Goal: Information Seeking & Learning: Find specific fact

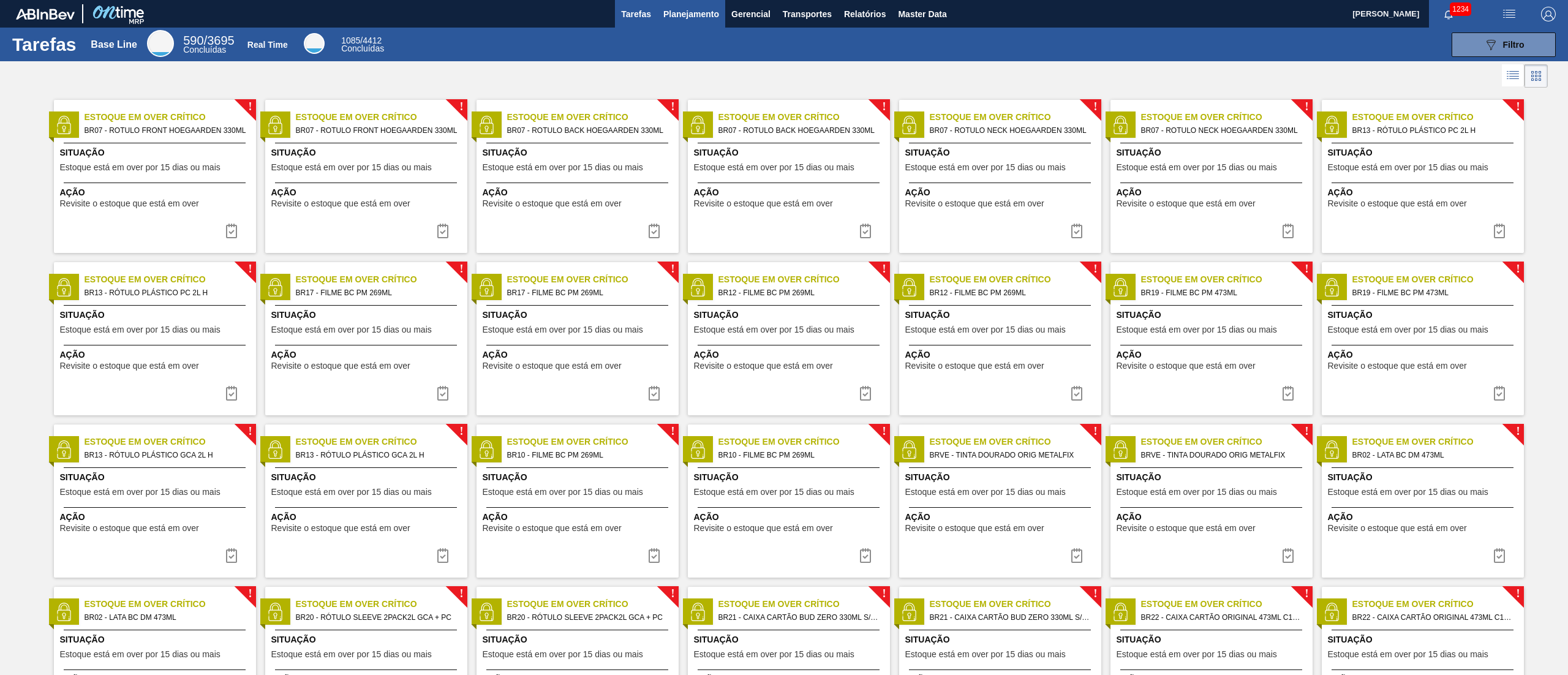
click at [691, 10] on span "Planejamento" at bounding box center [691, 13] width 56 height 14
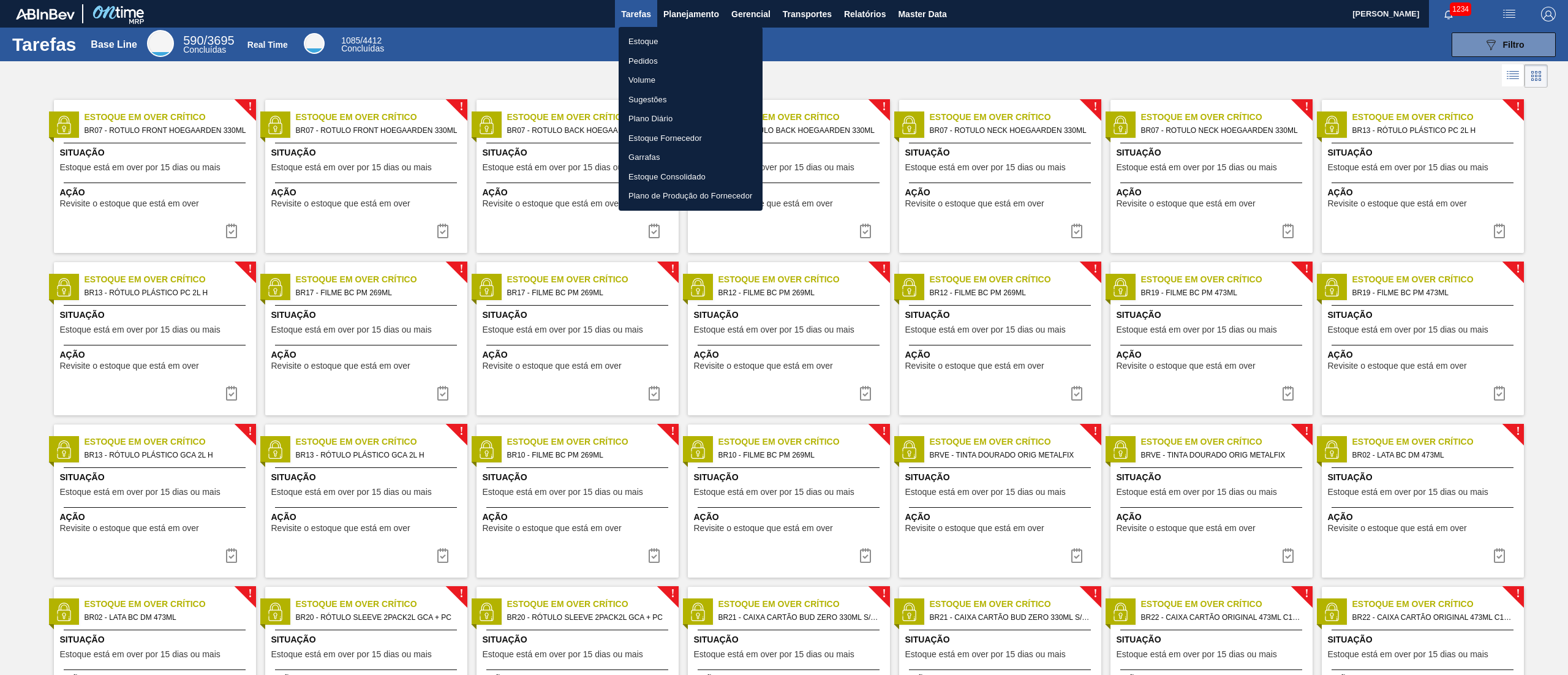
click at [672, 40] on li "Estoque" at bounding box center [690, 41] width 144 height 19
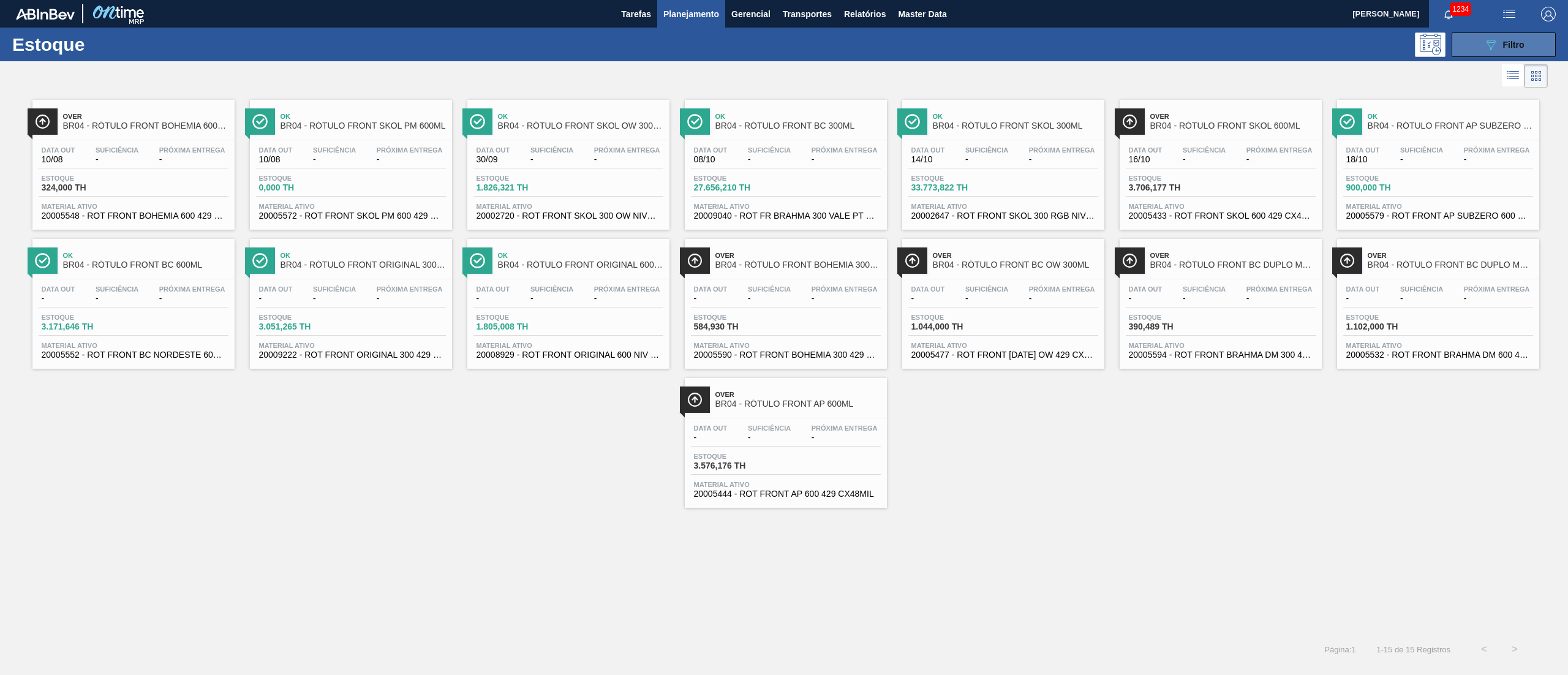
click at [783, 48] on button "089F7B8B-B2A5-4AFE-B5C0-19BA573D28AC Filtro" at bounding box center [1503, 45] width 104 height 25
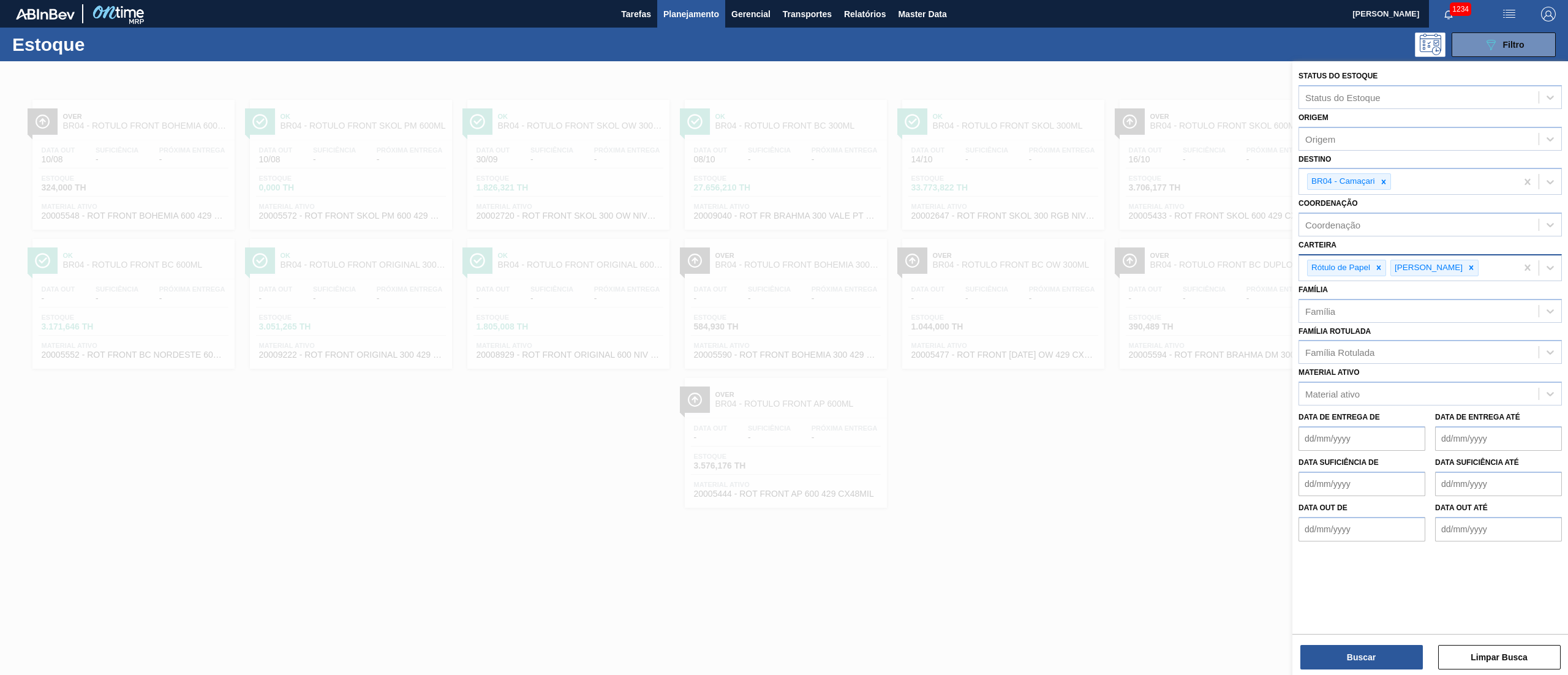
click at [783, 265] on div "Rótulo de Papel Rótulo Papel" at bounding box center [1407, 268] width 218 height 25
click at [783, 182] on div at bounding box center [1383, 181] width 13 height 15
click at [783, 337] on div "Família Rotulada" at bounding box center [1340, 349] width 69 height 11
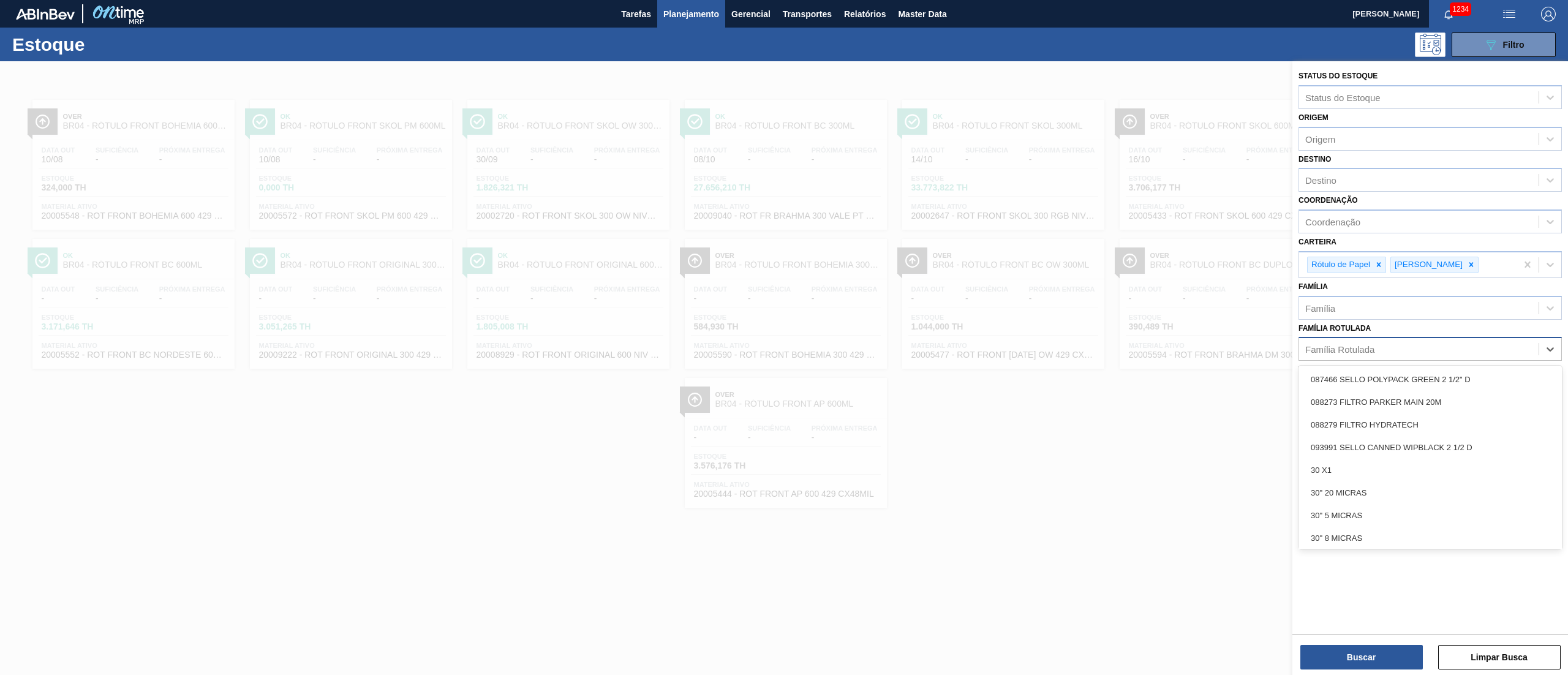
paste Rotulada "RÓTULO FRONT BOHEMIA 300ML"
type Rotulada "RÓTULO FRONT BOHEMIA 300ML"
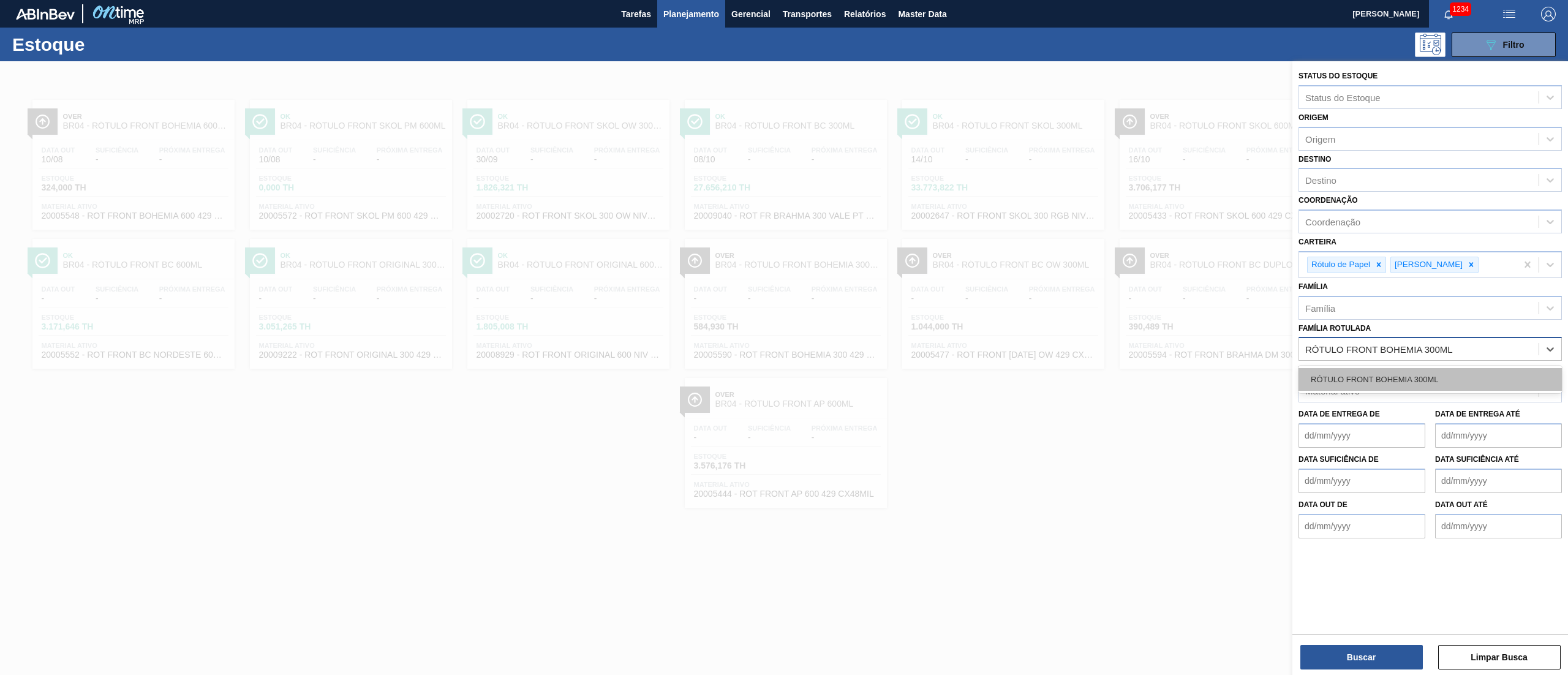
click at [783, 337] on div "RÓTULO FRONT BOHEMIA 300ML" at bounding box center [1429, 380] width 264 height 23
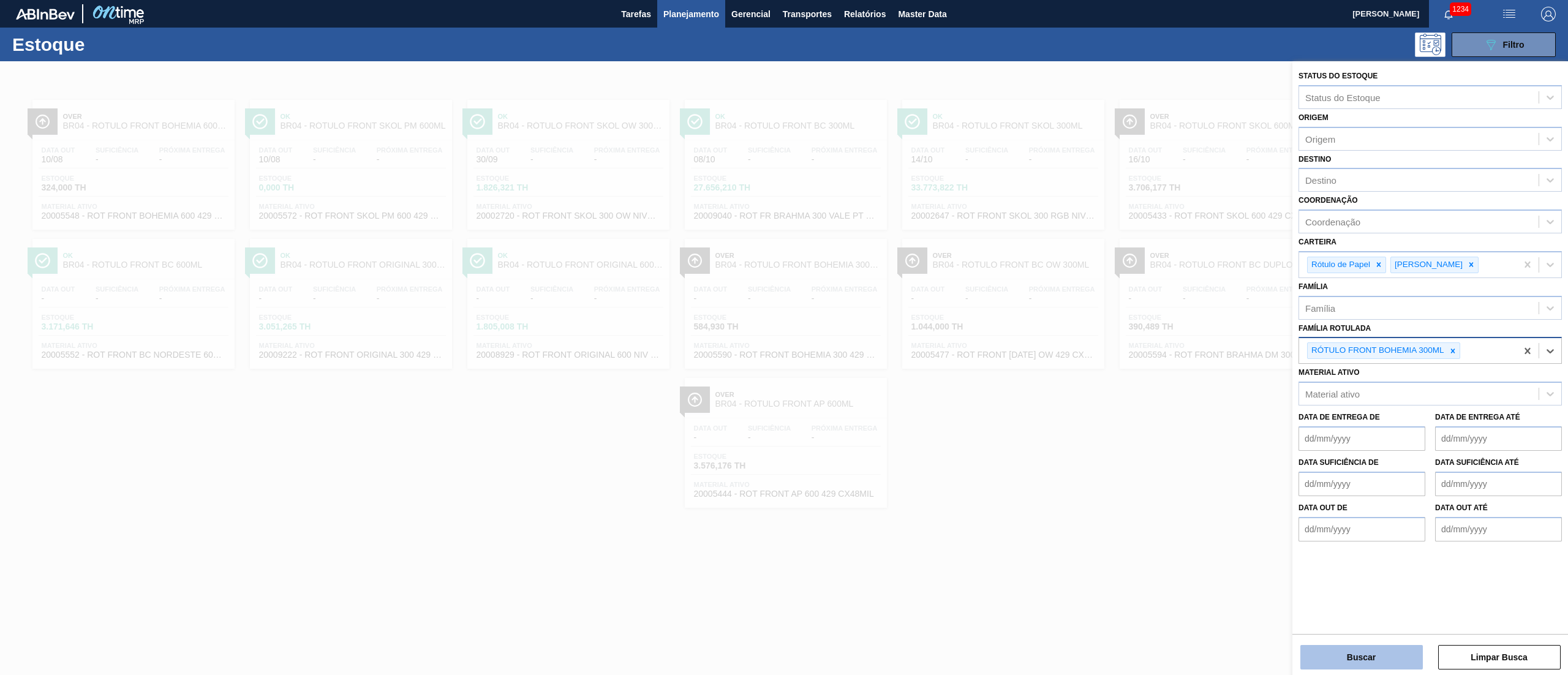
click at [783, 337] on button "Buscar" at bounding box center [1361, 658] width 123 height 25
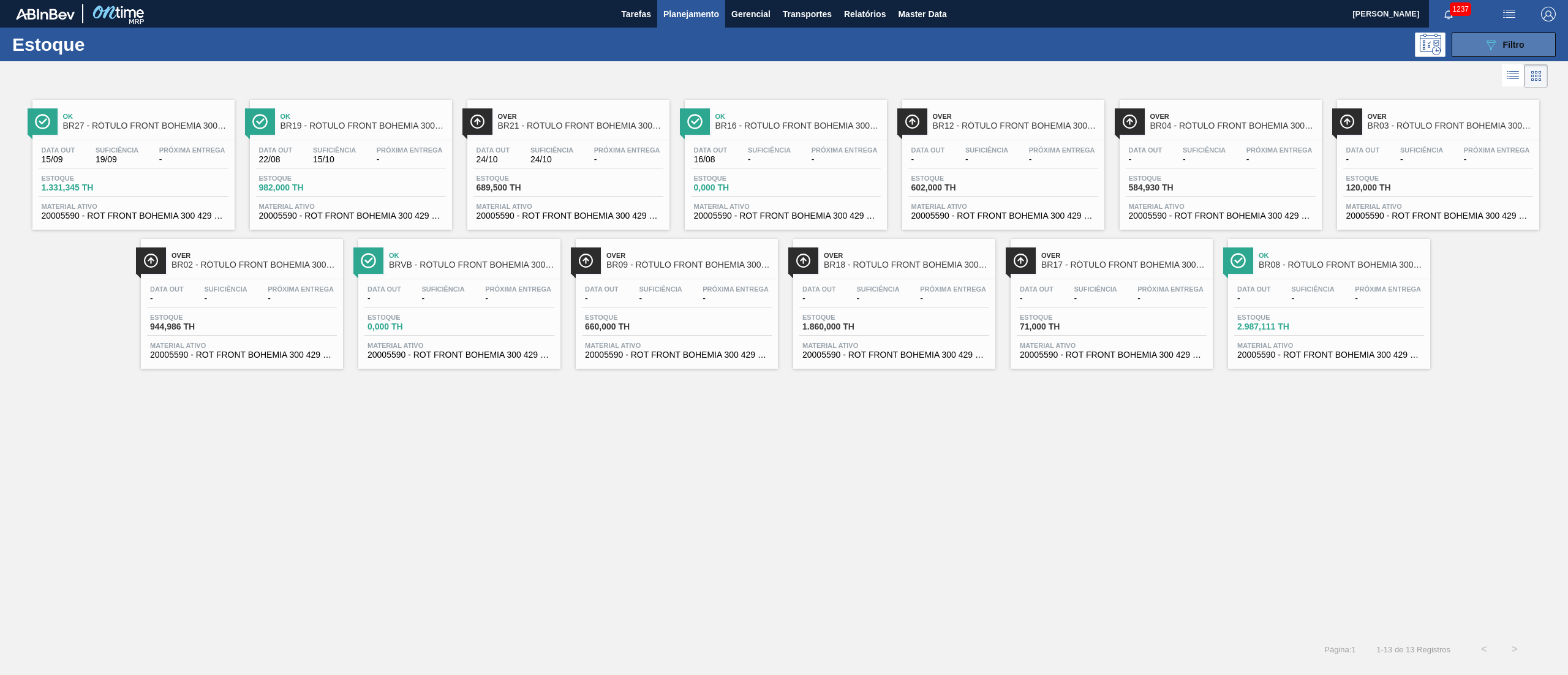
click at [783, 37] on icon "089F7B8B-B2A5-4AFE-B5C0-19BA573D28AC" at bounding box center [1489, 44] width 14 height 14
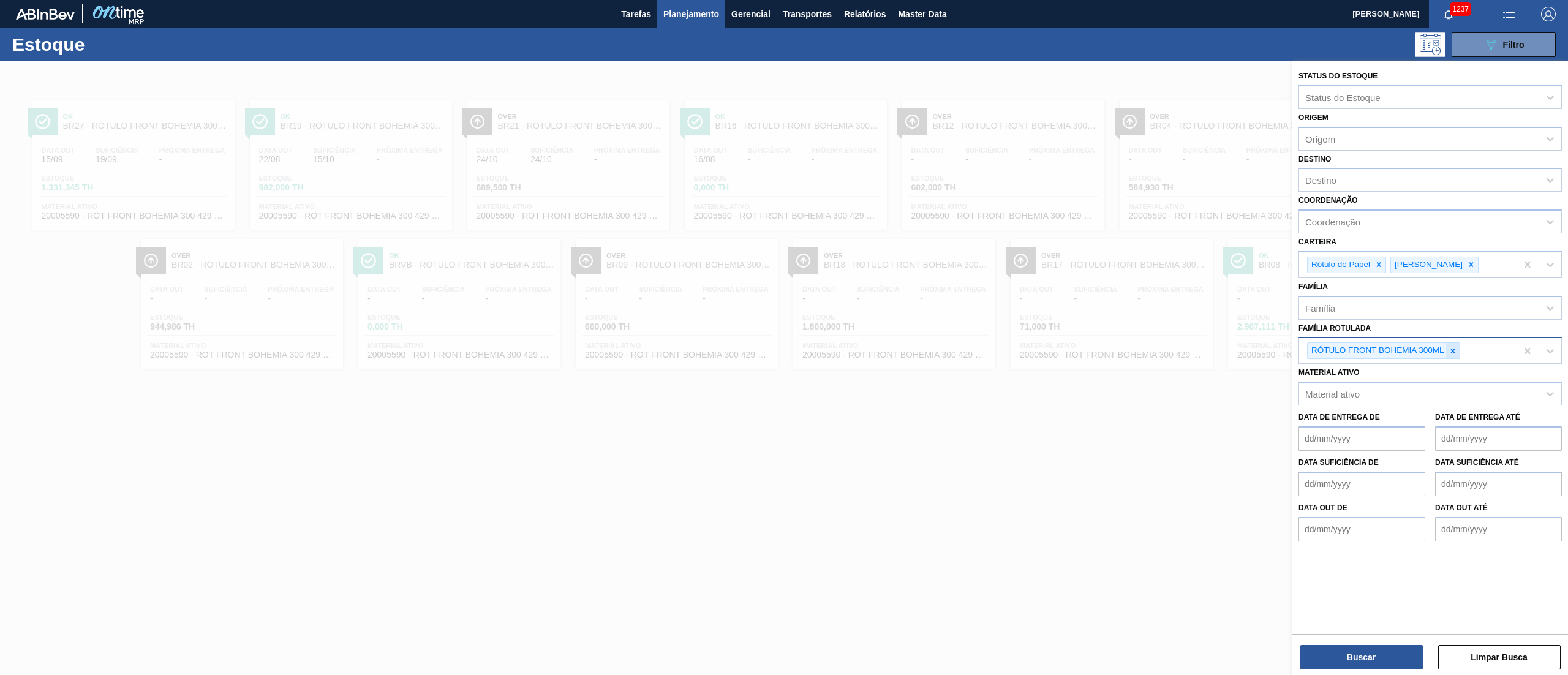
click at [783, 337] on icon at bounding box center [1452, 351] width 9 height 9
click at [783, 337] on div "Material ativo" at bounding box center [1332, 391] width 55 height 11
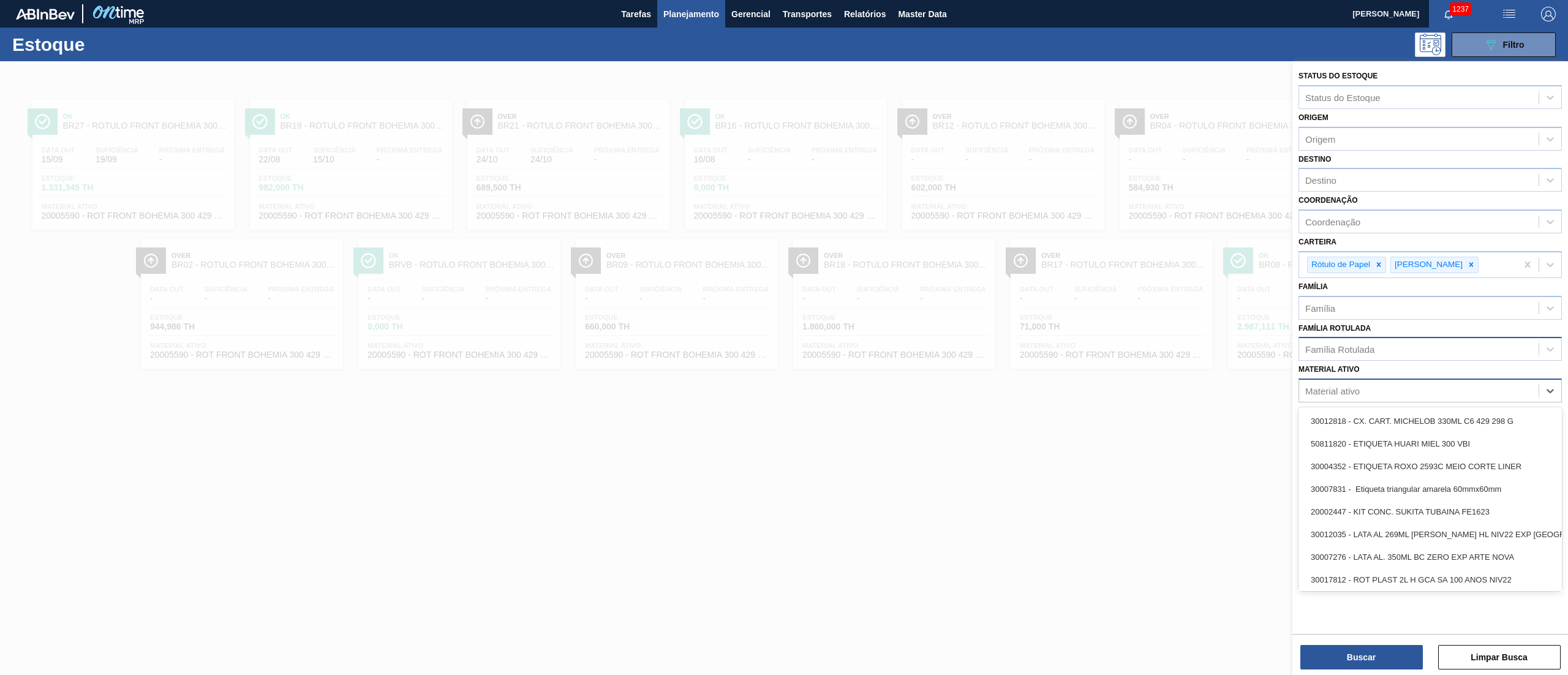
paste ativo "20005548"
type ativo "20005548"
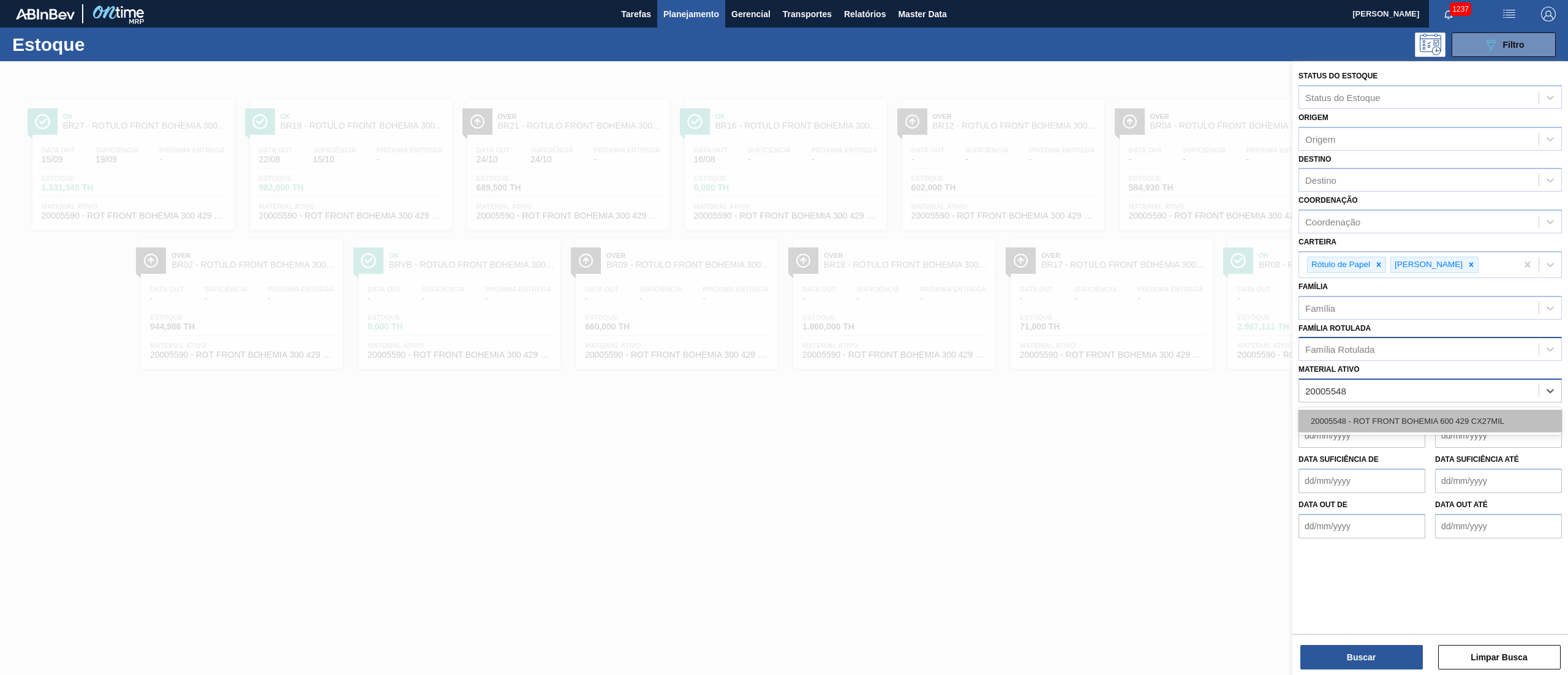
click at [783, 337] on div "20005548 - ROT FRONT BOHEMIA 600 429 CX27MIL" at bounding box center [1429, 421] width 264 height 23
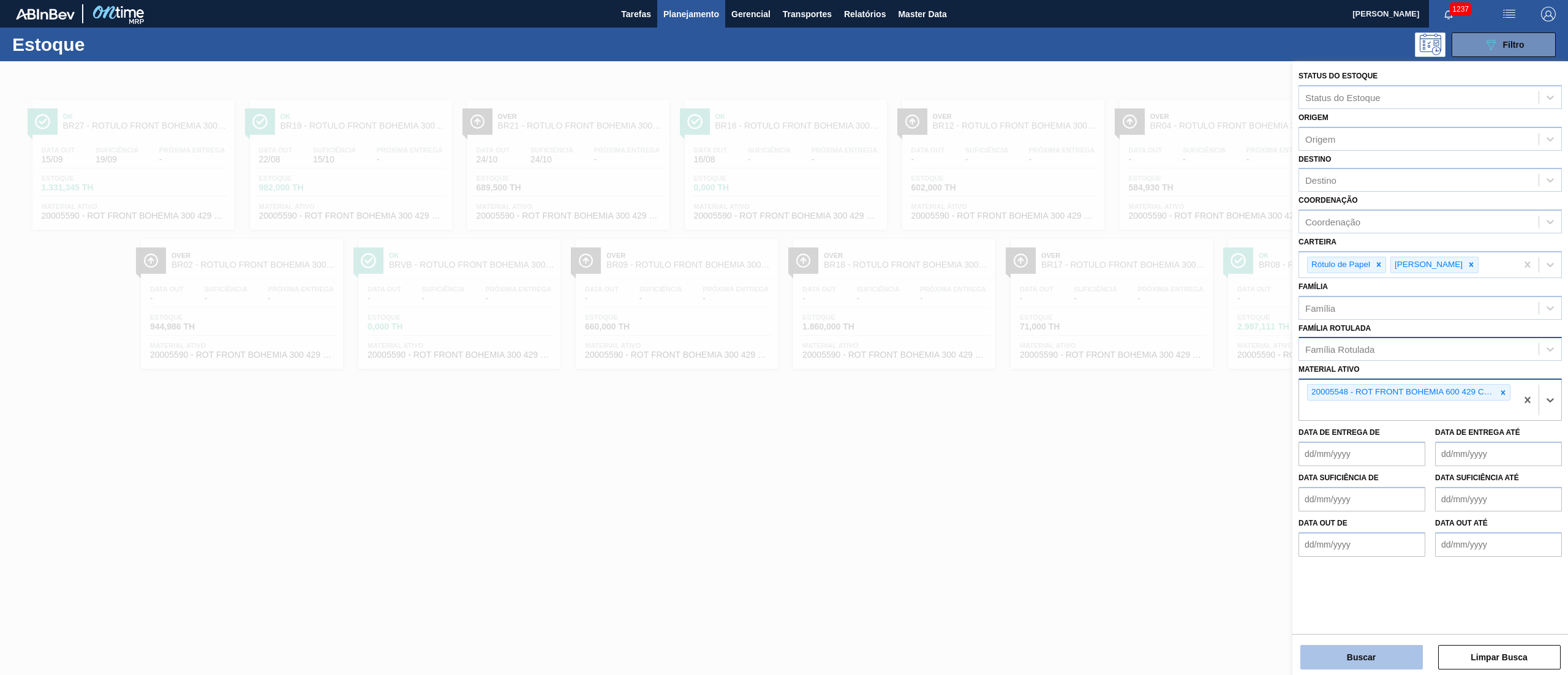
click at [783, 337] on button "Buscar" at bounding box center [1361, 658] width 123 height 25
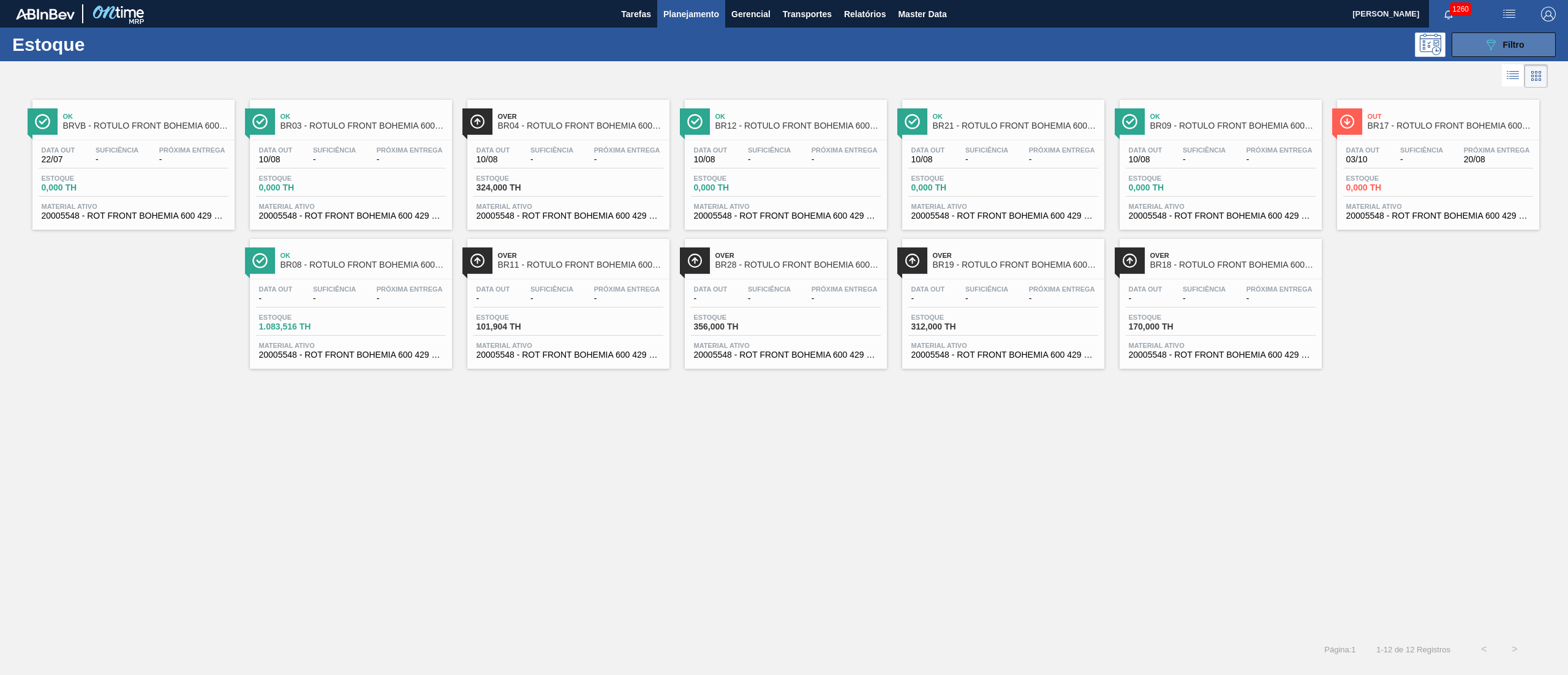
click at [783, 47] on icon "089F7B8B-B2A5-4AFE-B5C0-19BA573D28AC" at bounding box center [1489, 44] width 14 height 14
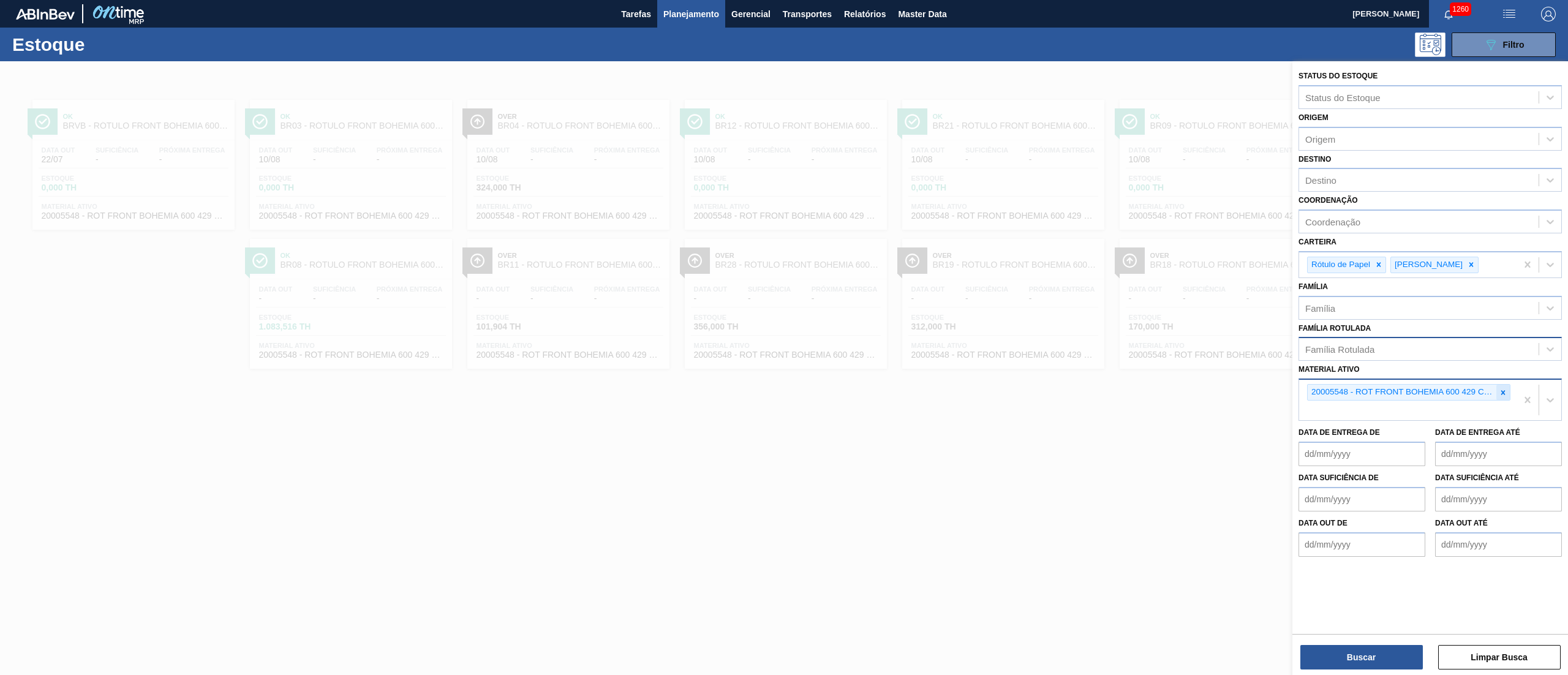
click at [783, 337] on div at bounding box center [1503, 392] width 13 height 15
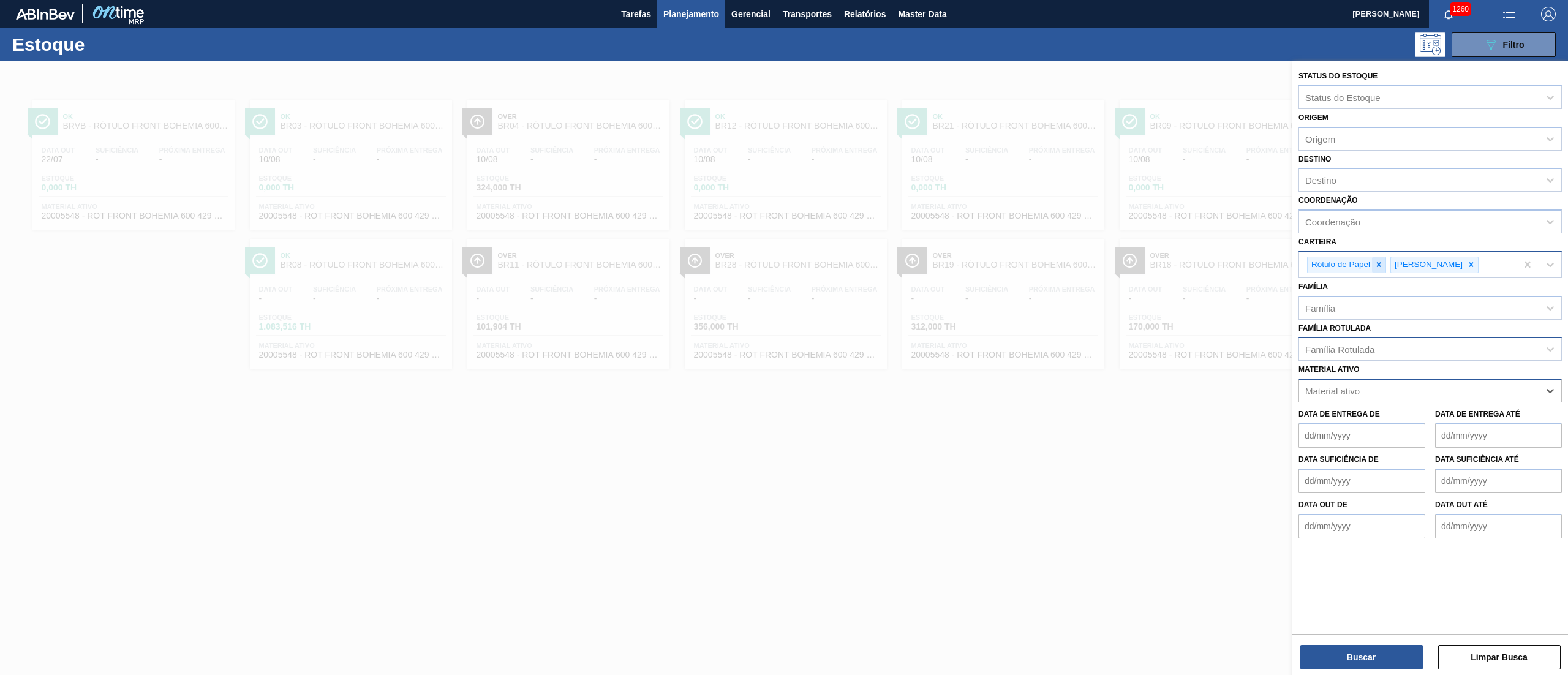
click at [783, 270] on div at bounding box center [1378, 265] width 13 height 15
click at [783, 268] on div "Rótulo Papel" at bounding box center [1407, 265] width 218 height 25
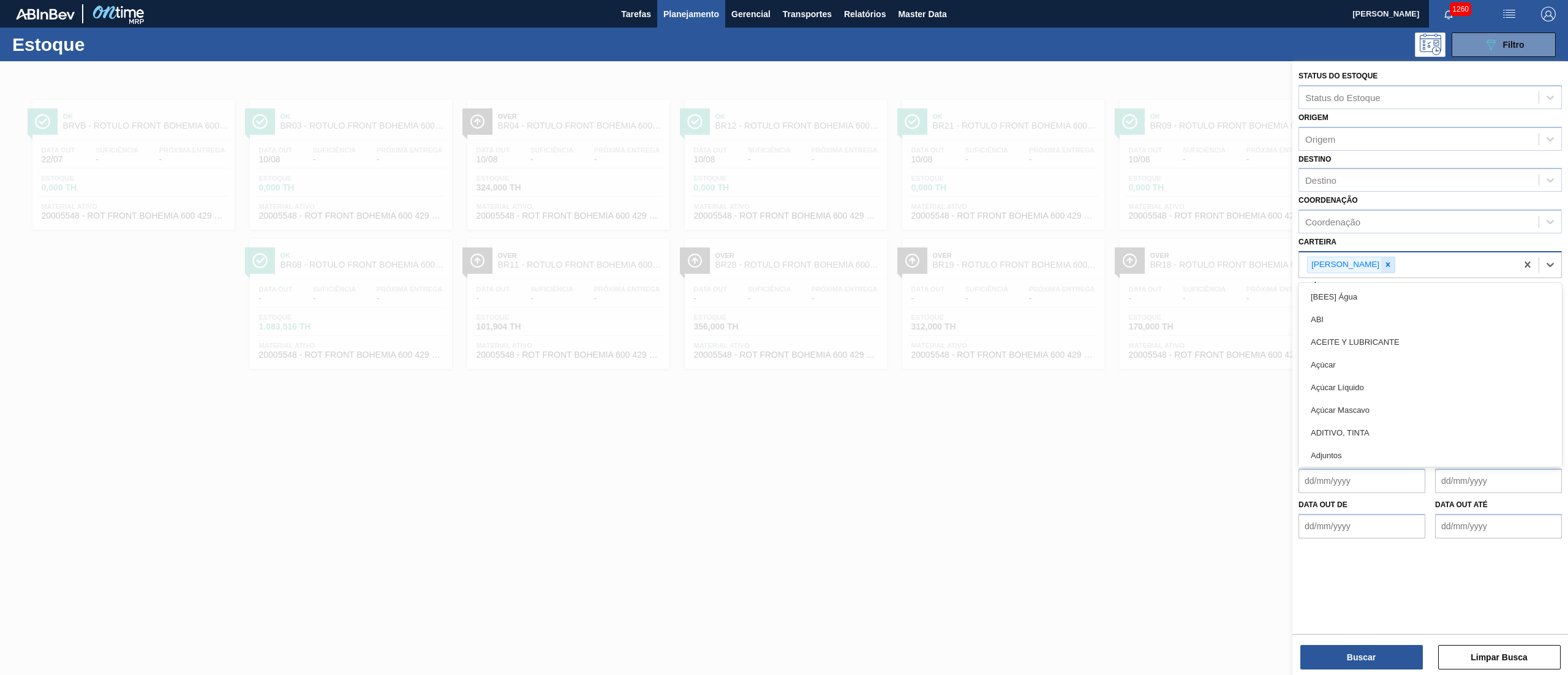
click at [783, 264] on div at bounding box center [1388, 265] width 13 height 15
click at [783, 123] on div "Origem Origem" at bounding box center [1429, 129] width 264 height 41
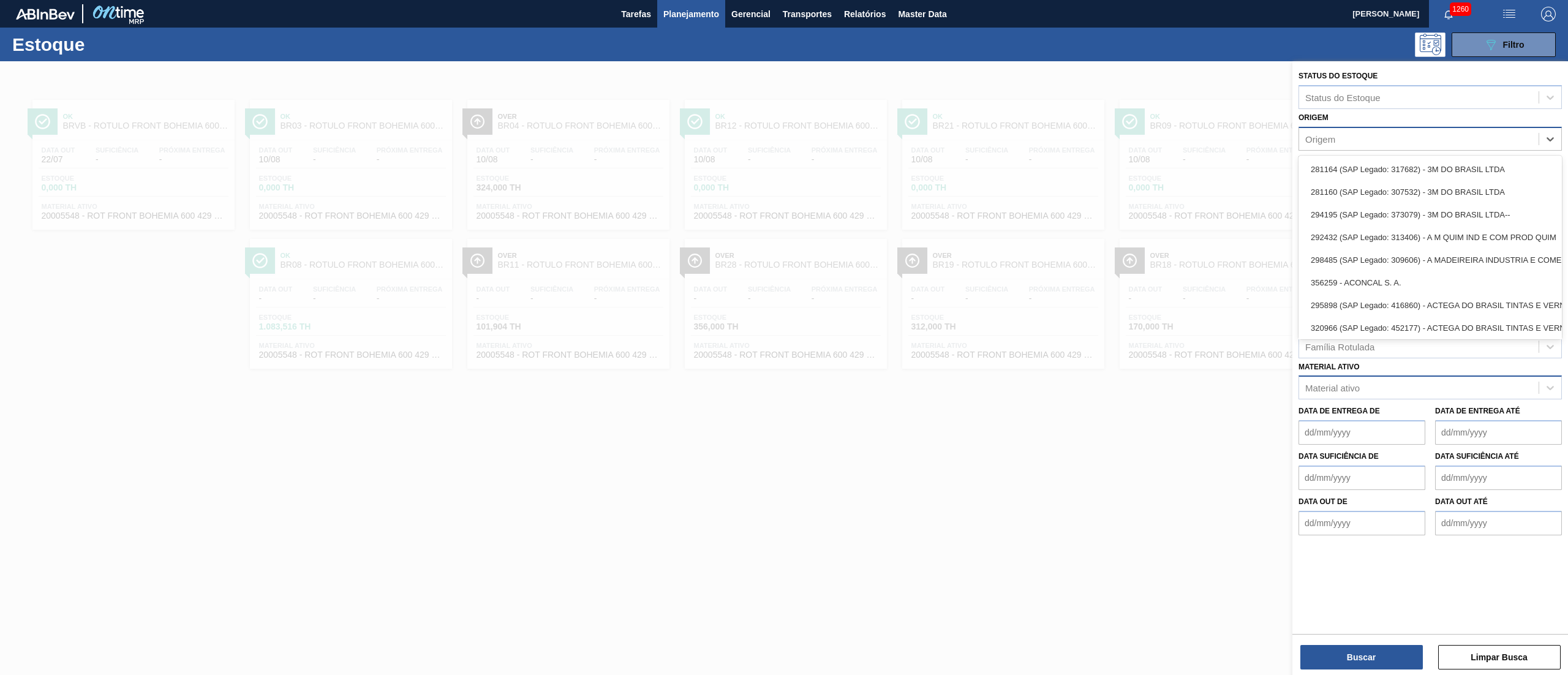
click at [783, 129] on div "Origem" at bounding box center [1418, 138] width 240 height 18
type input "valfilm"
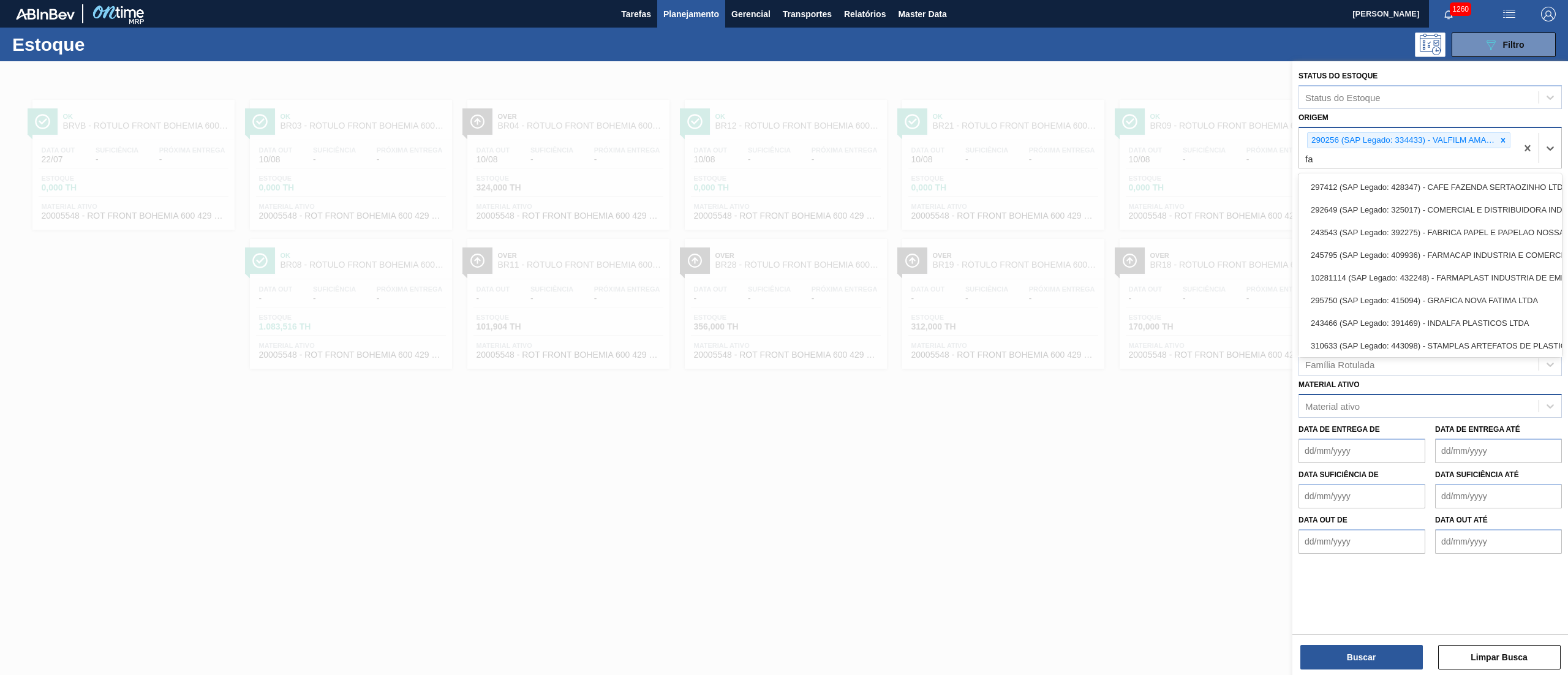
type input "f"
type input "a"
type input "valf"
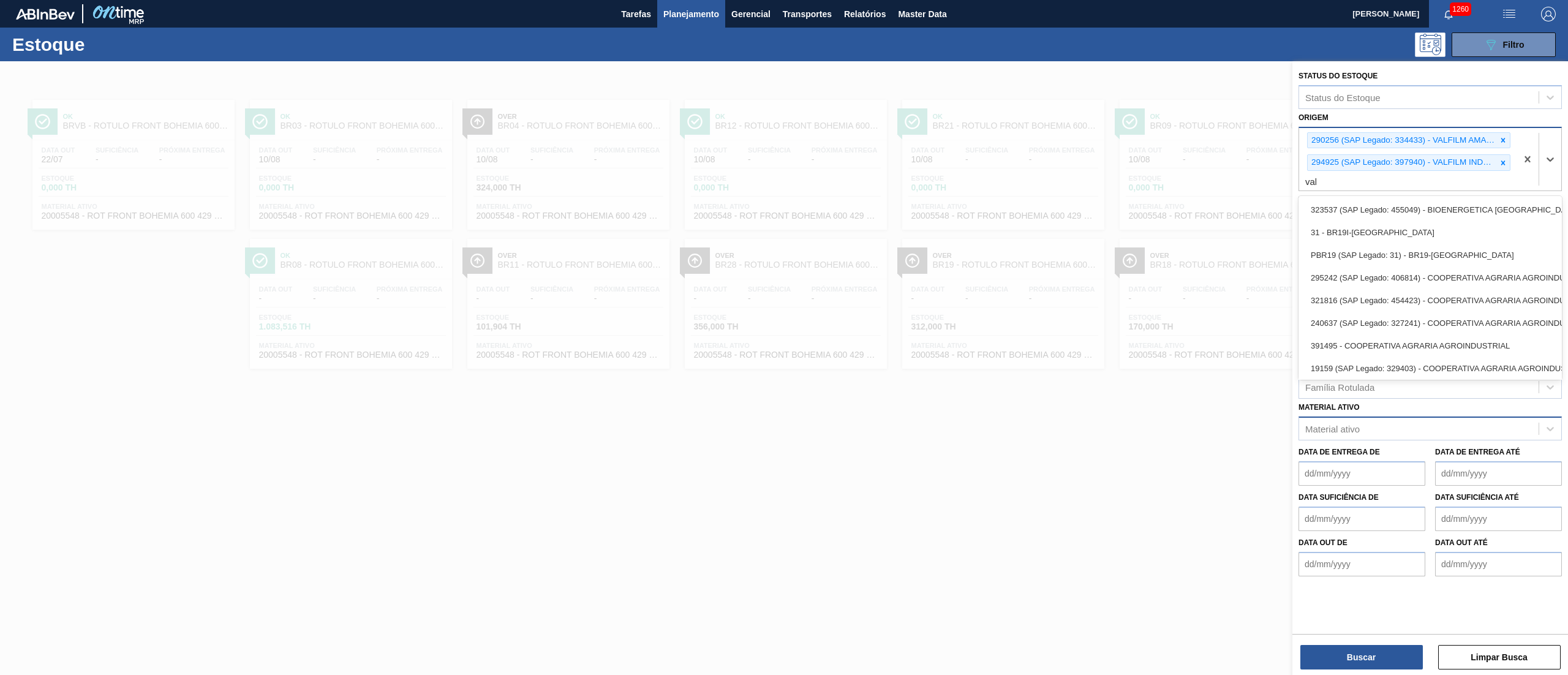
type input "valf"
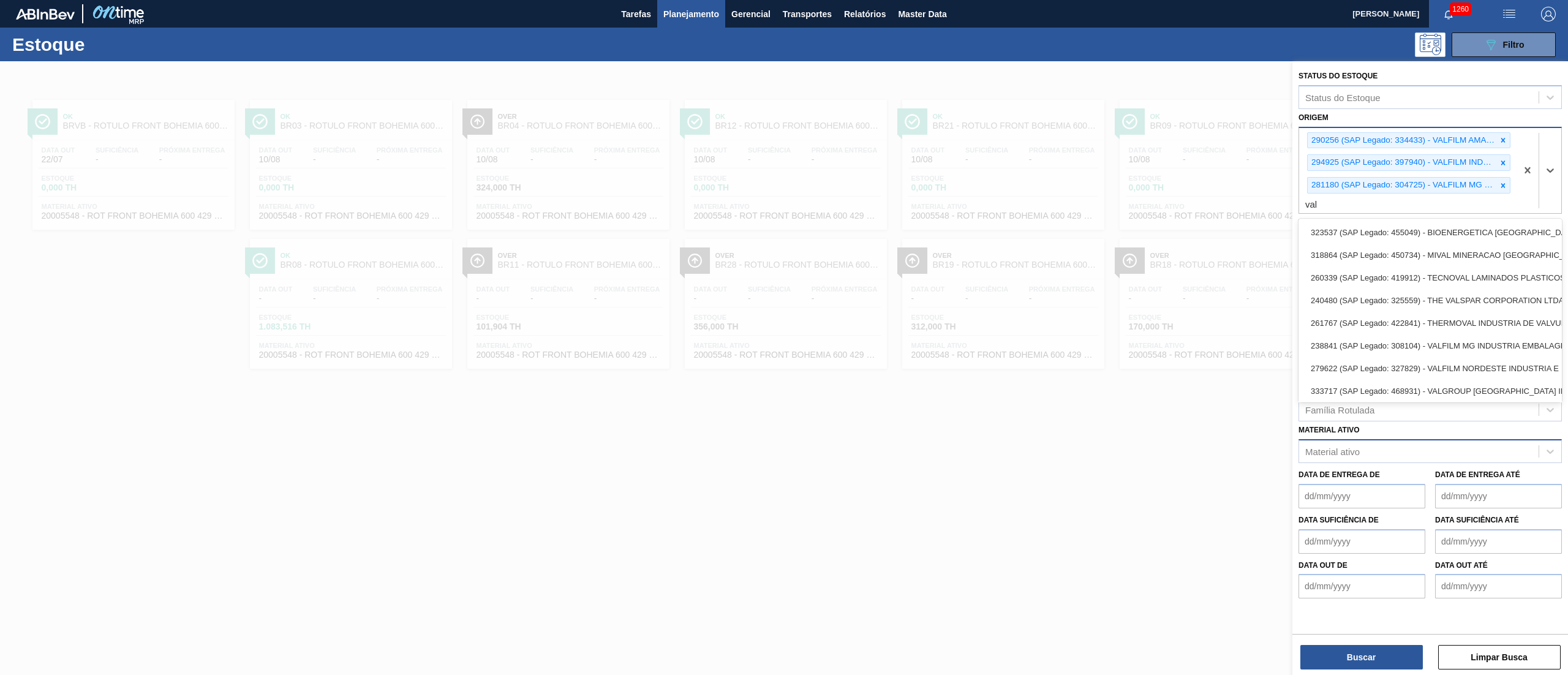
type input "valf"
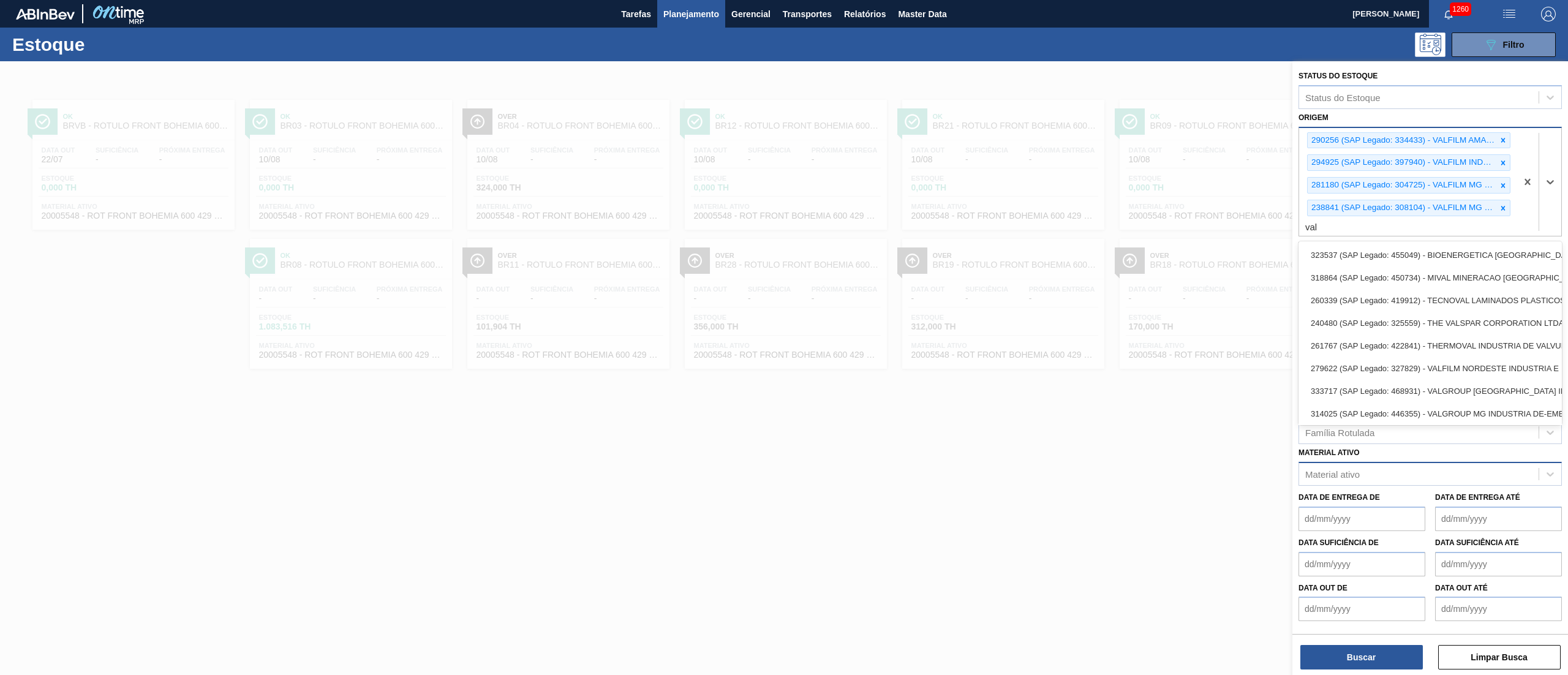
type input "valf"
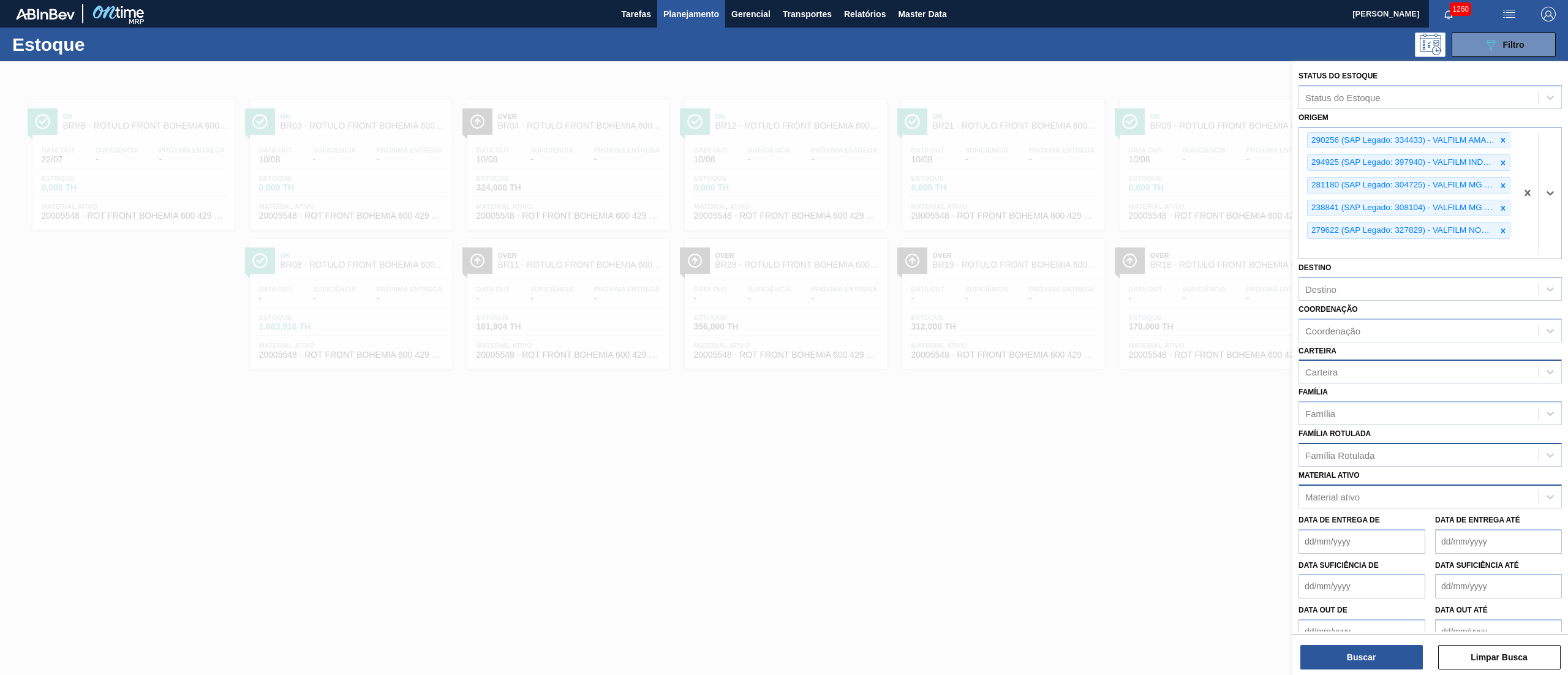
click at [783, 303] on div "Coordenação Coordenação" at bounding box center [1429, 321] width 264 height 41
click at [783, 294] on div "Destino" at bounding box center [1418, 289] width 240 height 18
type input "brv3"
click at [783, 320] on div "BRV3 - Vidros Rio" at bounding box center [1429, 319] width 264 height 23
click at [783, 337] on button "Buscar" at bounding box center [1361, 658] width 123 height 25
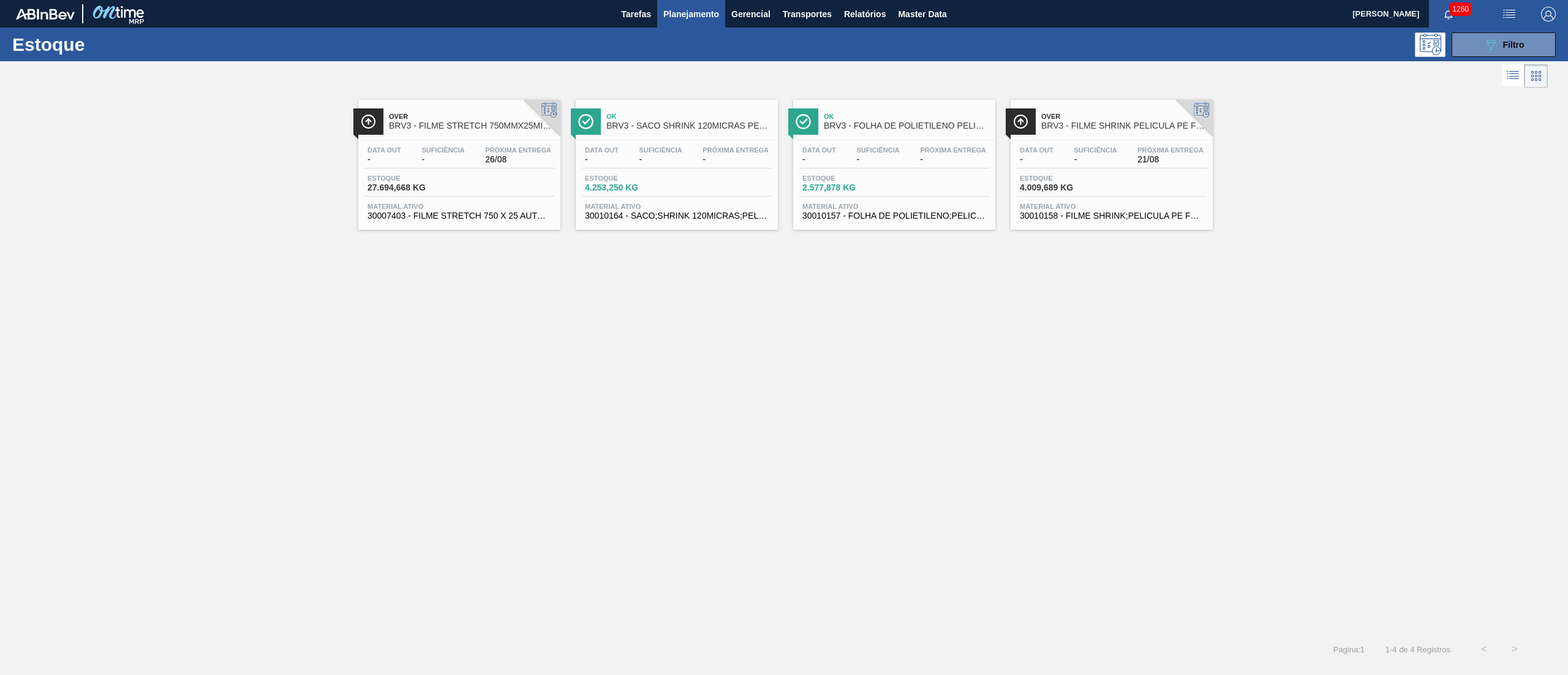
click at [783, 31] on div "Estoque 089F7B8B-B2A5-4AFE-B5C0-19BA573D28AC Filtro" at bounding box center [784, 44] width 1568 height 34
click at [783, 40] on icon "089F7B8B-B2A5-4AFE-B5C0-19BA573D28AC" at bounding box center [1489, 44] width 14 height 14
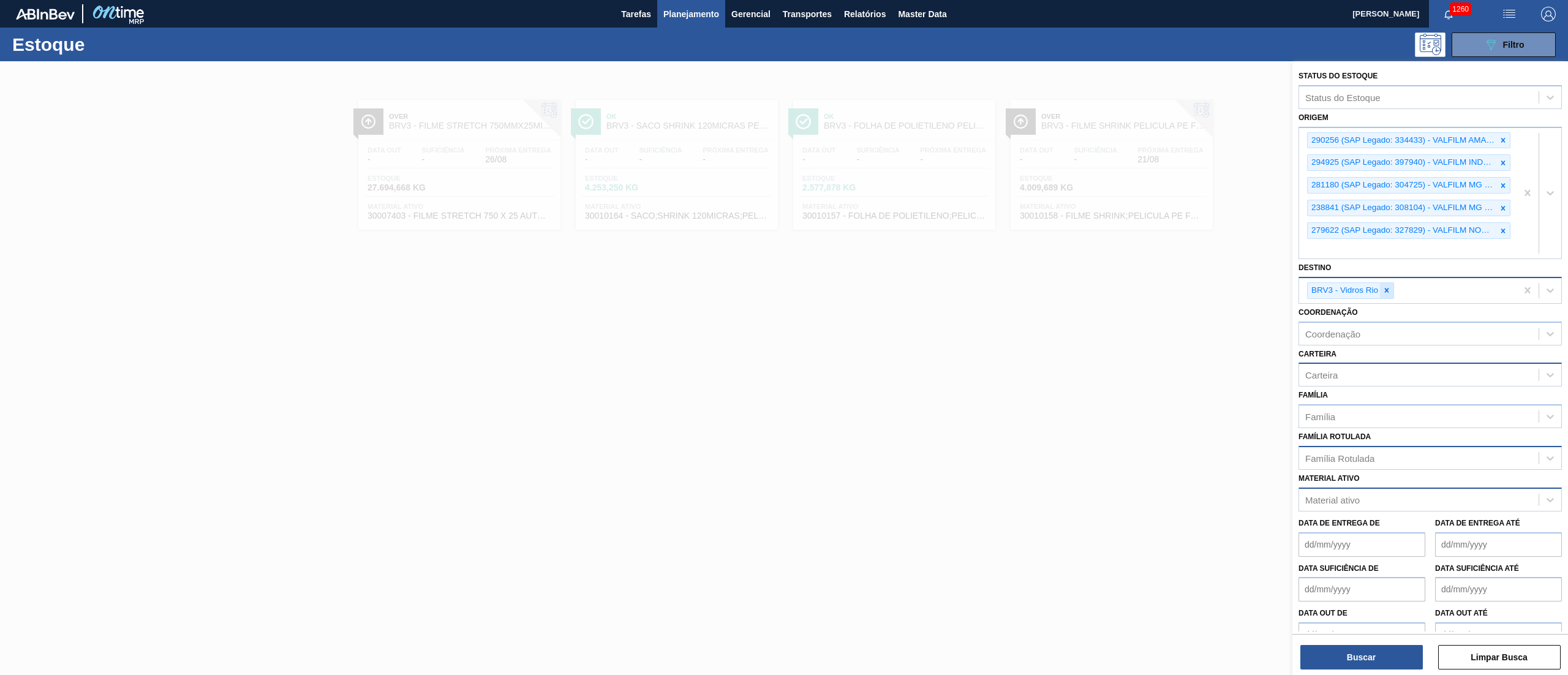
click at [783, 293] on icon at bounding box center [1386, 290] width 9 height 9
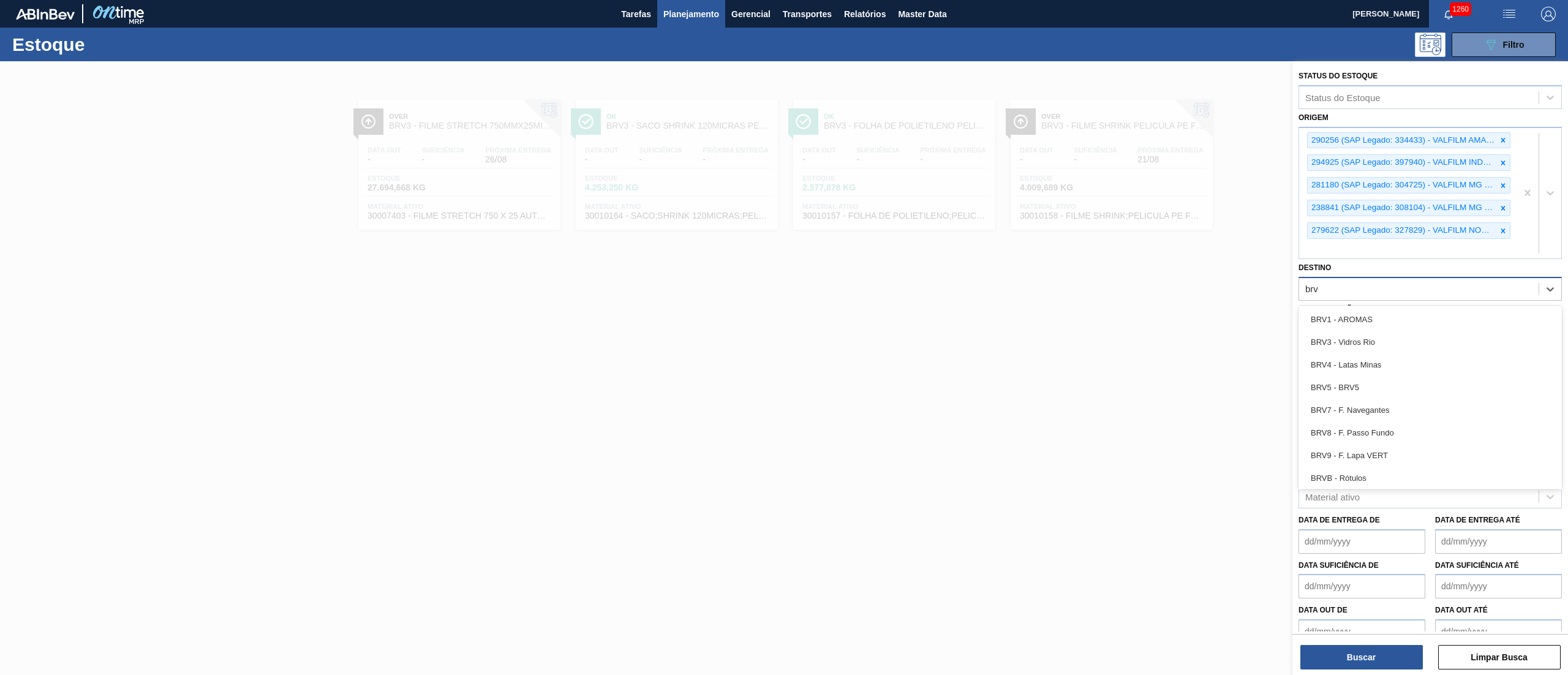
type input "brv4"
drag, startPoint x: 1368, startPoint y: 313, endPoint x: 1352, endPoint y: 516, distance: 203.6
click at [783, 313] on div "BRV4 - Latas Minas" at bounding box center [1429, 319] width 264 height 23
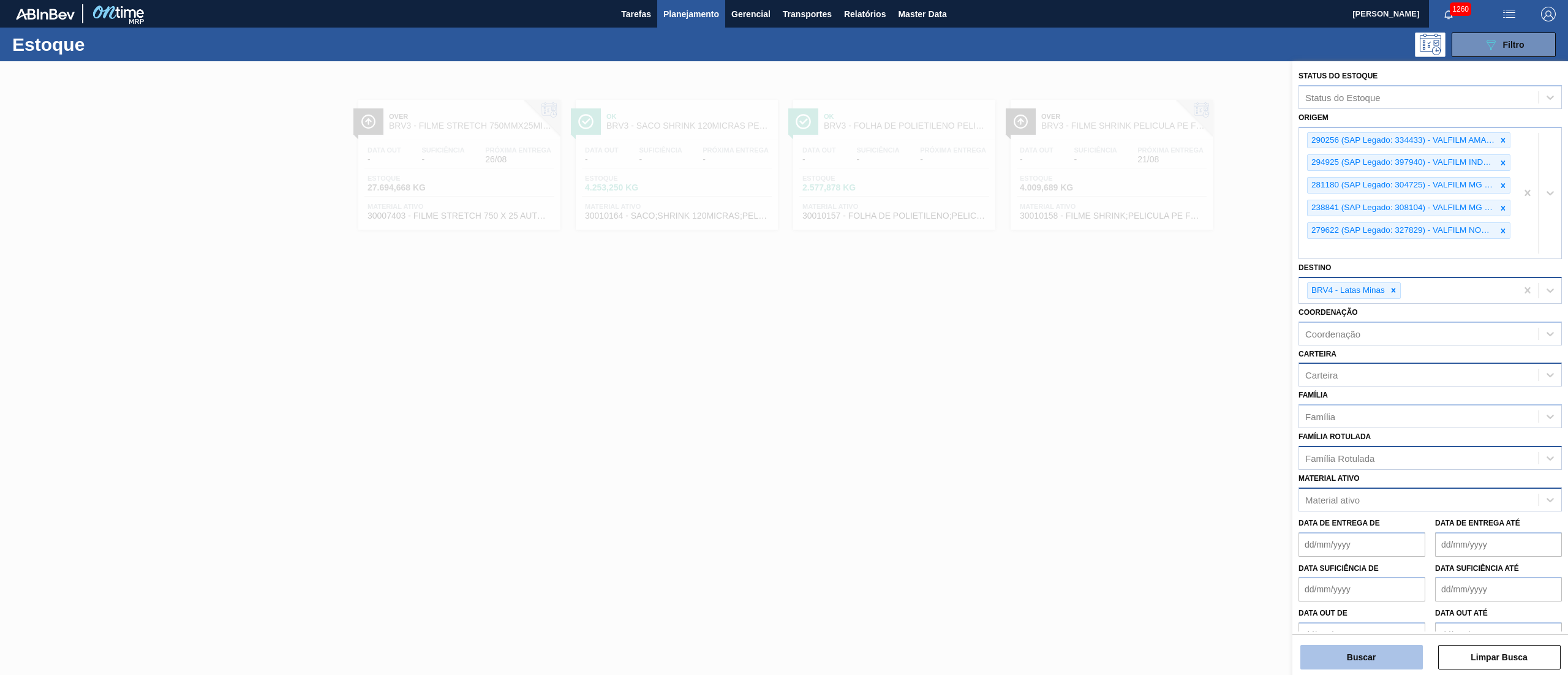
click at [783, 337] on button "Buscar" at bounding box center [1361, 658] width 123 height 25
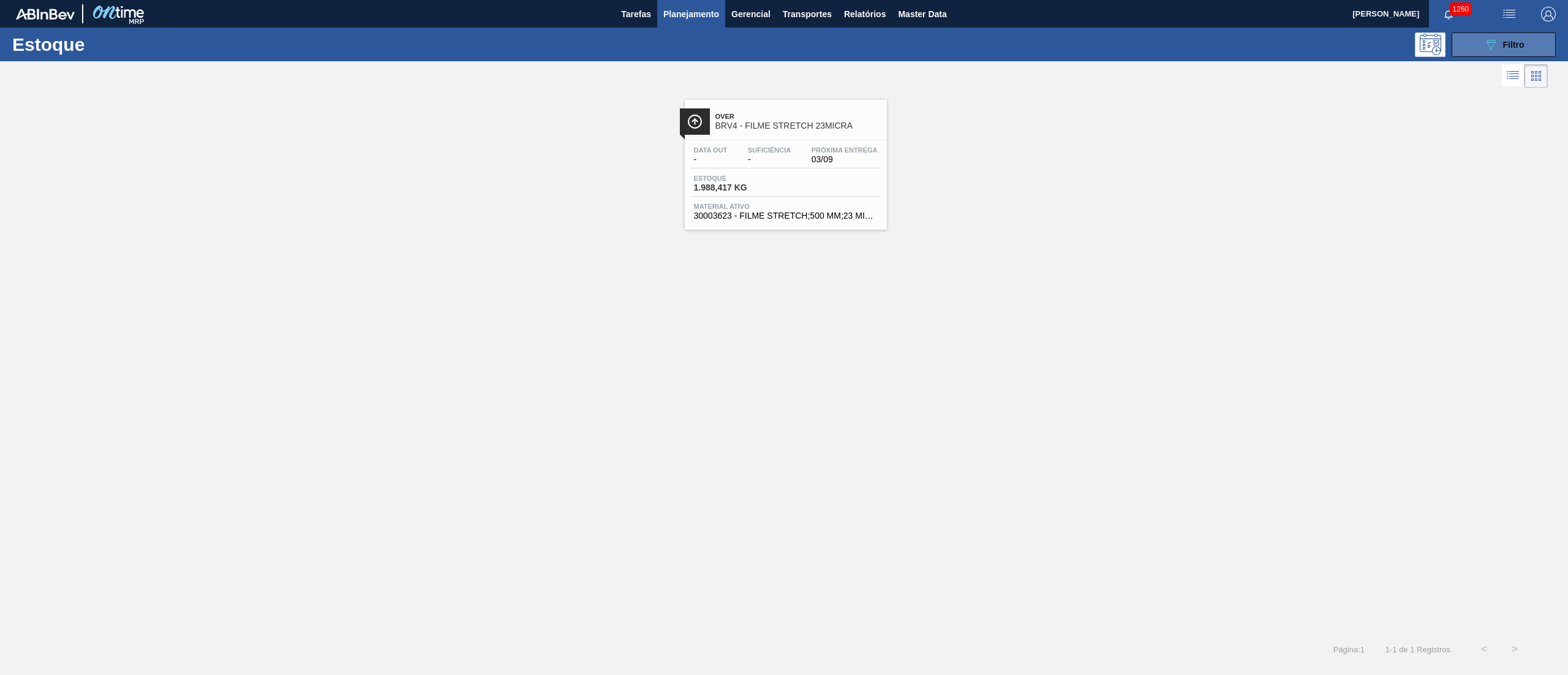
click at [783, 39] on icon "089F7B8B-B2A5-4AFE-B5C0-19BA573D28AC" at bounding box center [1489, 44] width 14 height 14
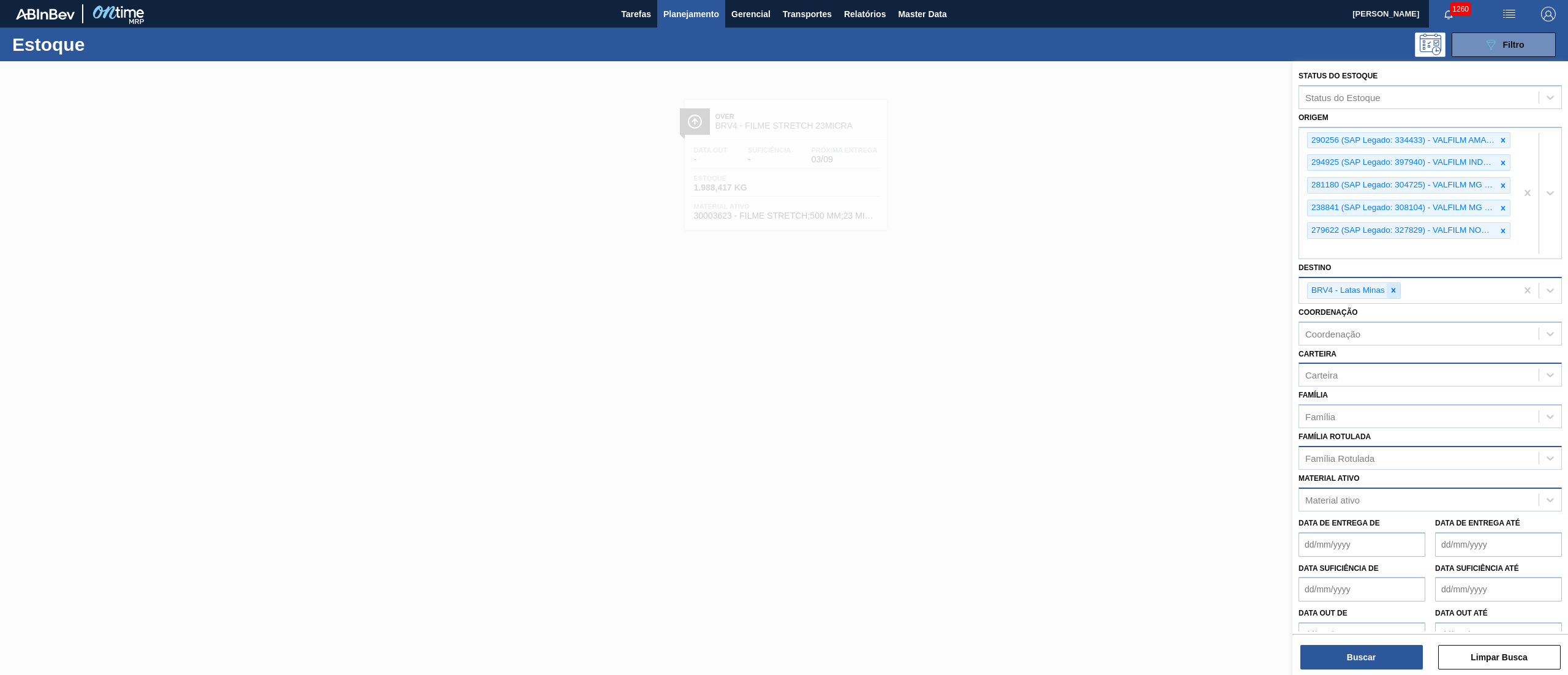
click at [783, 292] on icon at bounding box center [1394, 291] width 4 height 4
type input "brv3"
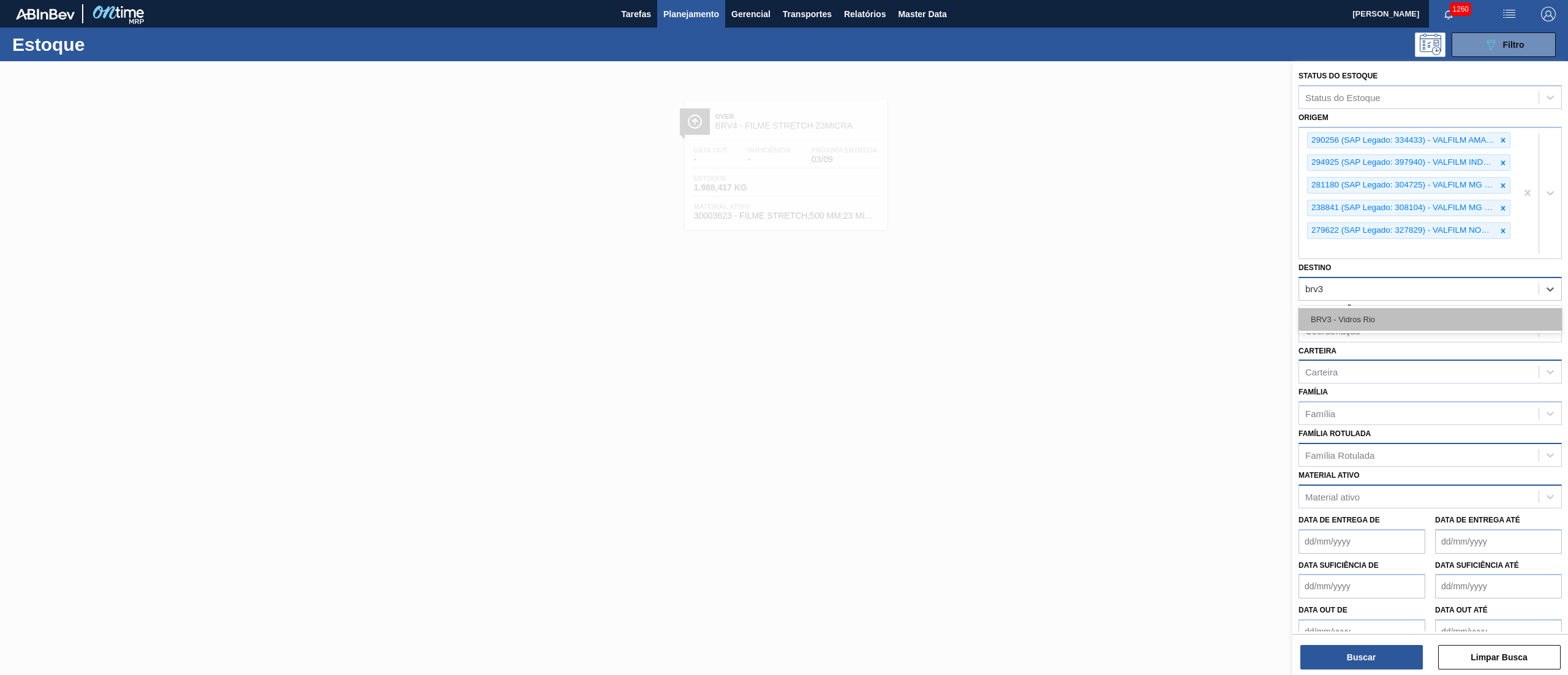
click at [783, 310] on div "BRV3 - Vidros Rio" at bounding box center [1429, 319] width 264 height 23
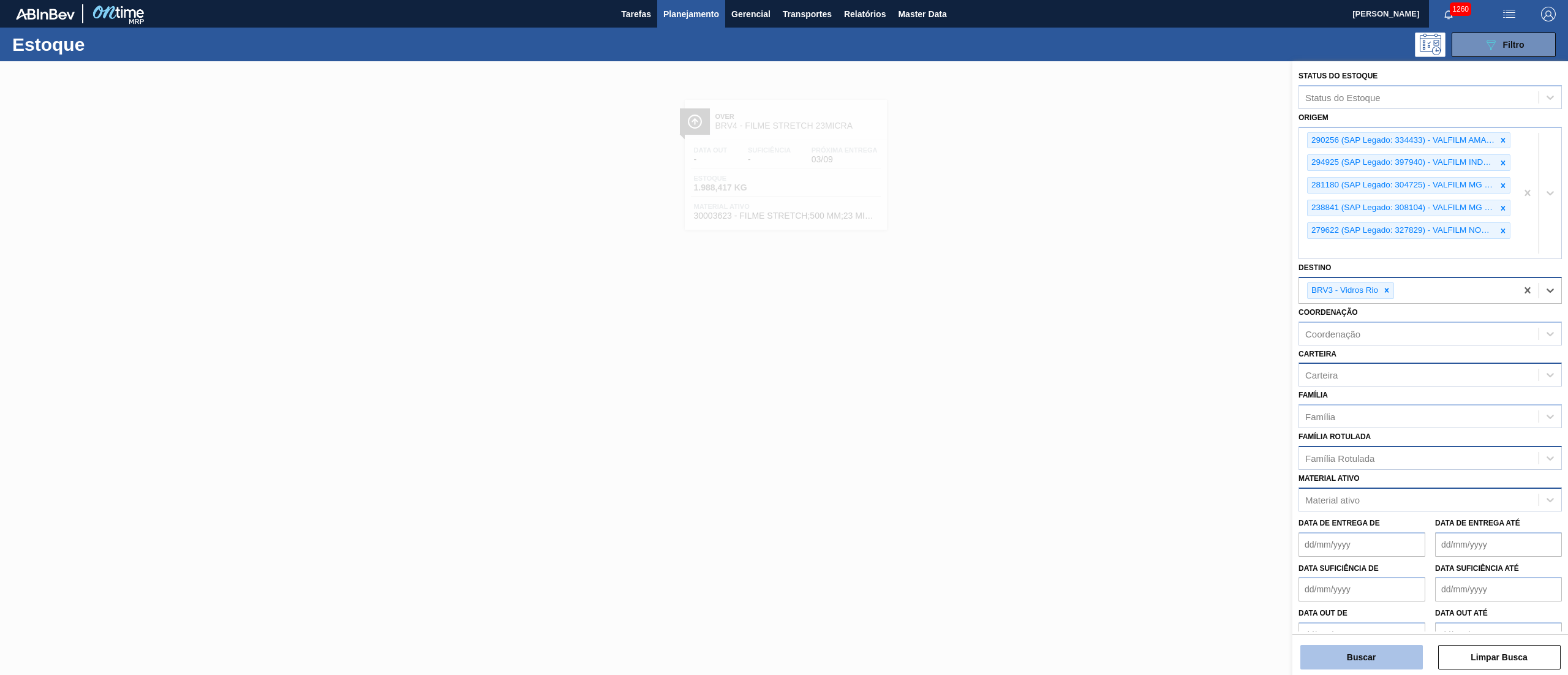
click at [783, 337] on button "Buscar" at bounding box center [1361, 658] width 123 height 25
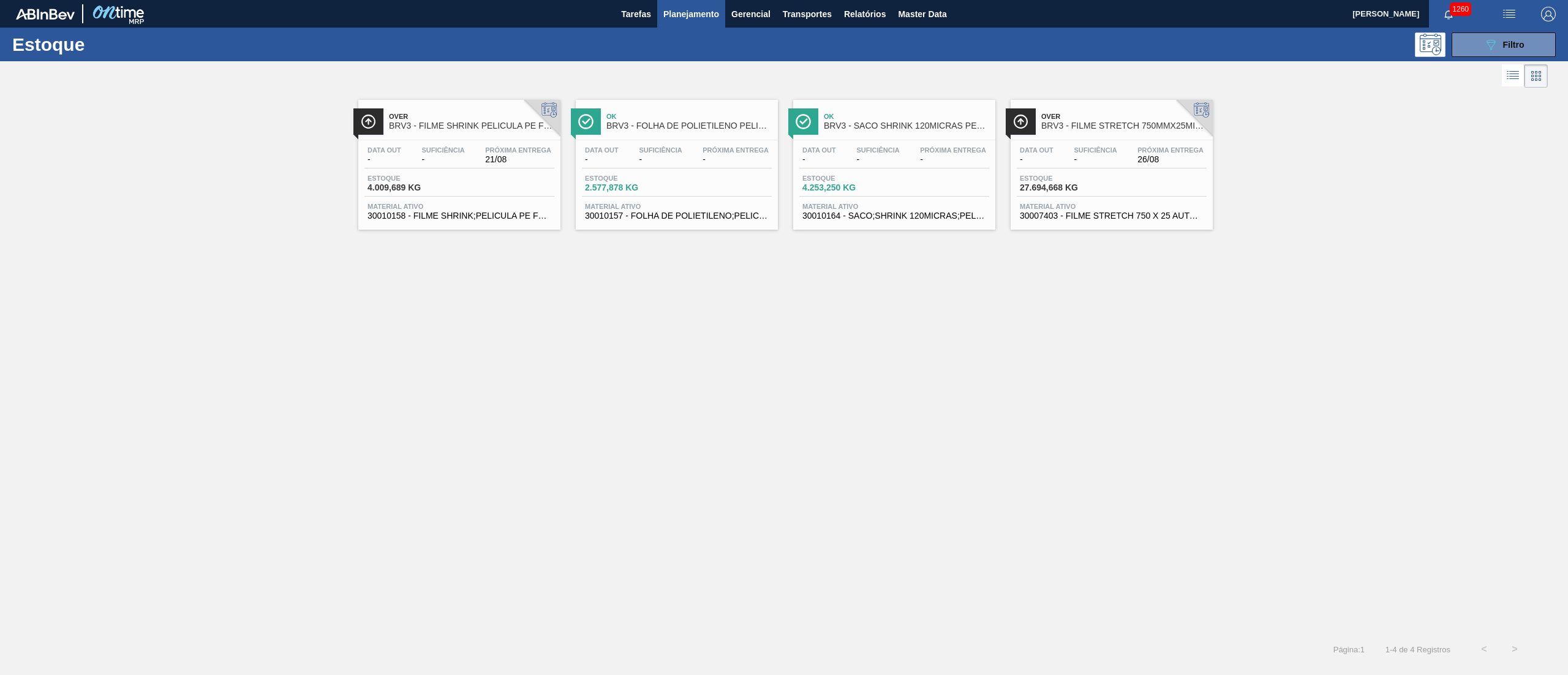
click at [525, 217] on span "30010158 - FILME SHRINK;PELICULA PE FOLHA; LARG 240" at bounding box center [459, 216] width 184 height 10
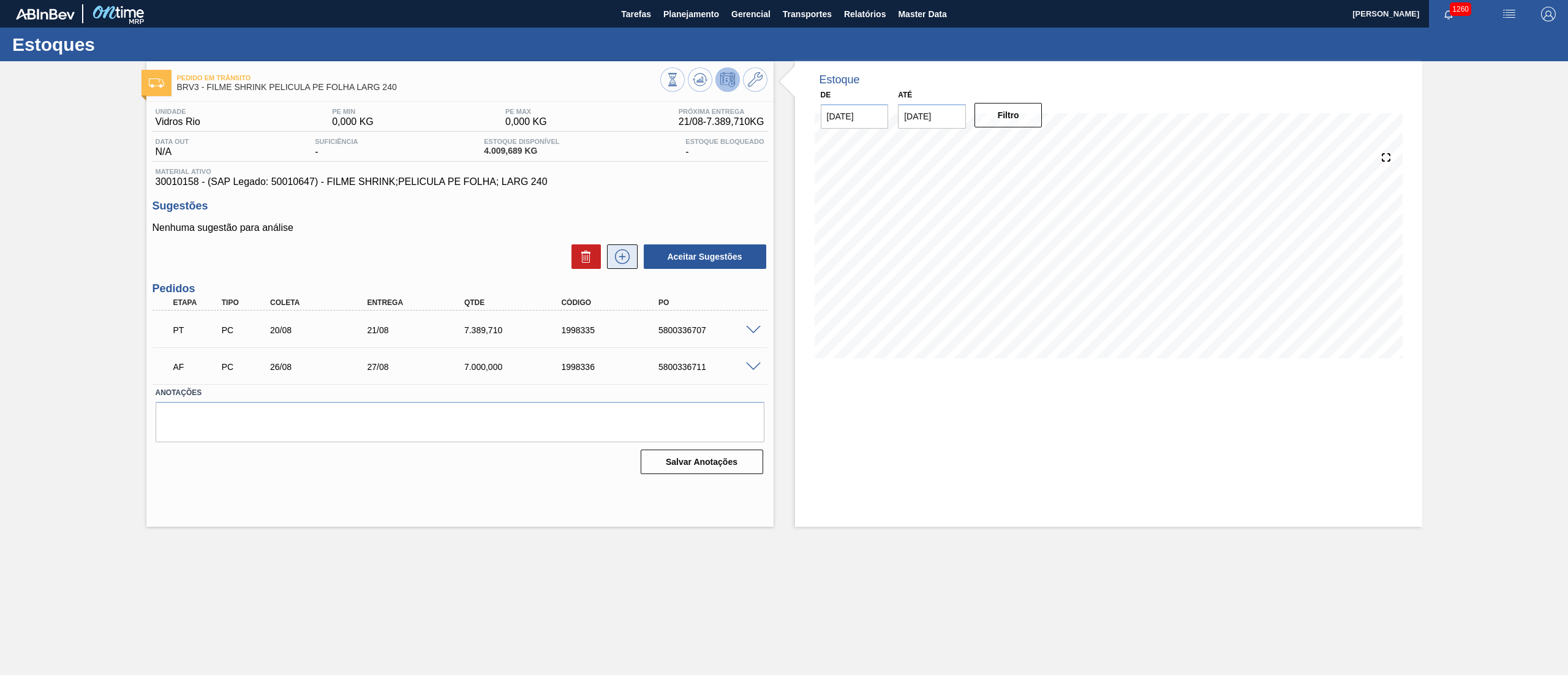
click at [627, 257] on icon at bounding box center [622, 256] width 19 height 14
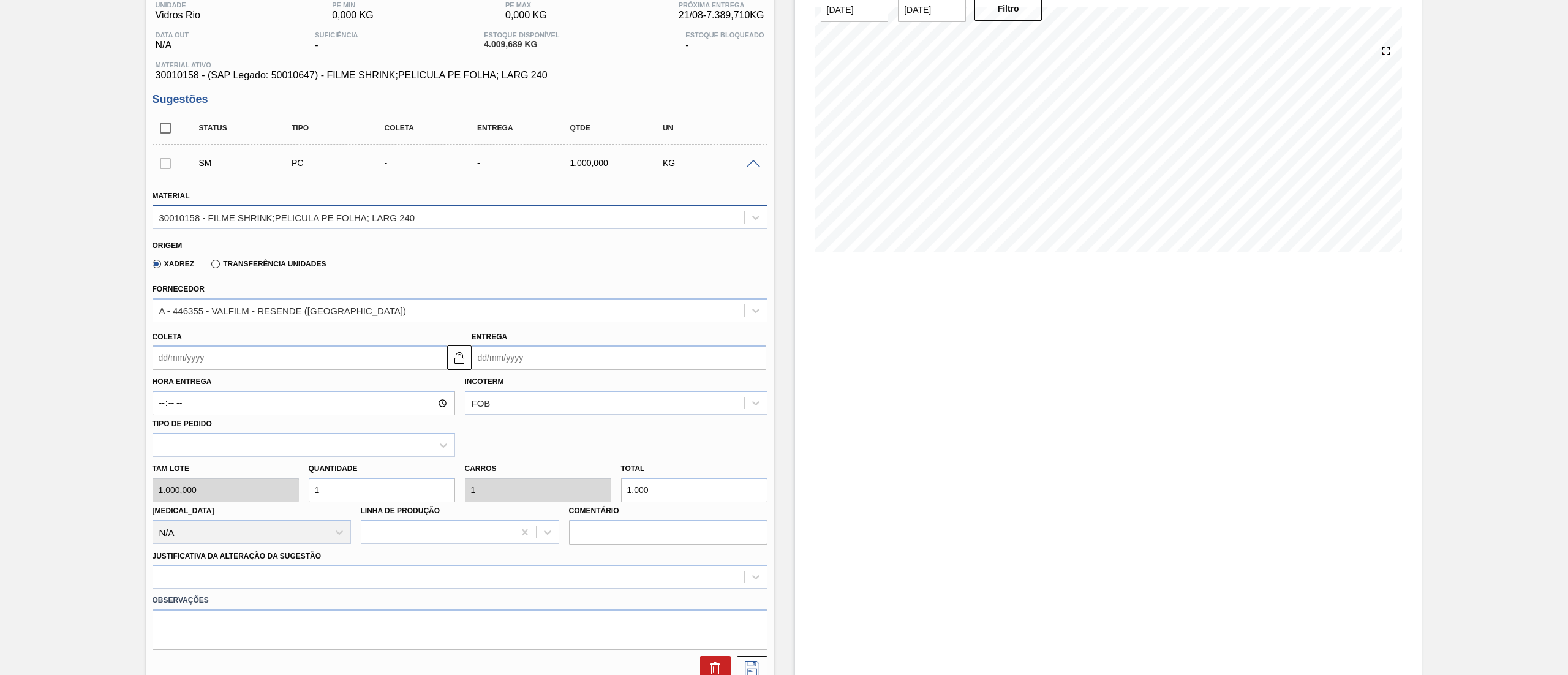
scroll to position [245, 0]
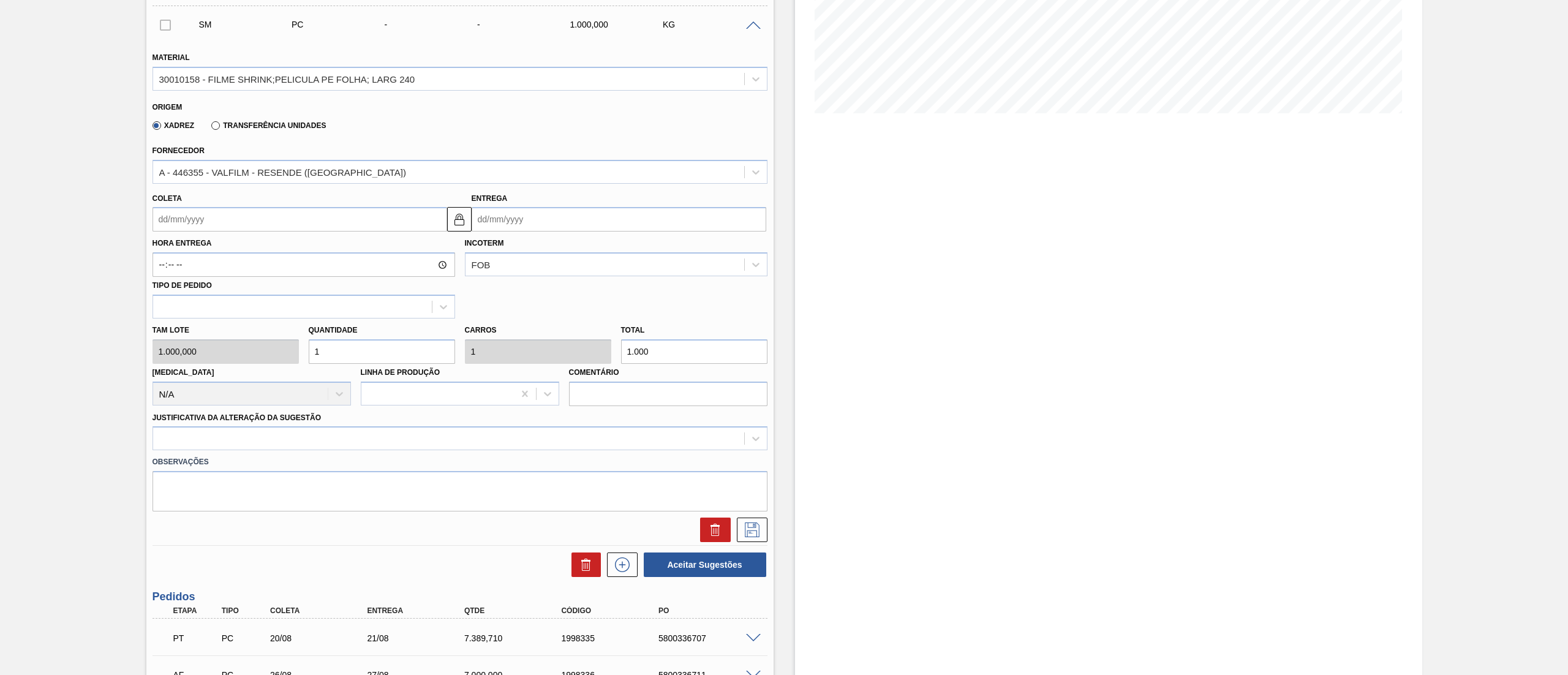
click at [409, 337] on input "1" at bounding box center [381, 352] width 147 height 25
type input "10"
type input "10.000"
type input "10"
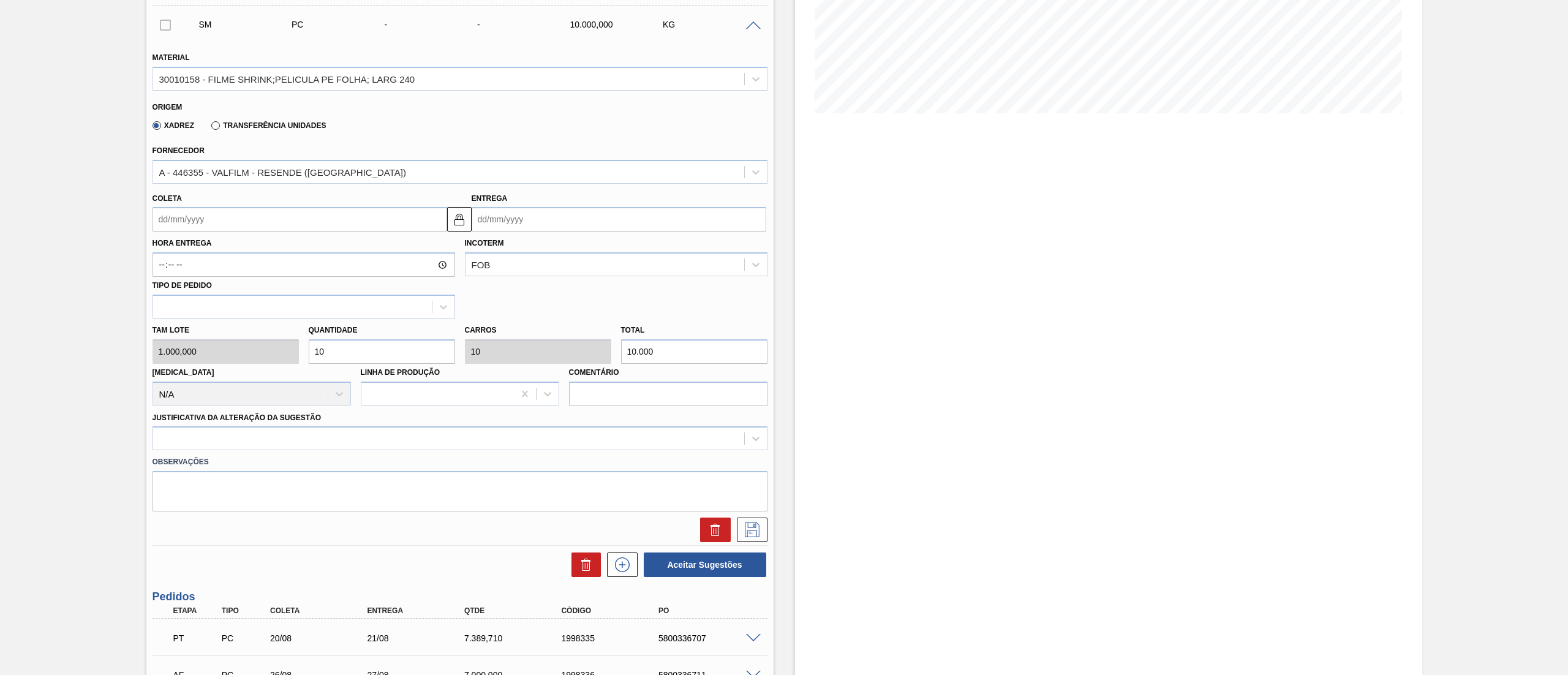
click at [195, 218] on input "Coleta" at bounding box center [299, 220] width 294 height 25
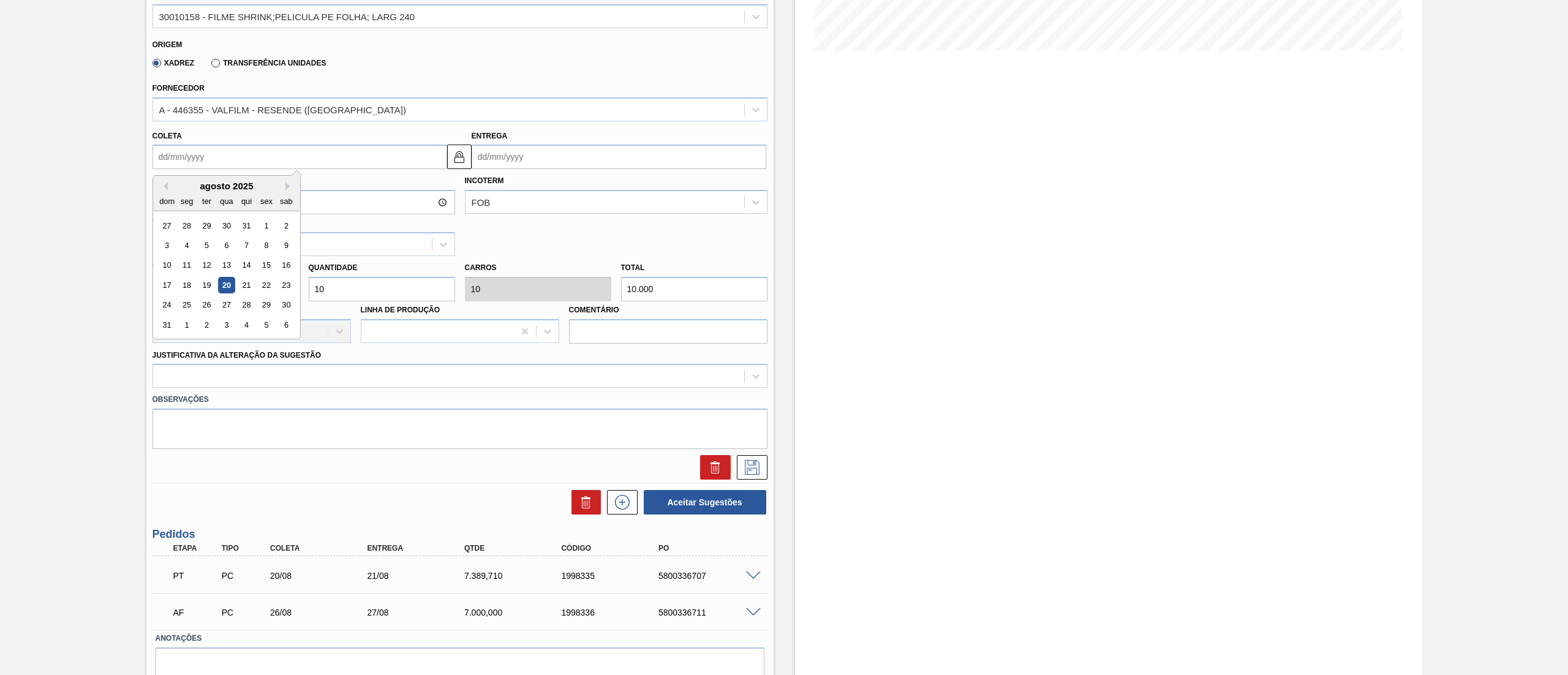
scroll to position [361, 0]
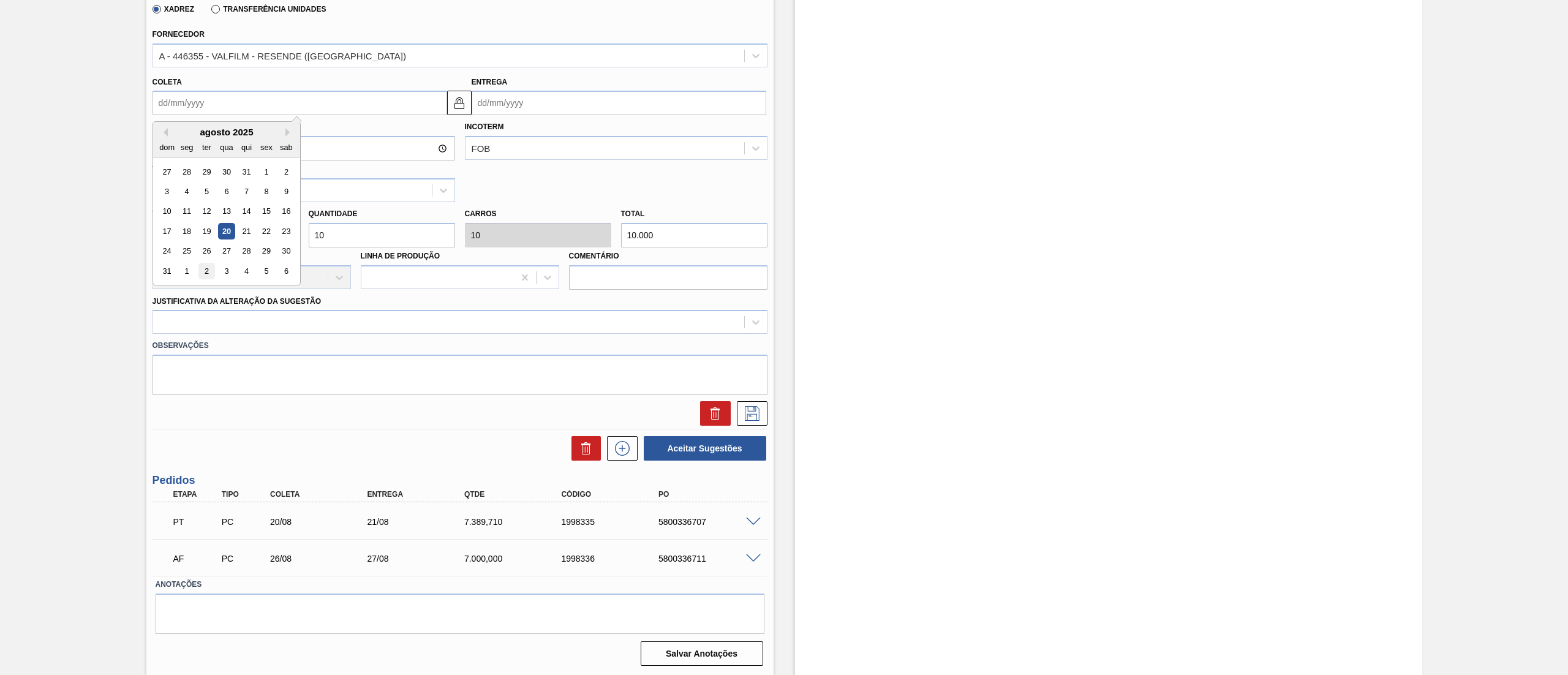
click at [206, 276] on div "2" at bounding box center [205, 270] width 16 height 16
type input "[DATE]"
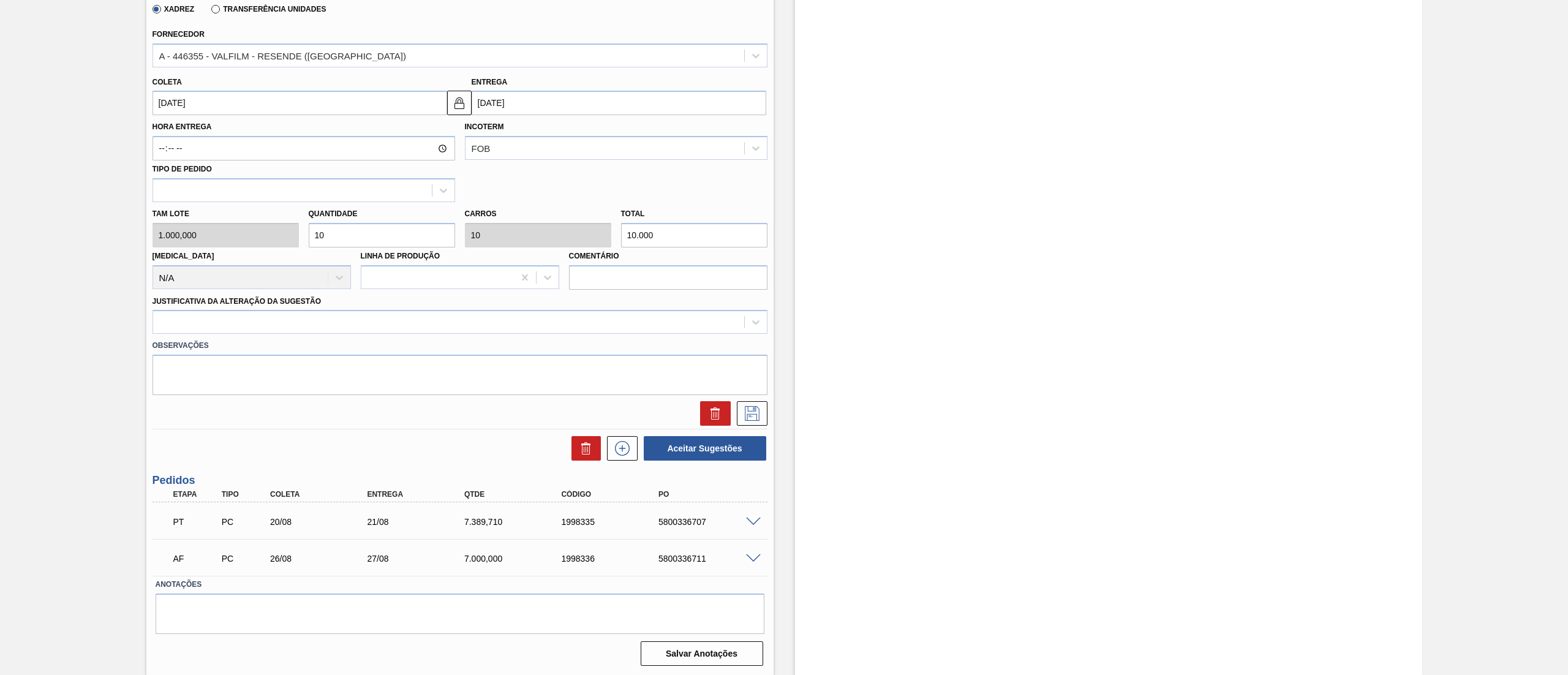
click at [198, 337] on label "Observações" at bounding box center [459, 345] width 614 height 18
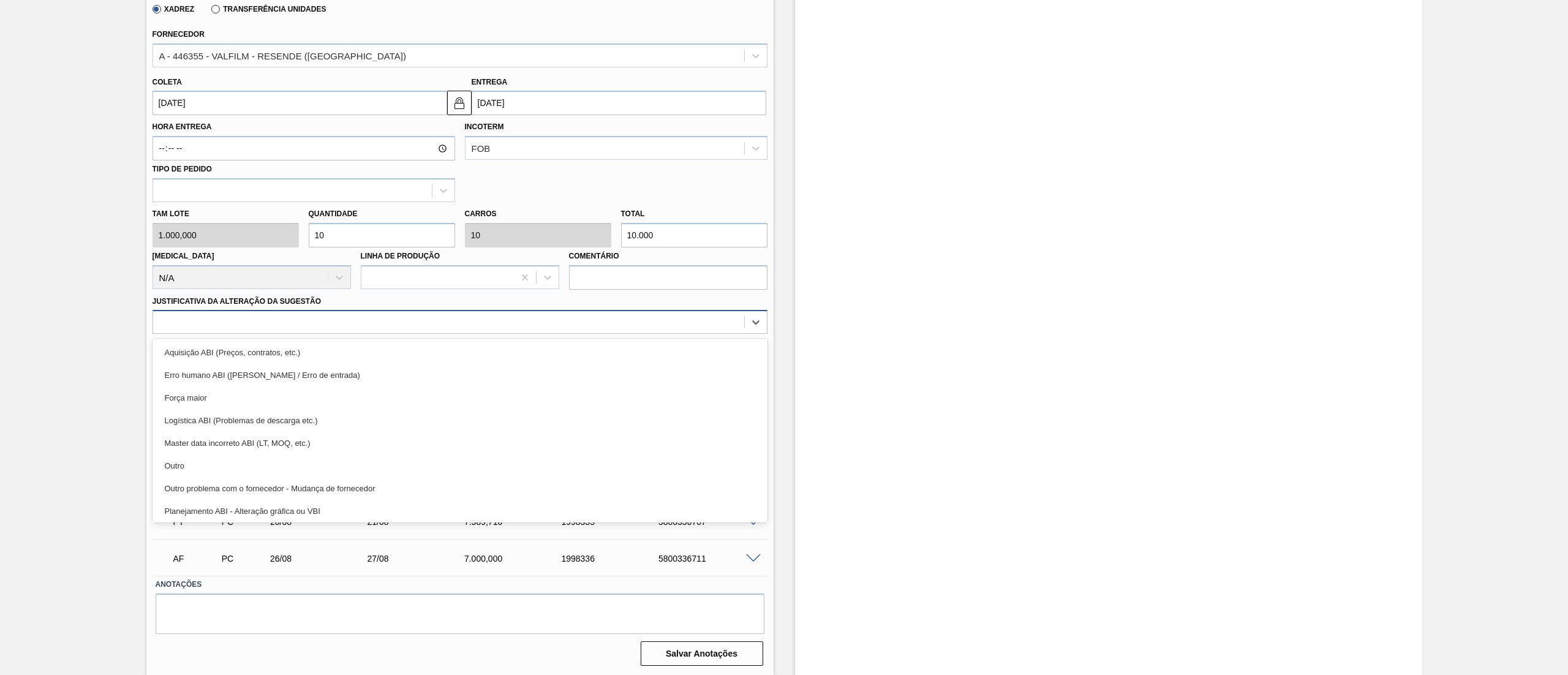
click at [191, 321] on div at bounding box center [449, 322] width 591 height 18
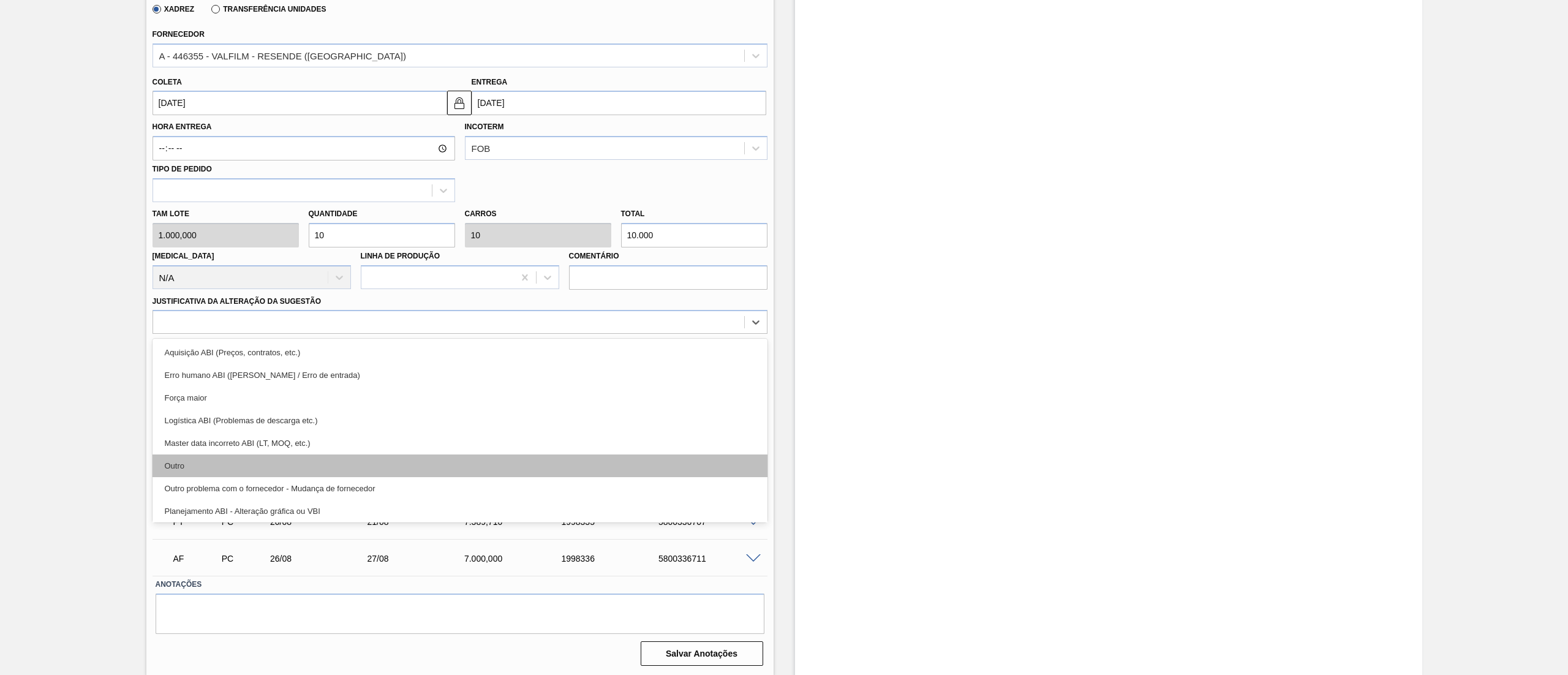
click at [219, 337] on div "Outro" at bounding box center [459, 466] width 614 height 23
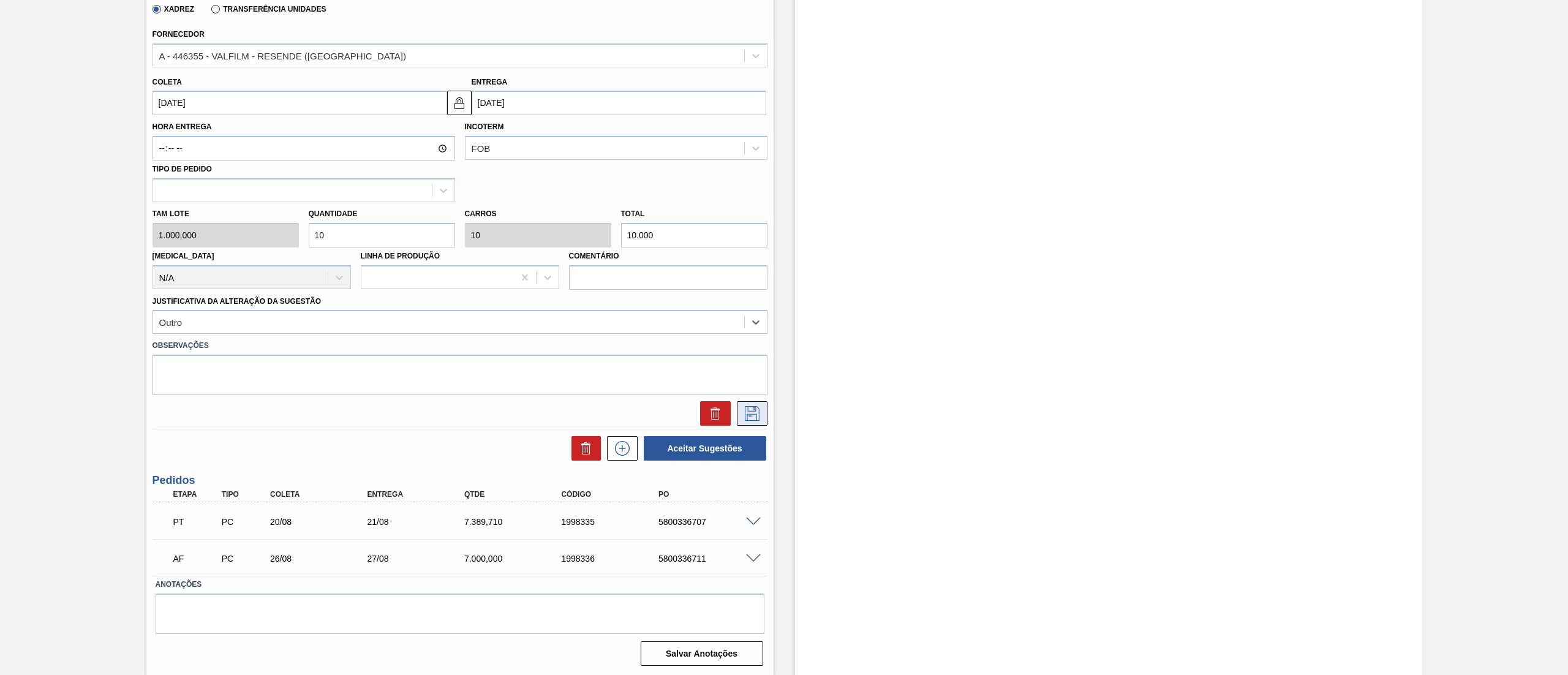
click at [745, 337] on icon at bounding box center [751, 413] width 14 height 14
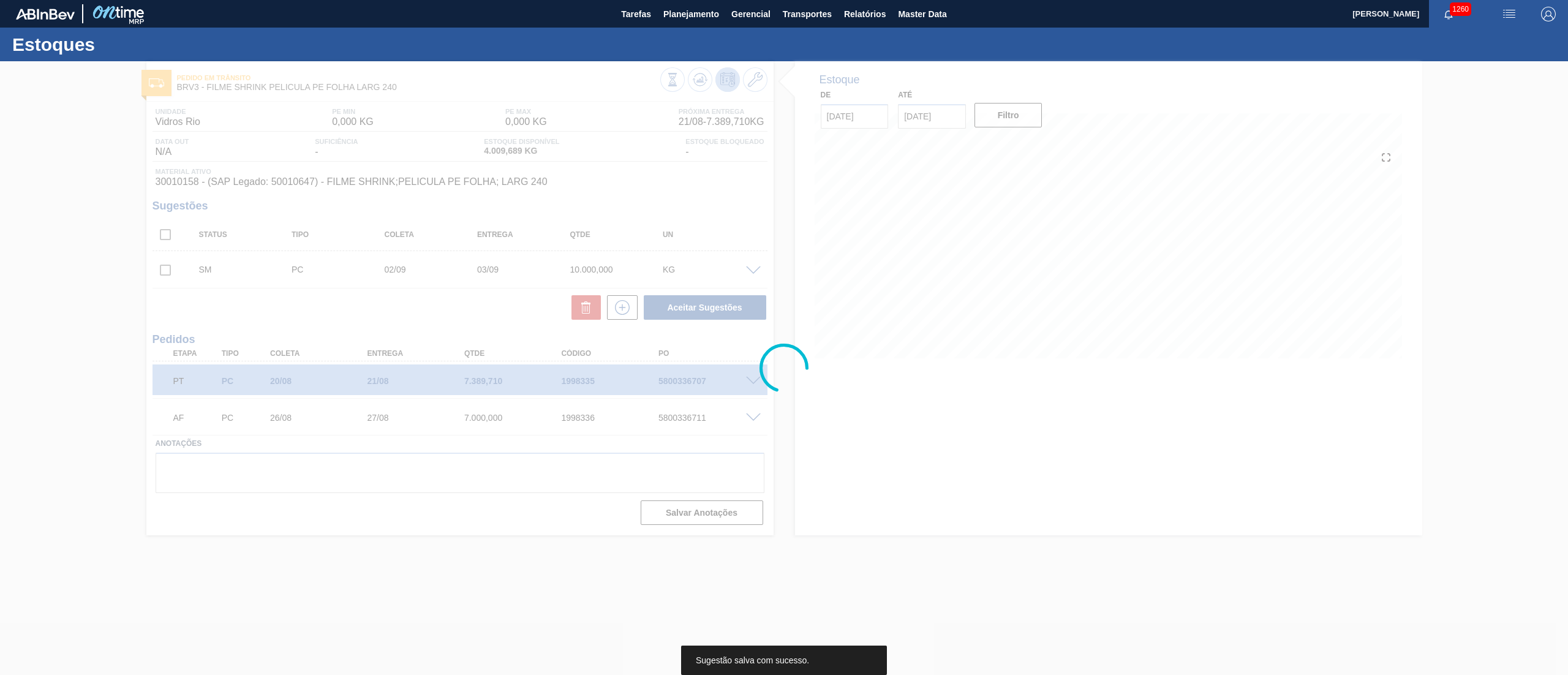
scroll to position [0, 0]
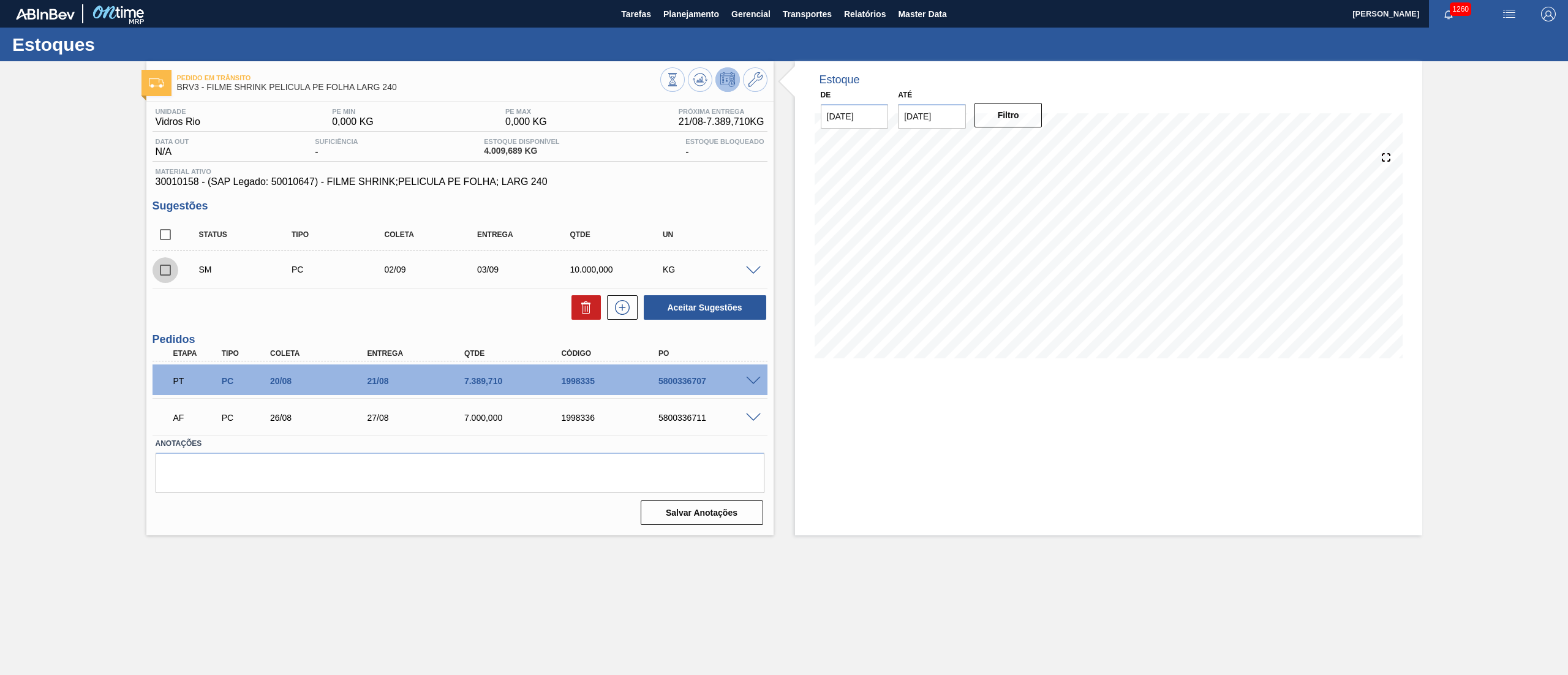
click at [167, 276] on input "checkbox" at bounding box center [165, 269] width 26 height 26
click at [680, 313] on button "Aceitar Sugestões" at bounding box center [704, 308] width 123 height 25
checkbox input "false"
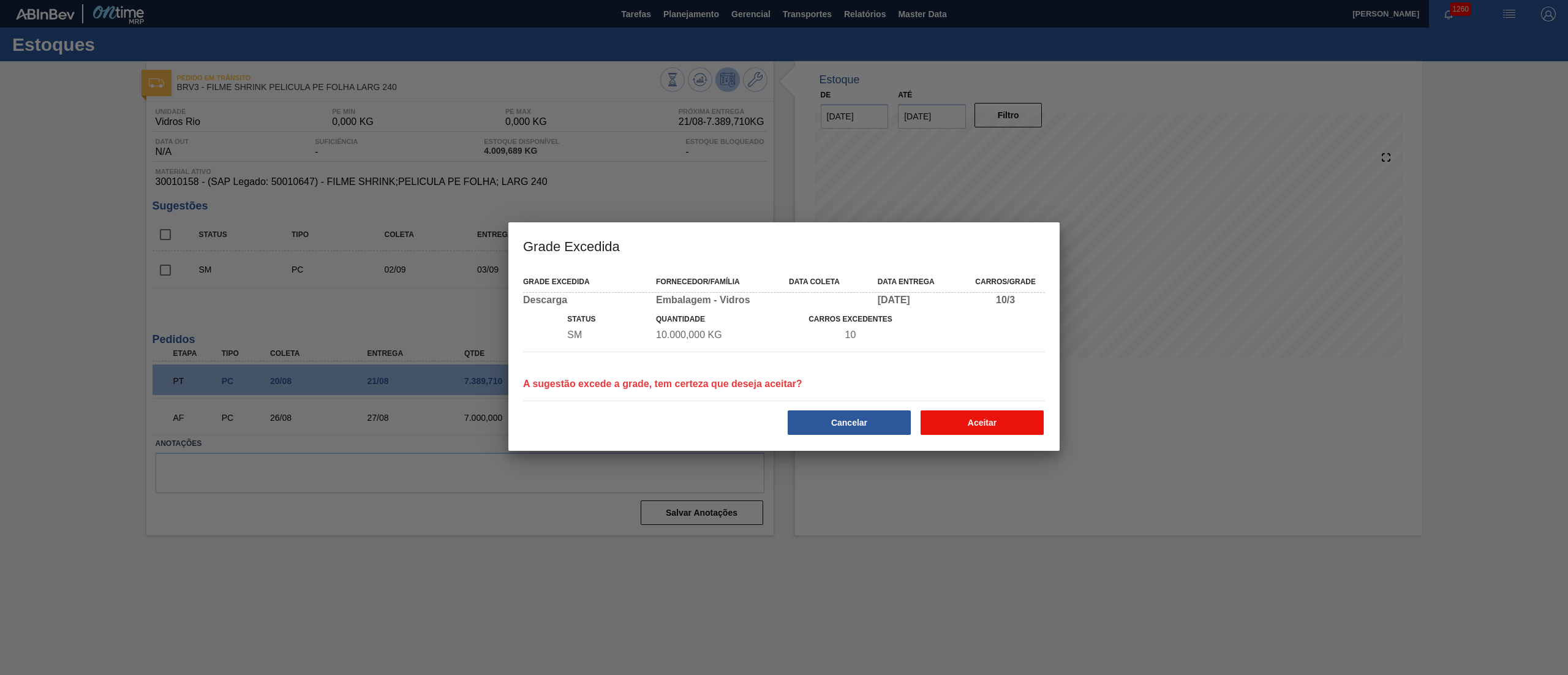
click at [783, 337] on button "Aceitar" at bounding box center [981, 423] width 123 height 25
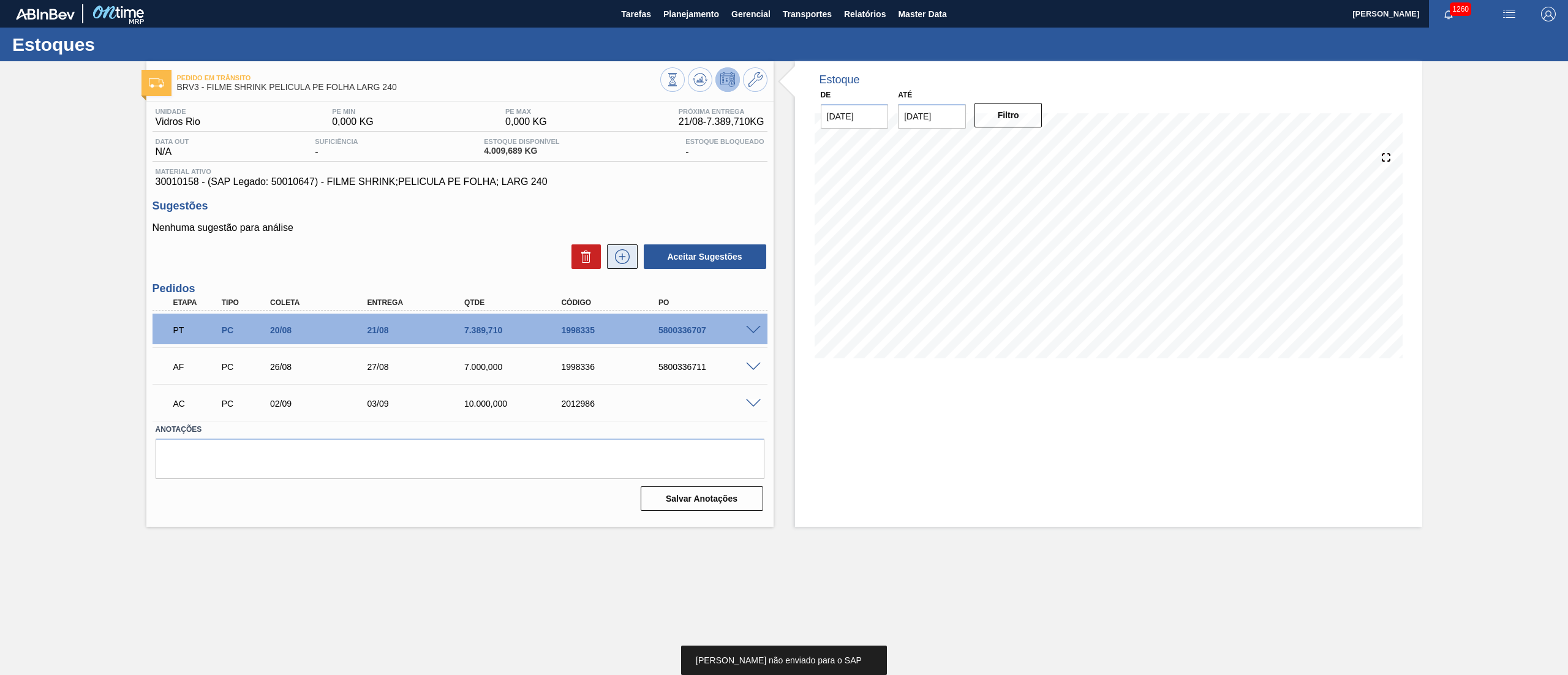
click at [620, 260] on icon at bounding box center [622, 256] width 19 height 14
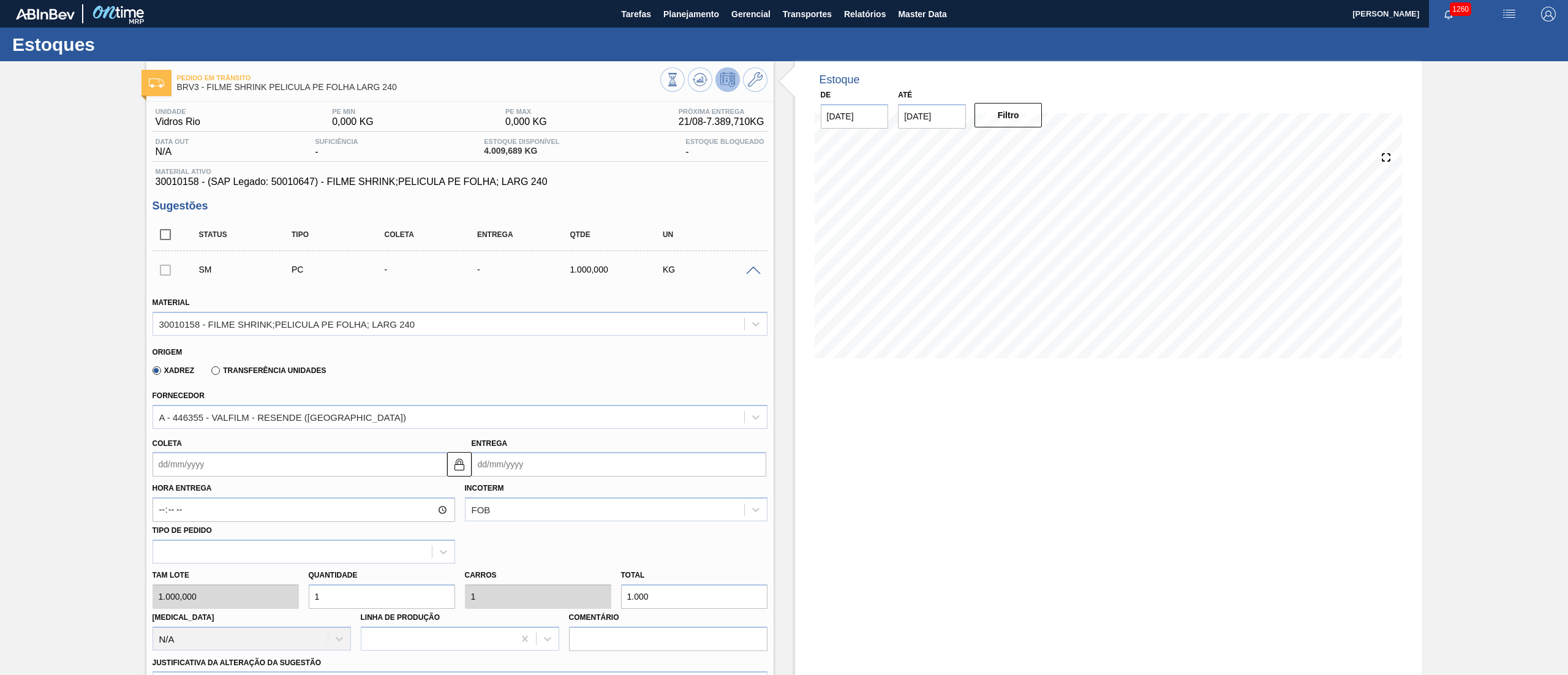
click at [180, 337] on input "Coleta" at bounding box center [299, 465] width 294 height 25
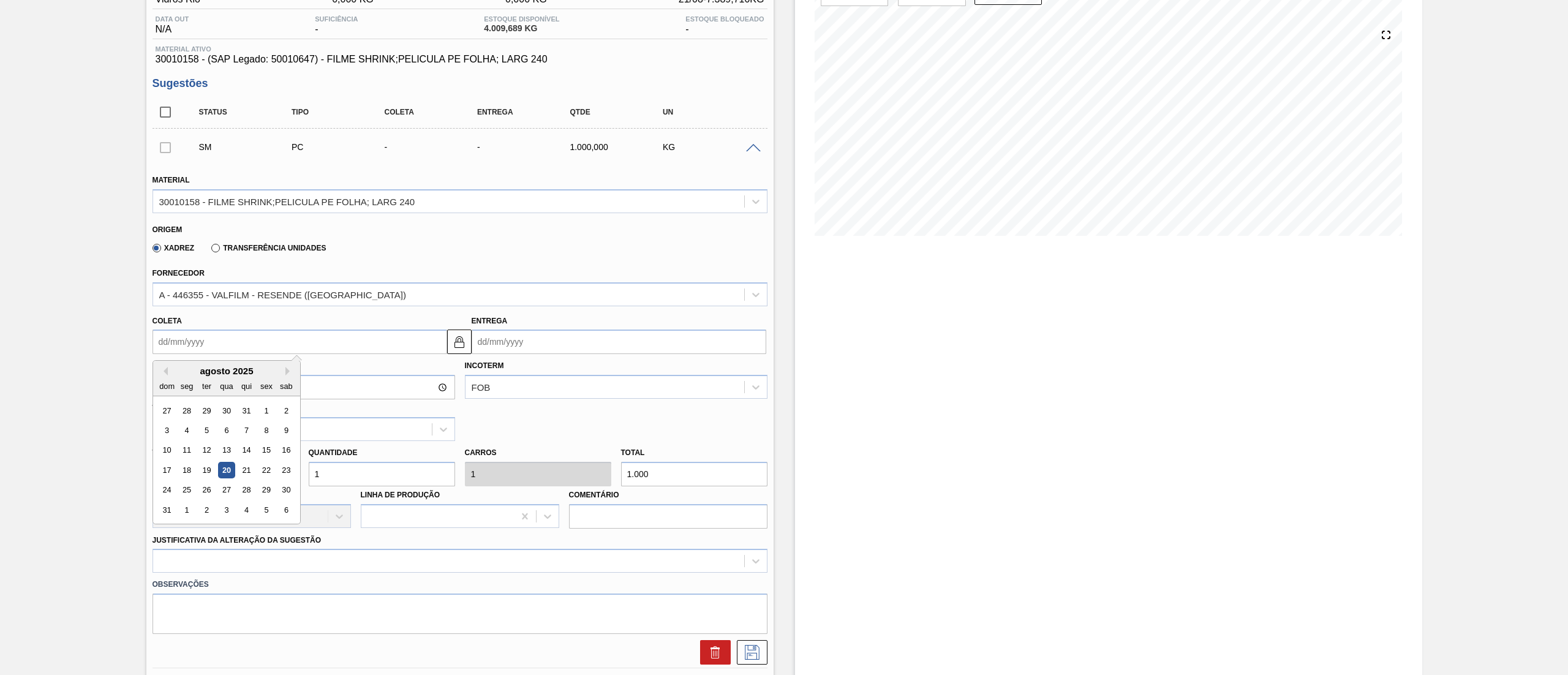
scroll to position [367, 0]
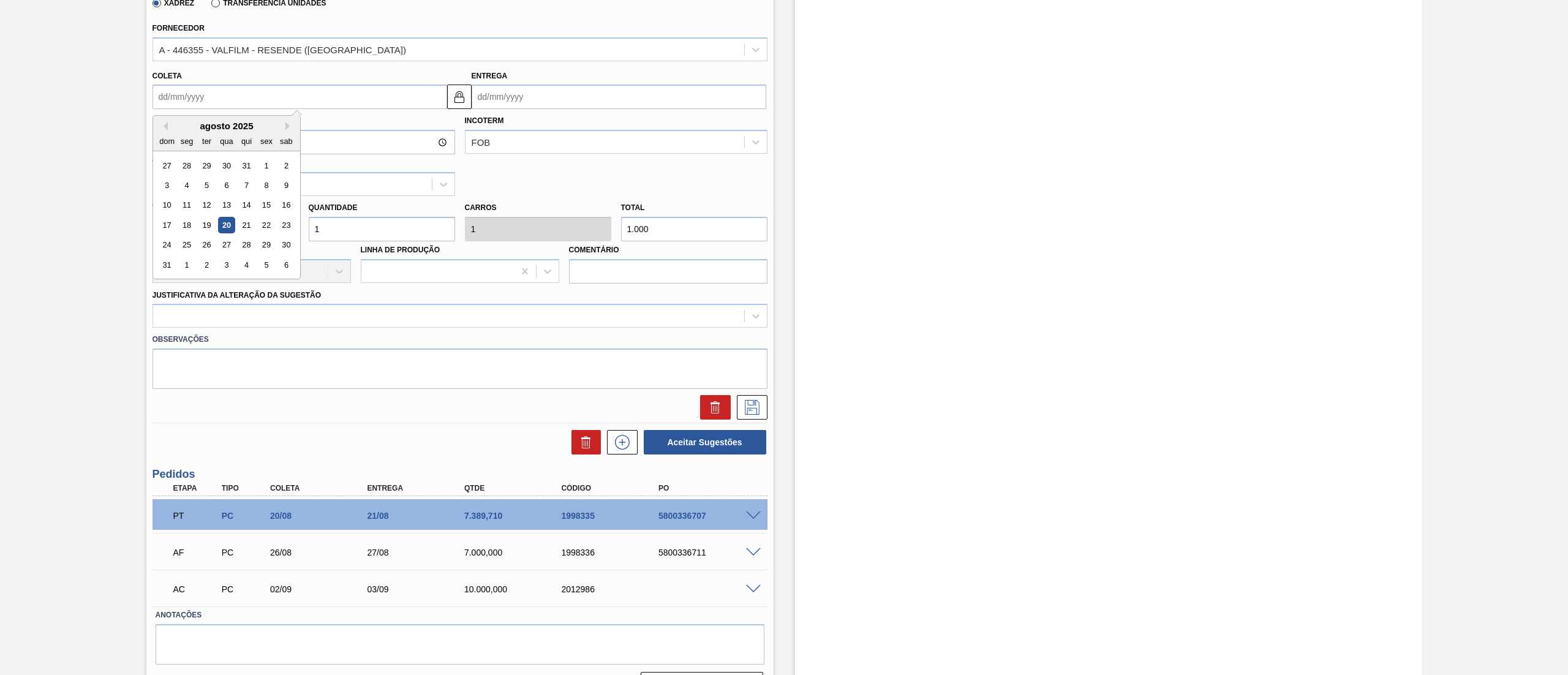
click at [285, 131] on div "dom seg ter qua qui sex sab" at bounding box center [226, 141] width 147 height 19
click at [286, 125] on button "Next Month" at bounding box center [289, 126] width 9 height 9
click at [204, 186] on div "9" at bounding box center [205, 185] width 16 height 16
type input "09/09/2025"
type input "10/09/2025"
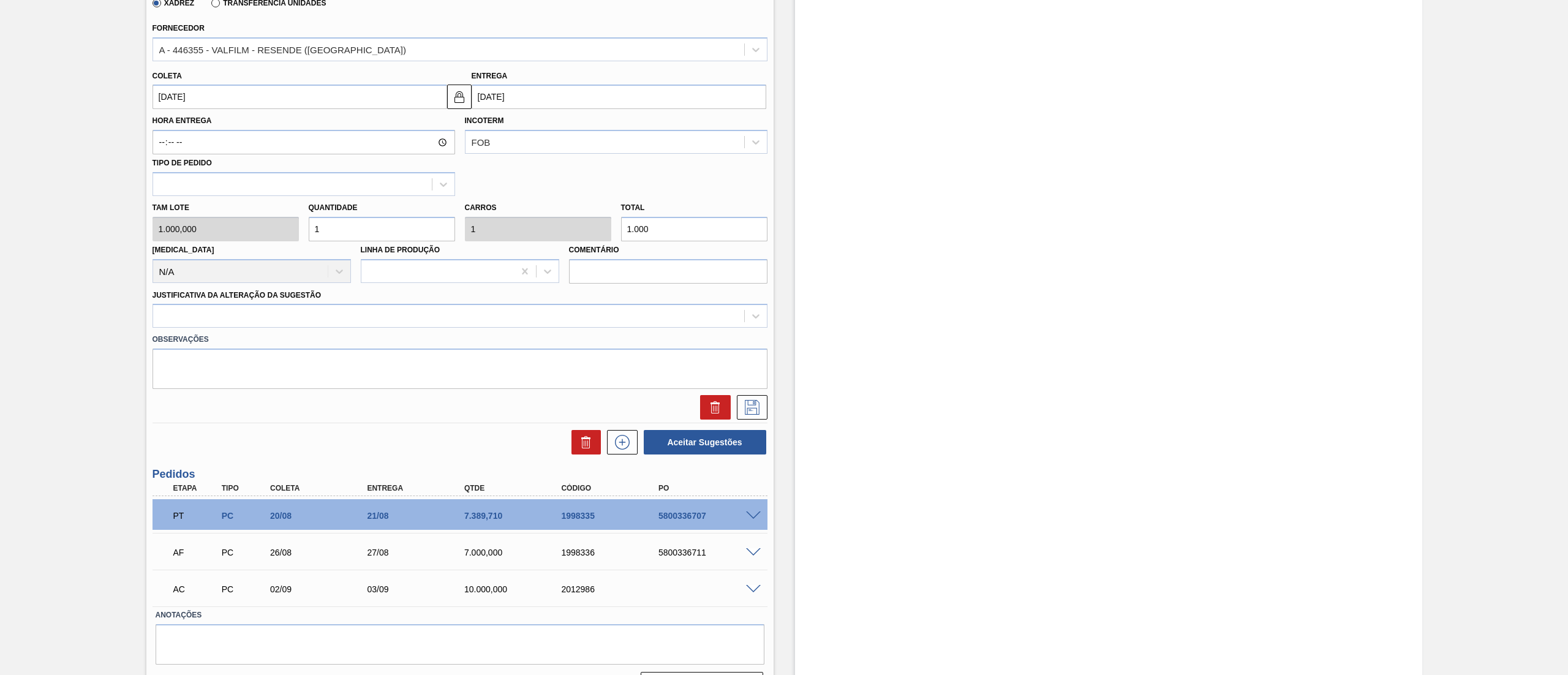
click at [376, 235] on input "1" at bounding box center [381, 229] width 147 height 25
type input "10"
type input "10.000"
type input "10"
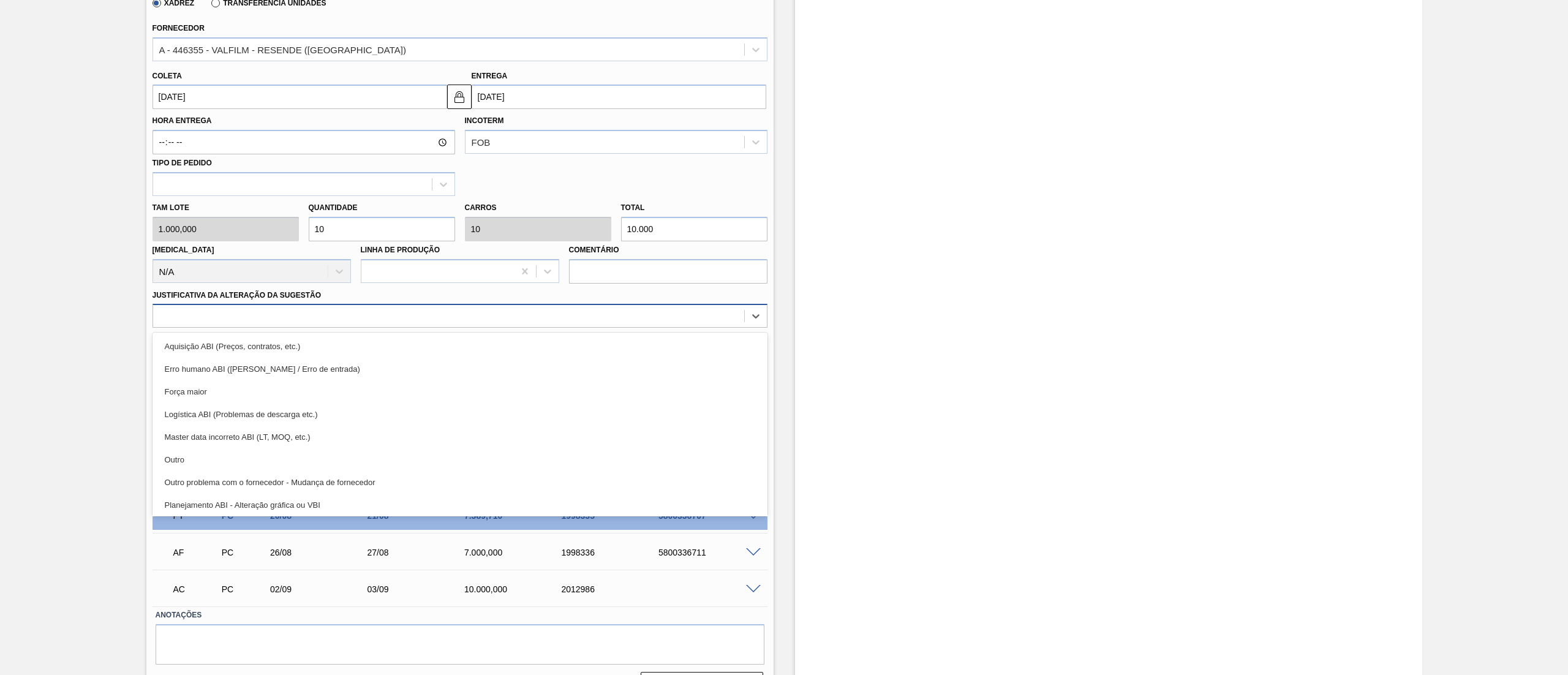
click at [167, 315] on div at bounding box center [449, 316] width 591 height 18
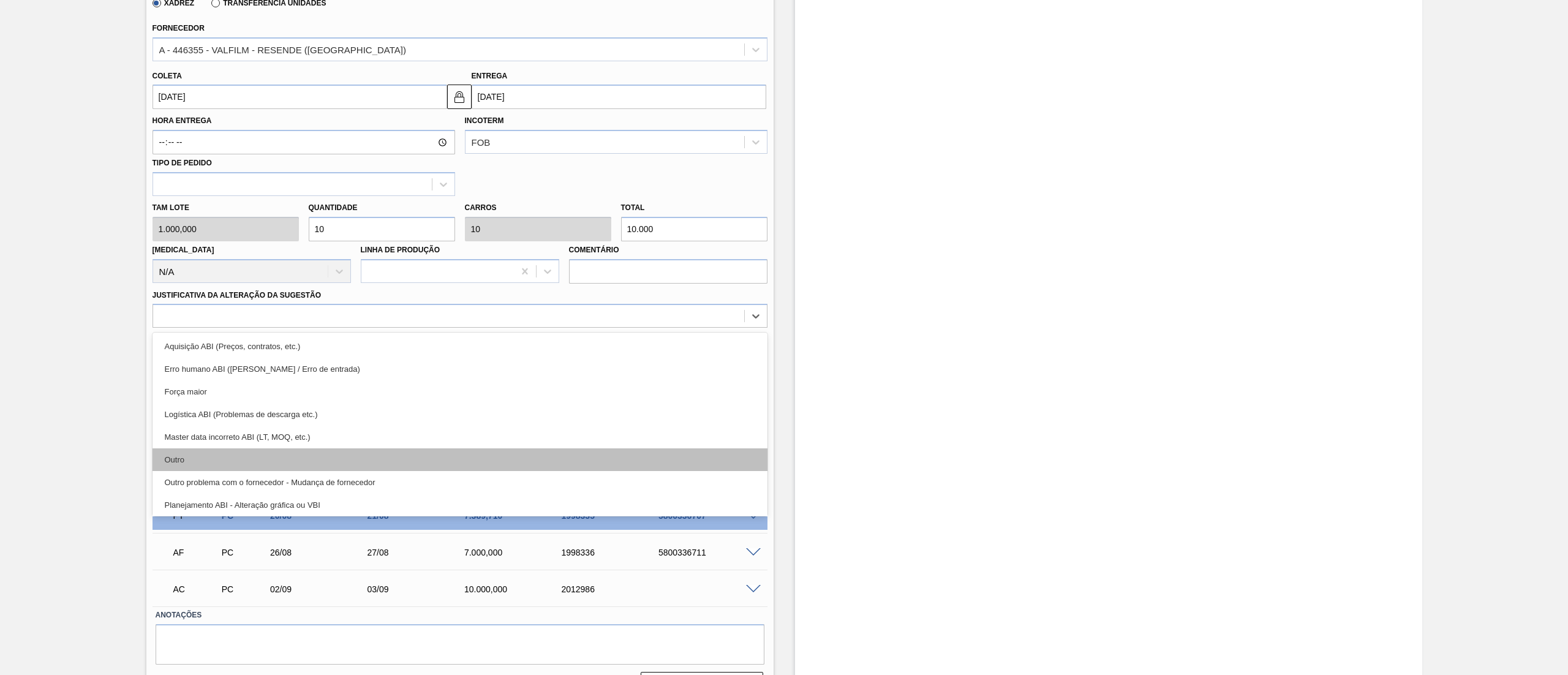
click at [188, 337] on div "Outro" at bounding box center [459, 460] width 614 height 23
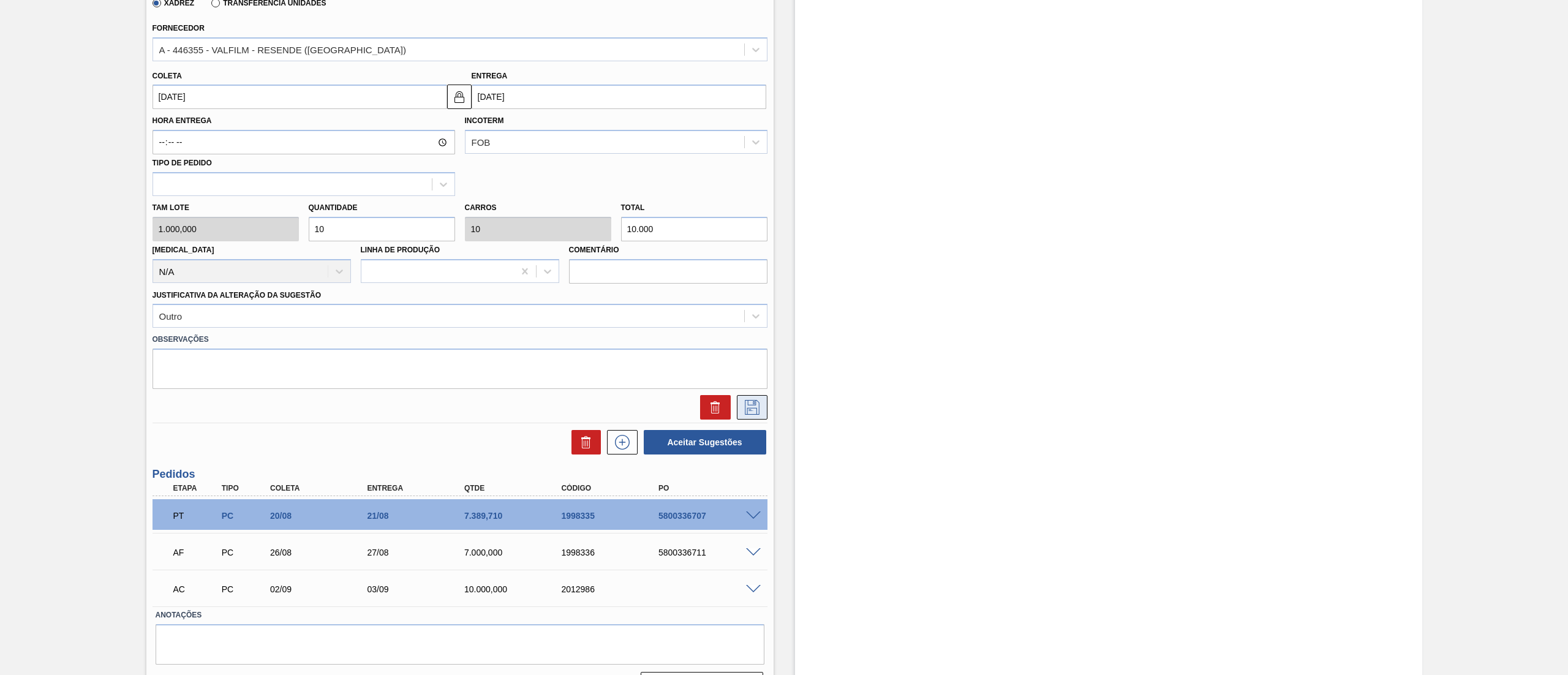
click at [752, 337] on button at bounding box center [752, 407] width 31 height 25
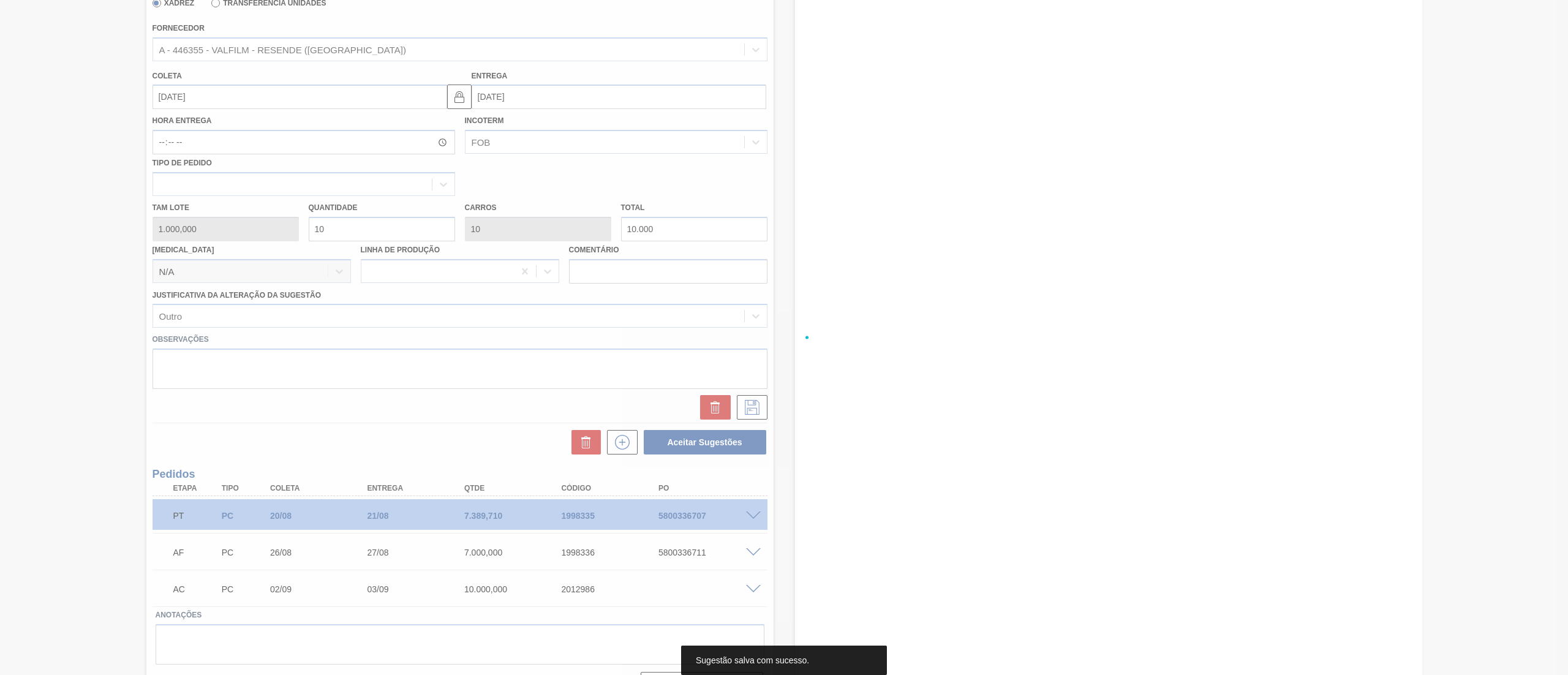
scroll to position [0, 0]
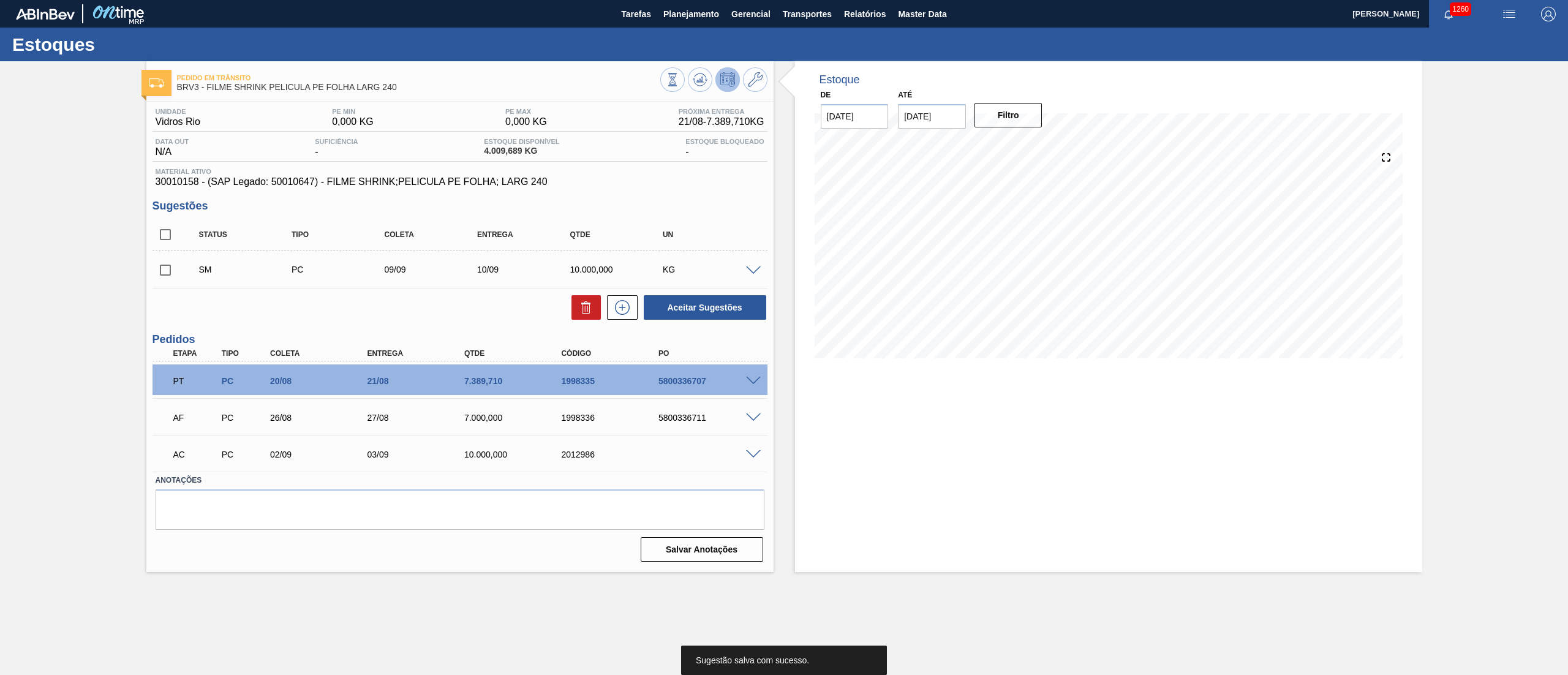
click at [158, 271] on input "checkbox" at bounding box center [165, 269] width 26 height 26
click at [667, 305] on button "Aceitar Sugestões" at bounding box center [704, 308] width 123 height 25
checkbox input "false"
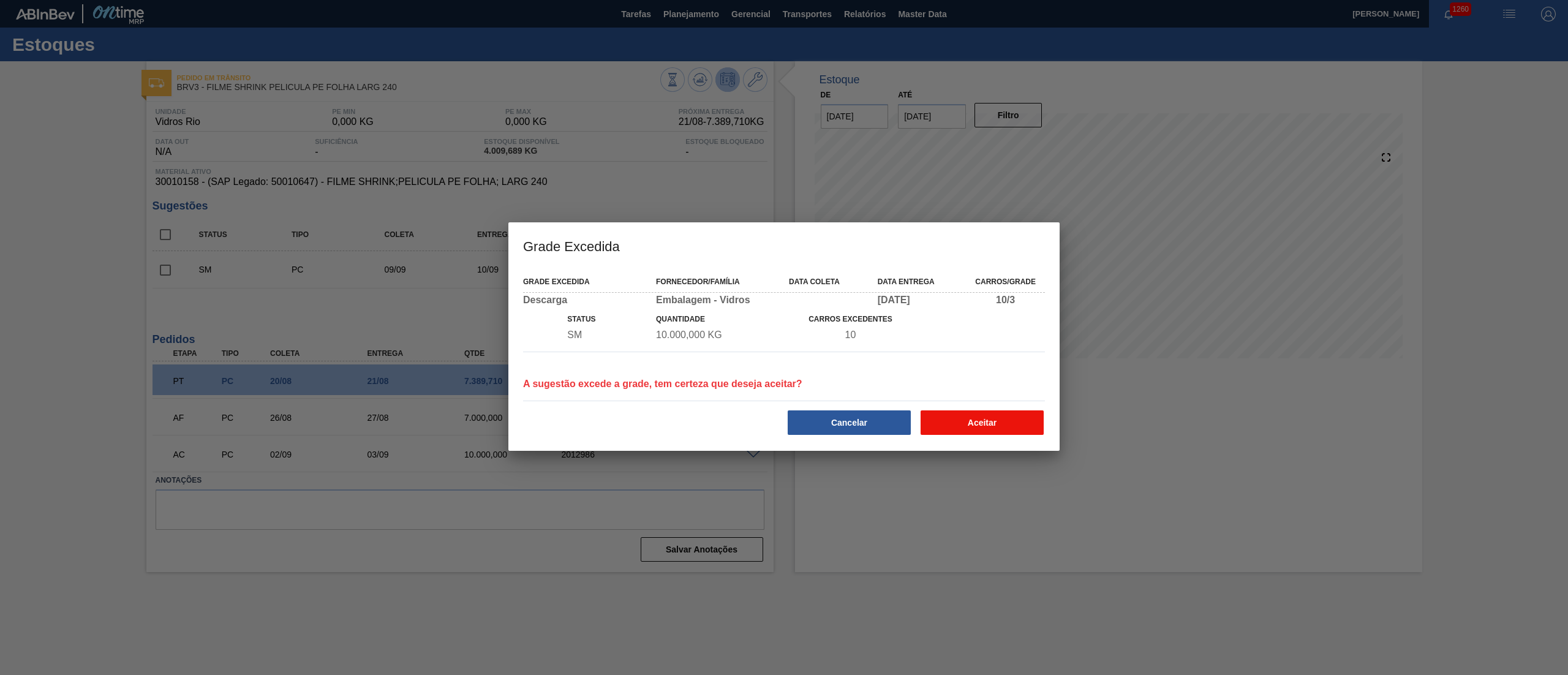
click at [783, 337] on button "Aceitar" at bounding box center [981, 423] width 123 height 25
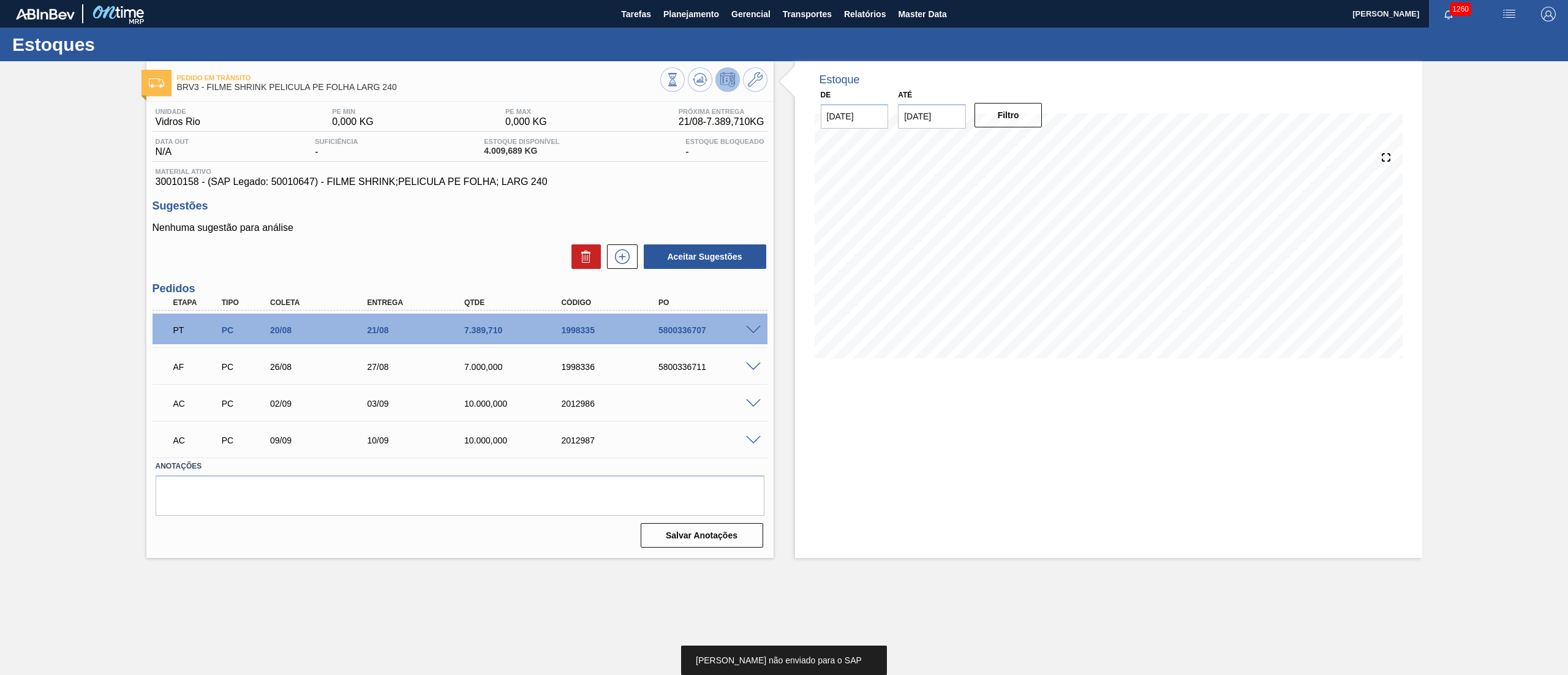
click at [584, 337] on div "2012986" at bounding box center [613, 404] width 111 height 10
copy div "2012986"
click at [561, 337] on div "AC PC 09/09 10/09 10.000,000 2012987" at bounding box center [457, 439] width 583 height 25
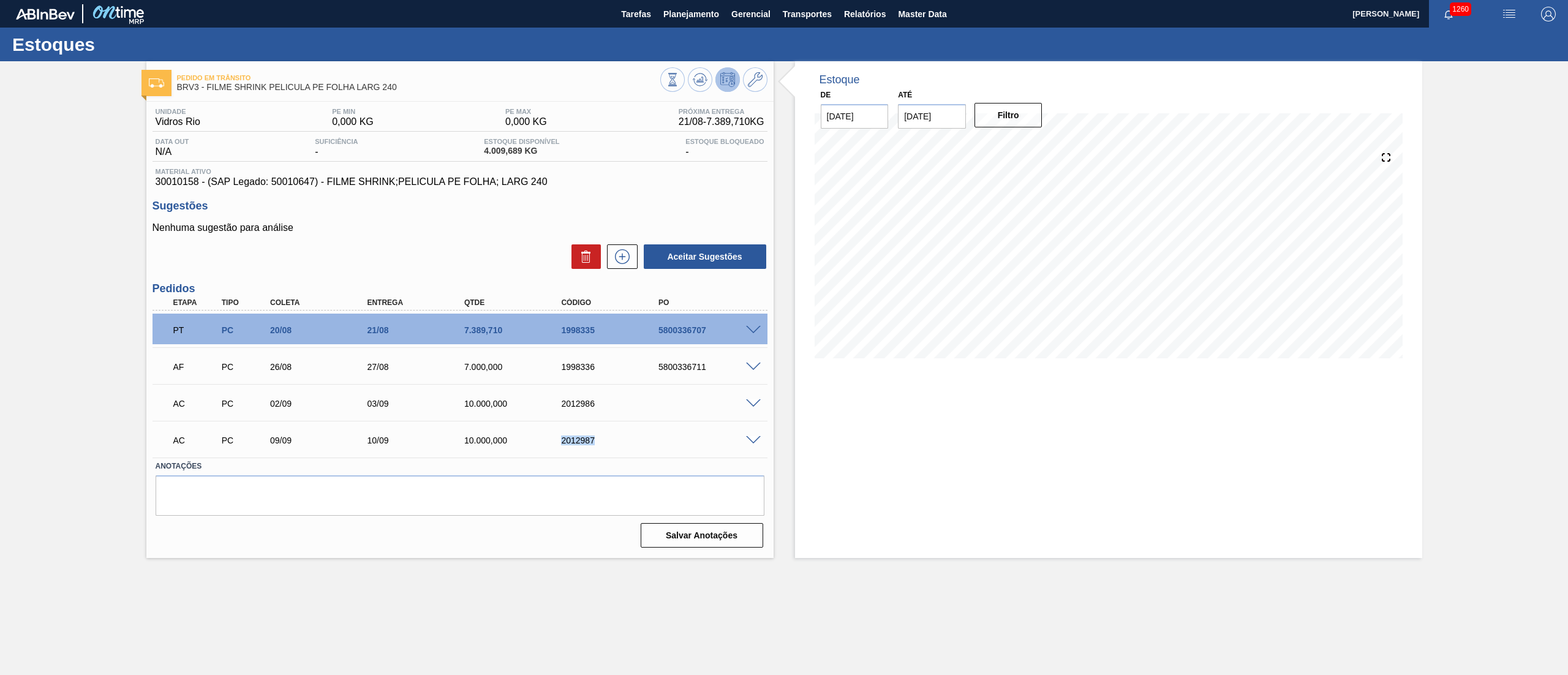
copy div "2012987"
click at [689, 76] on button at bounding box center [700, 80] width 25 height 25
drag, startPoint x: 747, startPoint y: 400, endPoint x: 752, endPoint y: 409, distance: 10.3
click at [749, 337] on div at bounding box center [755, 403] width 25 height 10
click at [750, 337] on div at bounding box center [755, 403] width 25 height 10
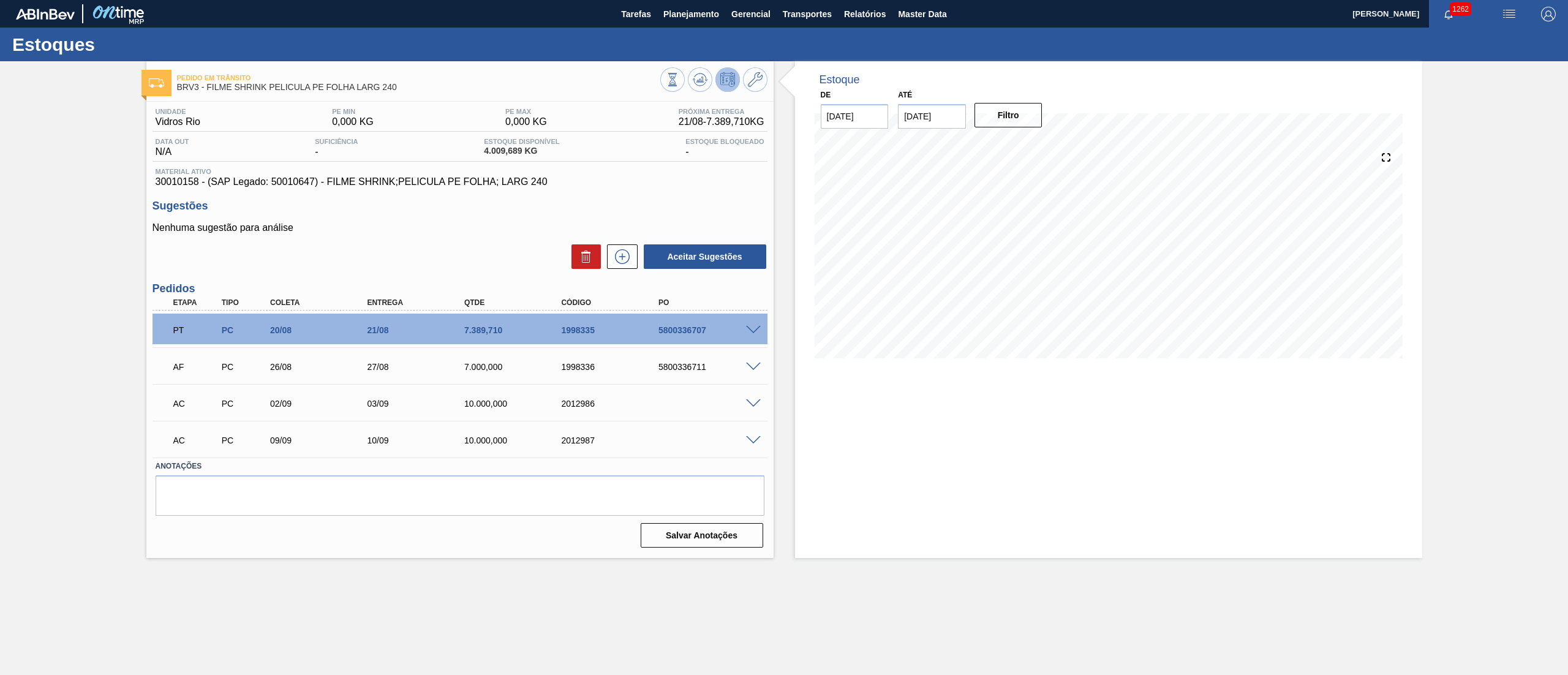
click at [750, 337] on span at bounding box center [752, 405] width 14 height 10
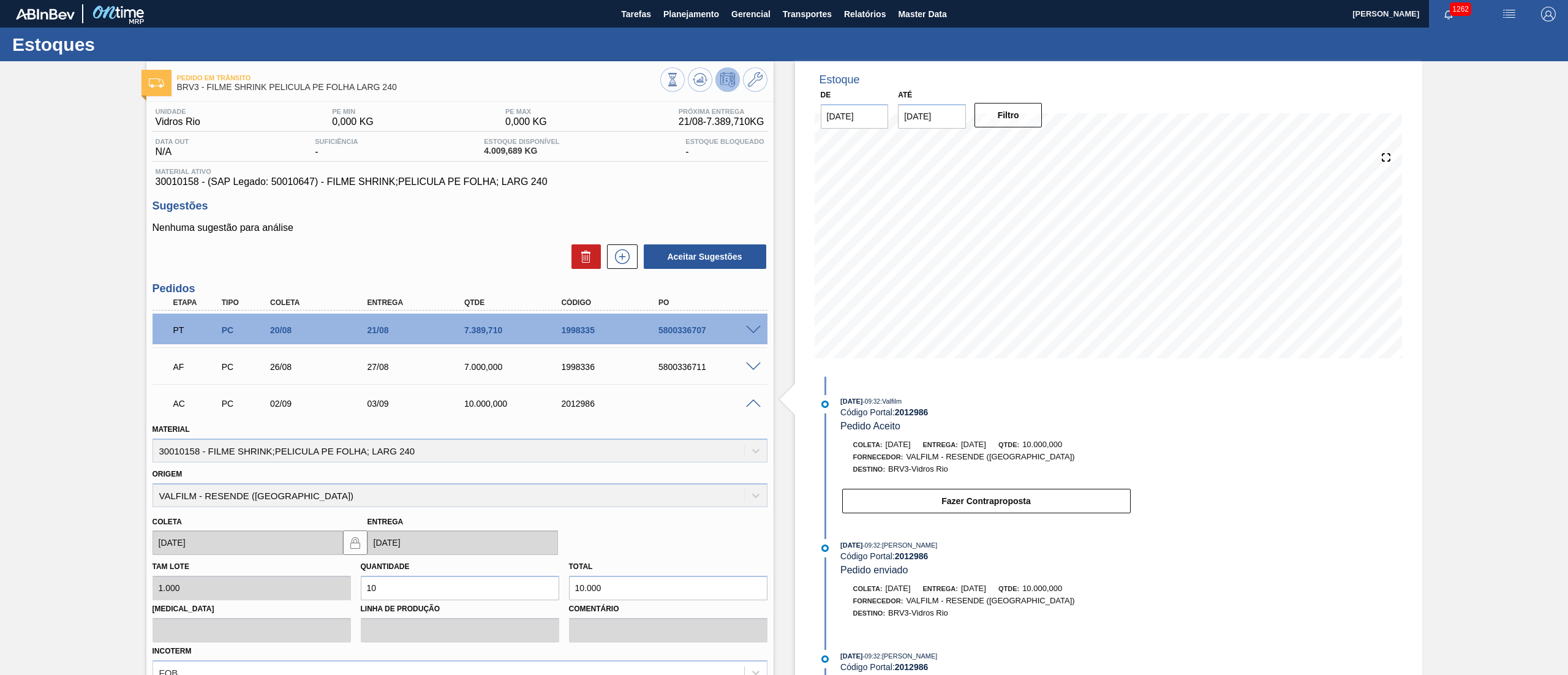
click at [753, 337] on span at bounding box center [752, 405] width 14 height 10
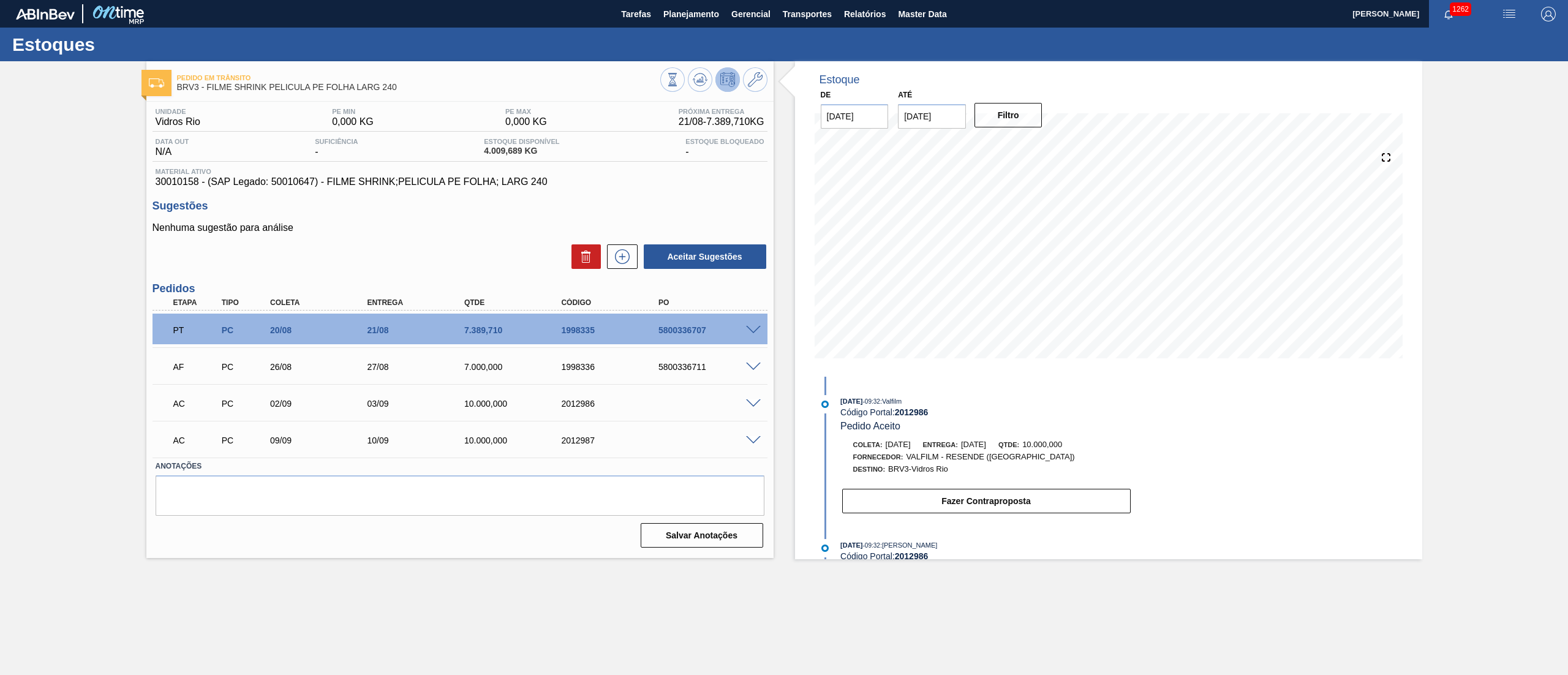
click at [755, 337] on span at bounding box center [752, 441] width 14 height 10
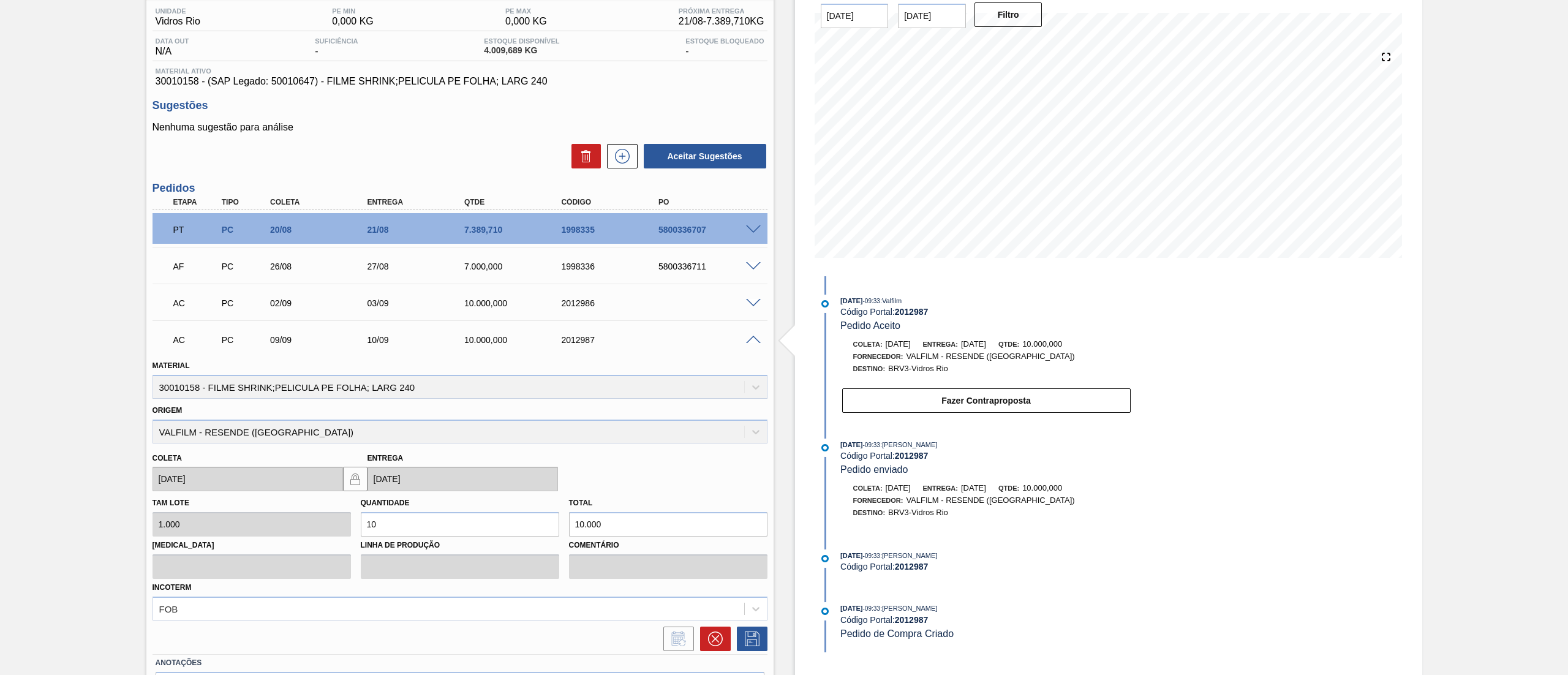
scroll to position [179, 0]
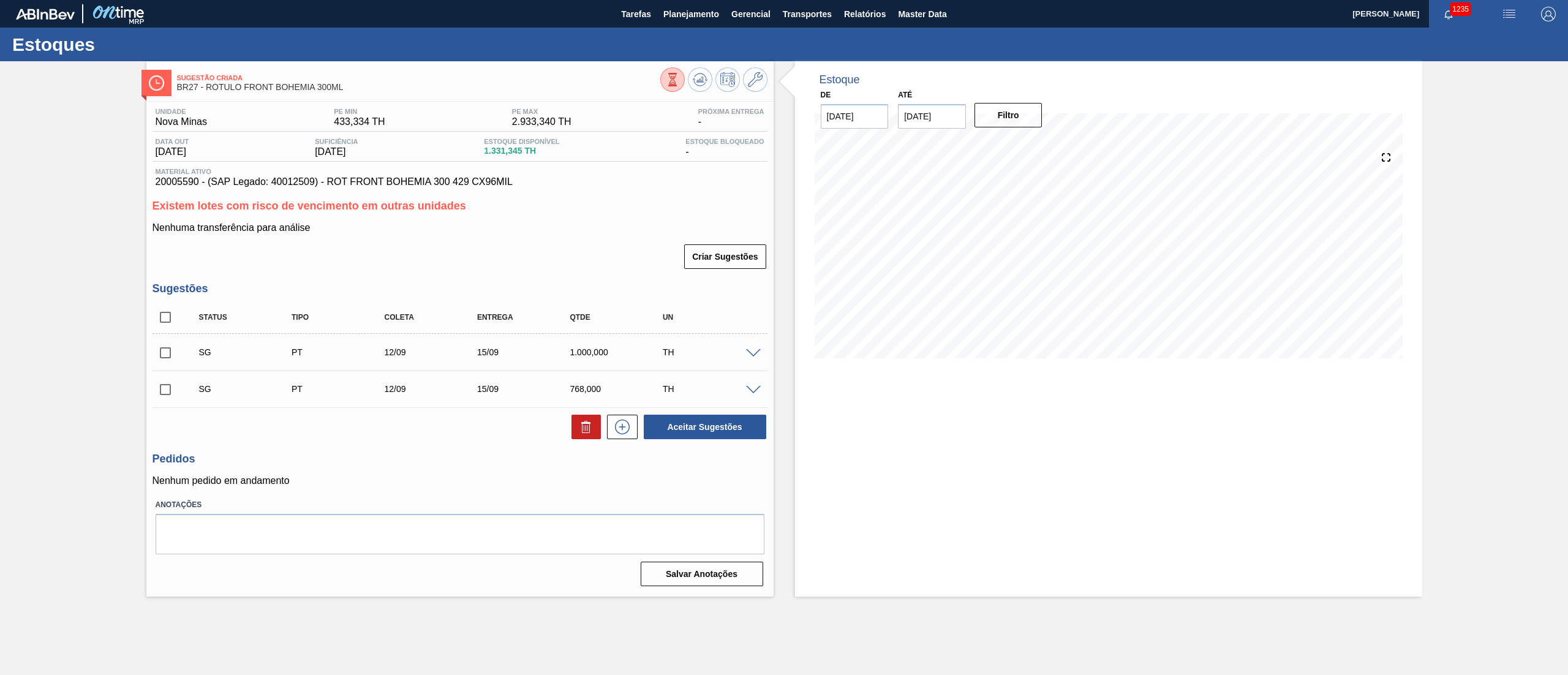
click at [162, 314] on input "checkbox" at bounding box center [165, 317] width 26 height 26
checkbox input "true"
click at [583, 431] on icon at bounding box center [586, 427] width 14 height 14
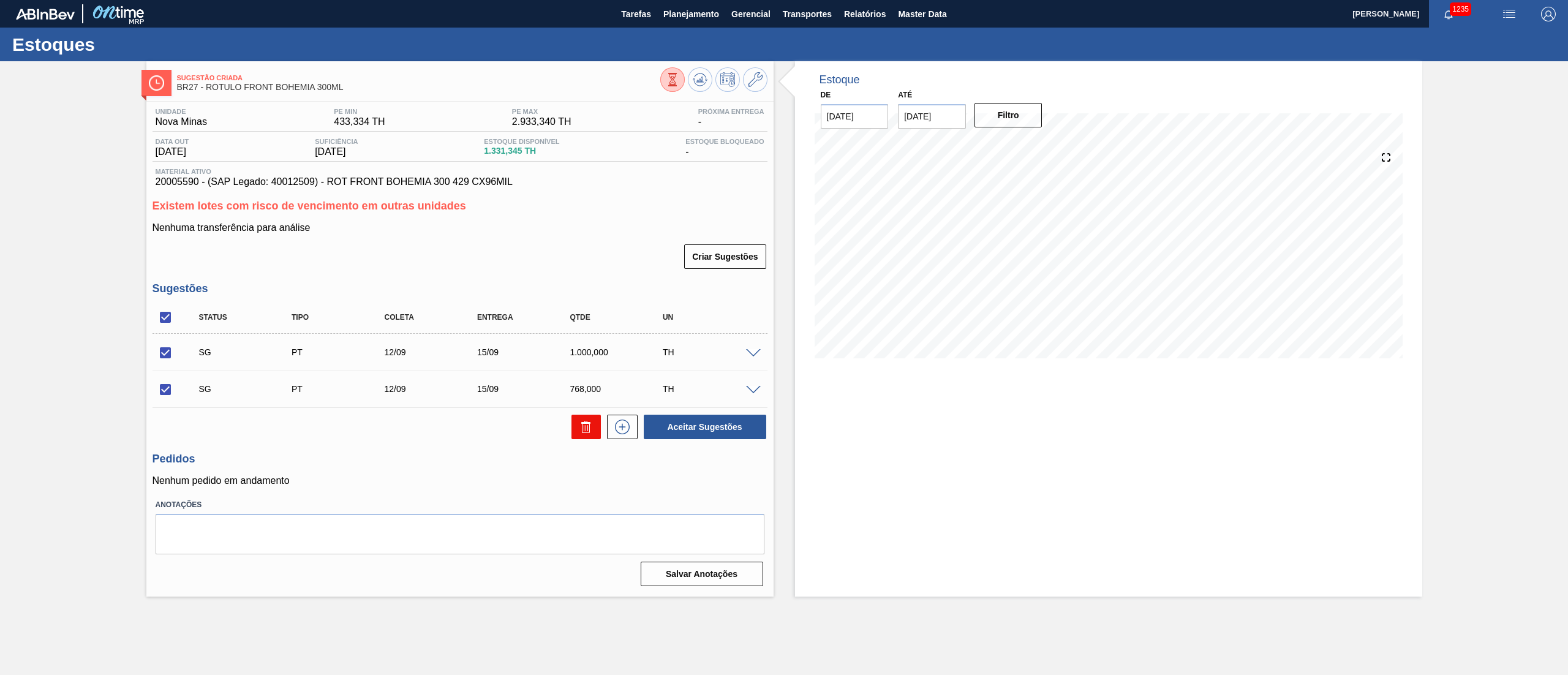
checkbox input "false"
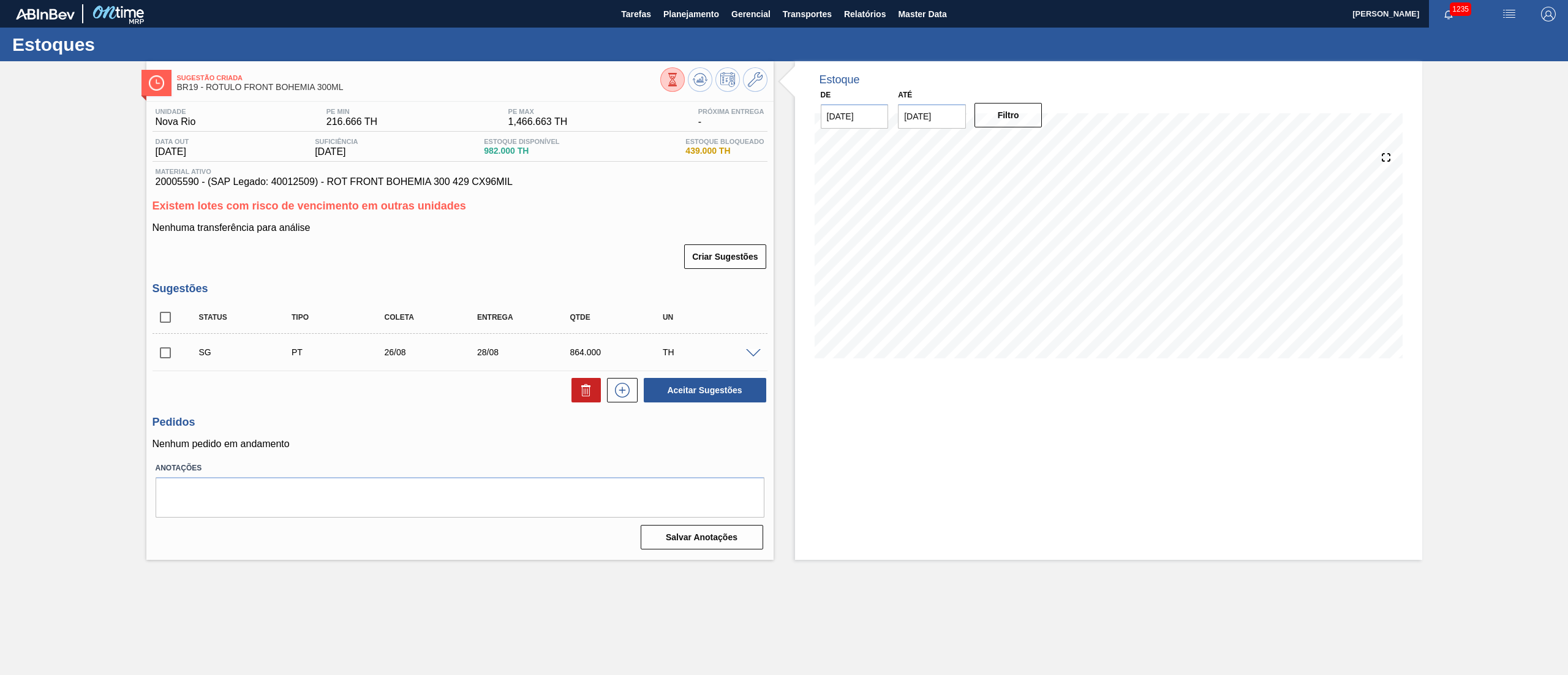
click at [162, 330] on input "checkbox" at bounding box center [165, 317] width 26 height 26
checkbox input "true"
click at [574, 391] on button at bounding box center [586, 390] width 30 height 25
checkbox input "false"
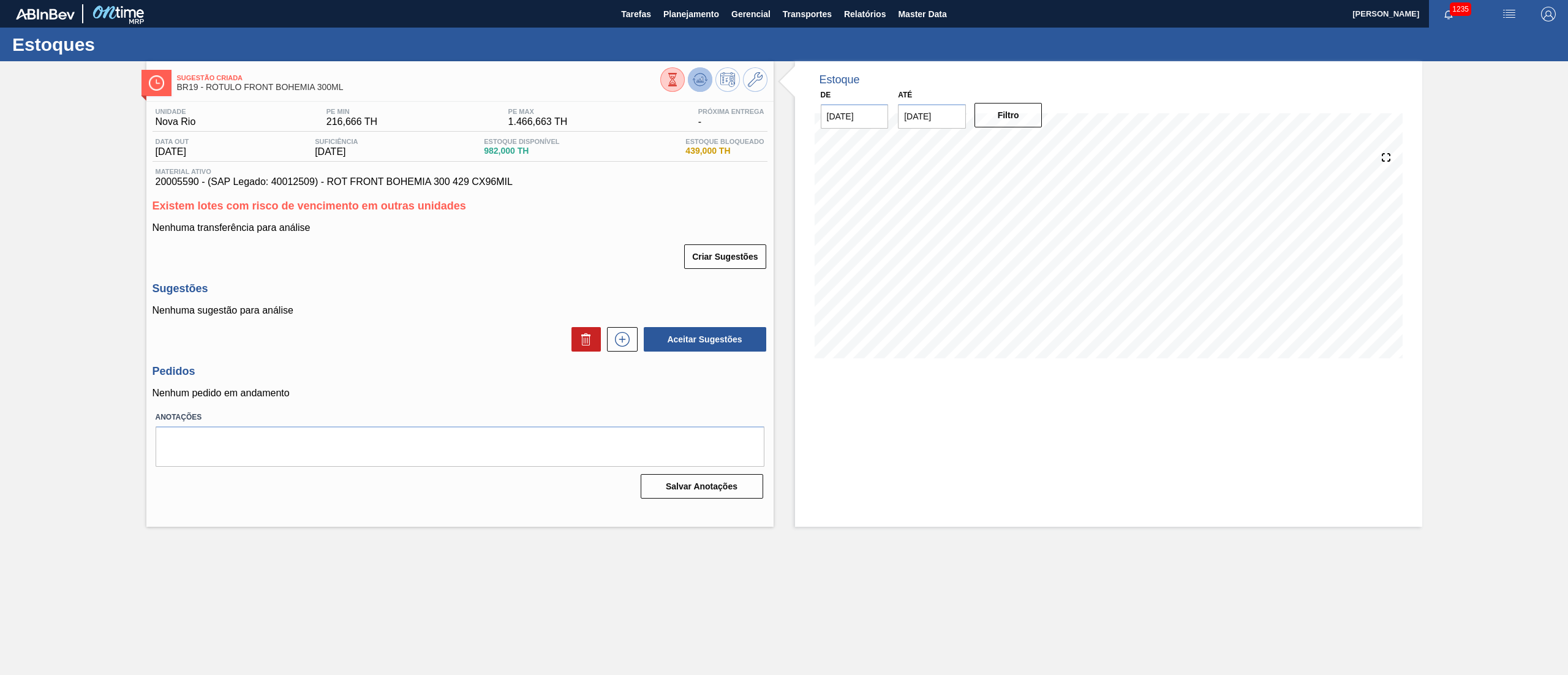
click at [680, 83] on icon at bounding box center [672, 80] width 13 height 13
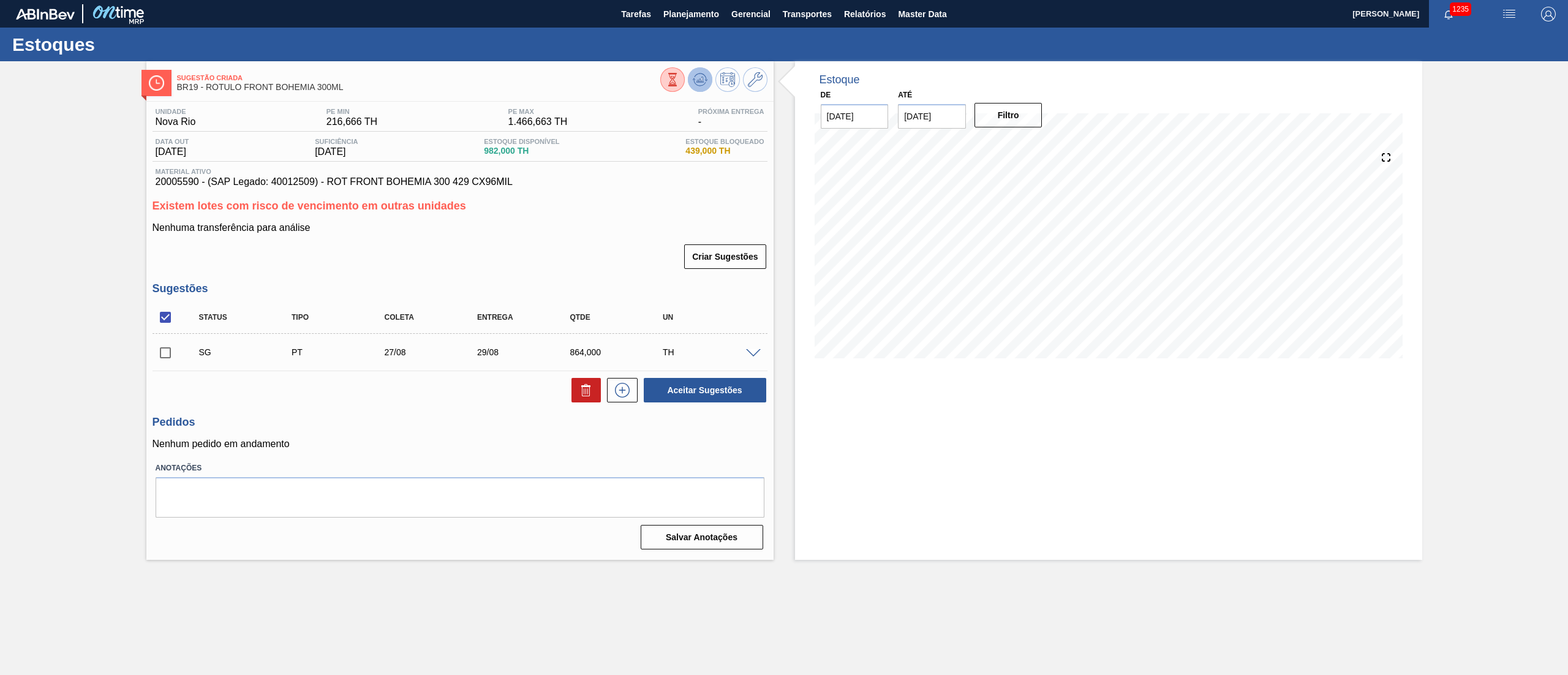
click at [680, 83] on icon at bounding box center [672, 80] width 13 height 13
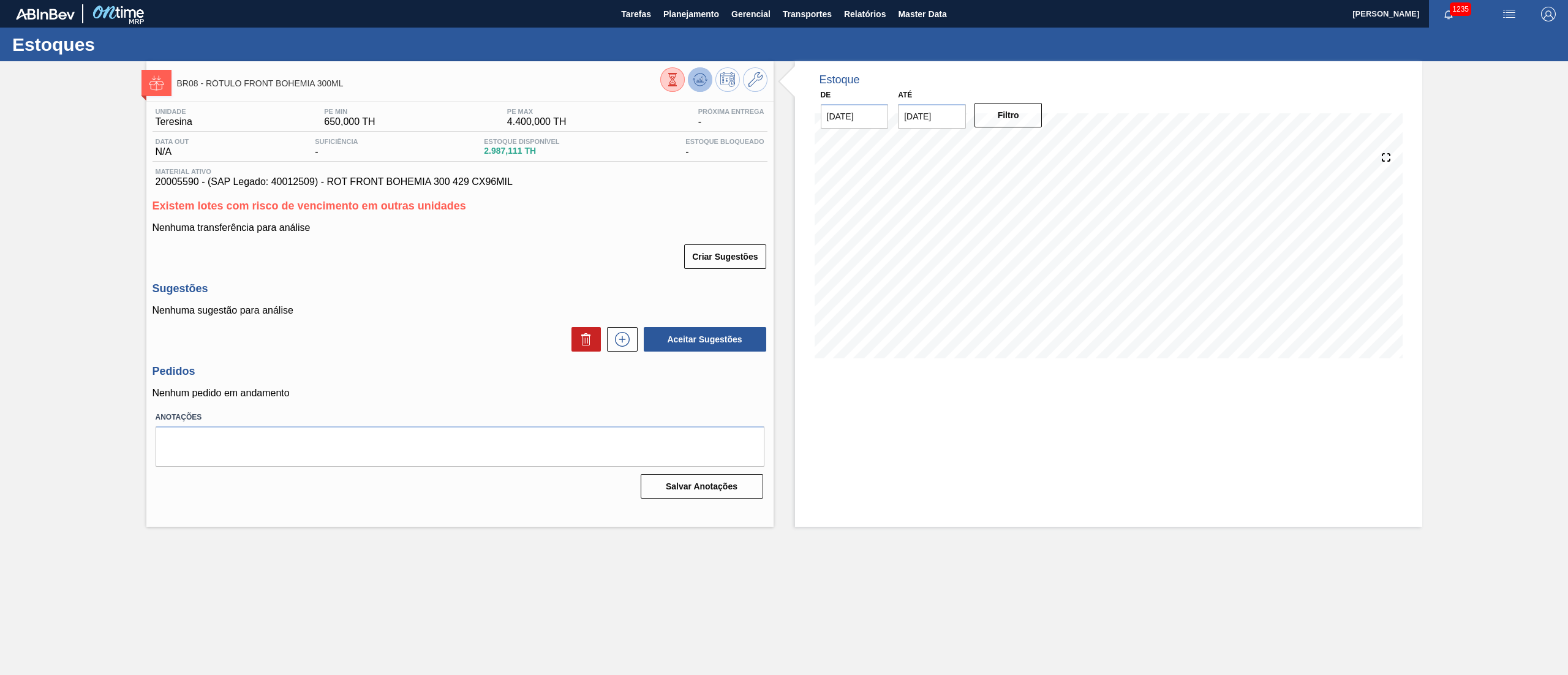
click at [680, 78] on icon at bounding box center [672, 80] width 13 height 13
click at [695, 83] on icon at bounding box center [699, 82] width 12 height 6
click at [699, 81] on icon at bounding box center [700, 80] width 8 height 6
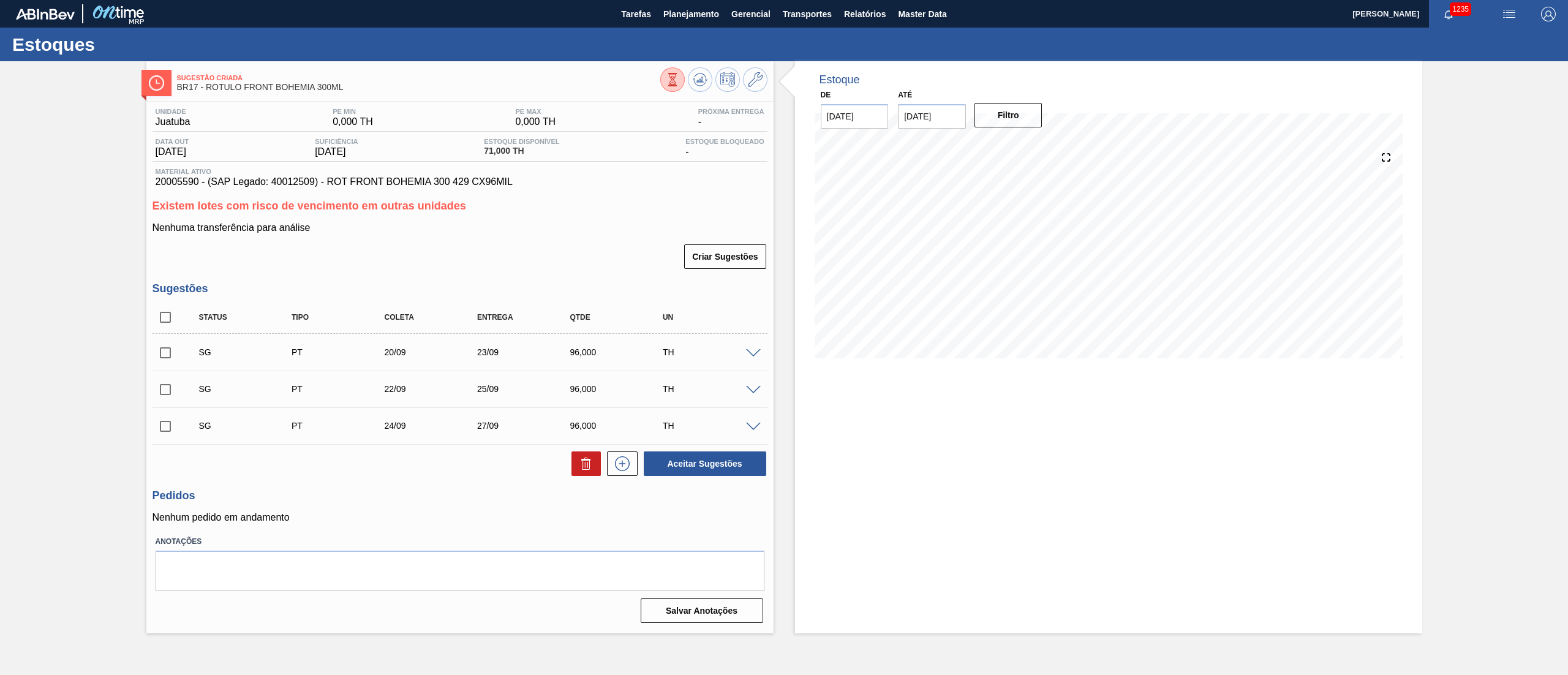
click at [168, 326] on input "checkbox" at bounding box center [165, 317] width 26 height 26
checkbox input "true"
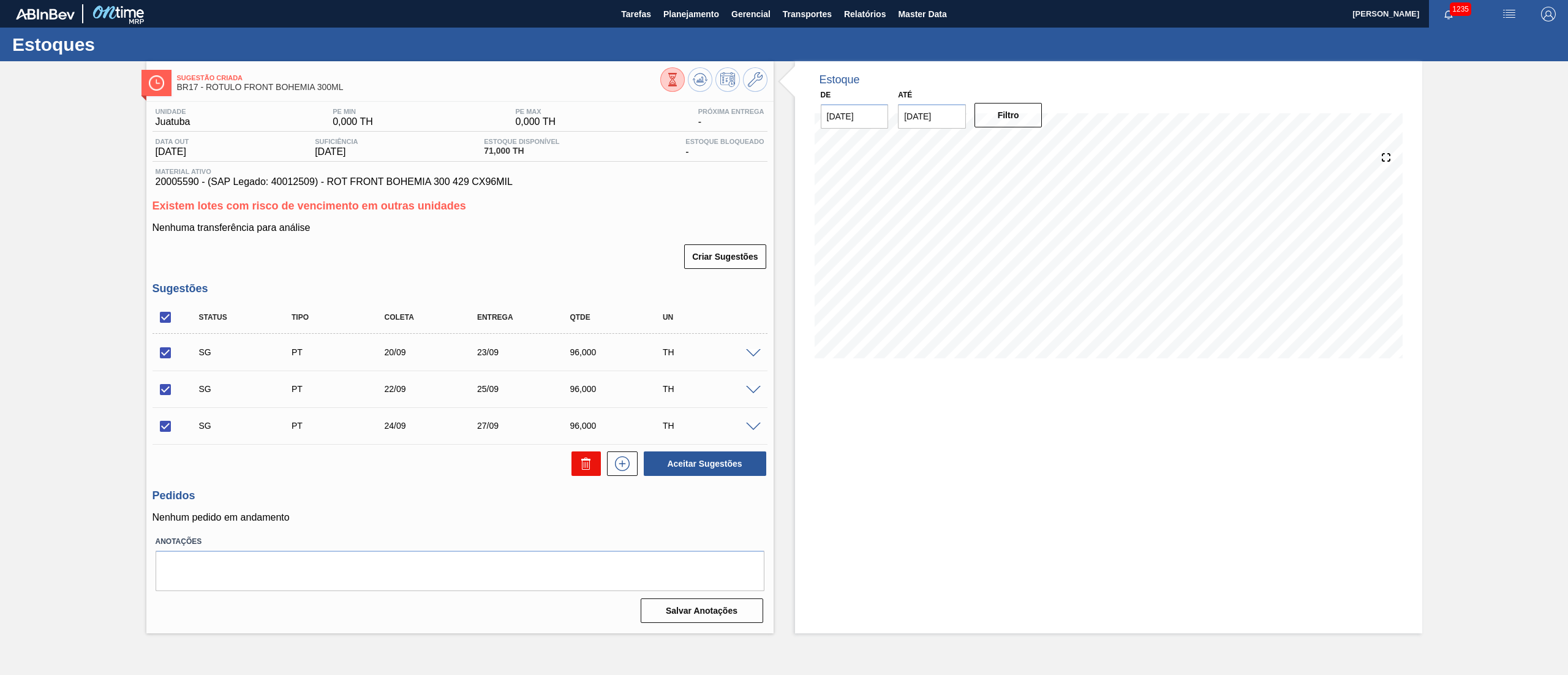
click at [584, 475] on button at bounding box center [586, 464] width 30 height 25
checkbox input "false"
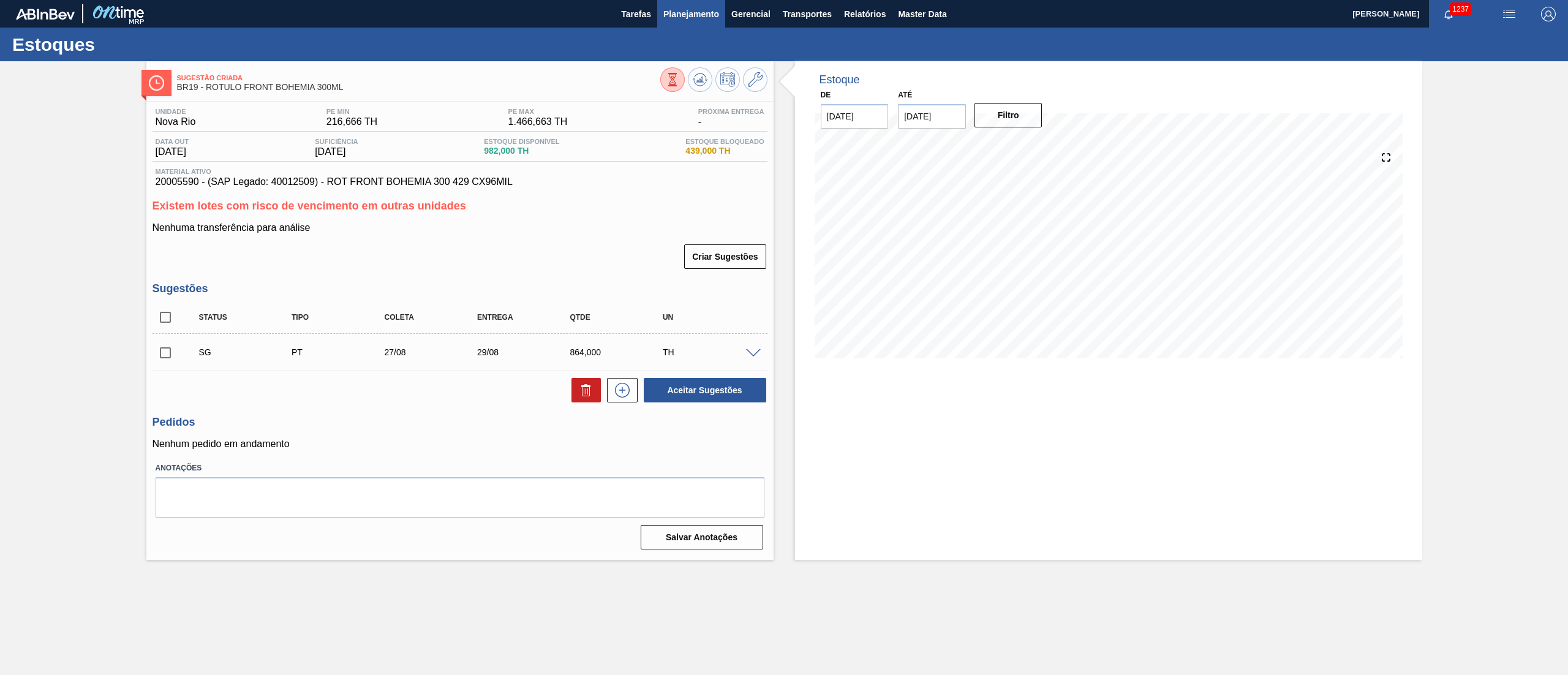
click at [676, 22] on button "Planejamento" at bounding box center [691, 13] width 68 height 28
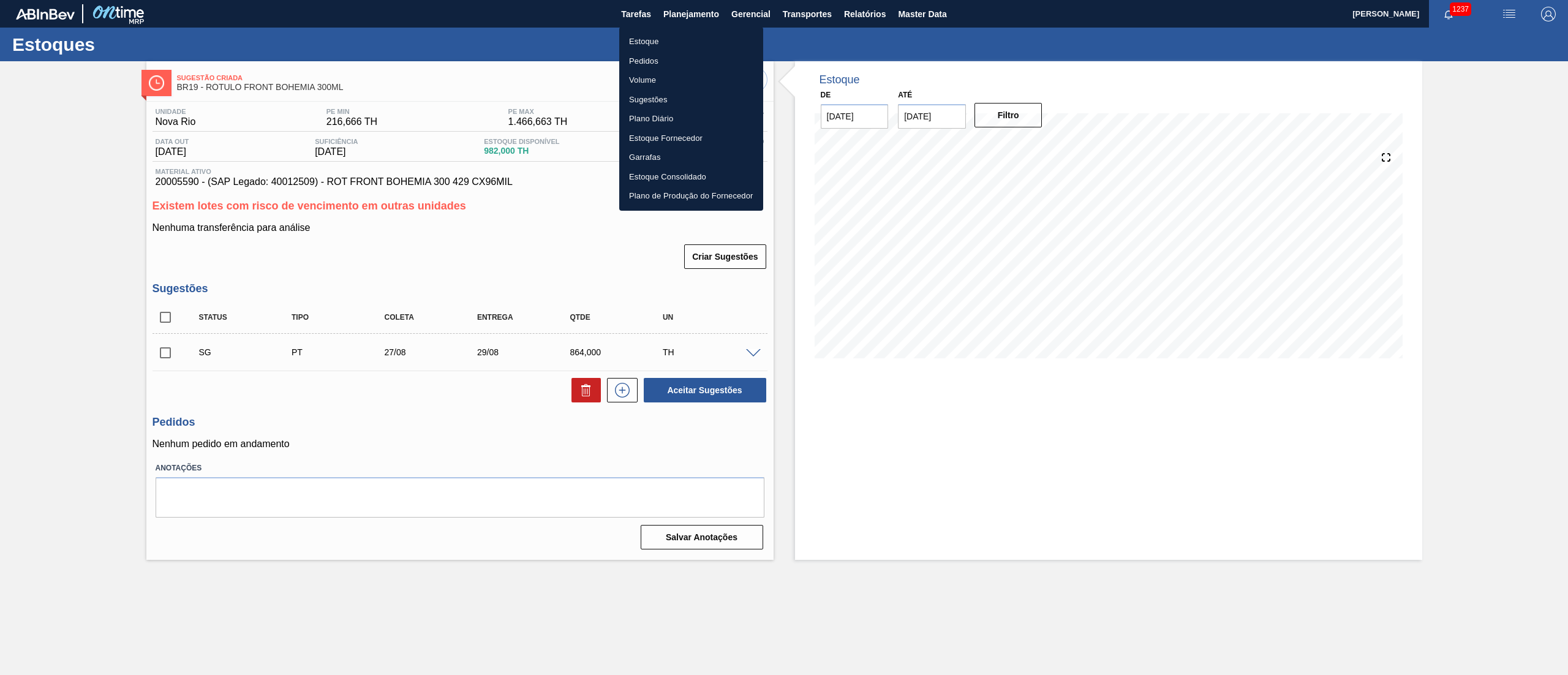
click at [195, 178] on div at bounding box center [784, 338] width 1568 height 675
click at [195, 178] on div "Estoque Pedidos Volume Sugestões Plano Diário Estoque Fornecedor Garrafas Estoq…" at bounding box center [784, 338] width 1568 height 675
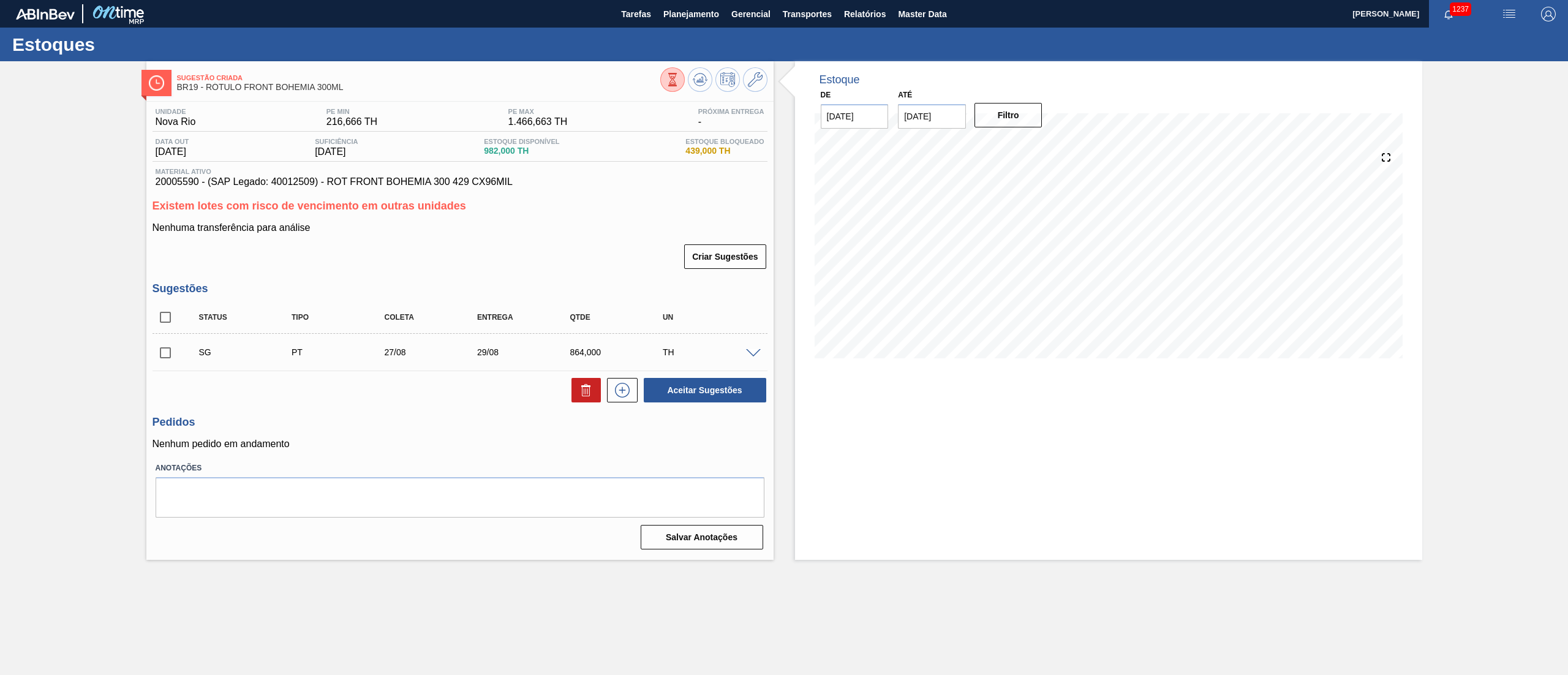
click at [188, 184] on span "20005590 - (SAP Legado: 40012509) - ROT FRONT BOHEMIA 300 429 CX96MIL" at bounding box center [459, 182] width 609 height 12
copy span "20005590"
click at [680, 85] on icon at bounding box center [672, 80] width 13 height 13
click at [694, 88] on button at bounding box center [700, 80] width 25 height 25
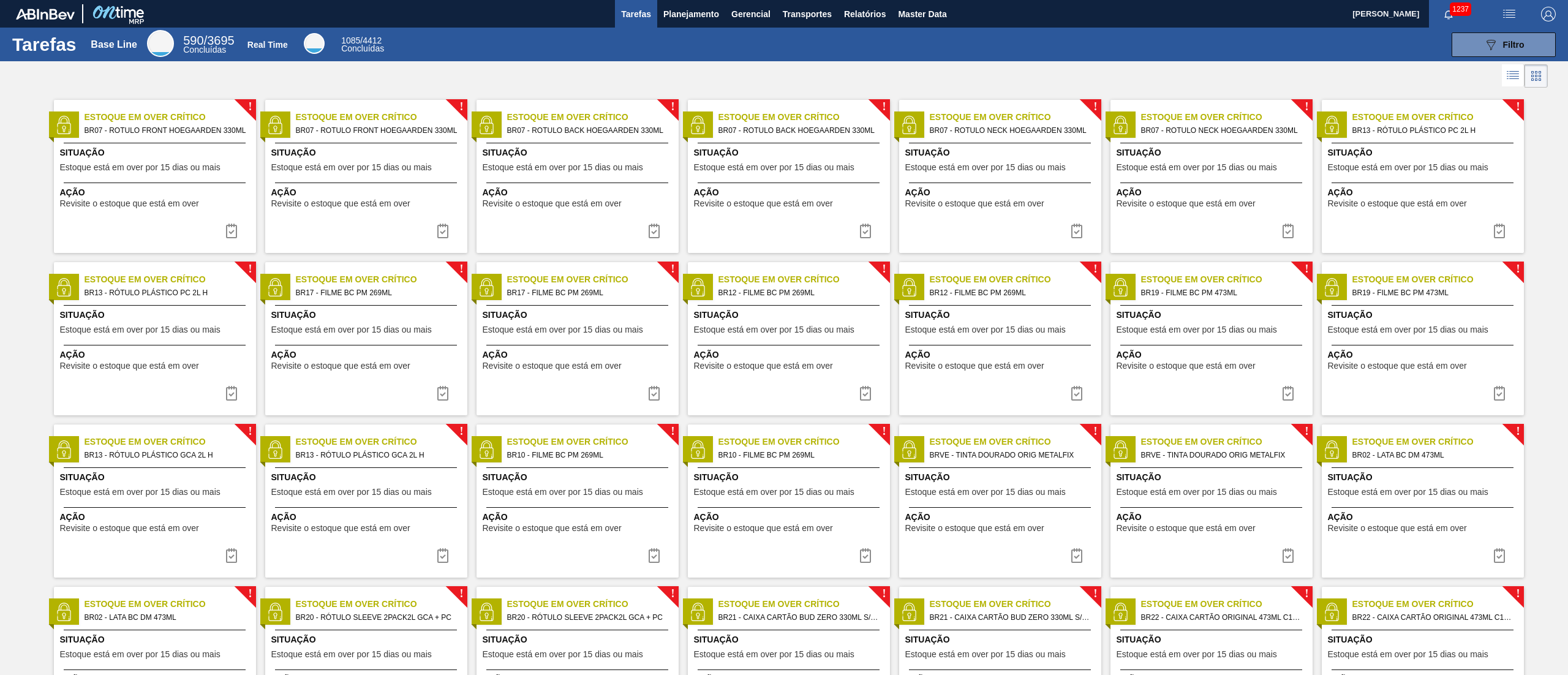
drag, startPoint x: 680, startPoint y: 8, endPoint x: 667, endPoint y: 32, distance: 27.3
click at [680, 8] on span "Planejamento" at bounding box center [691, 13] width 56 height 14
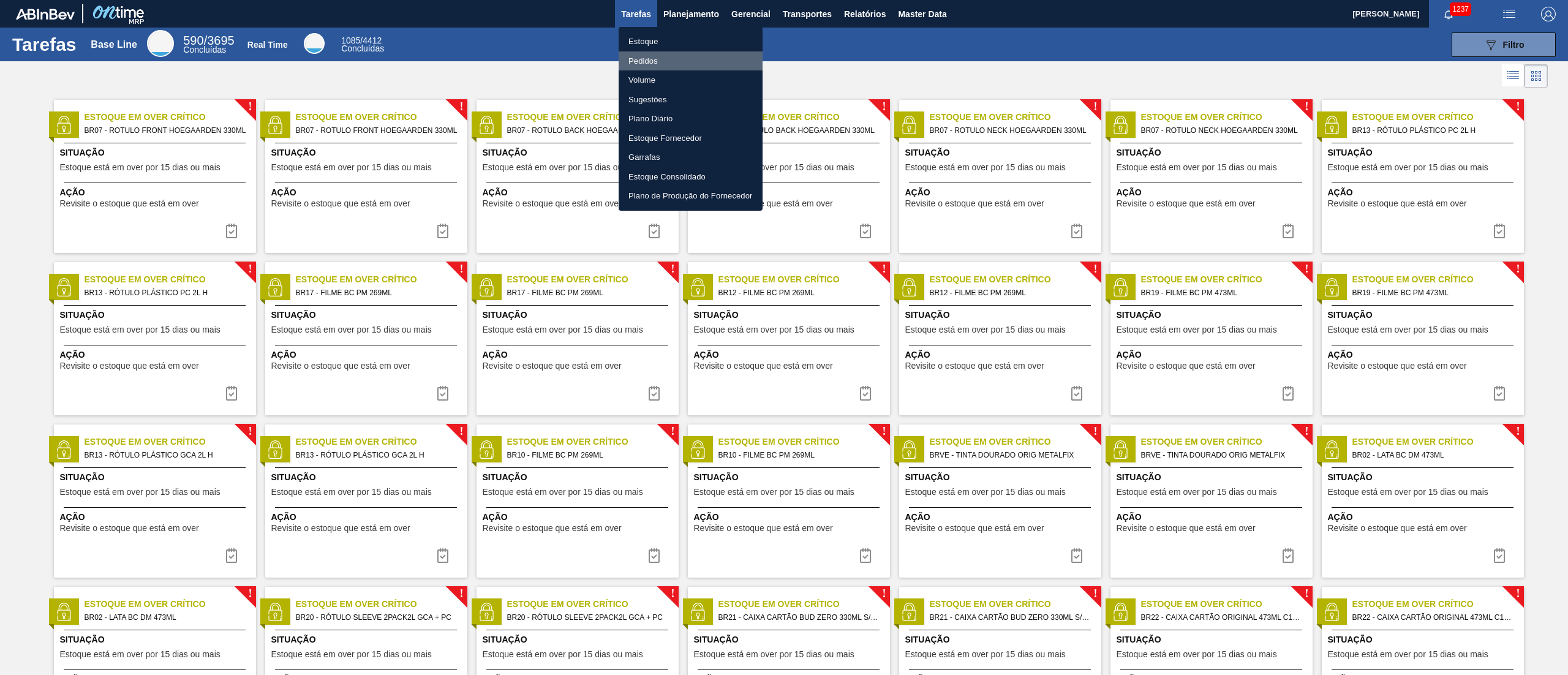
click at [642, 60] on li "Pedidos" at bounding box center [690, 61] width 144 height 19
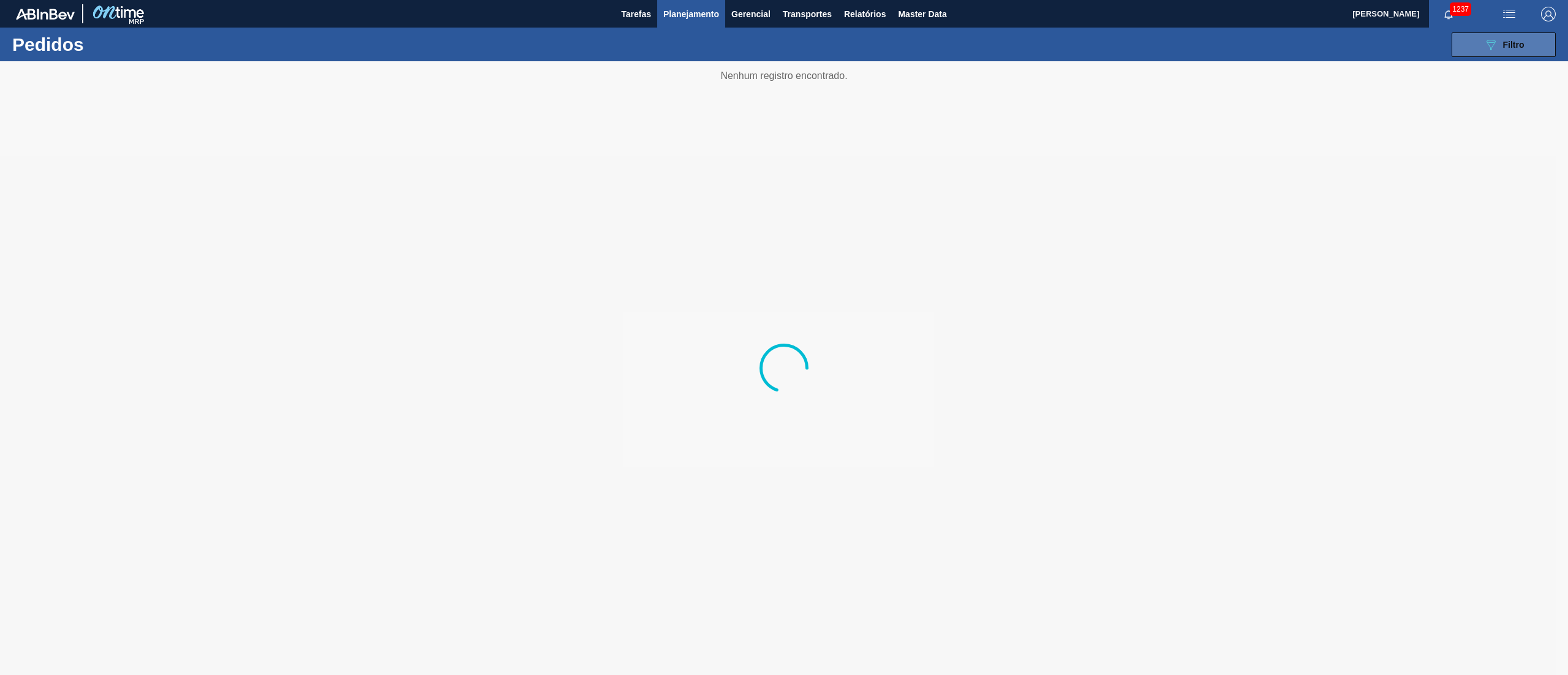
click at [1518, 34] on button "089F7B8B-B2A5-4AFE-B5C0-19BA573D28AC Filtro" at bounding box center [1503, 45] width 104 height 25
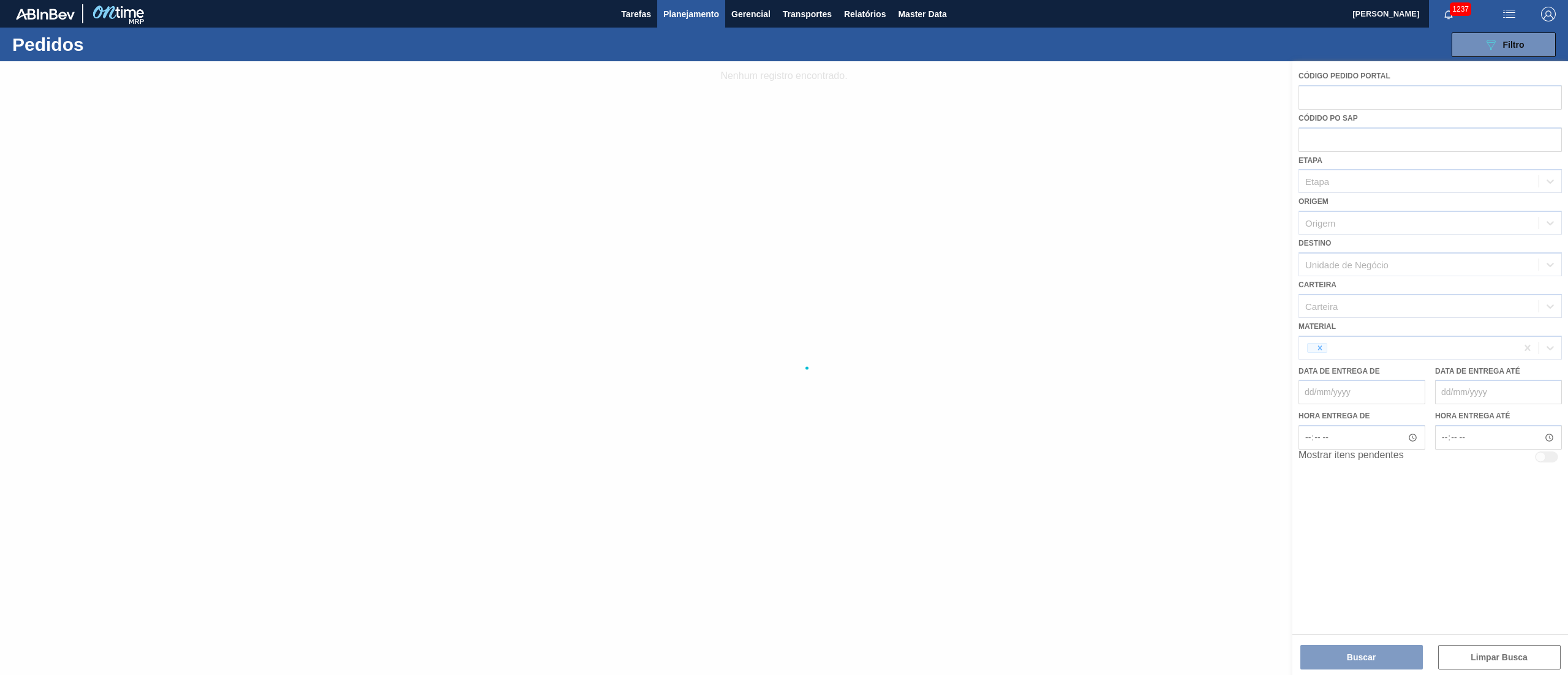
click at [1317, 92] on div at bounding box center [784, 368] width 1568 height 614
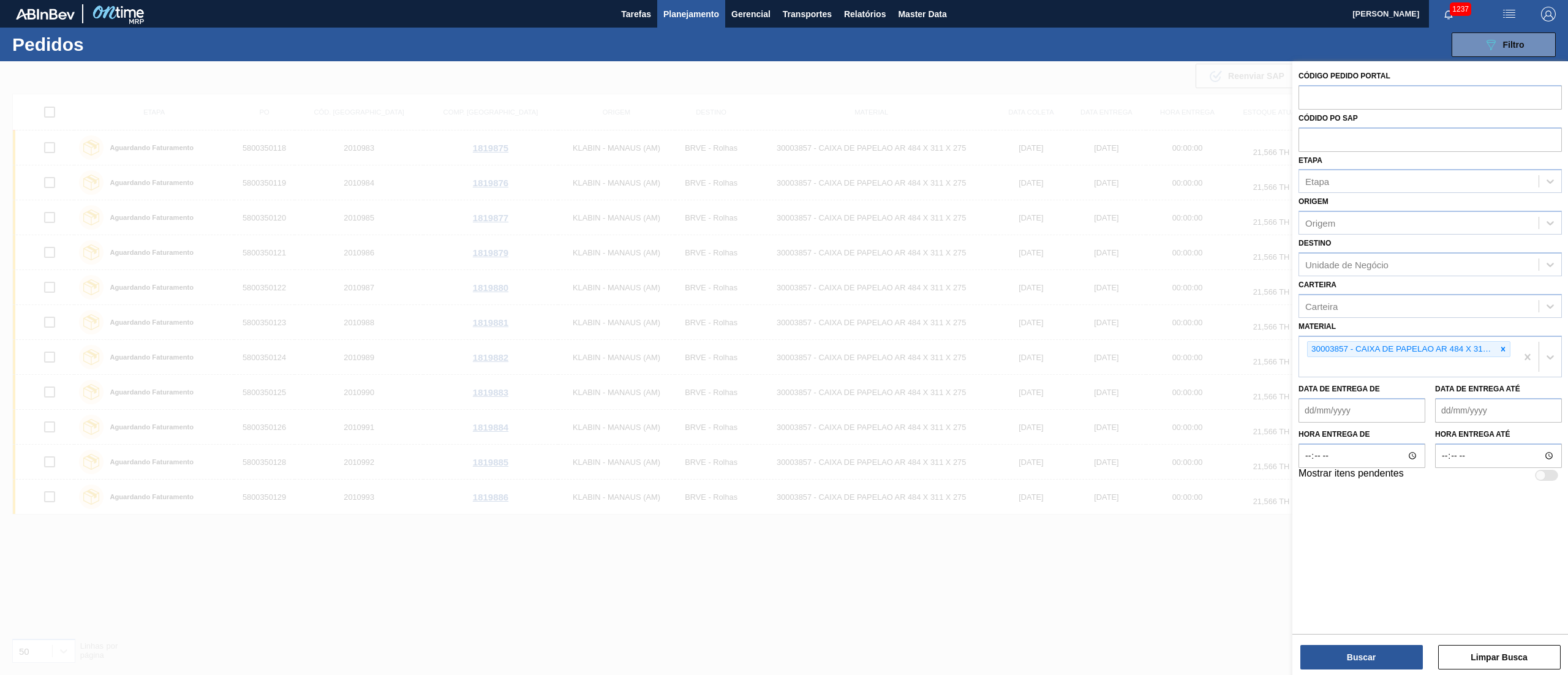
click at [1317, 92] on input "text" at bounding box center [1429, 97] width 264 height 23
paste input "5800349385"
type input "5800349385"
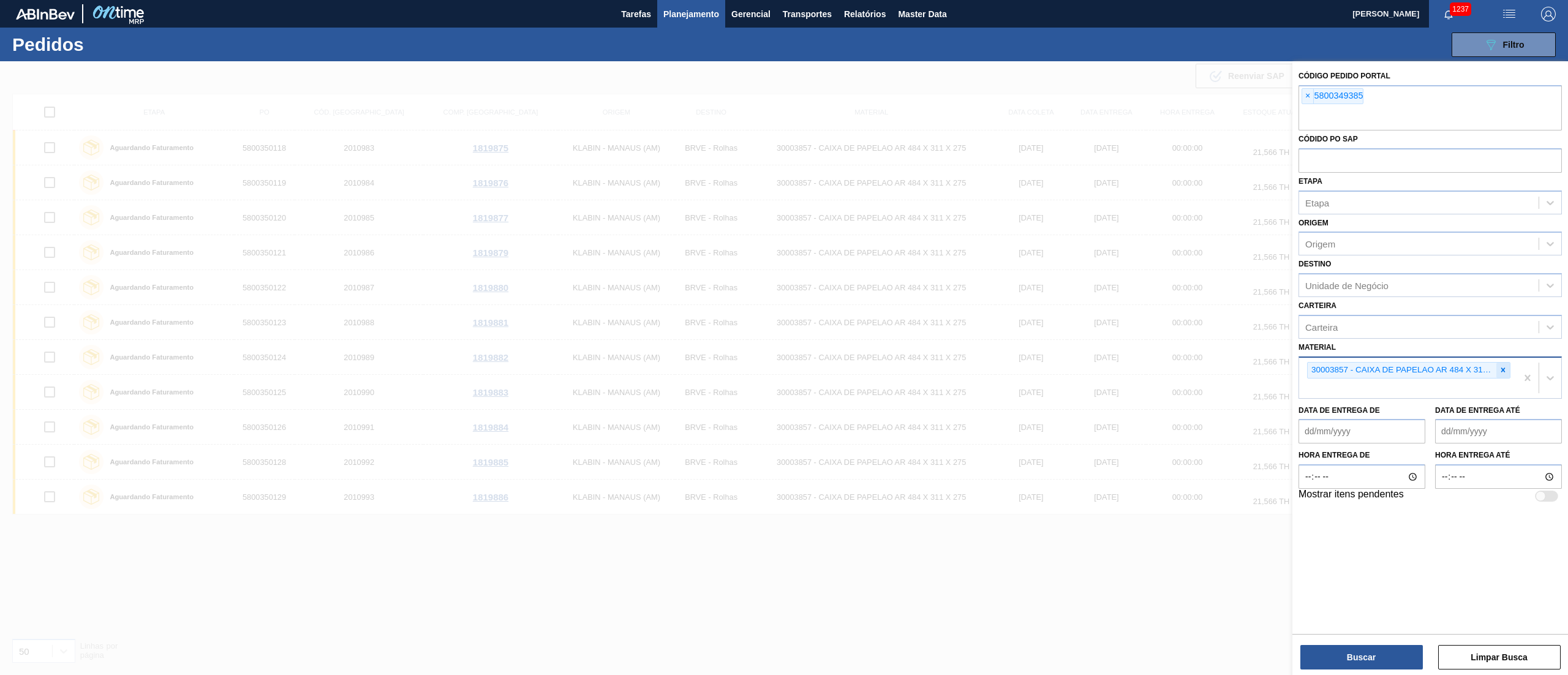
click at [1498, 372] on icon at bounding box center [1502, 369] width 9 height 9
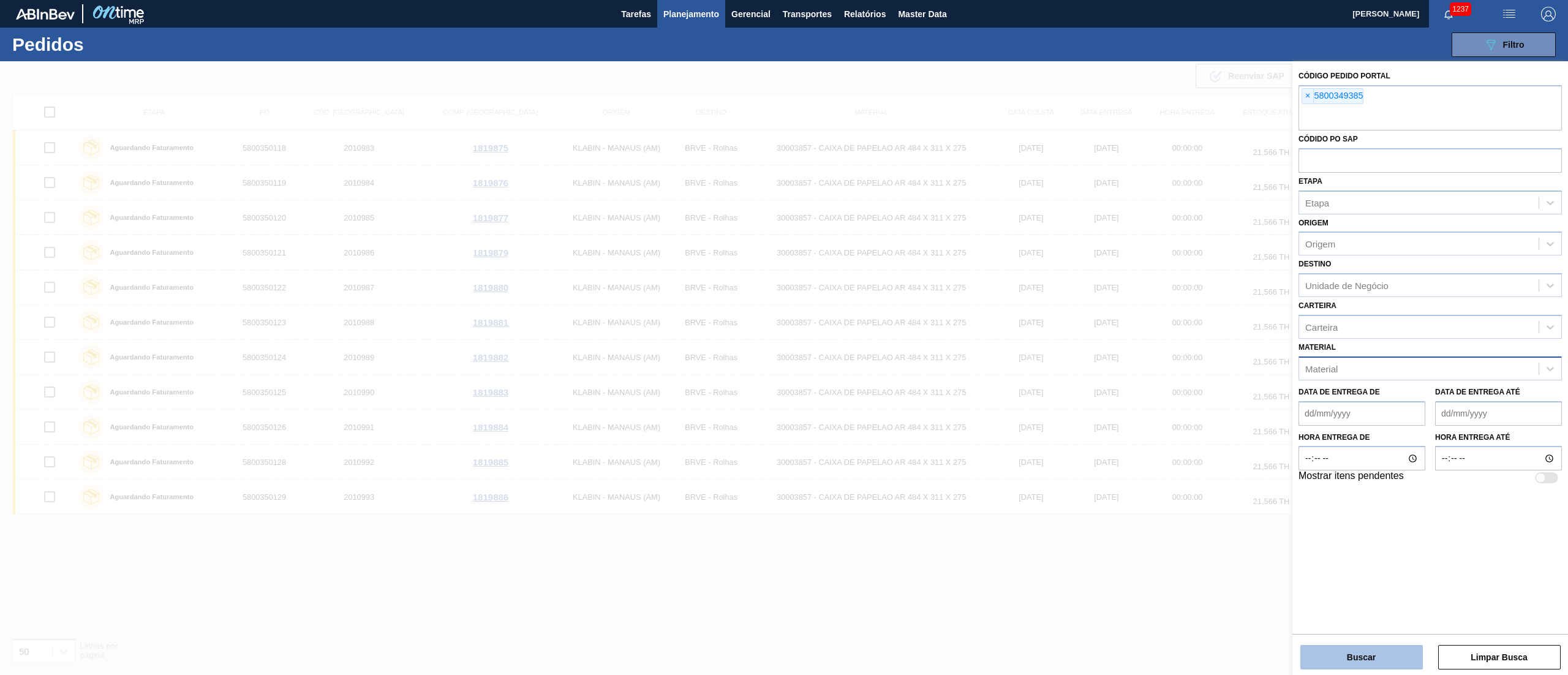
click at [1330, 646] on button "Buscar" at bounding box center [1361, 658] width 123 height 25
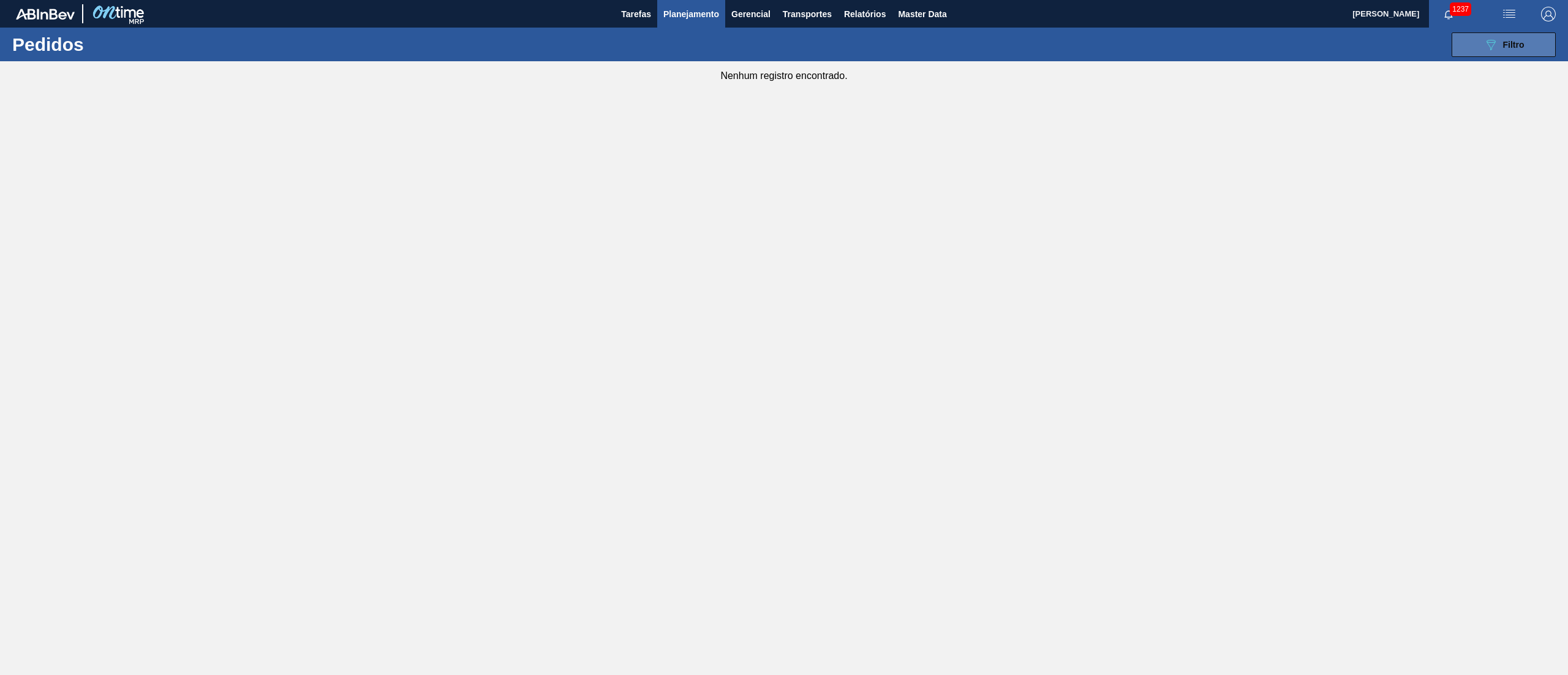
click at [1507, 43] on span "Filtro" at bounding box center [1513, 45] width 21 height 10
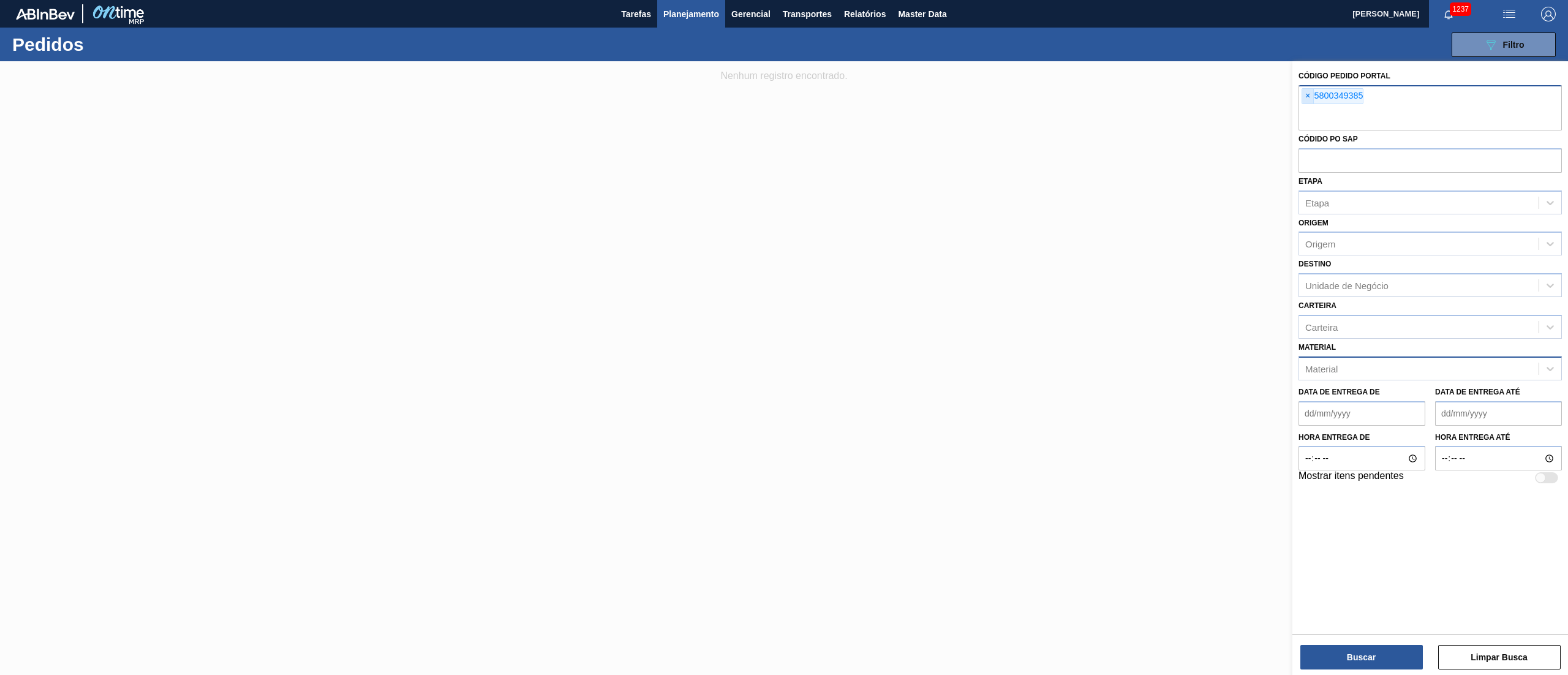
click at [1308, 101] on span "×" at bounding box center [1307, 96] width 12 height 14
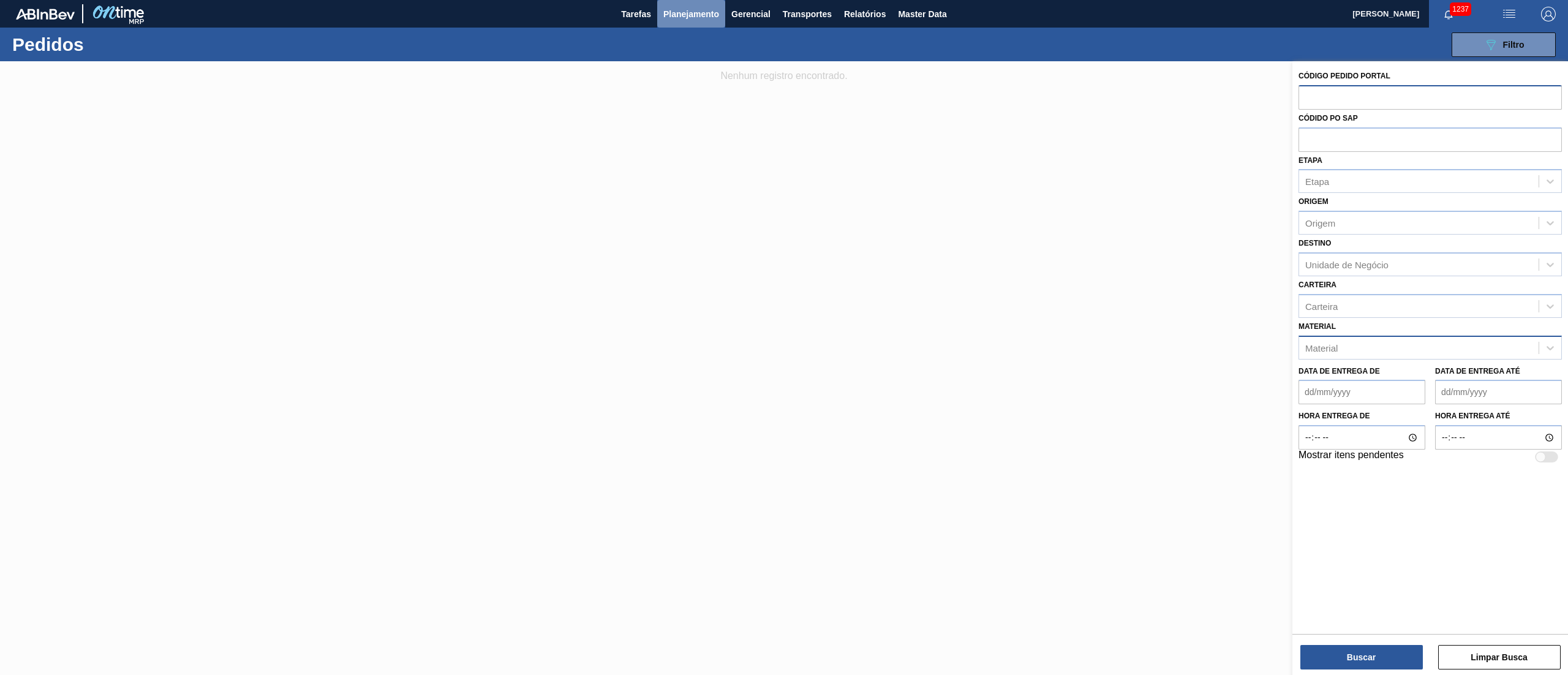
click at [664, 13] on span "Planejamento" at bounding box center [691, 13] width 56 height 14
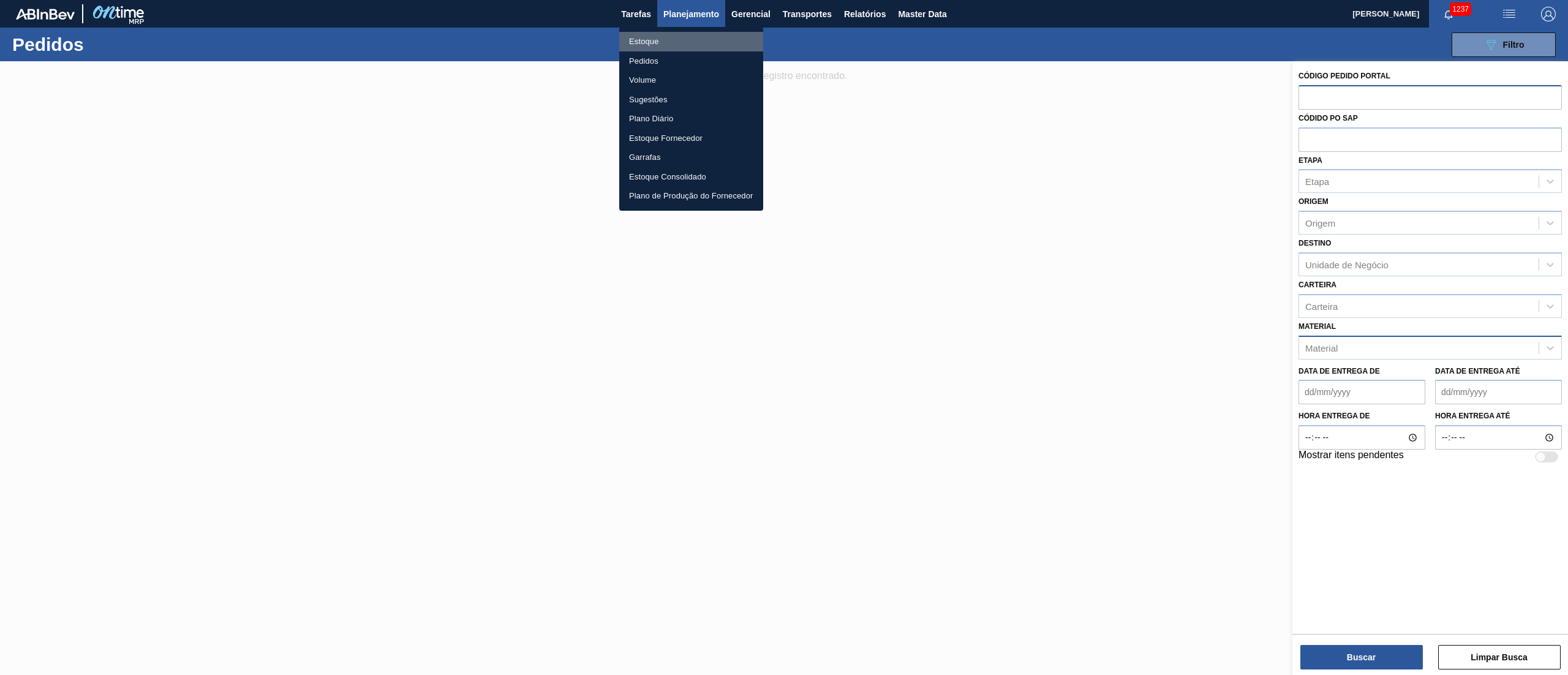
click at [639, 41] on li "Estoque" at bounding box center [691, 41] width 144 height 19
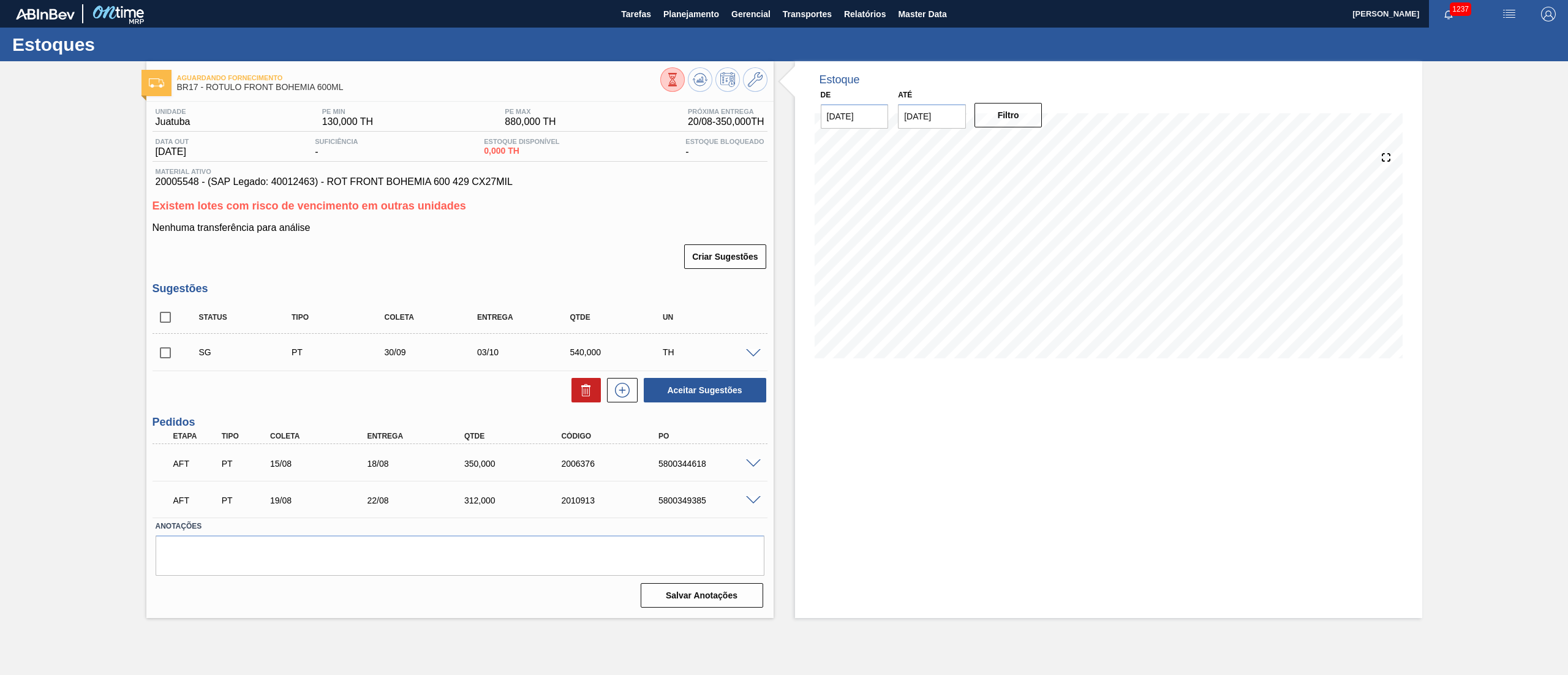
click at [173, 315] on input "checkbox" at bounding box center [165, 317] width 26 height 26
checkbox input "true"
click at [0, 0] on icon at bounding box center [0, 0] width 0 height 0
checkbox input "false"
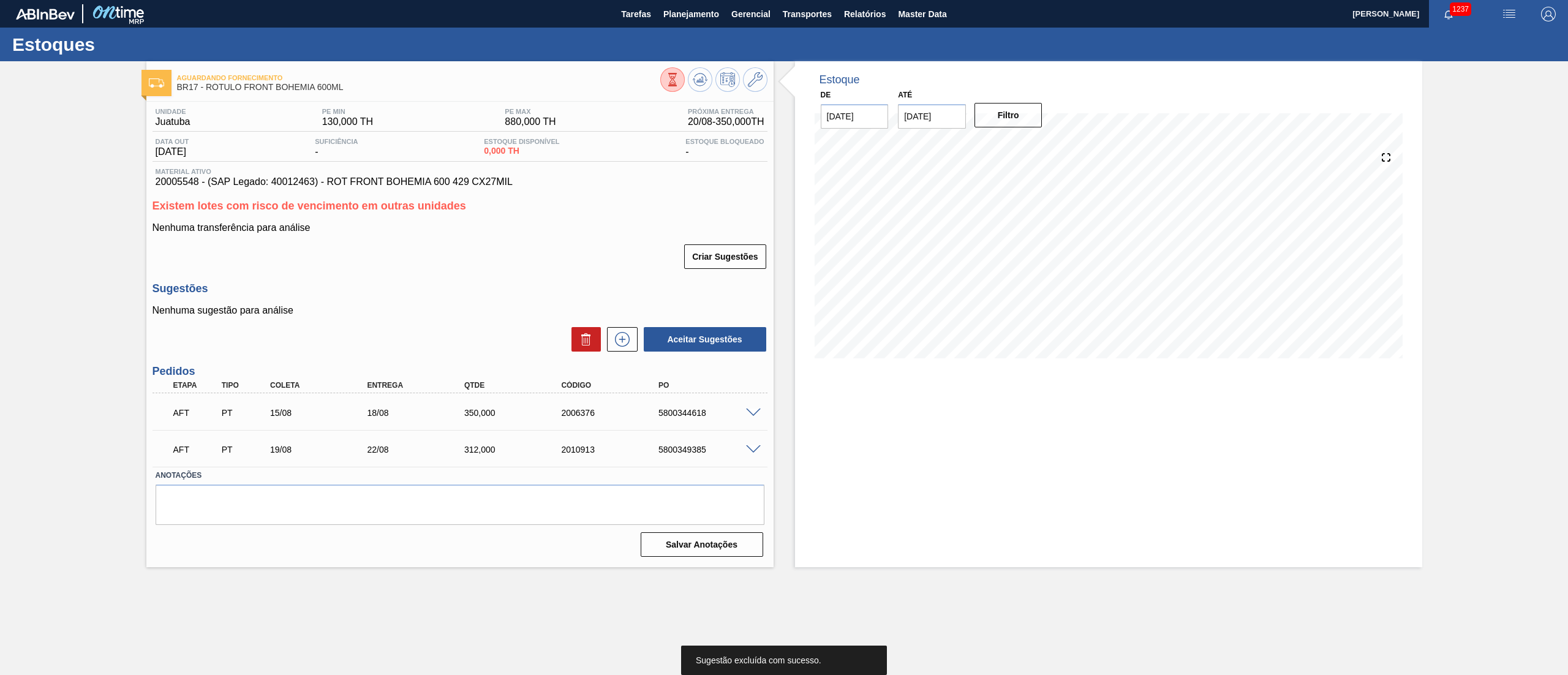
click at [757, 457] on div "AFT PT 19/08 22/08 312,000 2010913 5800349385" at bounding box center [459, 449] width 614 height 31
click at [757, 451] on span at bounding box center [752, 450] width 14 height 10
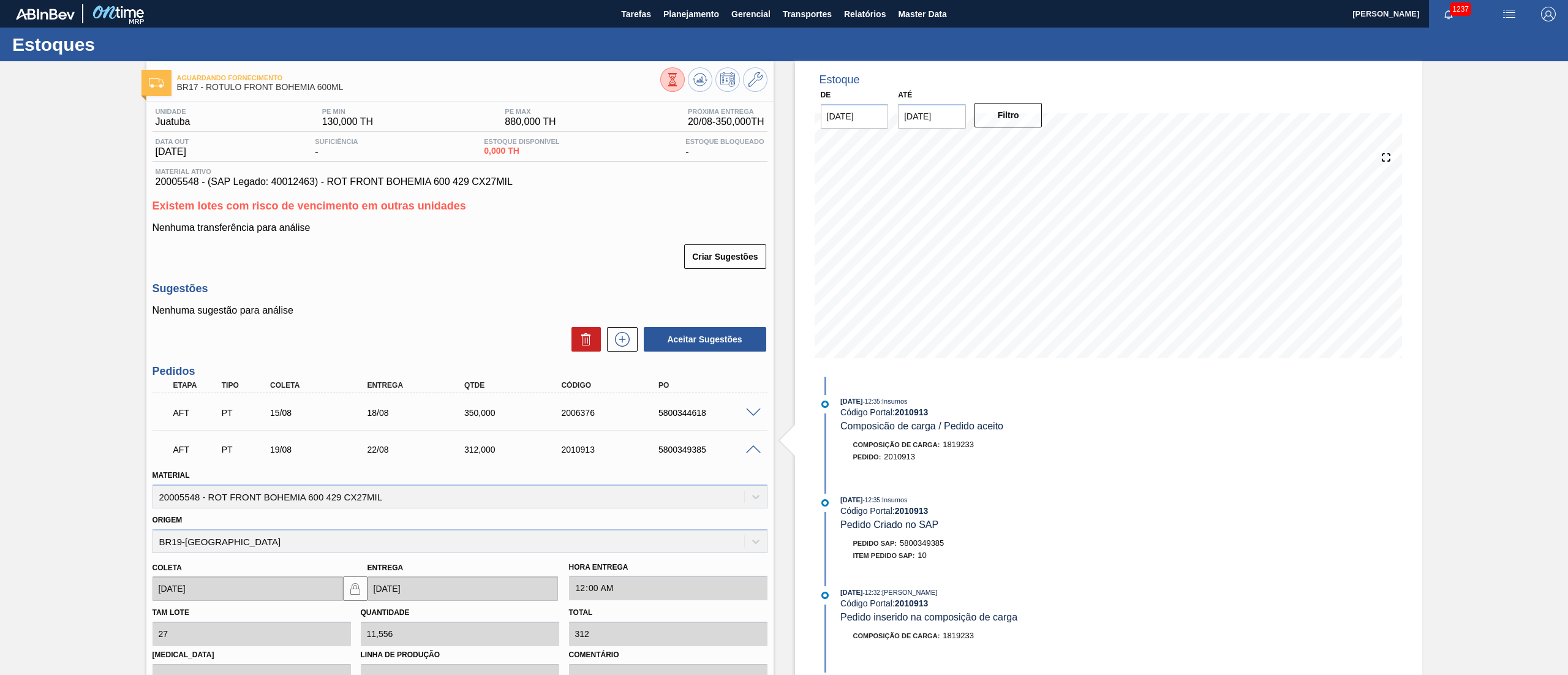
click at [750, 408] on span at bounding box center [752, 413] width 14 height 10
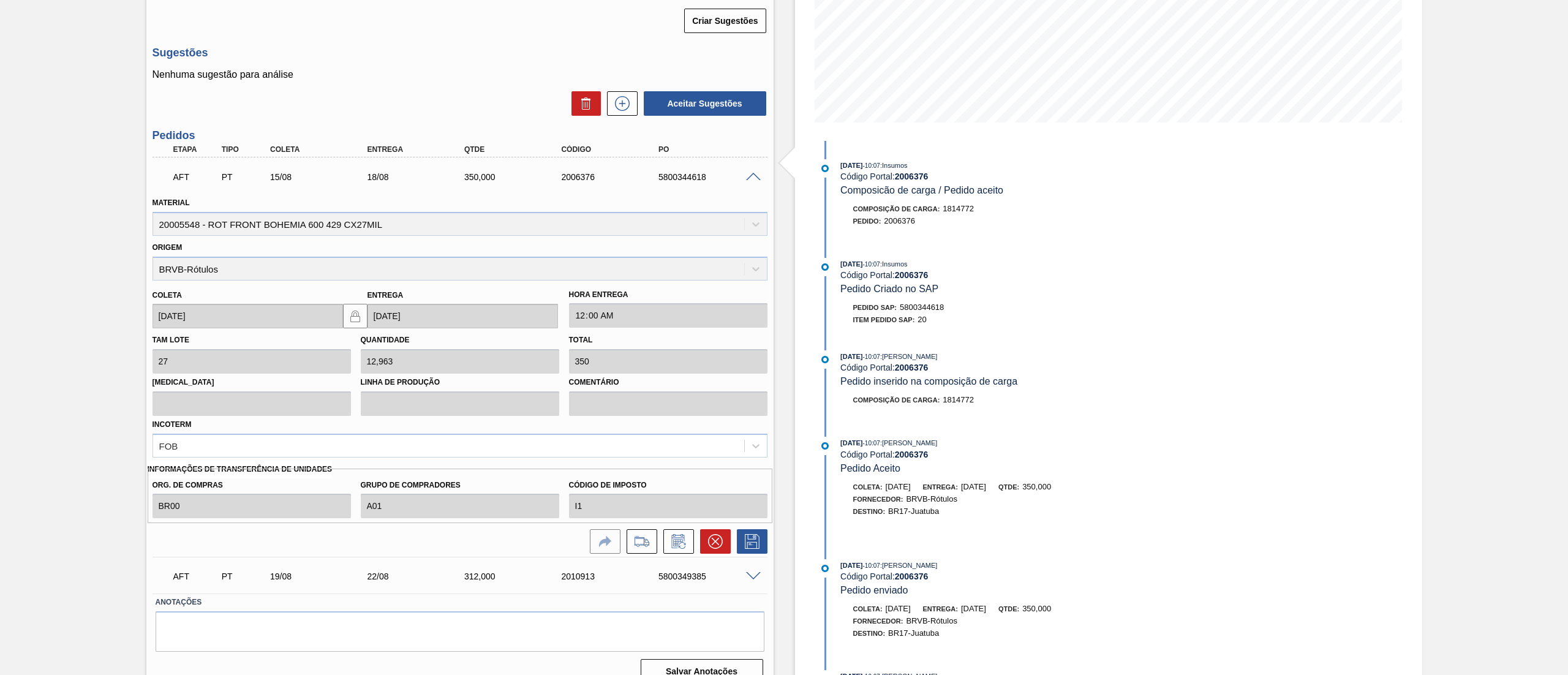
scroll to position [367, 0]
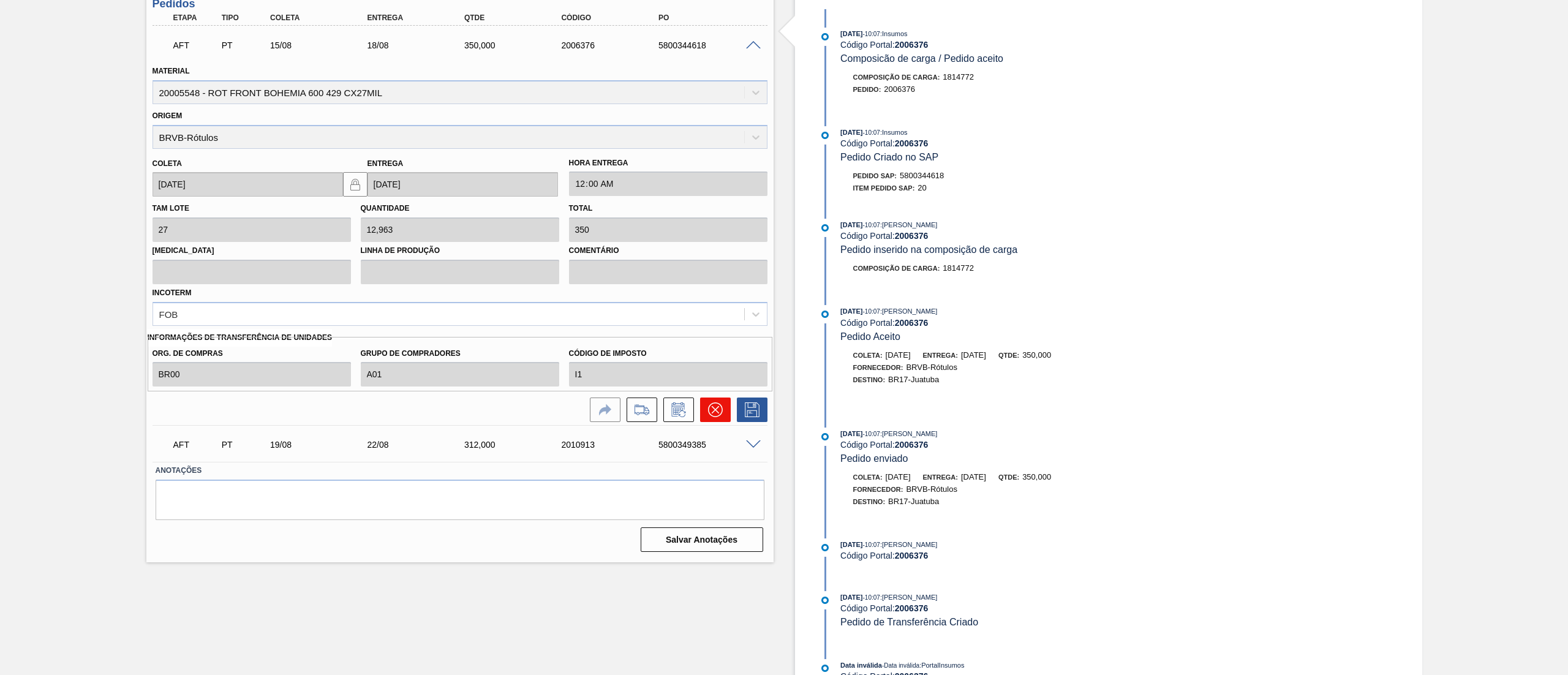
click at [708, 416] on icon at bounding box center [715, 409] width 14 height 14
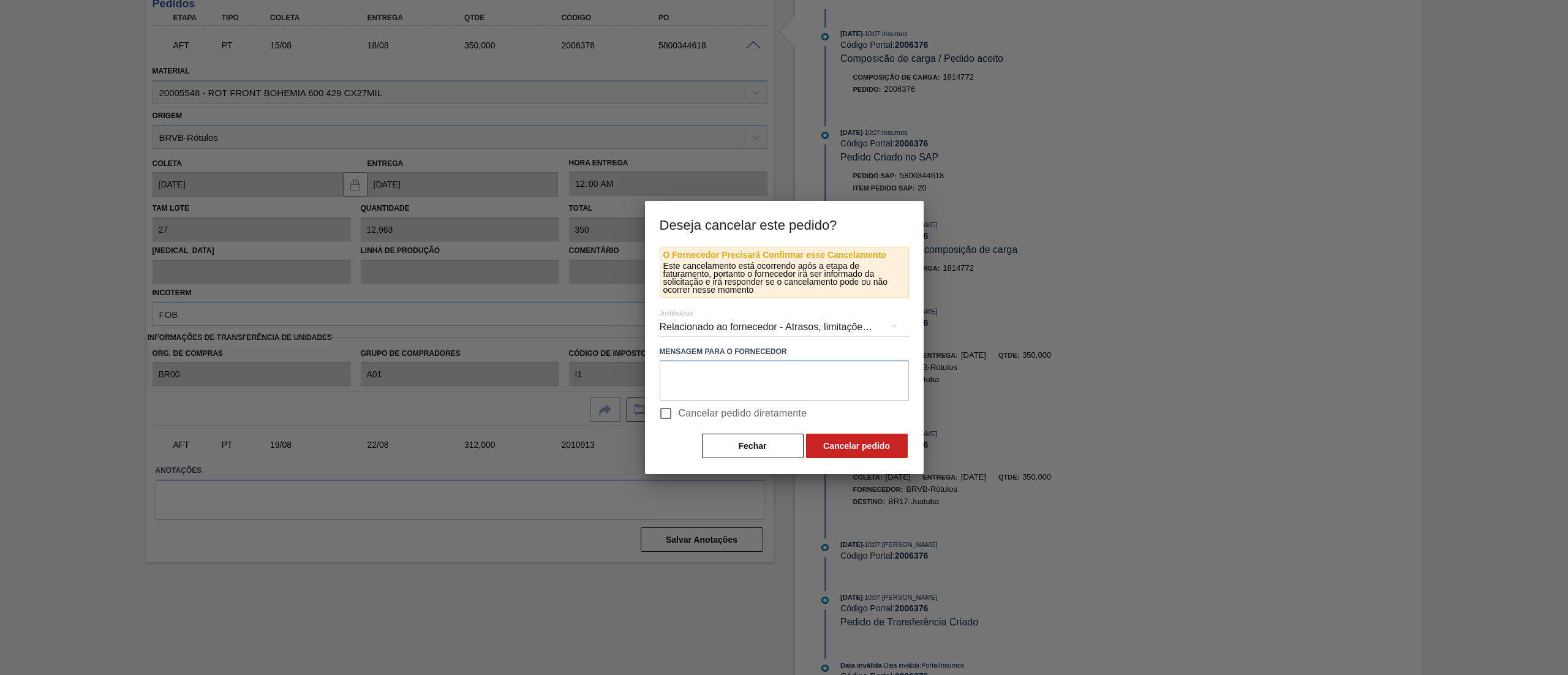
click at [673, 411] on input "Cancelar pedido diretamente" at bounding box center [665, 413] width 26 height 26
checkbox input "true"
click at [874, 453] on button "Cancelar pedido" at bounding box center [857, 446] width 102 height 25
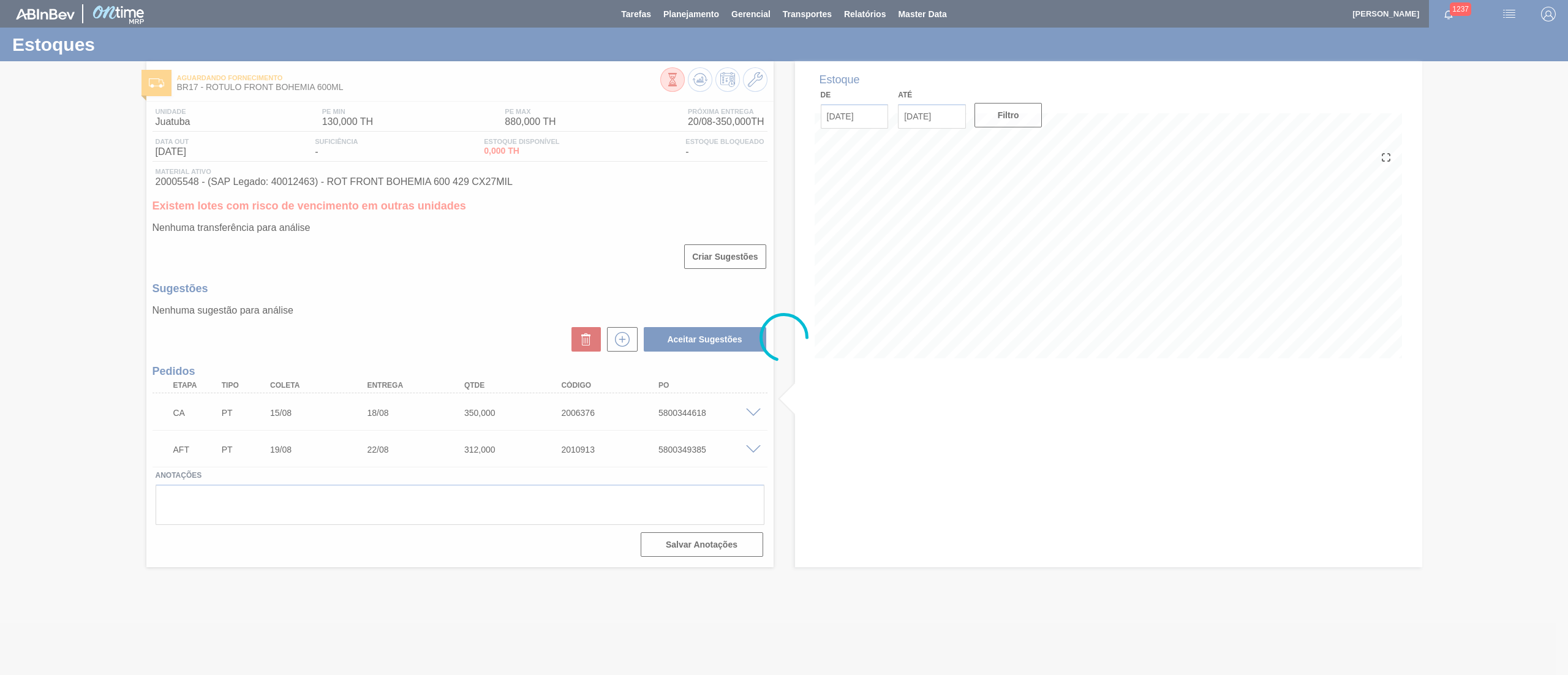
scroll to position [0, 0]
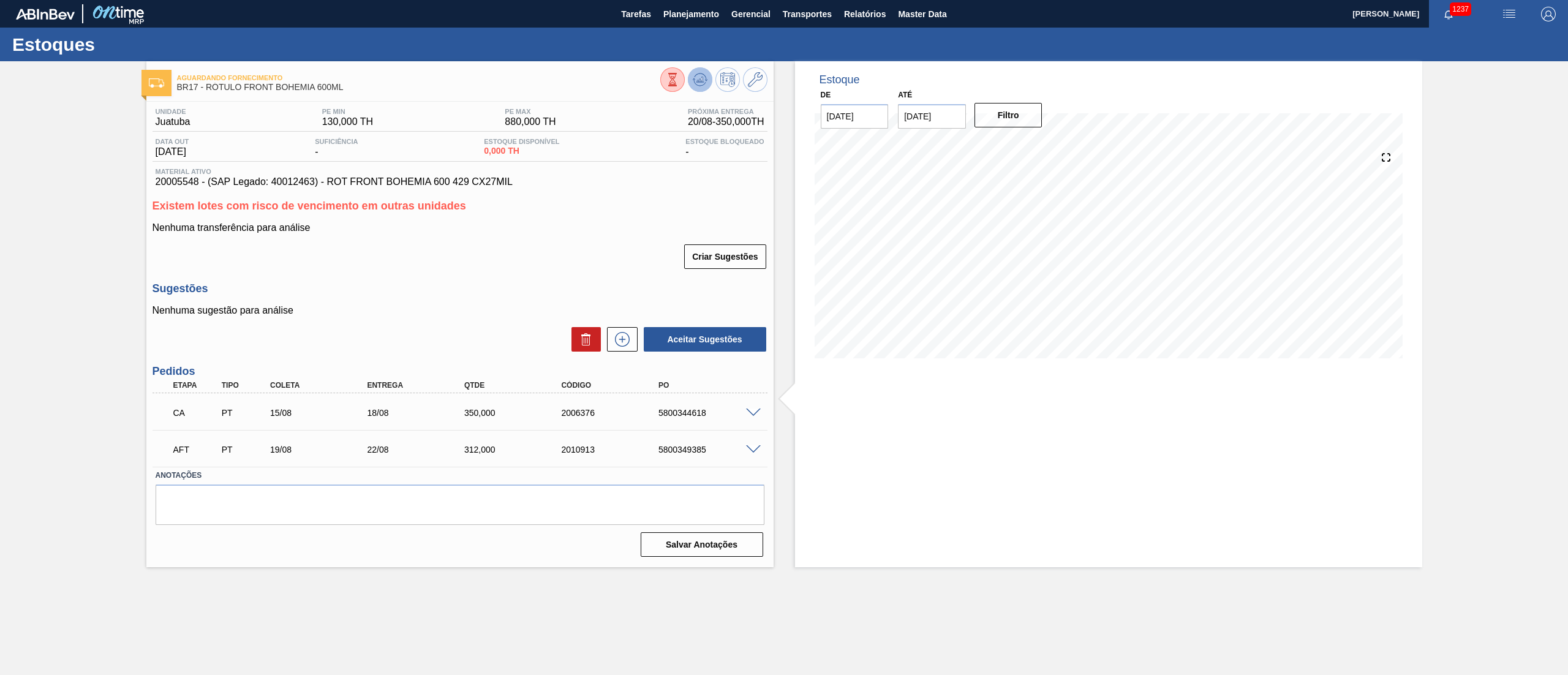
click at [711, 81] on button at bounding box center [700, 80] width 25 height 25
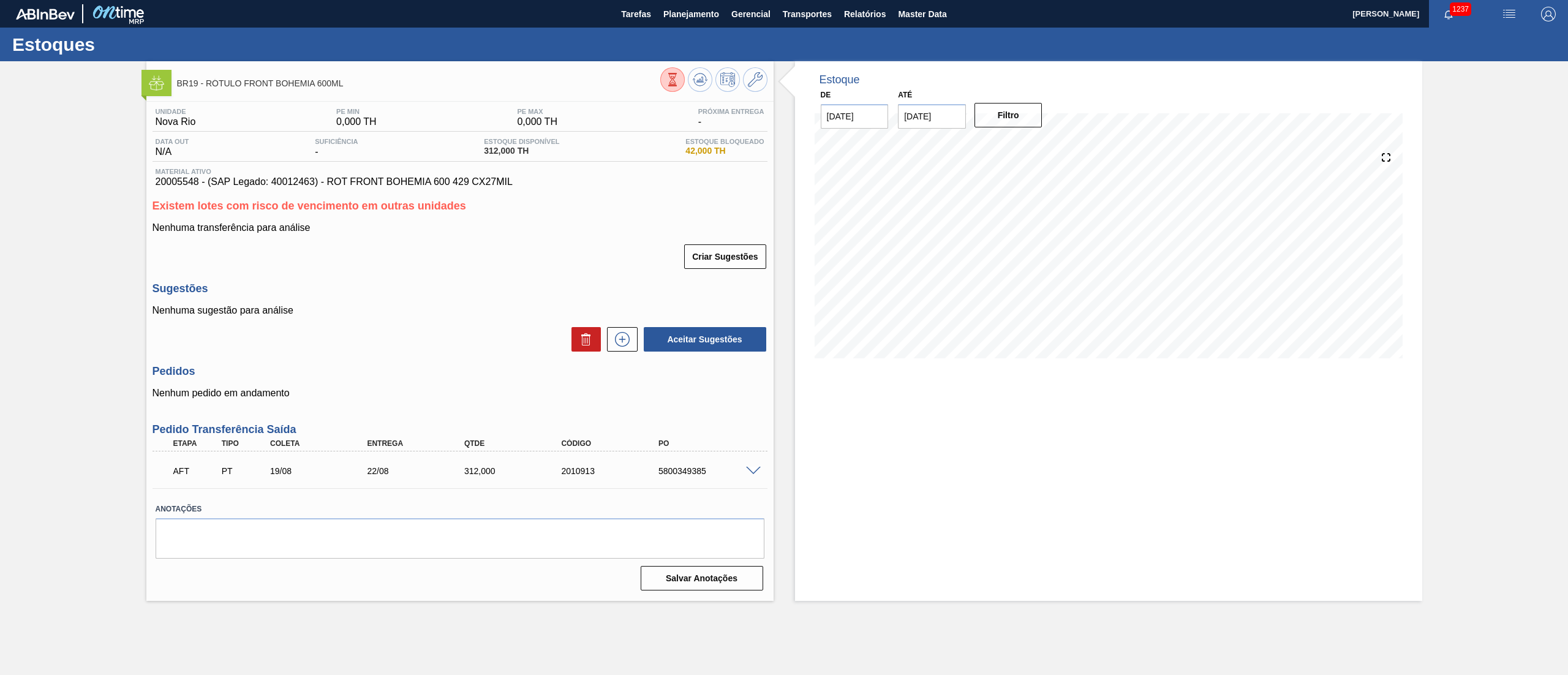
click at [767, 466] on div at bounding box center [755, 471] width 25 height 10
click at [680, 81] on icon at bounding box center [672, 80] width 13 height 13
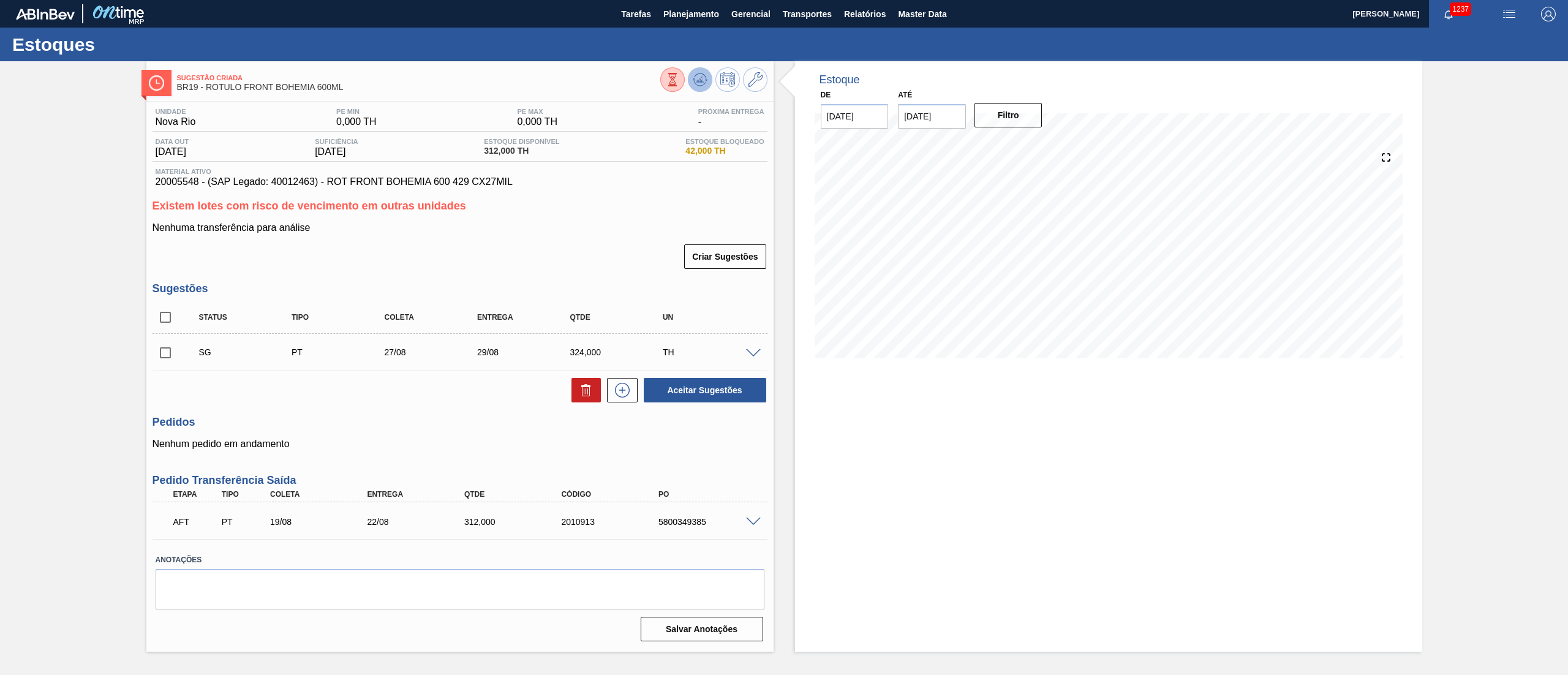
click at [708, 84] on button at bounding box center [700, 80] width 25 height 25
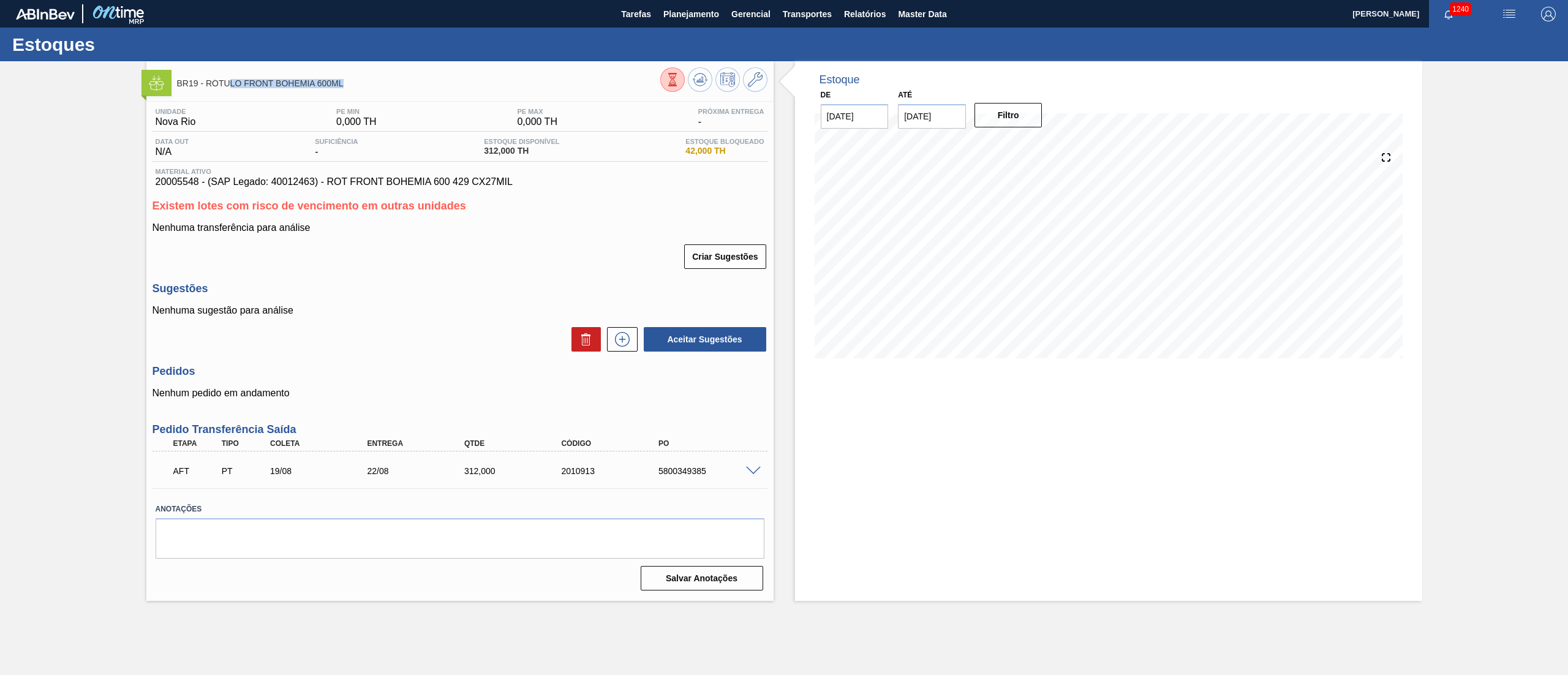
drag, startPoint x: 370, startPoint y: 88, endPoint x: 228, endPoint y: 87, distance: 142.0
click at [228, 87] on div "BR19 - RÓTULO FRONT BOHEMIA 600ML" at bounding box center [419, 82] width 483 height 28
drag, startPoint x: 540, startPoint y: 194, endPoint x: 391, endPoint y: 189, distance: 149.1
click at [391, 189] on div "Unidade Nova Rio PE MIN 0,000 TH PE MAX 0,000 TH Próxima Entrega - Data out N/A…" at bounding box center [460, 348] width 627 height 493
drag, startPoint x: 447, startPoint y: 477, endPoint x: 507, endPoint y: 466, distance: 61.0
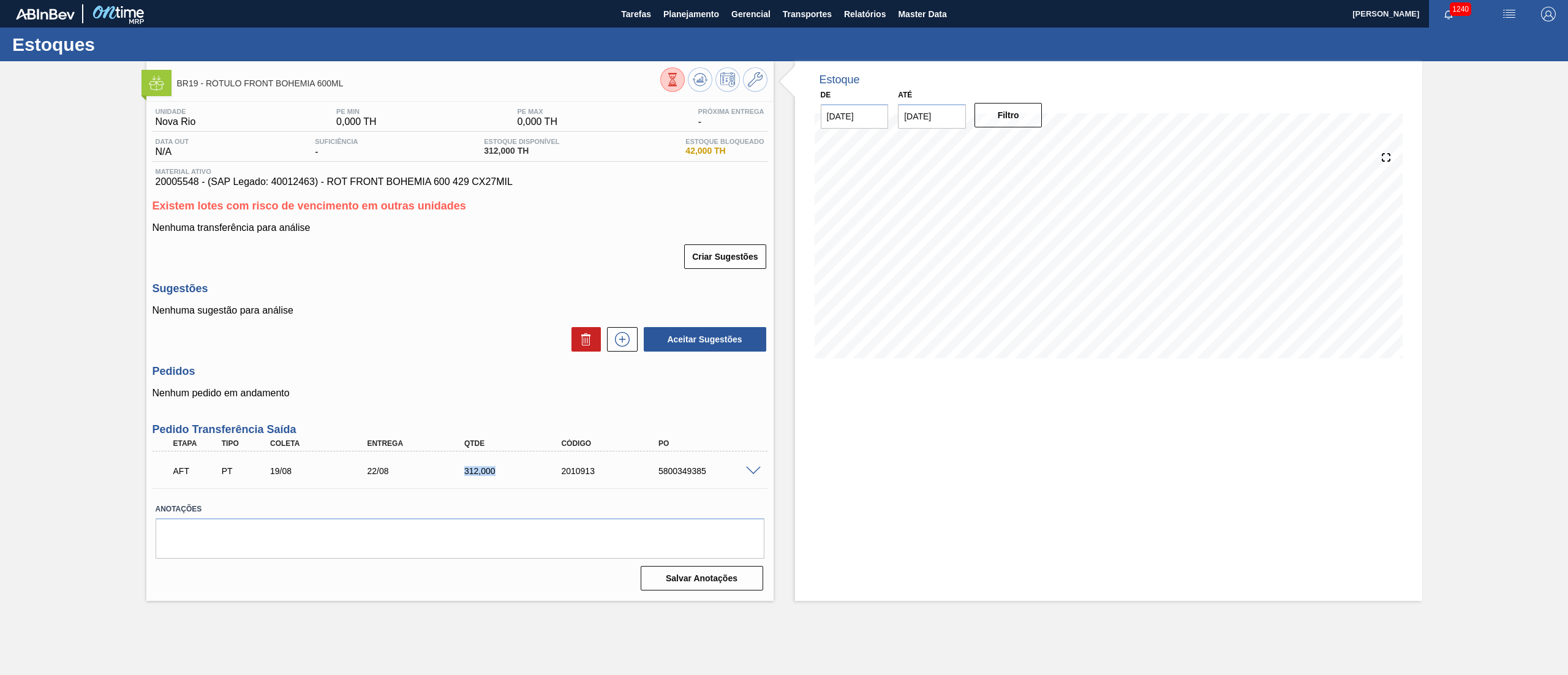
click at [507, 466] on div "AFT PT 19/08 22/08 312,000 2010913 5800349385" at bounding box center [457, 470] width 583 height 25
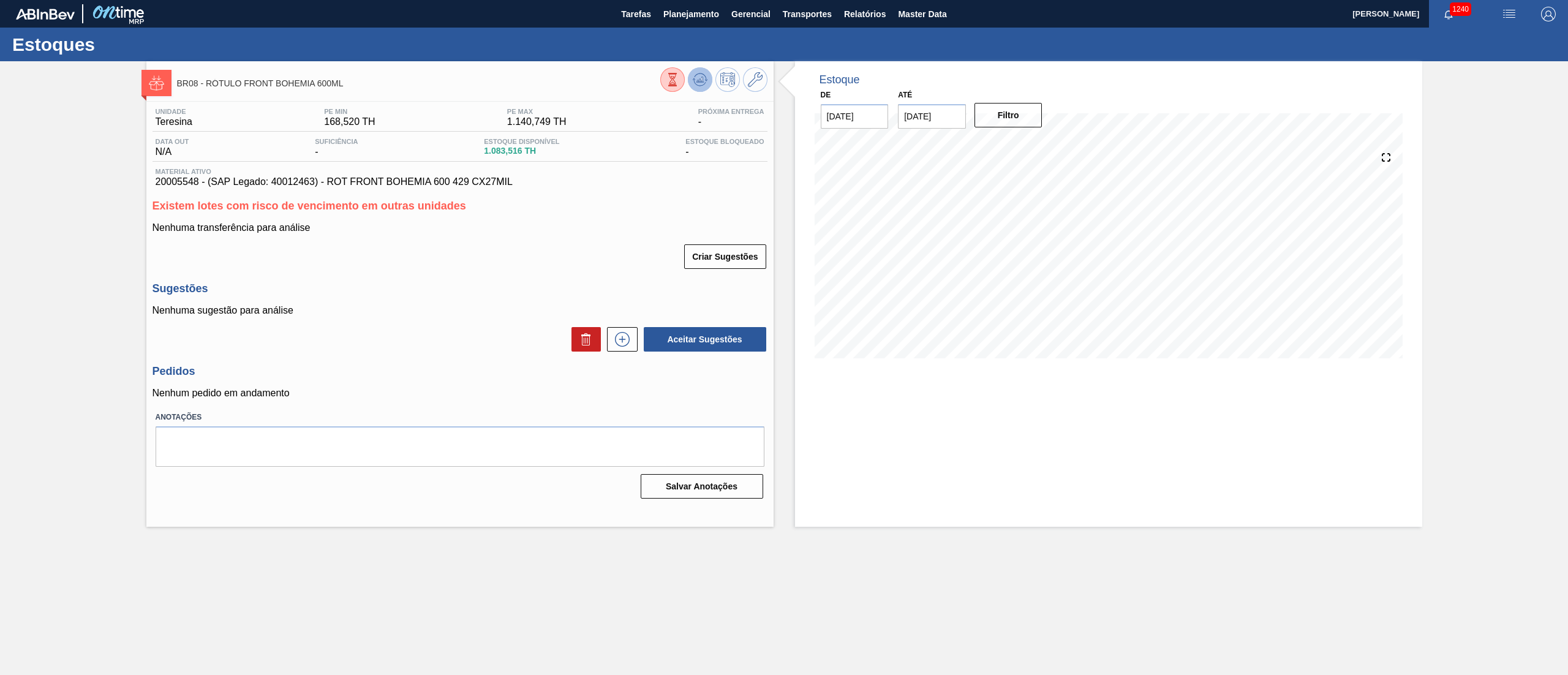
click at [680, 78] on icon at bounding box center [672, 80] width 13 height 13
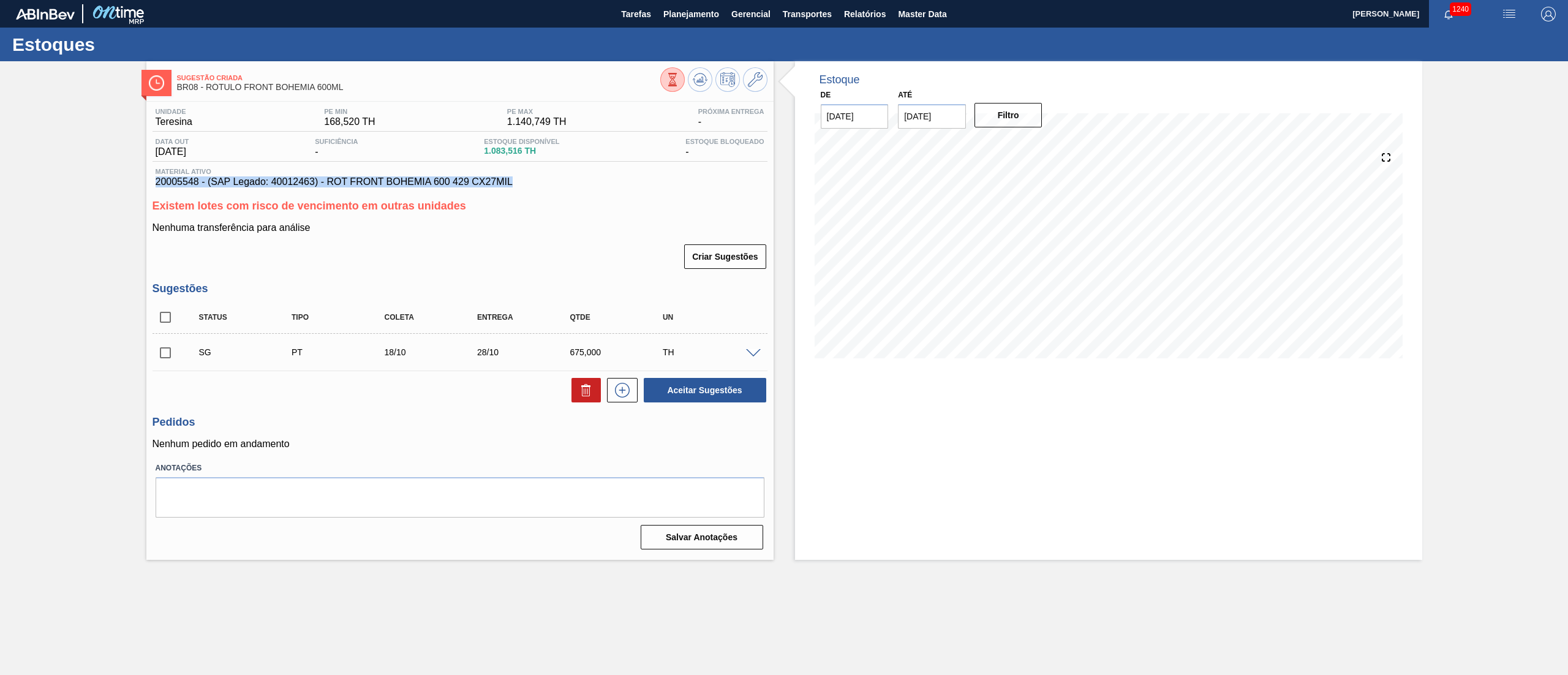
drag, startPoint x: 151, startPoint y: 186, endPoint x: 544, endPoint y: 177, distance: 393.1
click at [544, 177] on div "Material ativo 20005548 - (SAP Legado: 40012463) - ROT FRONT BOHEMIA 600 429 CX…" at bounding box center [459, 177] width 614 height 19
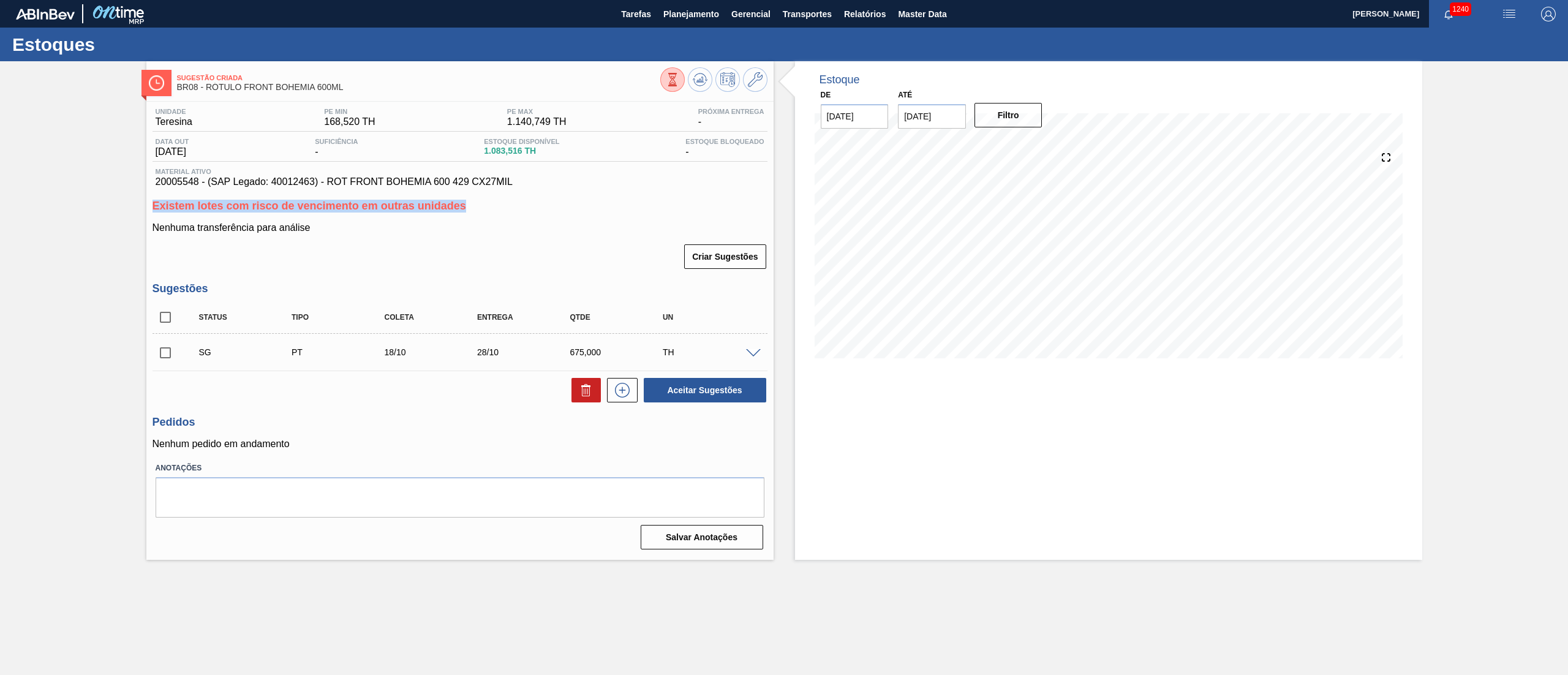
drag, startPoint x: 491, startPoint y: 208, endPoint x: 136, endPoint y: 205, distance: 355.0
click at [136, 205] on div "Sugestão Criada BR08 - RÓTULO FRONT BOHEMIA 600ML Unidade Teresina PE MIN 168,5…" at bounding box center [784, 311] width 1568 height 499
copy span "Existem lotes com risco de vencimento em outras unidades"
copy span
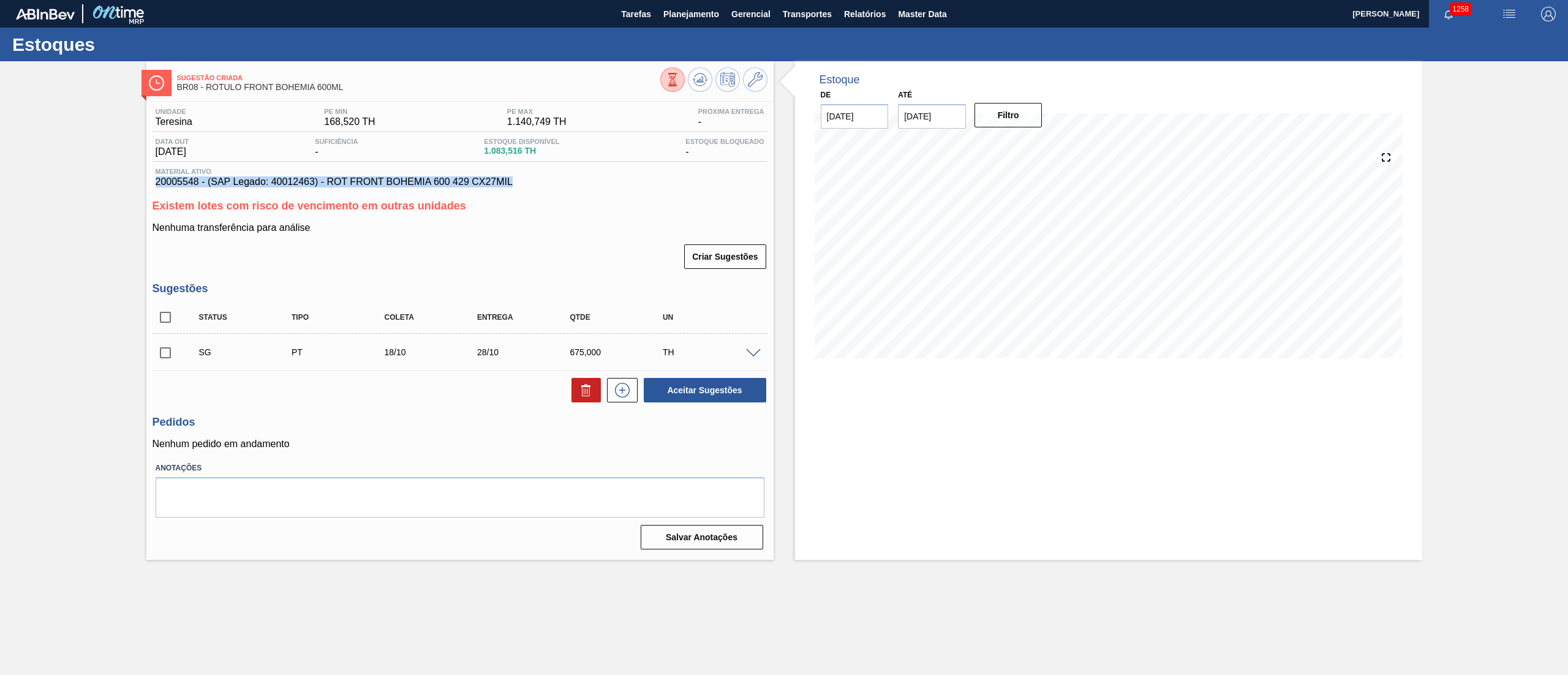
copy span "20005548 - (SAP Legado: 40012463) - ROT FRONT BOHEMIA 600 429 CX27MIL"
drag, startPoint x: 532, startPoint y: 186, endPoint x: 145, endPoint y: 182, distance: 387.0
click at [147, 182] on div "Unidade Teresina PE MIN 168,520 TH PE MAX 1.140,749 TH Próxima Entrega - Data o…" at bounding box center [460, 328] width 627 height 453
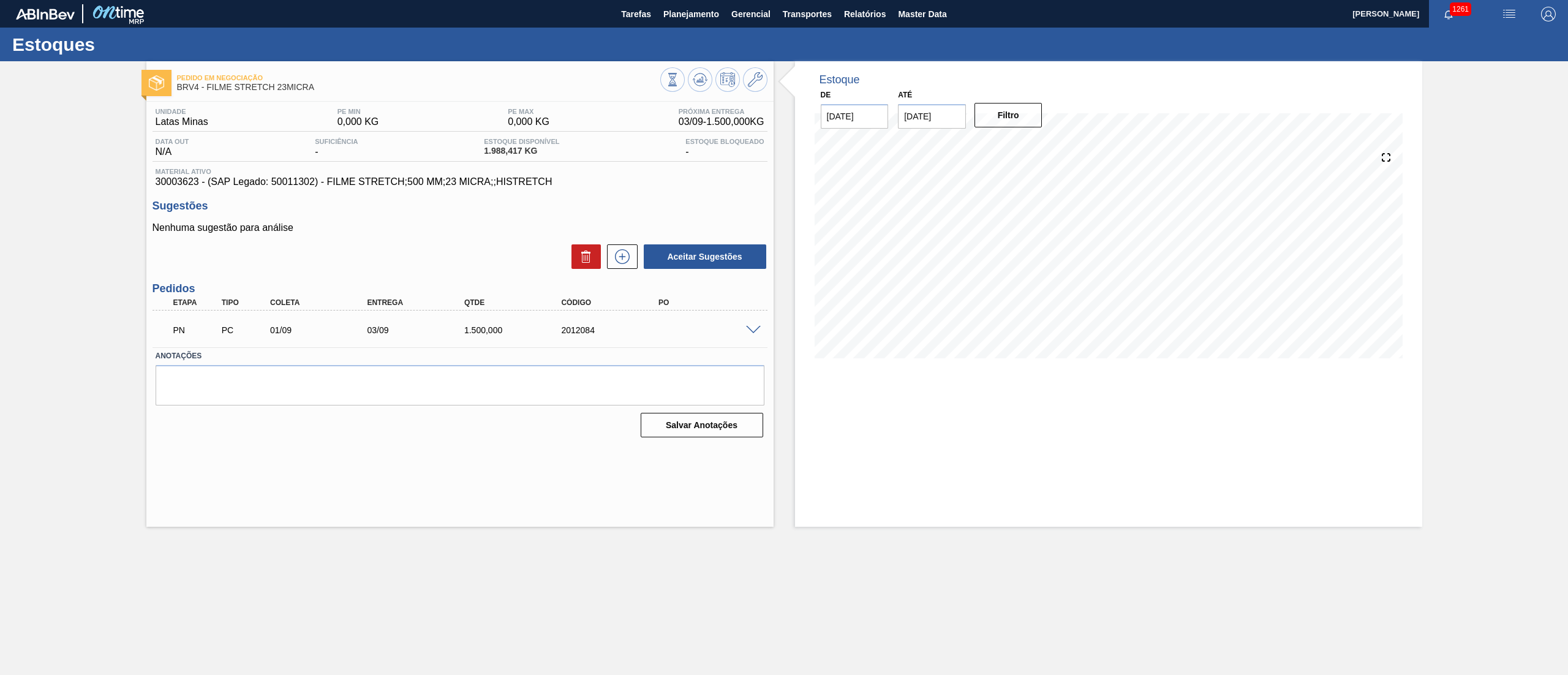
click at [559, 335] on div "2012084" at bounding box center [613, 330] width 111 height 10
copy div "2012084"
click at [680, 85] on icon at bounding box center [672, 80] width 13 height 13
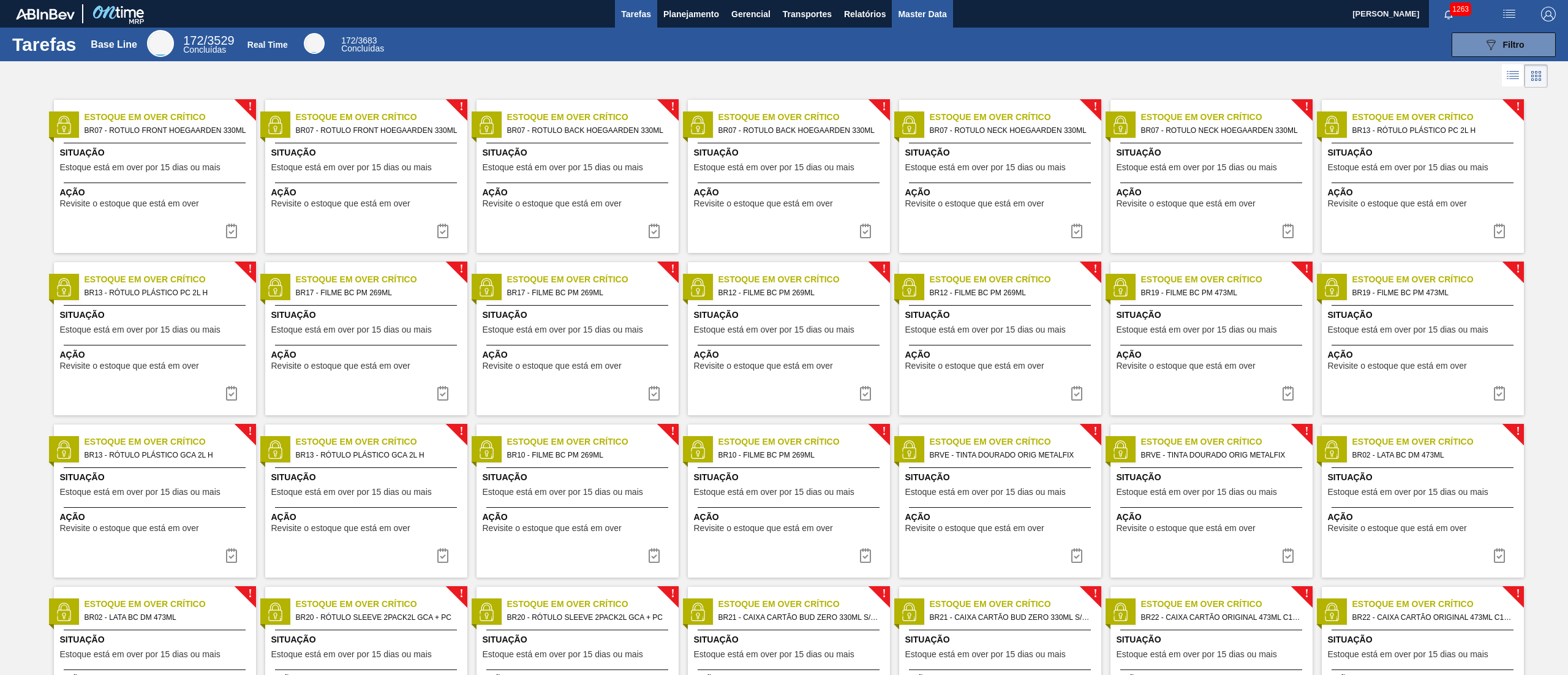
click at [904, 12] on span "Master Data" at bounding box center [922, 13] width 48 height 14
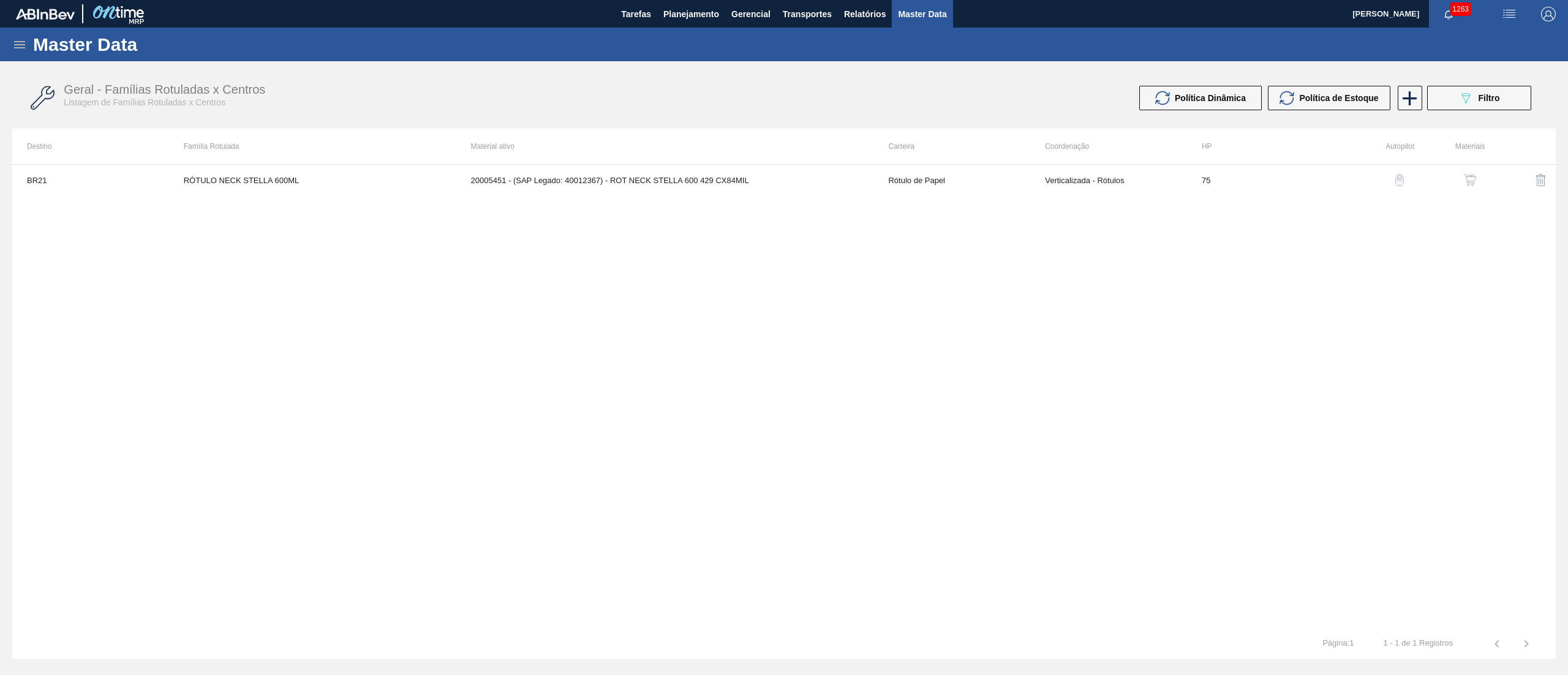
click at [13, 40] on icon at bounding box center [19, 44] width 14 height 14
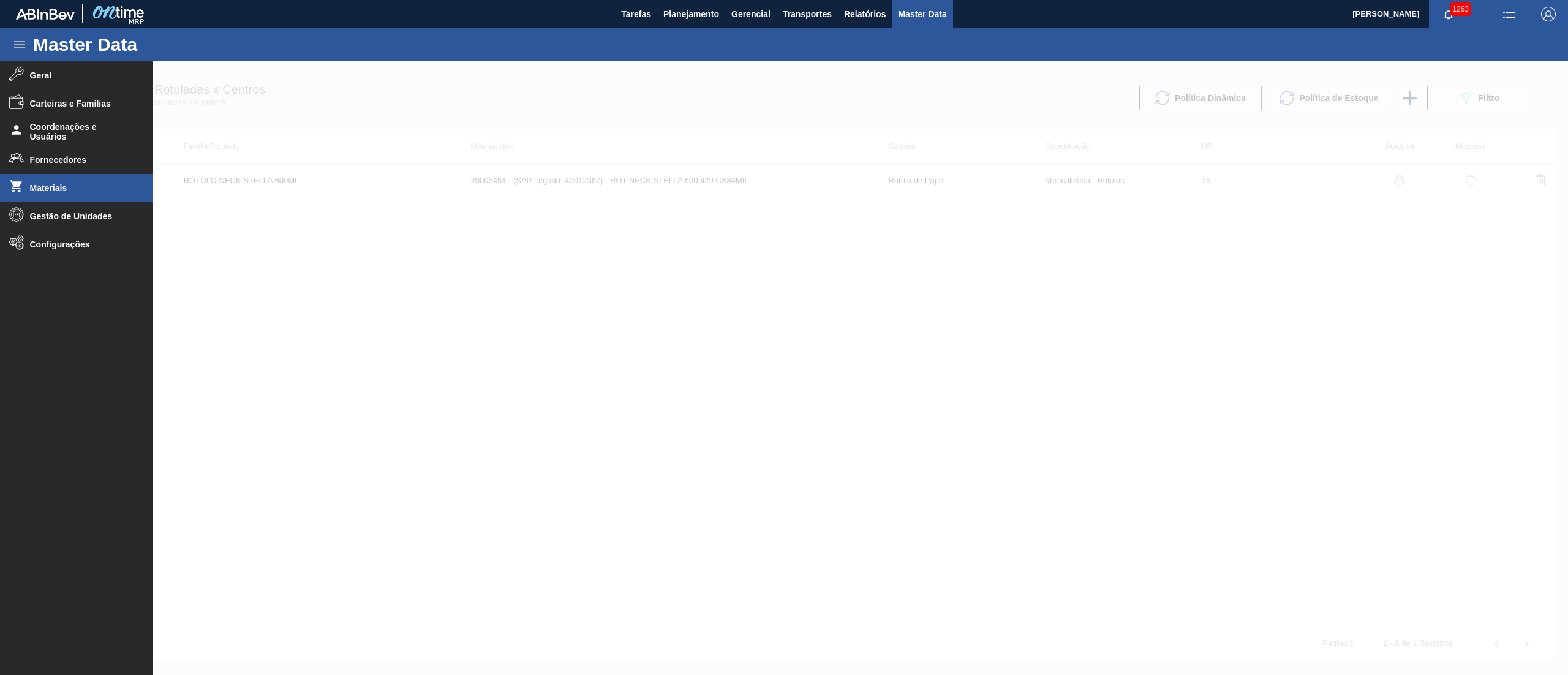
click at [66, 183] on span "Materiais" at bounding box center [80, 188] width 101 height 10
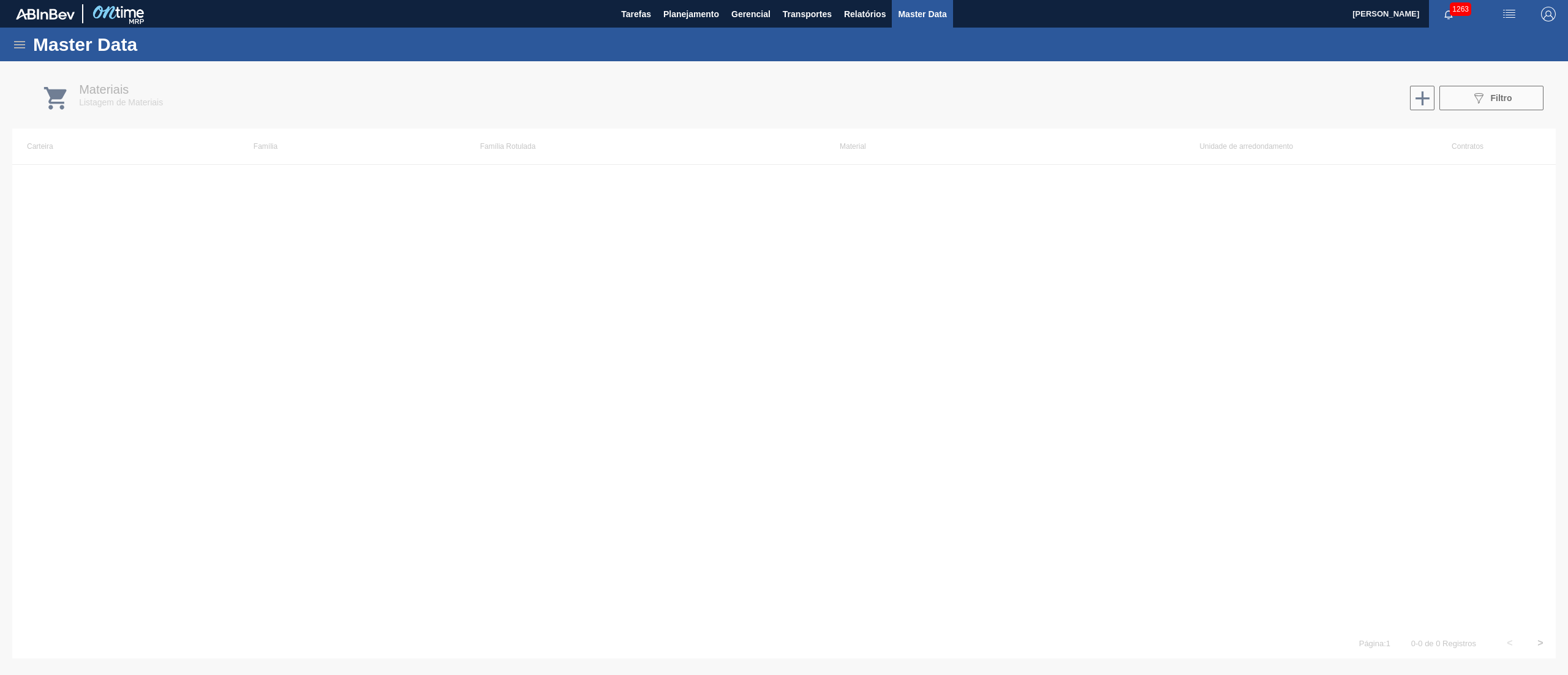
click at [1516, 94] on div at bounding box center [784, 368] width 1568 height 614
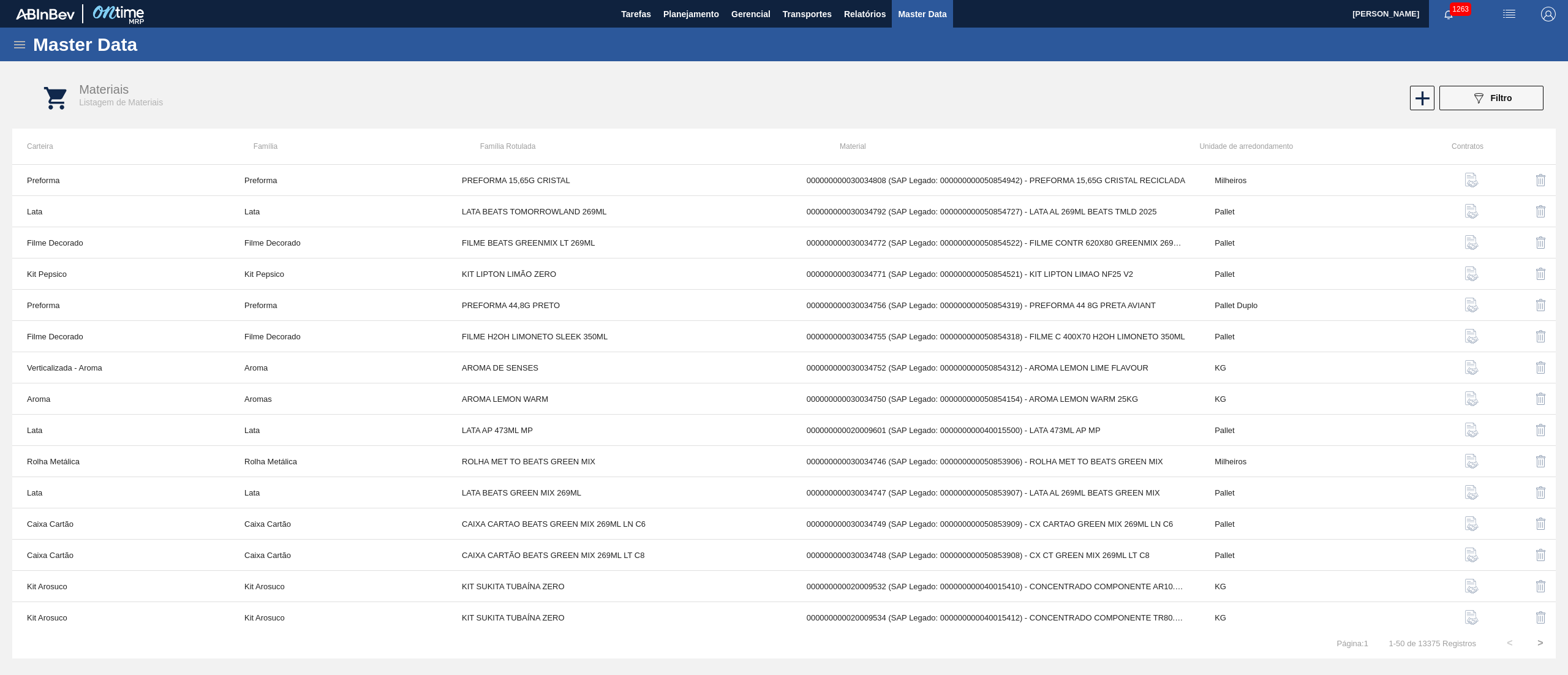
click at [1516, 94] on button "089F7B8B-B2A5-4AFE-B5C0-19BA573D28AC Filtro" at bounding box center [1490, 98] width 104 height 25
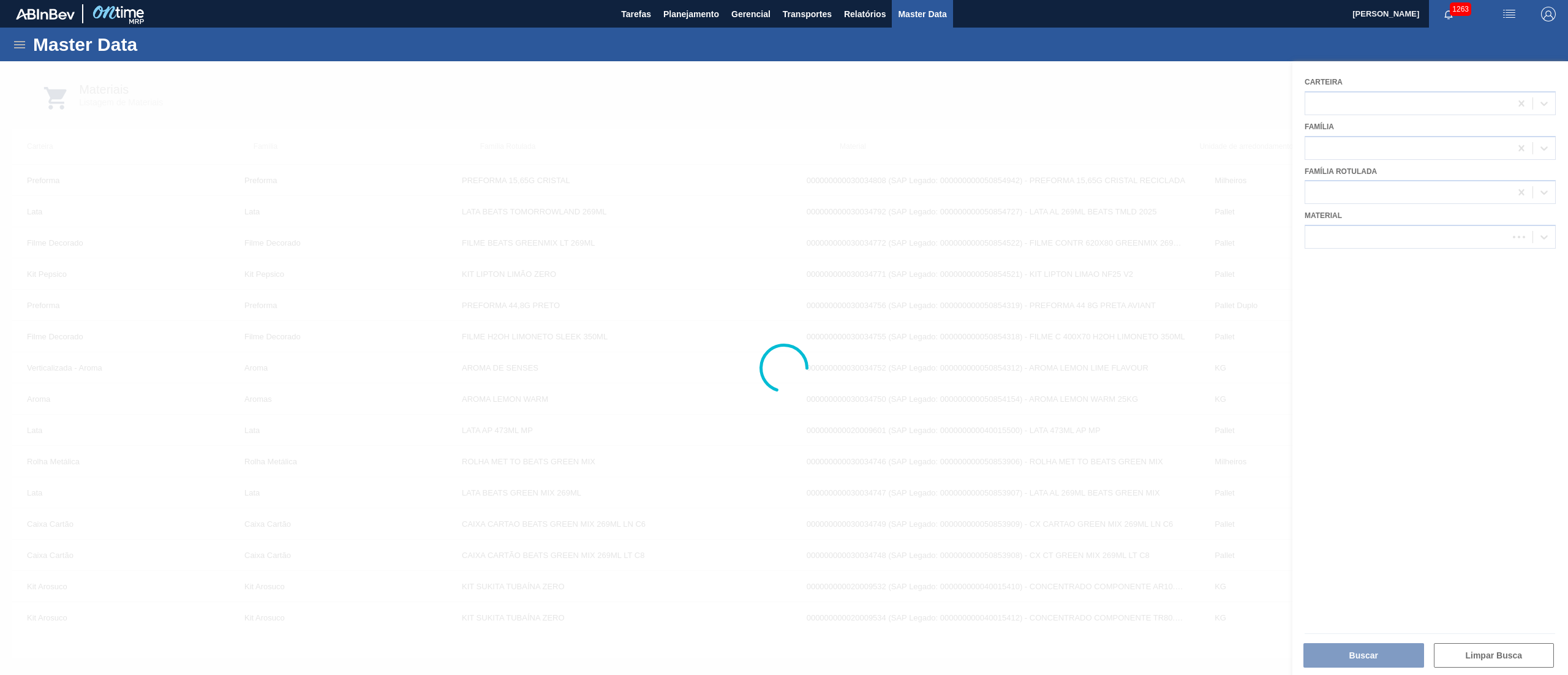
click at [1346, 235] on div at bounding box center [784, 368] width 1568 height 614
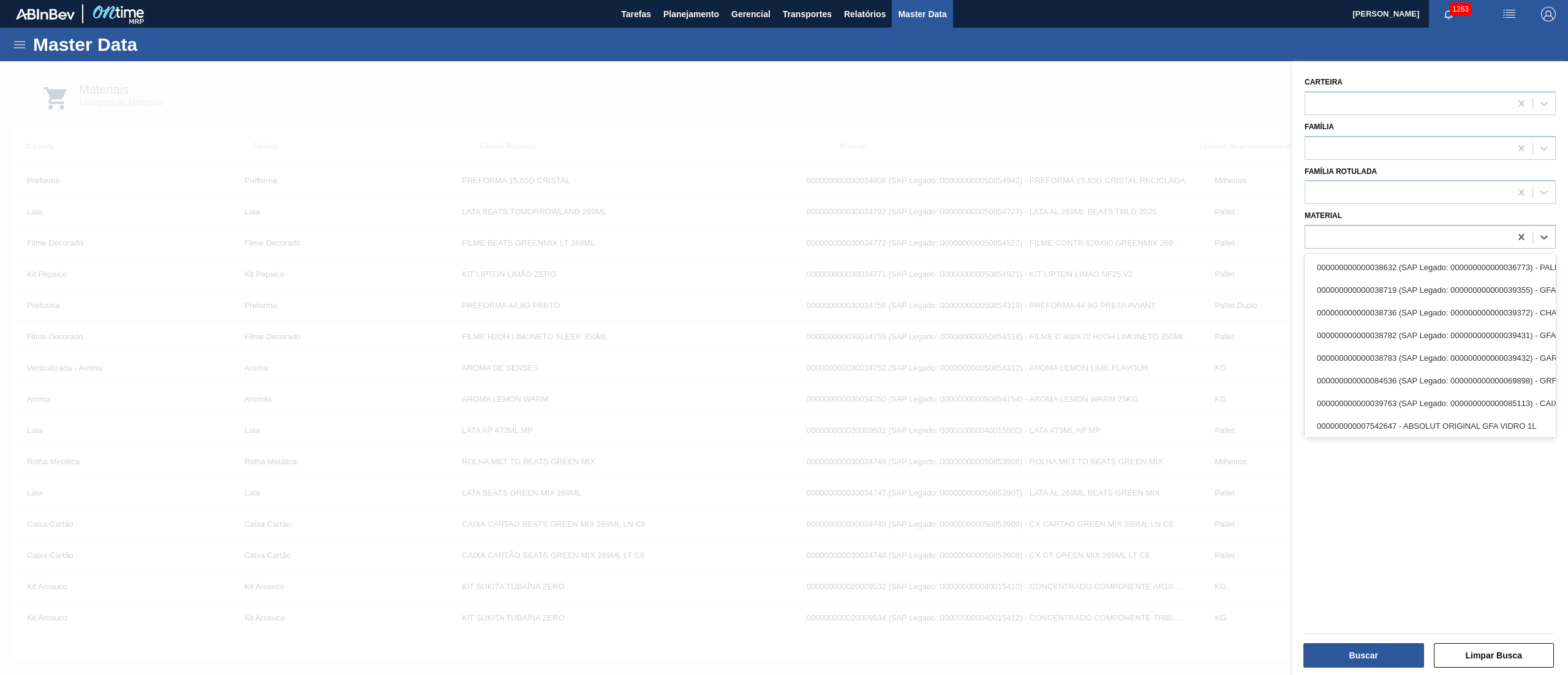
click at [1346, 235] on div at bounding box center [1408, 237] width 205 height 18
paste input "30008512"
type input "30008512"
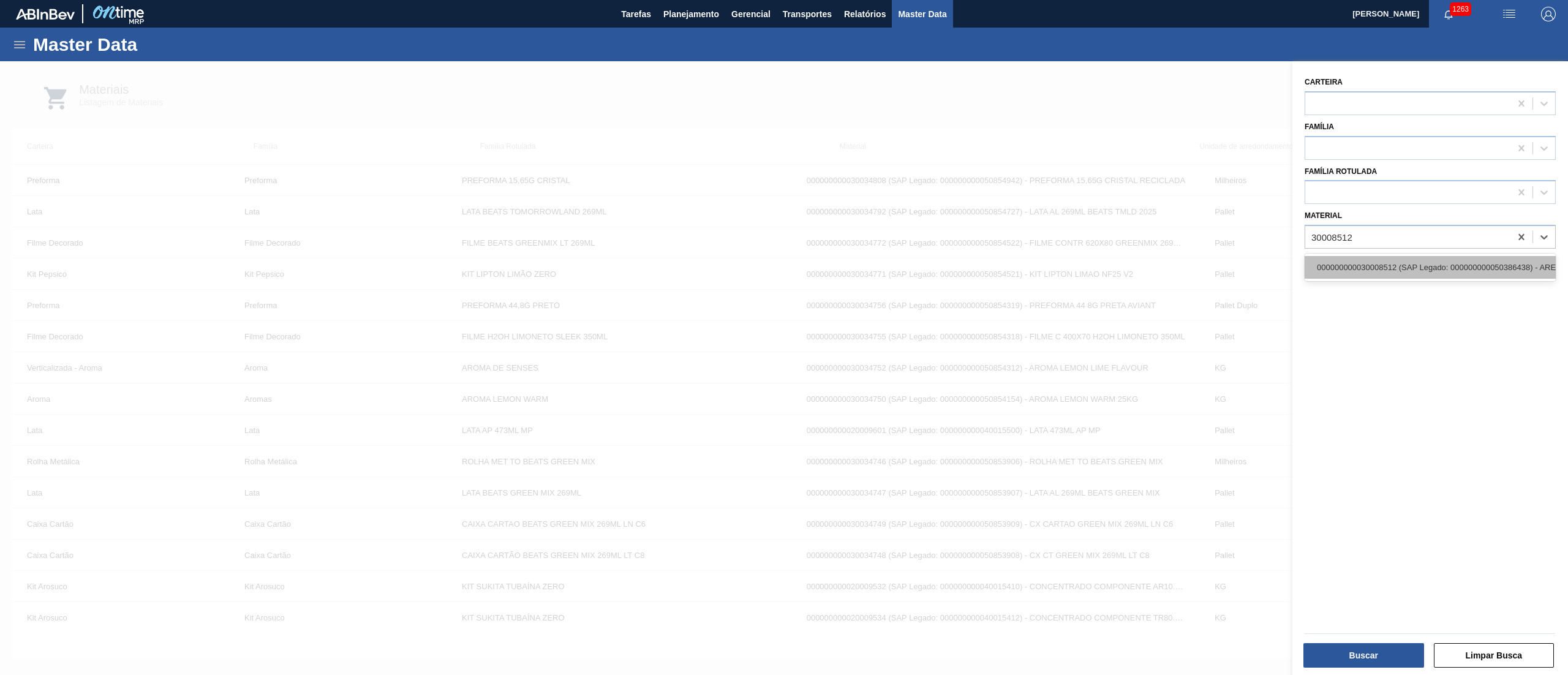
click at [1335, 272] on div "000000000030008512 (SAP Legado: 000000000050386438) - AREIA QUARTZOSA IND AQ - …" at bounding box center [1430, 268] width 251 height 23
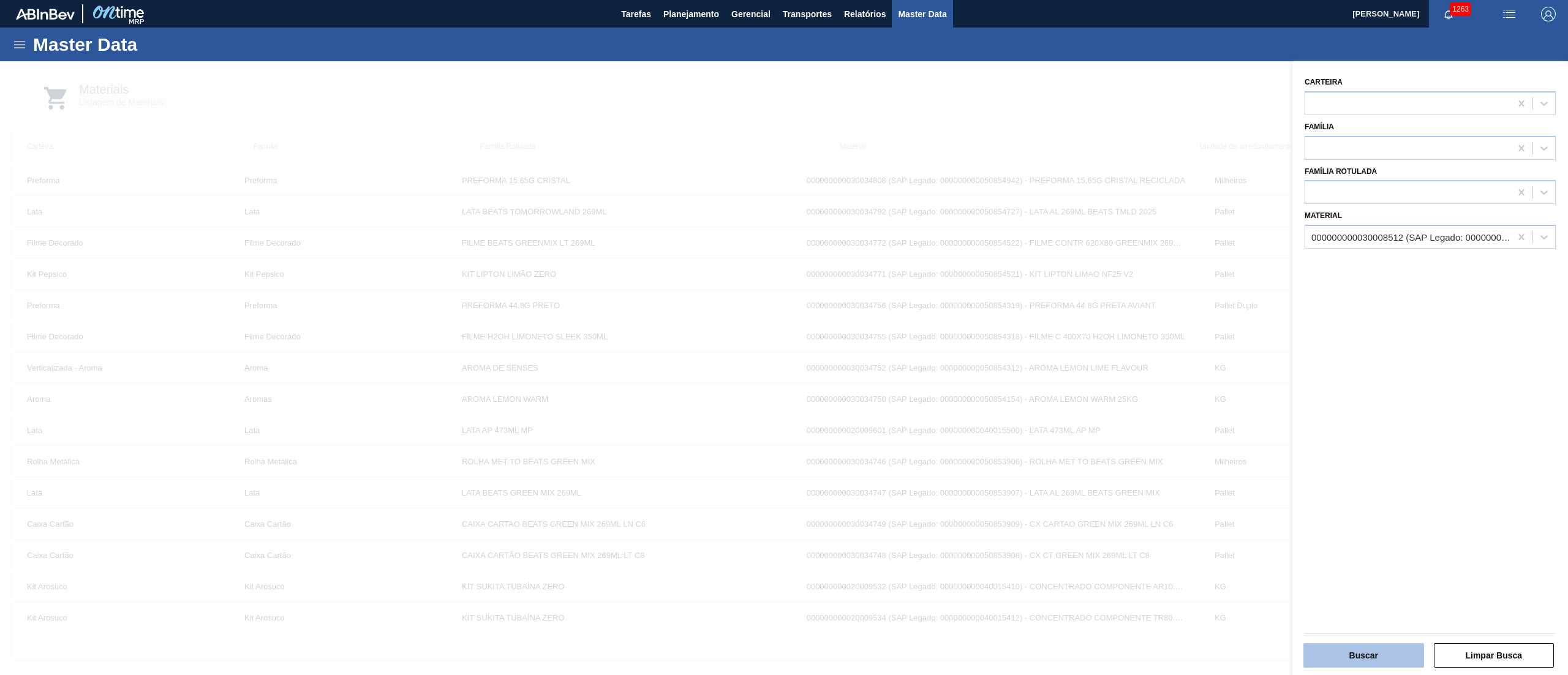
drag, startPoint x: 1372, startPoint y: 658, endPoint x: 1366, endPoint y: 649, distance: 10.8
click at [1371, 659] on button "Buscar" at bounding box center [1364, 656] width 121 height 25
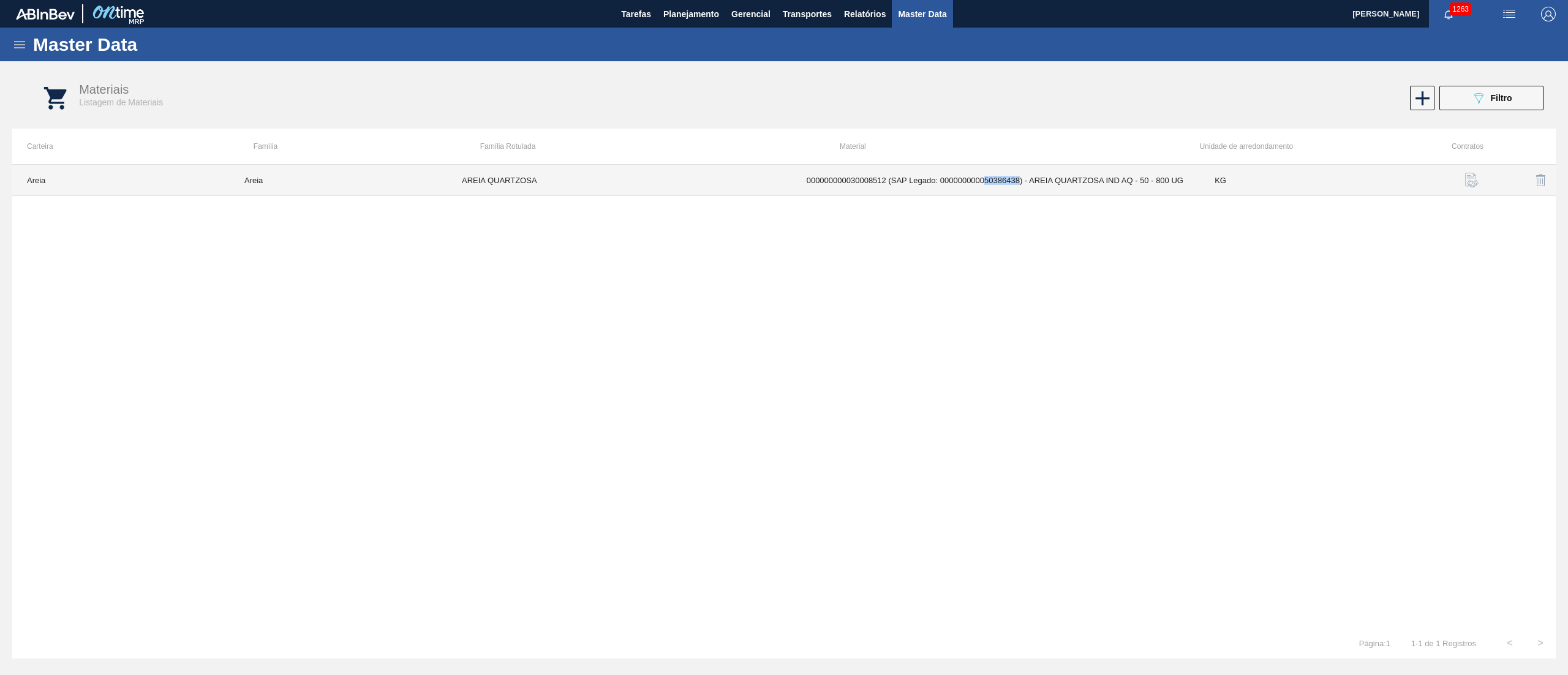
drag, startPoint x: 985, startPoint y: 183, endPoint x: 1020, endPoint y: 179, distance: 35.2
click at [1020, 179] on td "000000000030008512 (SAP Legado: 000000000050386438) - AREIA QUARTZOSA IND AQ - …" at bounding box center [996, 180] width 408 height 32
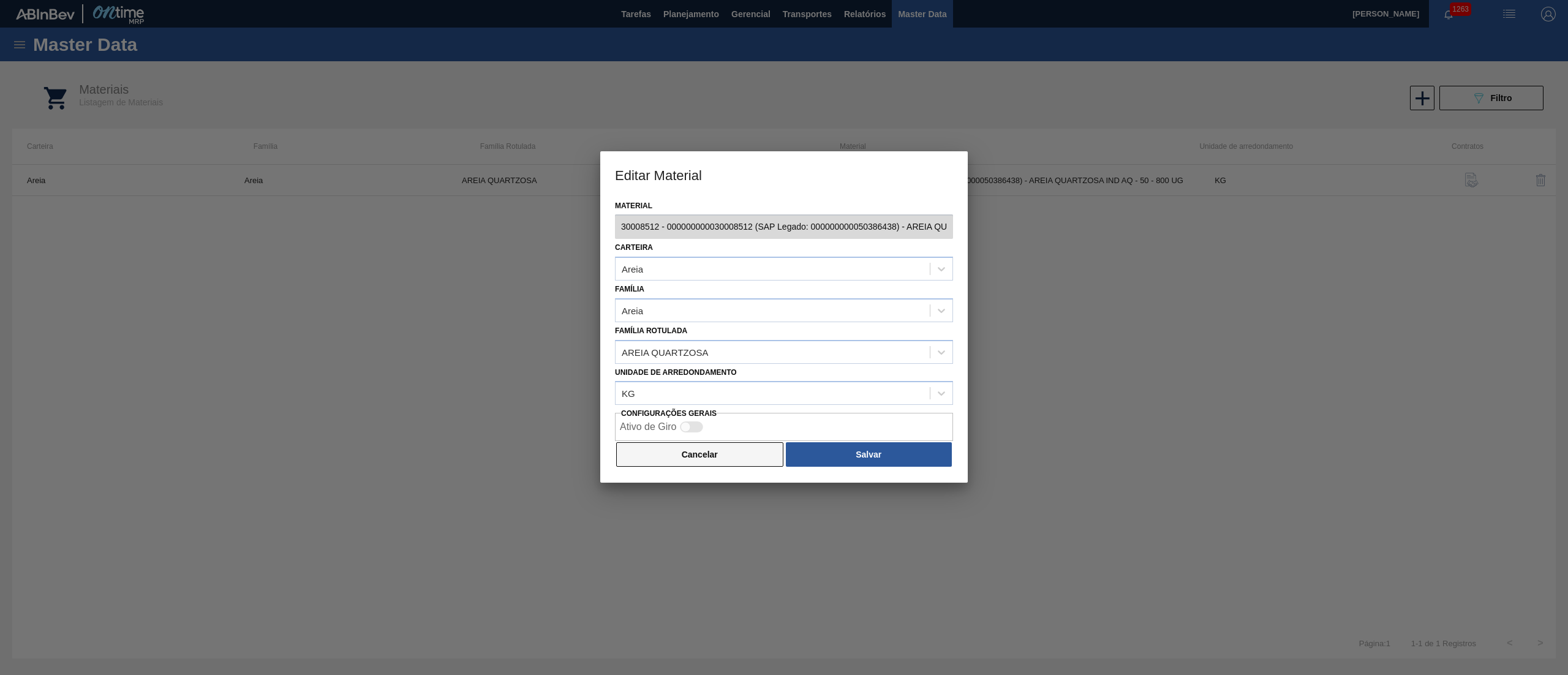
click at [726, 462] on button "Cancelar" at bounding box center [700, 454] width 167 height 25
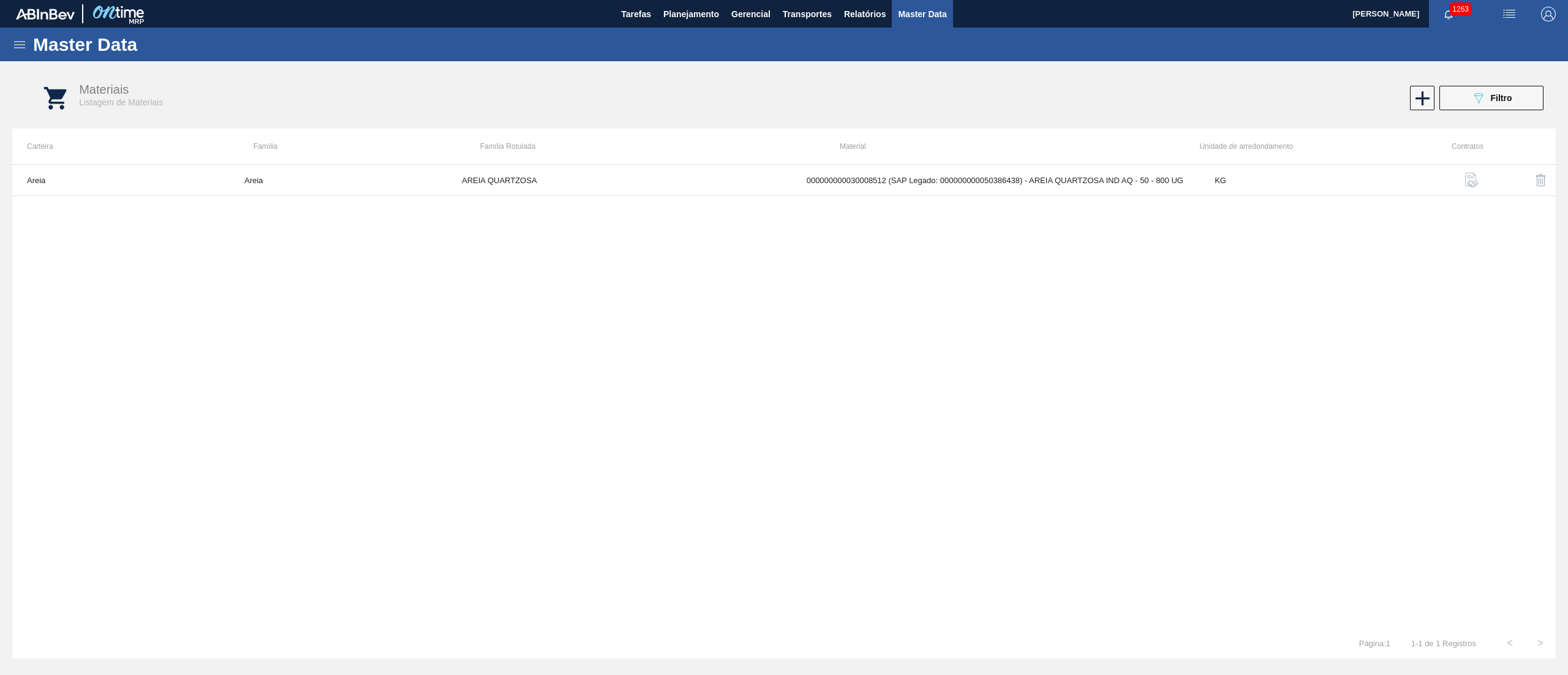
click at [1475, 84] on div "Materiais Listagem de Materiais 089F7B8B-B2A5-4AFE-B5C0-19BA573D28AC Filtro" at bounding box center [796, 99] width 1543 height 46
click at [1466, 102] on button "089F7B8B-B2A5-4AFE-B5C0-19BA573D28AC Filtro" at bounding box center [1490, 98] width 104 height 25
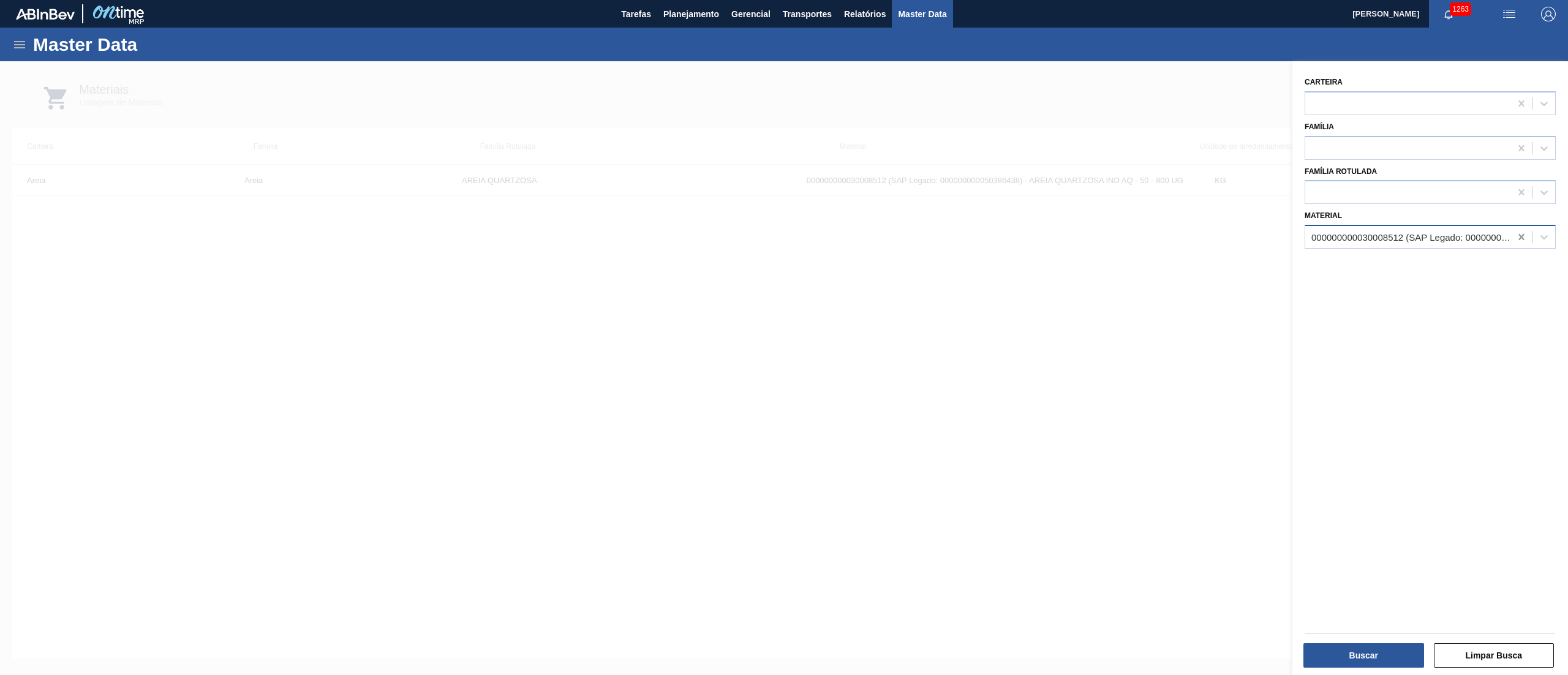
click at [1515, 239] on icon at bounding box center [1521, 237] width 12 height 12
paste input "30031283"
type input "30031283"
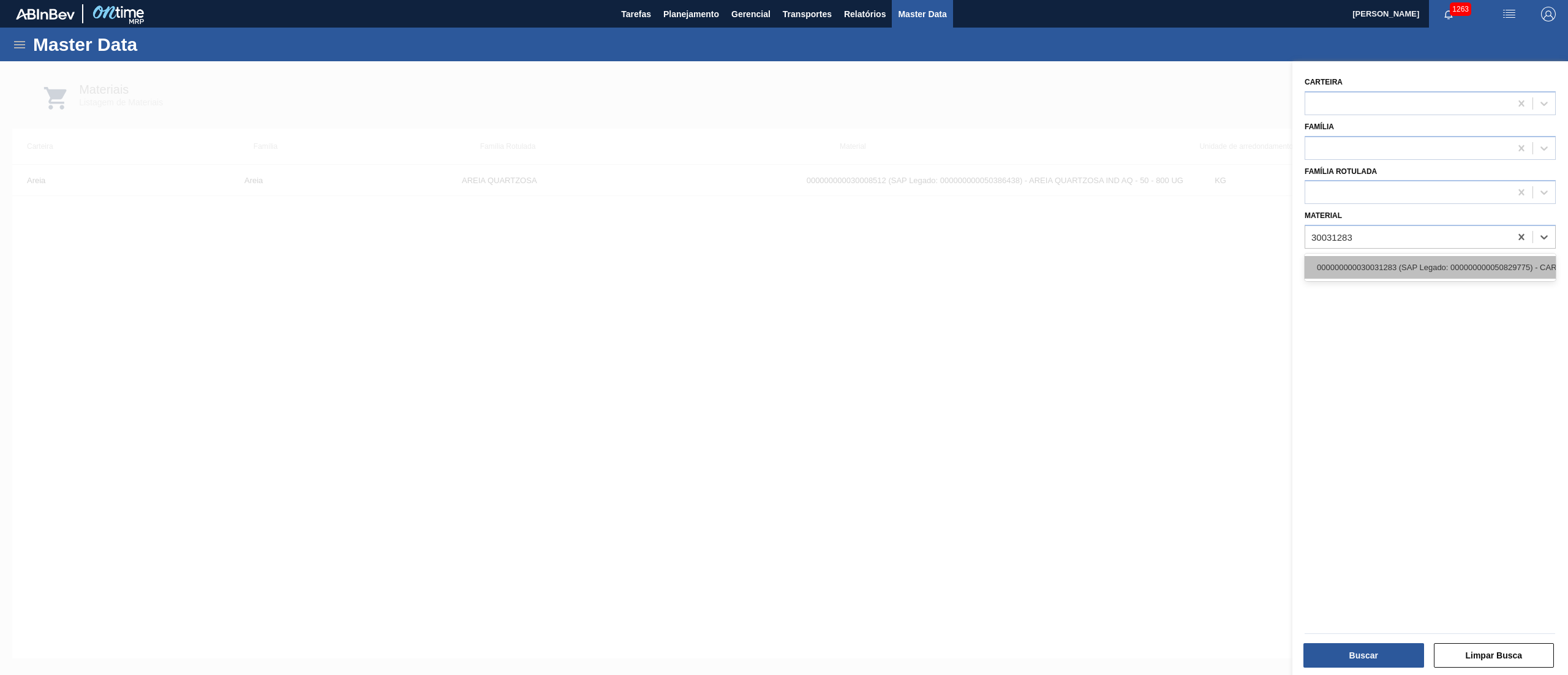
click at [1420, 265] on div "000000000030031283 (SAP Legado: 000000000050829775) - CARBONATO DE SODIO CONTIN…" at bounding box center [1430, 268] width 251 height 23
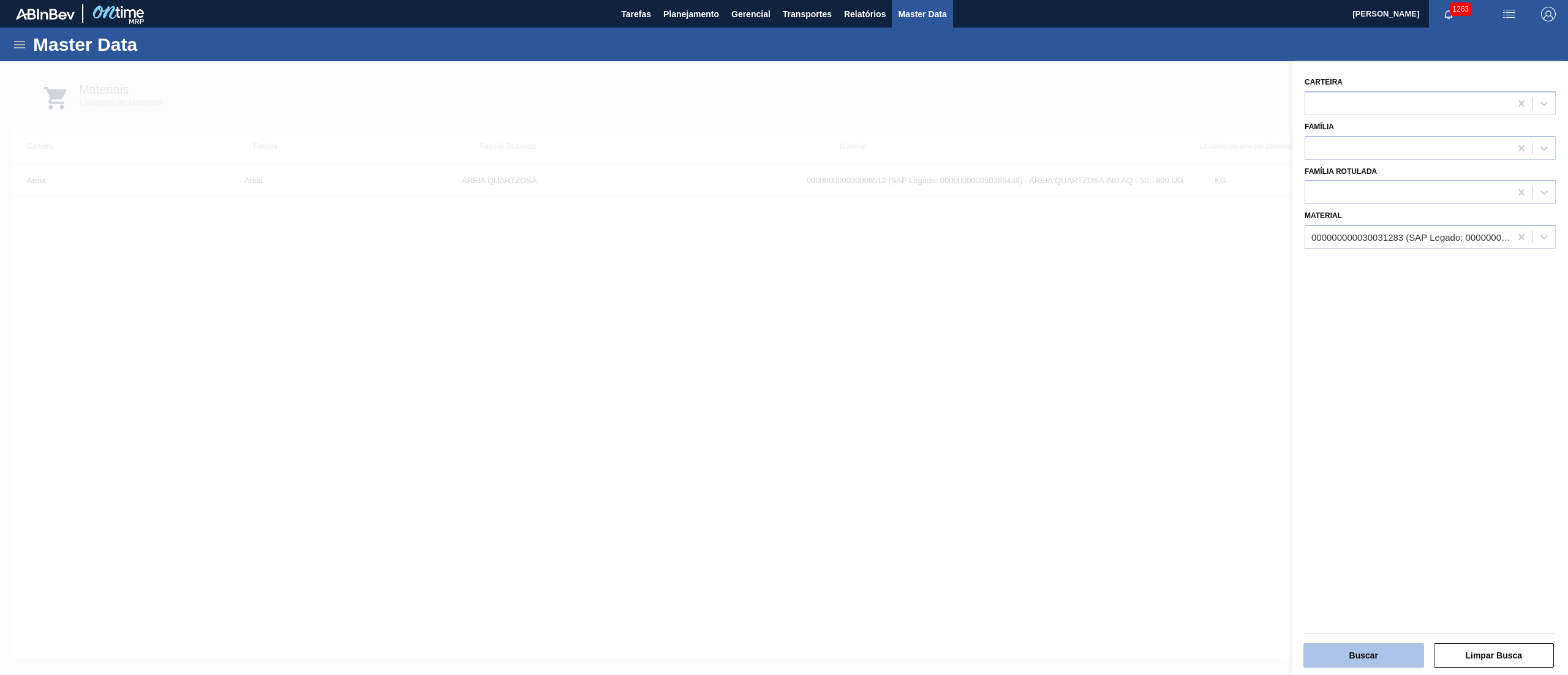
click at [1350, 651] on button "Buscar" at bounding box center [1364, 656] width 121 height 25
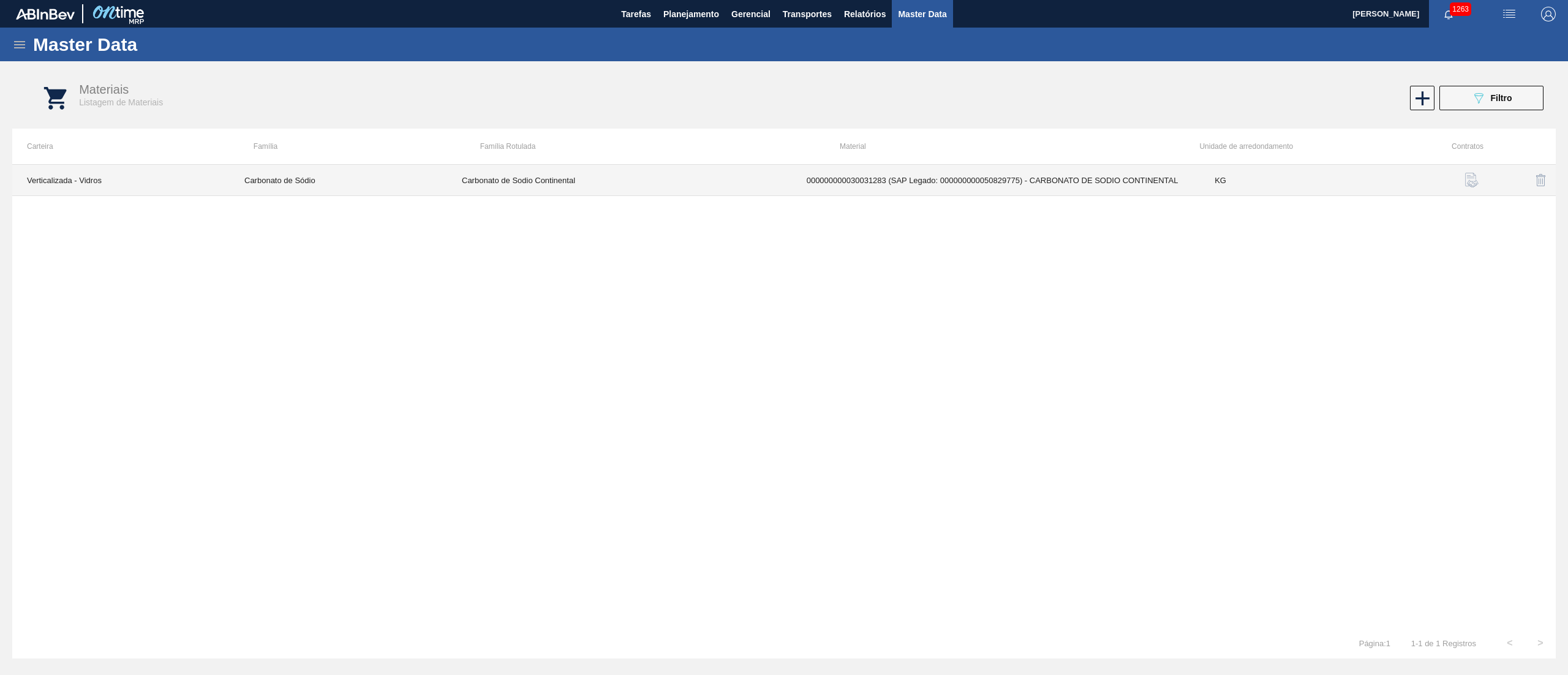
click at [1006, 178] on td "000000000030031283 (SAP Legado: 000000000050829775) - CARBONATO DE SODIO CONTIN…" at bounding box center [996, 180] width 408 height 32
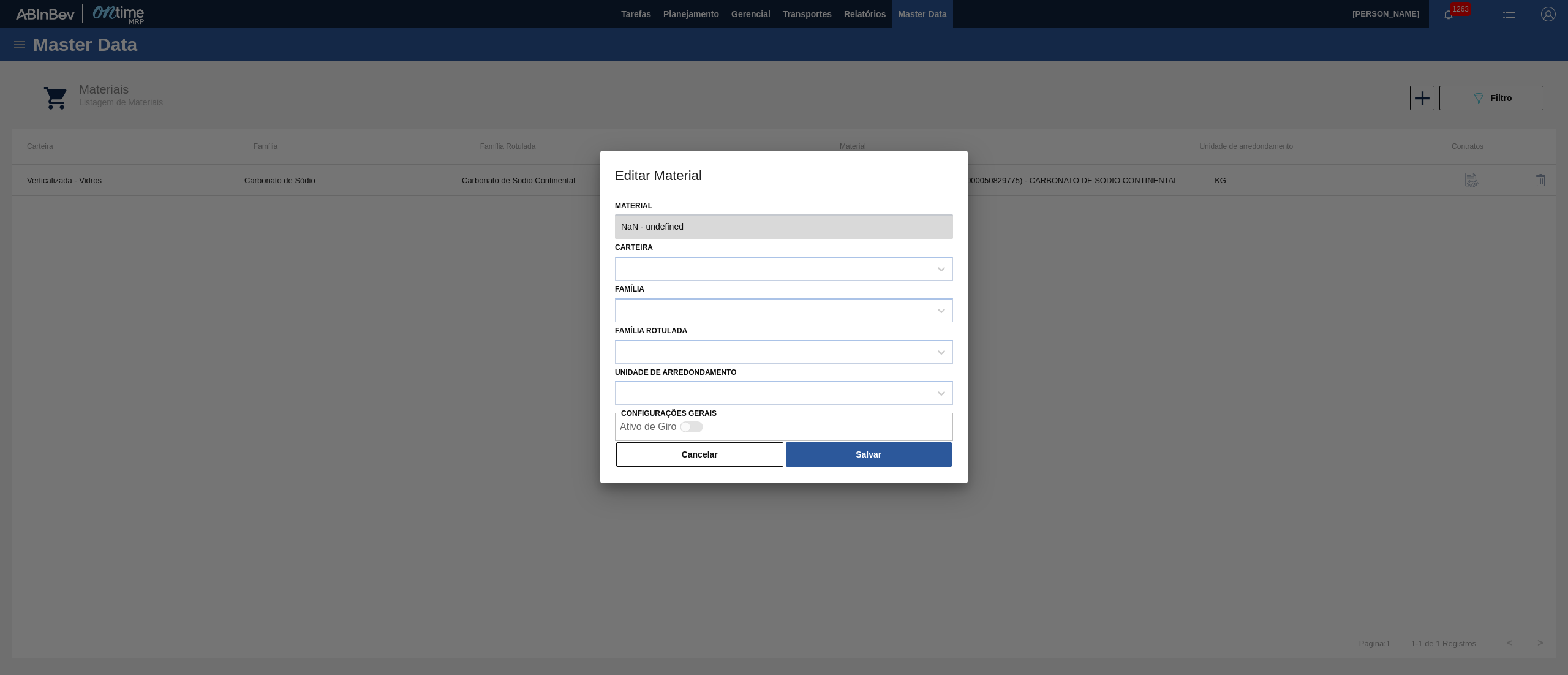
type input "30031283 - 000000000030031283 (SAP Legado: 000000000050829775) - CARBONATO DE S…"
click at [740, 457] on button "Cancelar" at bounding box center [700, 454] width 167 height 25
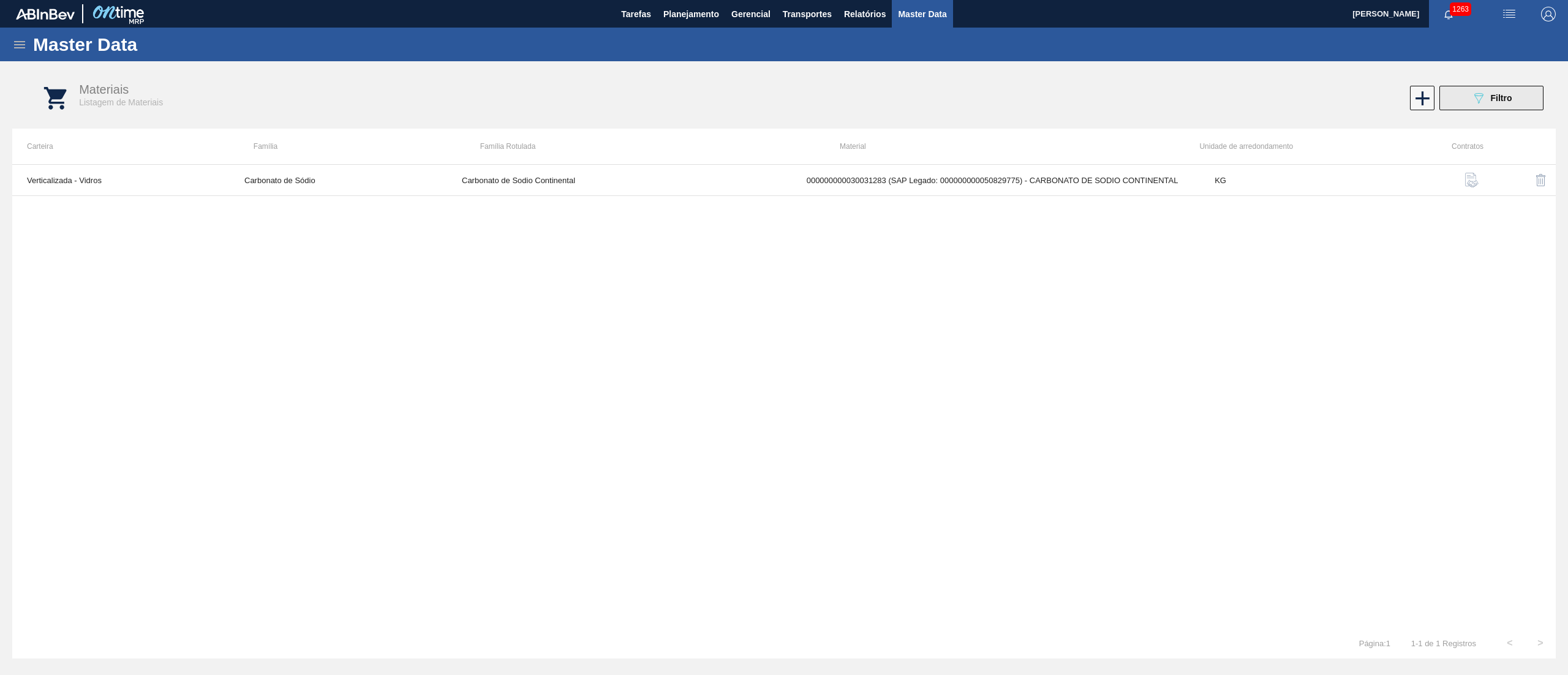
click at [1473, 100] on icon "089F7B8B-B2A5-4AFE-B5C0-19BA573D28AC" at bounding box center [1478, 98] width 14 height 14
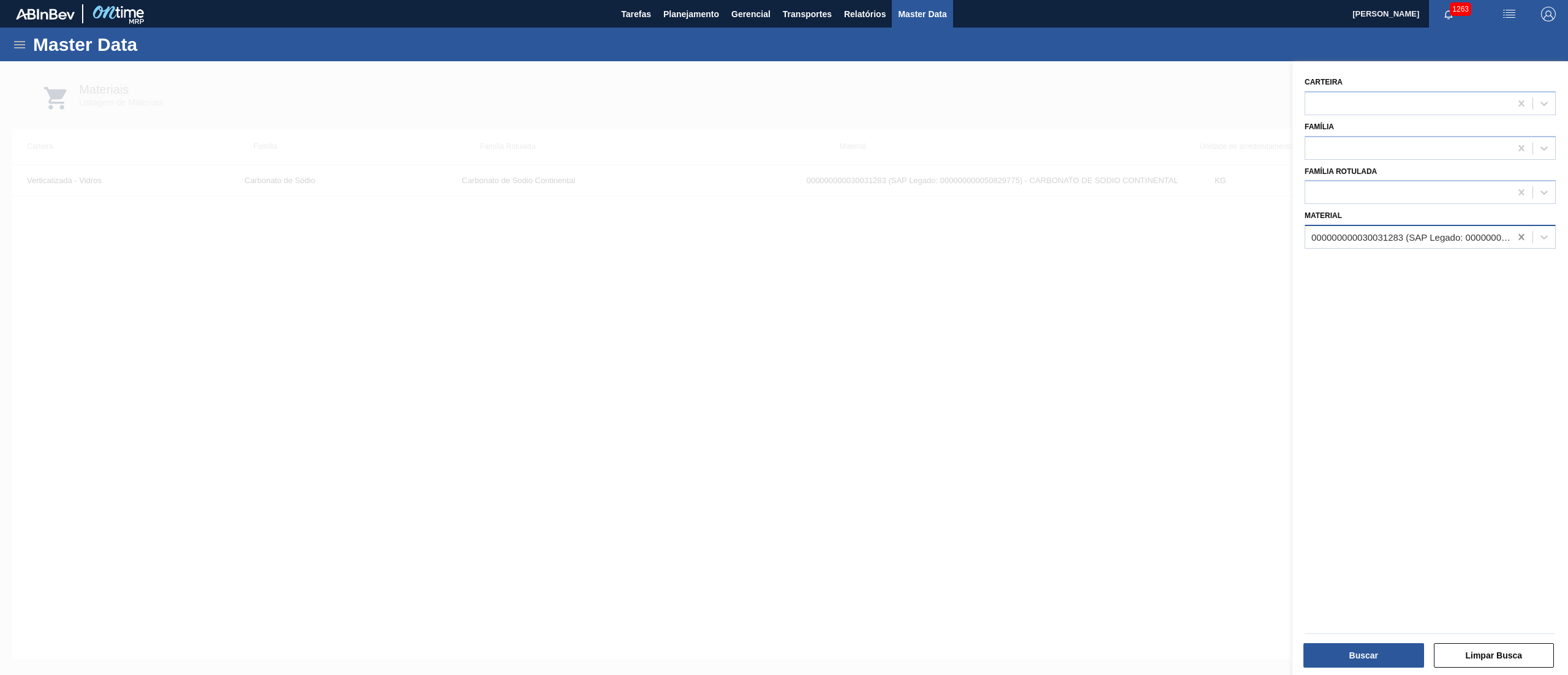
click at [1517, 240] on icon at bounding box center [1521, 237] width 12 height 12
paste input "30010144"
type input "30010144"
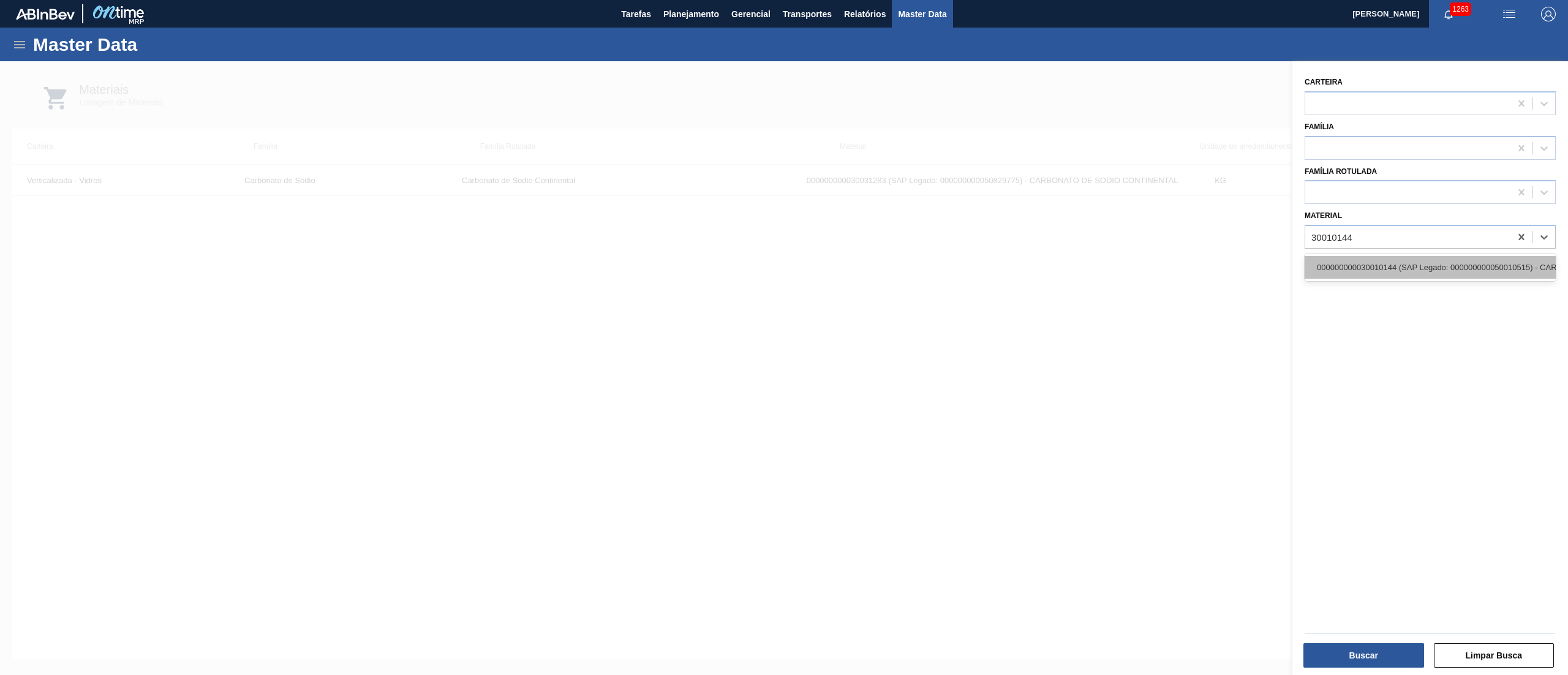
click at [1388, 264] on div "000000000030010144 (SAP Legado: 000000000050010515) - CARBONATO;DE SODIO;;" at bounding box center [1430, 268] width 251 height 23
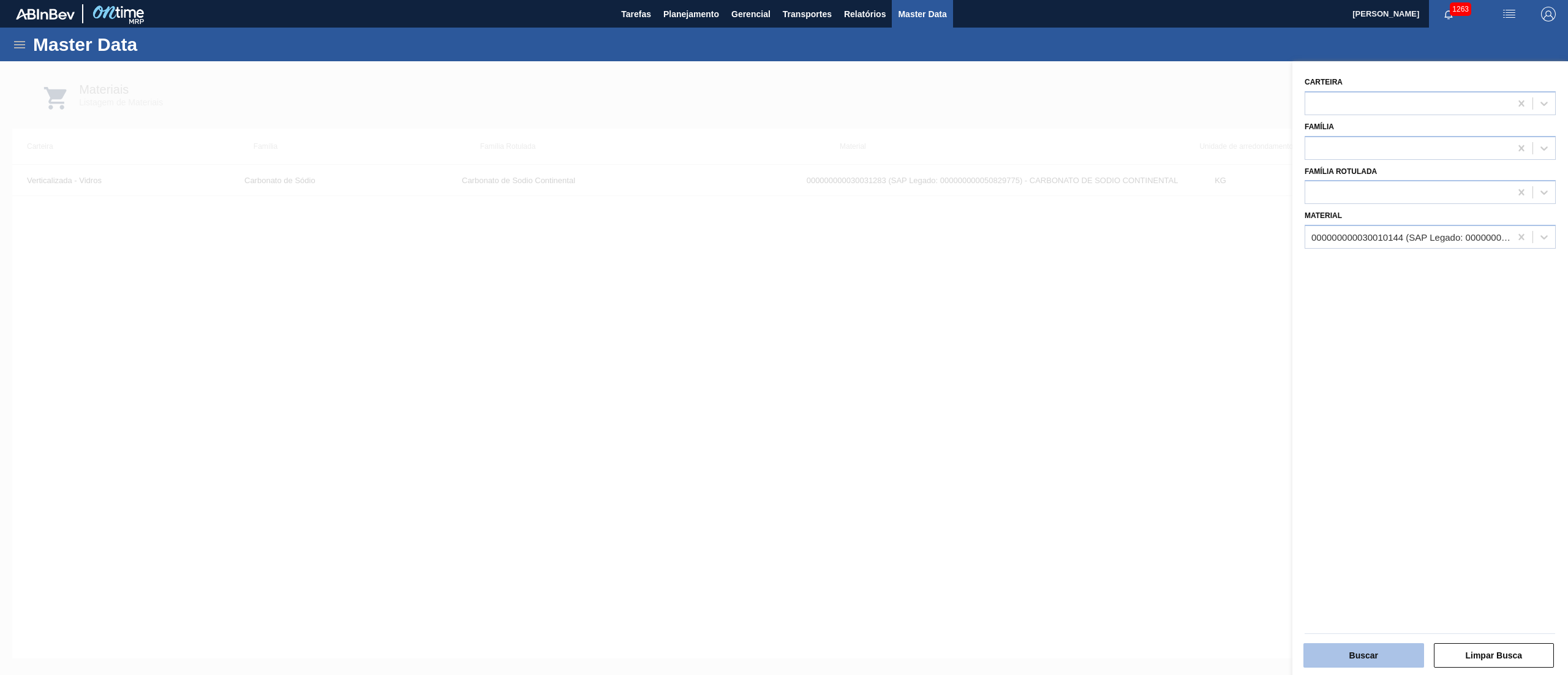
click at [1388, 648] on button "Buscar" at bounding box center [1364, 656] width 121 height 25
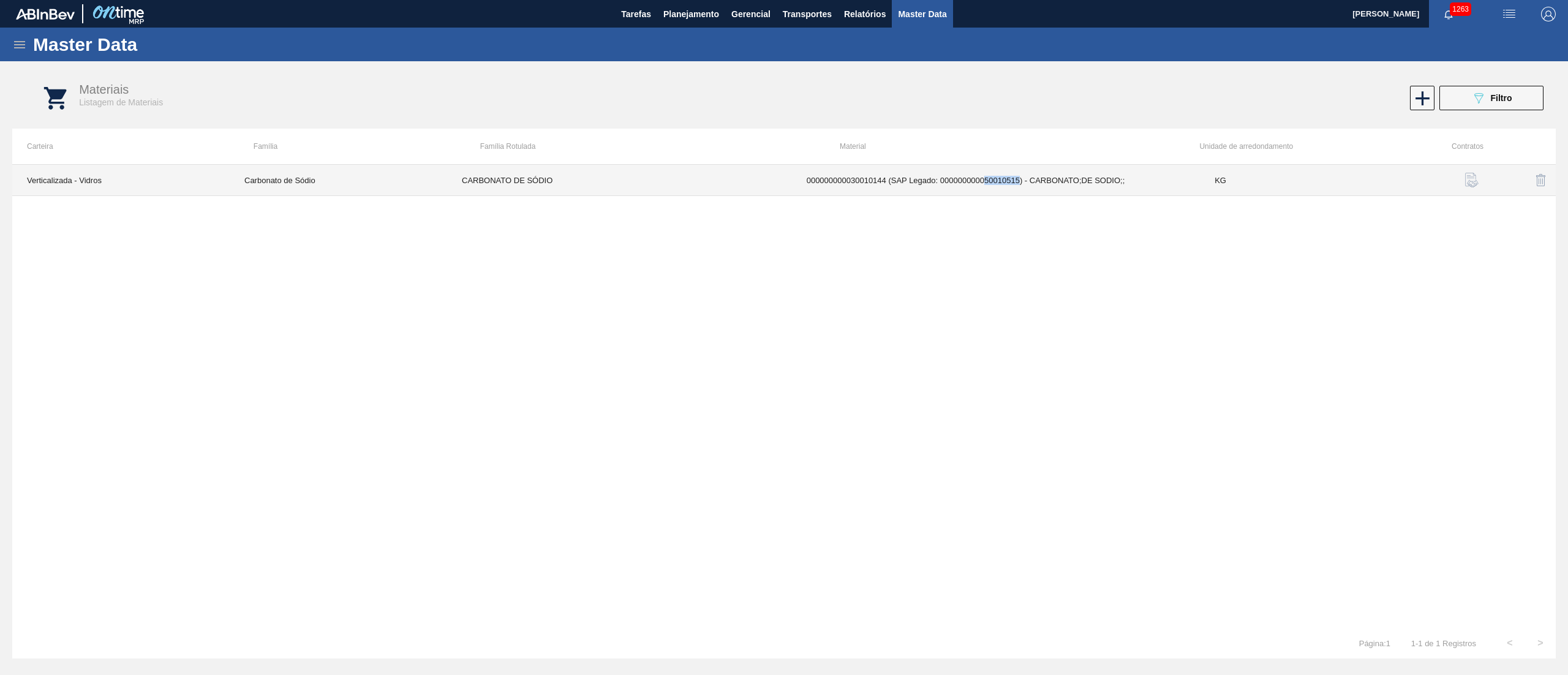
drag, startPoint x: 984, startPoint y: 180, endPoint x: 1020, endPoint y: 180, distance: 36.0
click at [1020, 180] on td "000000000030010144 (SAP Legado: 000000000050010515) - CARBONATO;DE SODIO;;" at bounding box center [996, 180] width 408 height 32
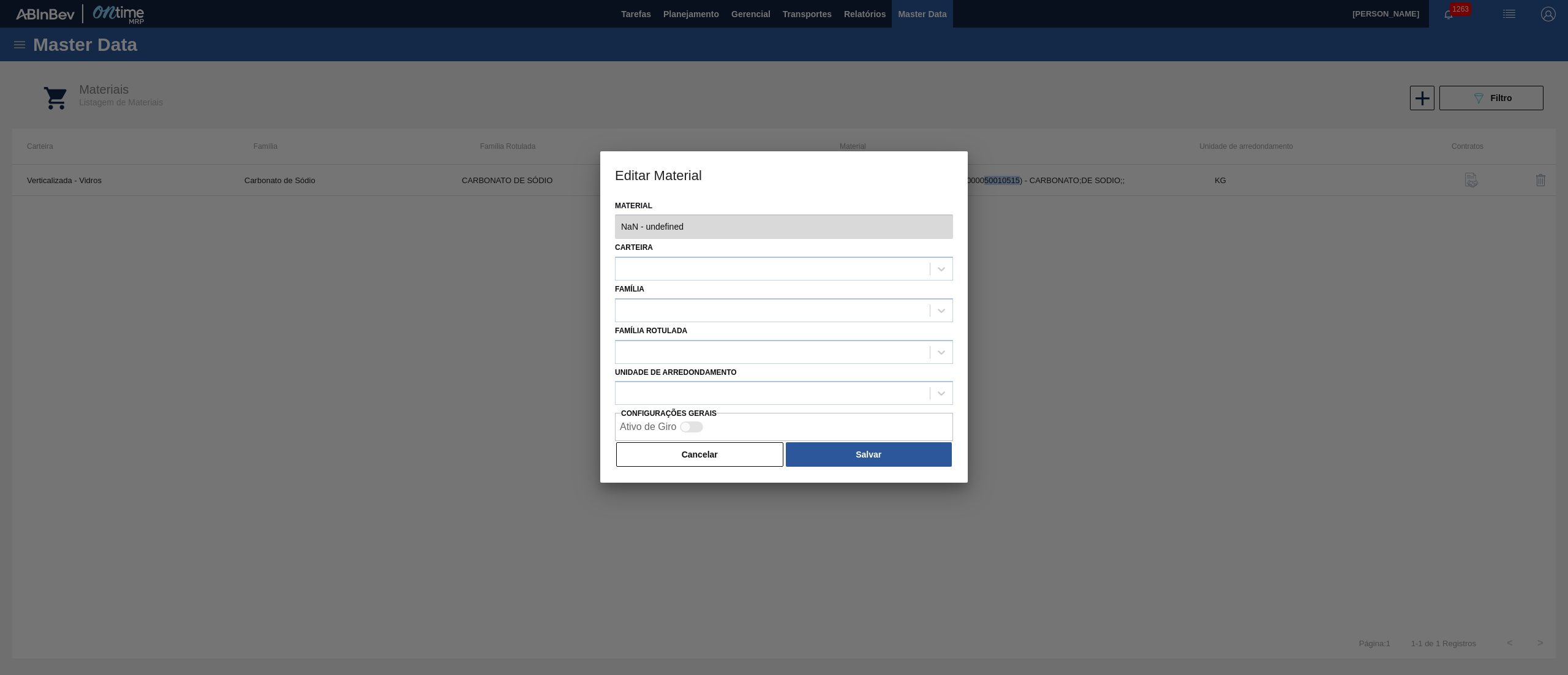
type input "30010144 - 000000000030010144 (SAP Legado: 000000000050010515) - CARBONATO;DE S…"
click at [896, 250] on div "Carteira Verticalizada - Vidros" at bounding box center [783, 259] width 338 height 41
click at [717, 453] on button "Cancelar" at bounding box center [700, 454] width 167 height 25
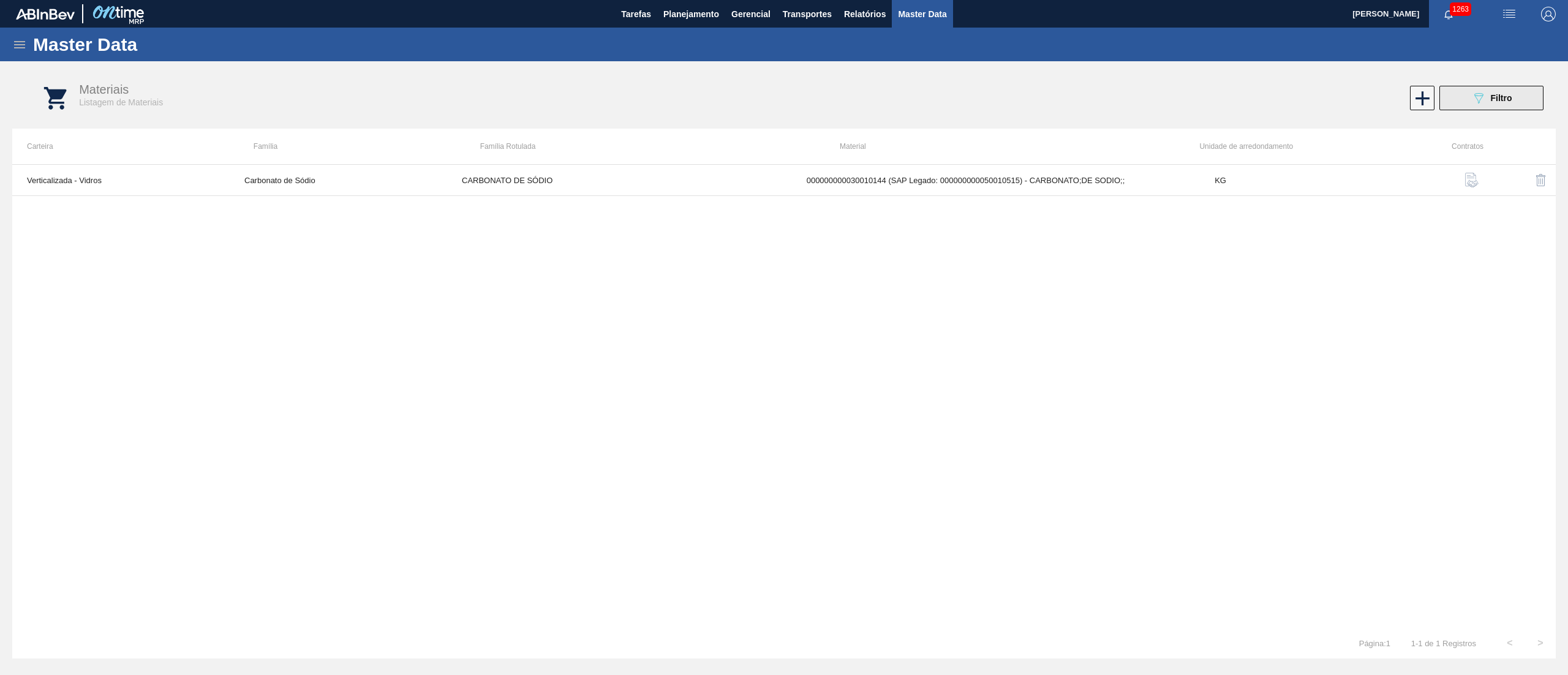
click at [1510, 101] on span "Filtro" at bounding box center [1501, 98] width 21 height 10
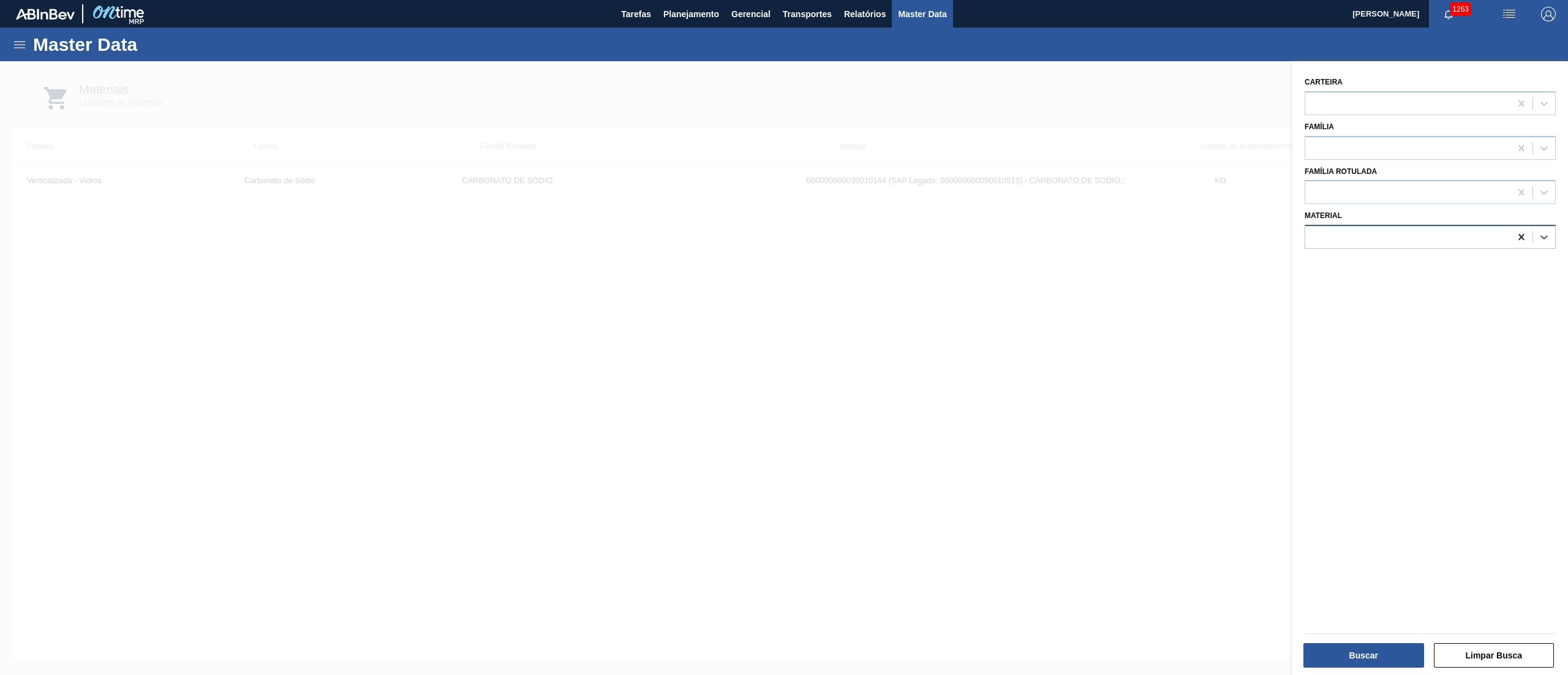
click at [1520, 242] on icon at bounding box center [1521, 237] width 12 height 12
paste input "30009982"
type input "30009982"
click at [1431, 267] on div "000000000030009982 (SAP Legado: 000000000050009582) - CARBONATO;DE CALCIO;;" at bounding box center [1430, 268] width 251 height 23
click at [1314, 640] on div "Buscar Limpar Busca" at bounding box center [1430, 653] width 261 height 30
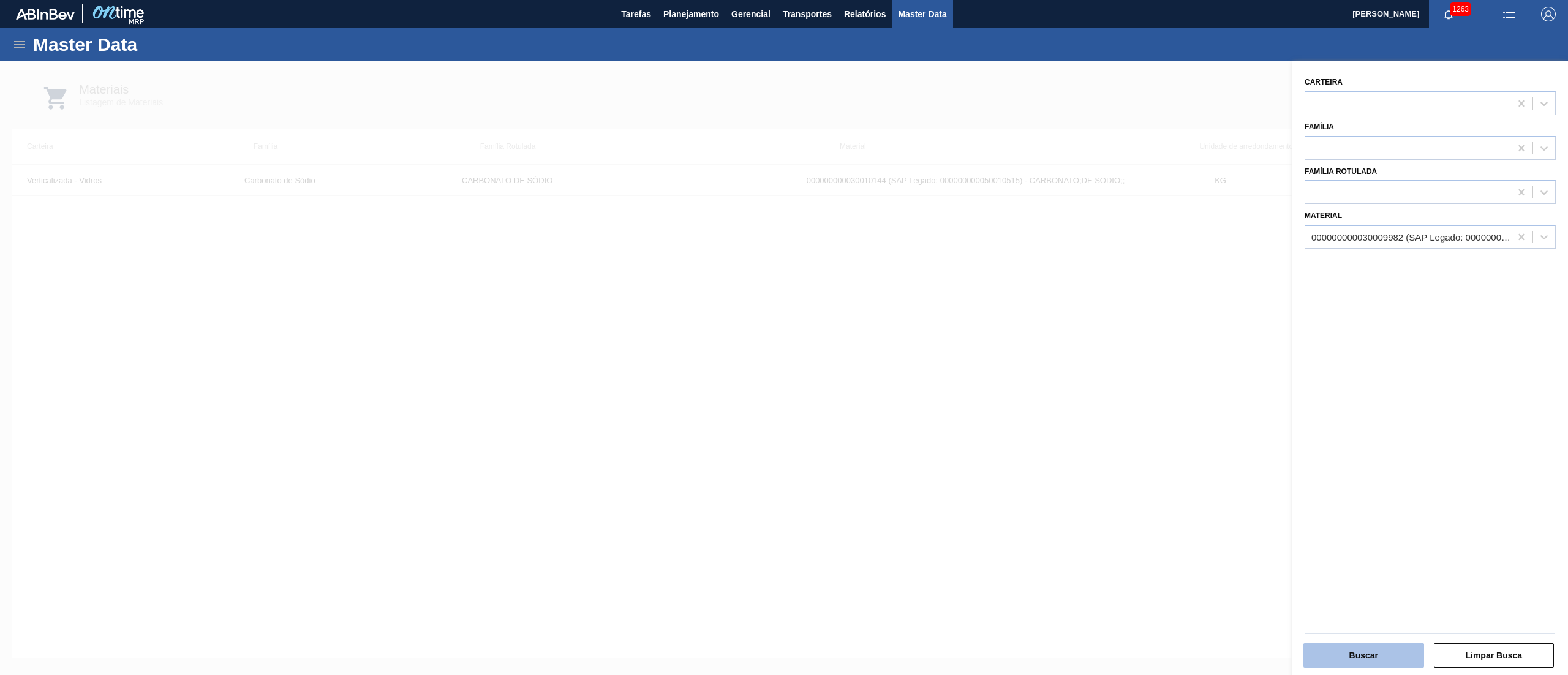
click at [1315, 646] on button "Buscar" at bounding box center [1364, 656] width 121 height 25
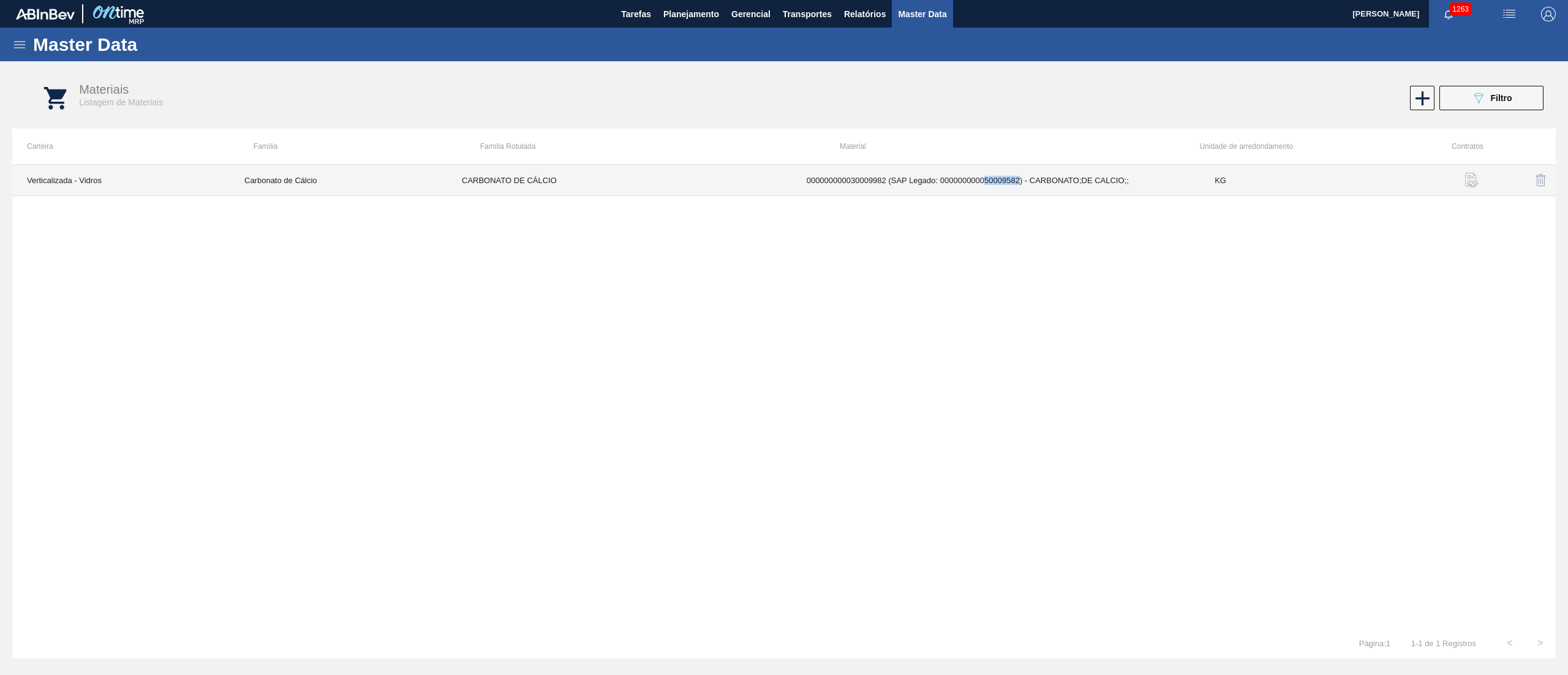
drag, startPoint x: 982, startPoint y: 178, endPoint x: 1019, endPoint y: 180, distance: 37.1
click at [1019, 180] on td "000000000030009982 (SAP Legado: 000000000050009582) - CARBONATO;DE CALCIO;;" at bounding box center [996, 180] width 408 height 32
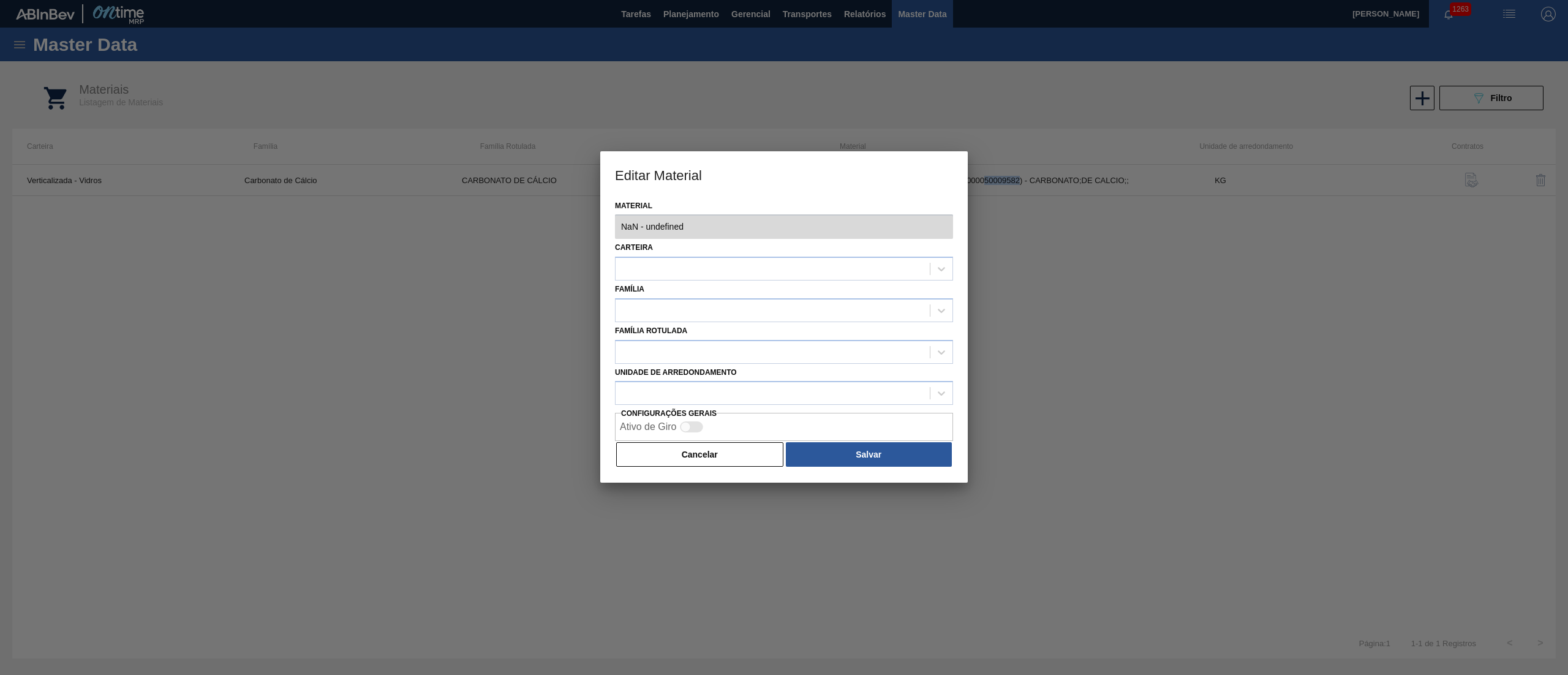
type input "30009982 - 000000000030009982 (SAP Legado: 000000000050009582) - CARBONATO;DE C…"
click at [703, 454] on button "Cancelar" at bounding box center [700, 454] width 167 height 25
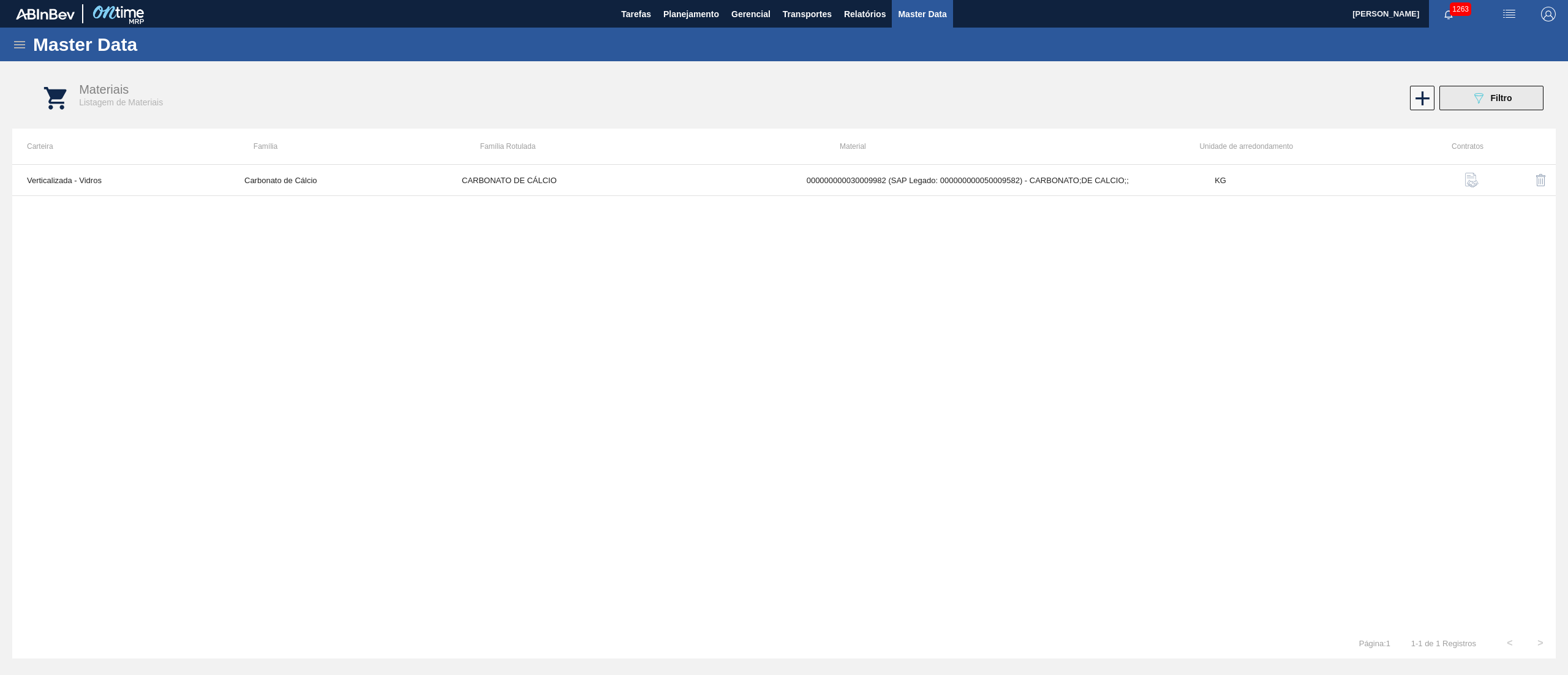
click at [1500, 109] on button "089F7B8B-B2A5-4AFE-B5C0-19BA573D28AC Filtro" at bounding box center [1490, 98] width 104 height 25
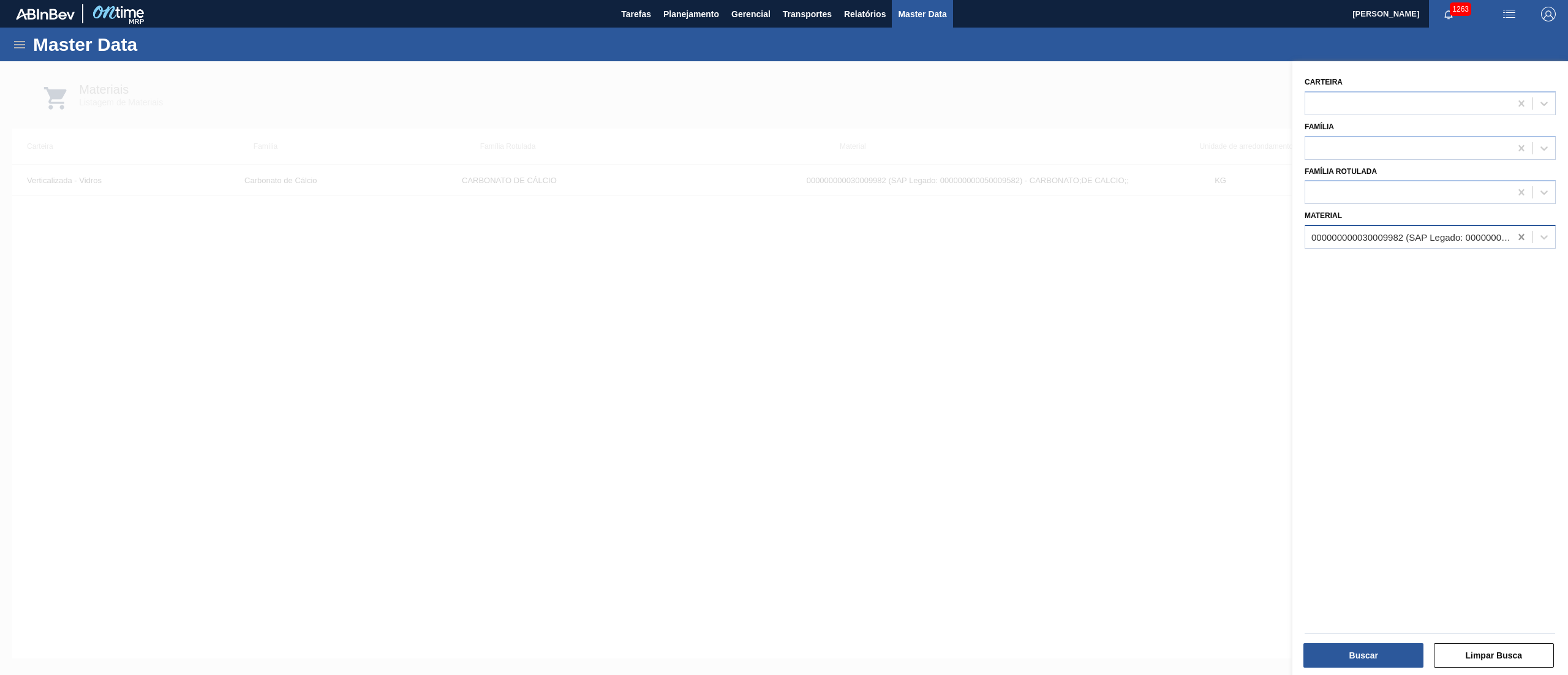
click at [1519, 226] on div at bounding box center [1521, 237] width 22 height 22
paste input "30009985"
type input "30009985"
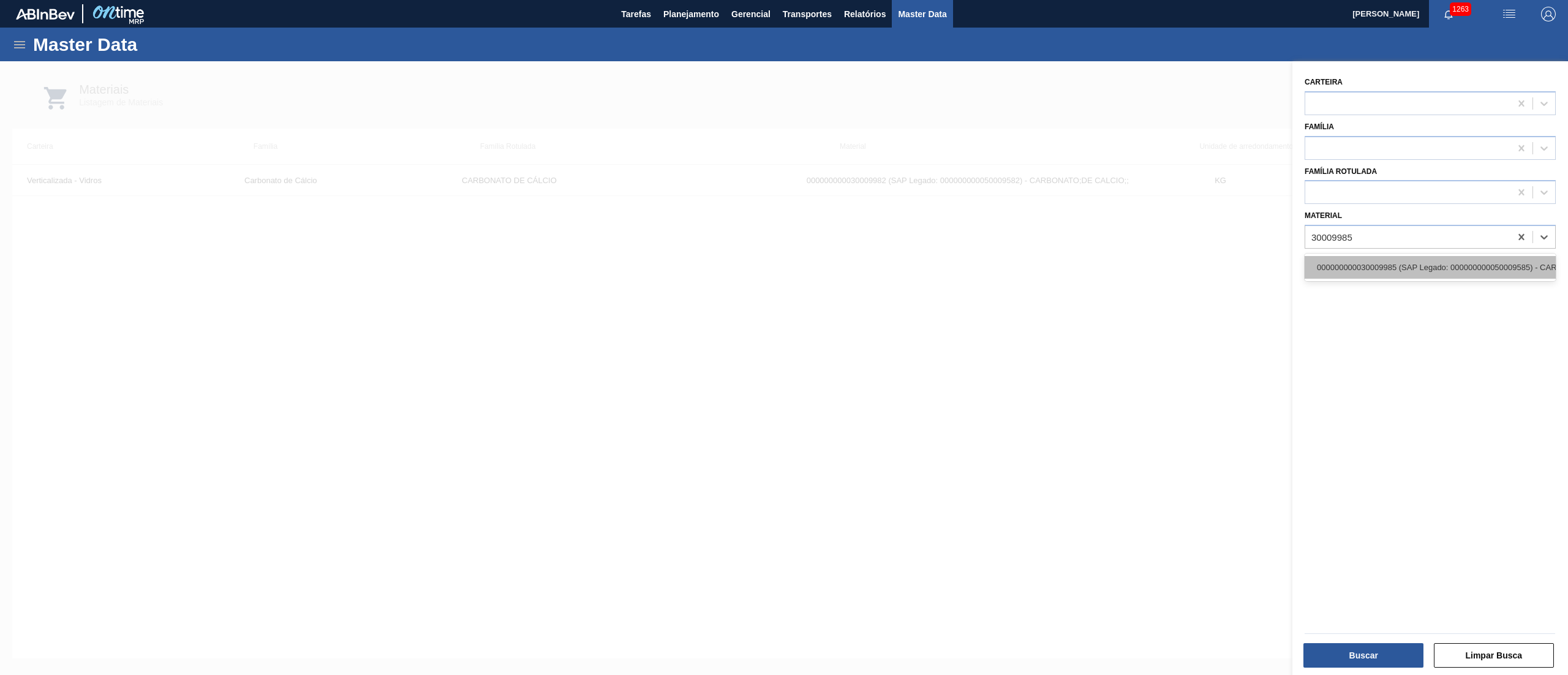
click at [1421, 273] on div "000000000030009985 (SAP Legado: 000000000050009585) - CARVAO;MINERAL;;" at bounding box center [1430, 268] width 251 height 23
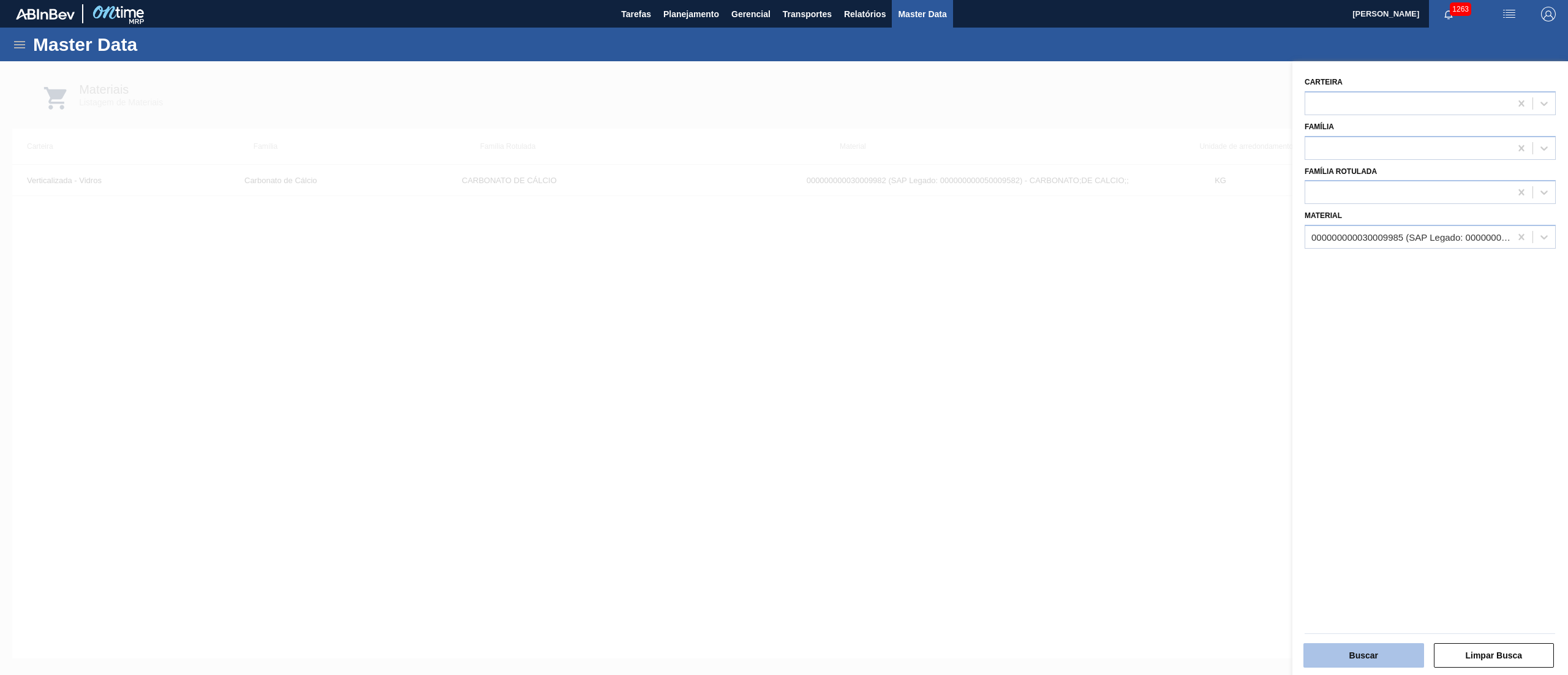
click at [1340, 658] on button "Buscar" at bounding box center [1364, 656] width 121 height 25
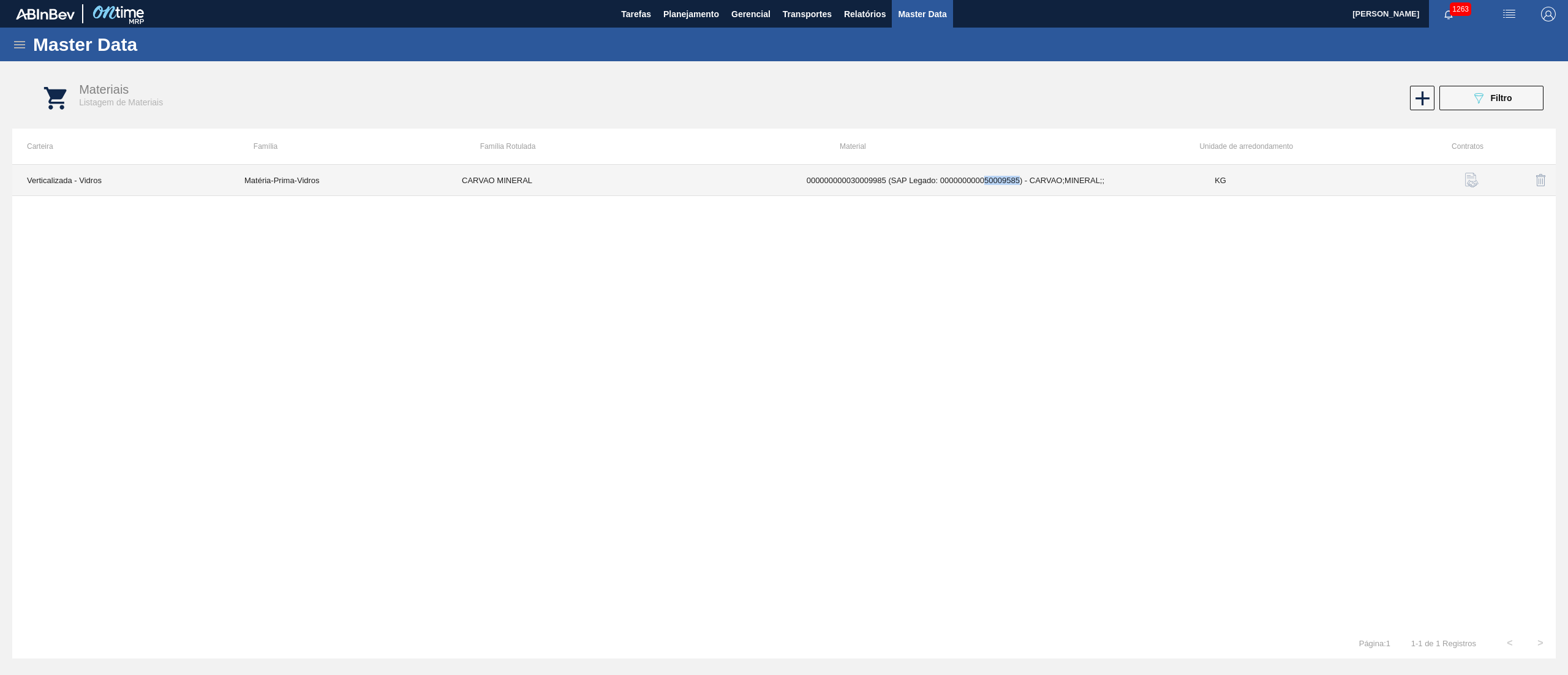
copy td "50009585"
drag, startPoint x: 985, startPoint y: 183, endPoint x: 1020, endPoint y: 180, distance: 35.1
click at [1020, 180] on td "000000000030009985 (SAP Legado: 000000000050009585) - CARVAO;MINERAL;;" at bounding box center [996, 180] width 408 height 32
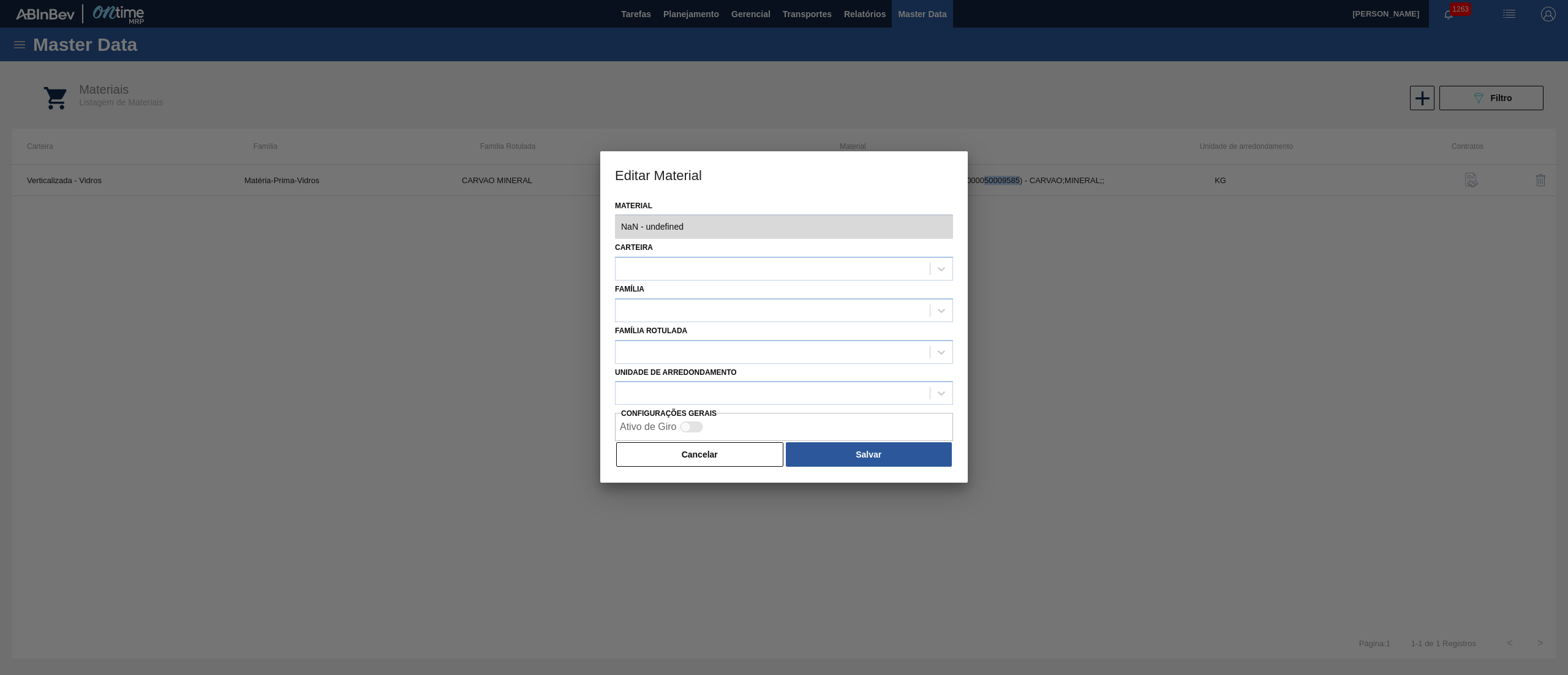
type input "30009985 - 000000000030009985 (SAP Legado: 000000000050009585) - CARVAO;MINERAL…"
click at [670, 453] on button "Cancelar" at bounding box center [700, 454] width 167 height 25
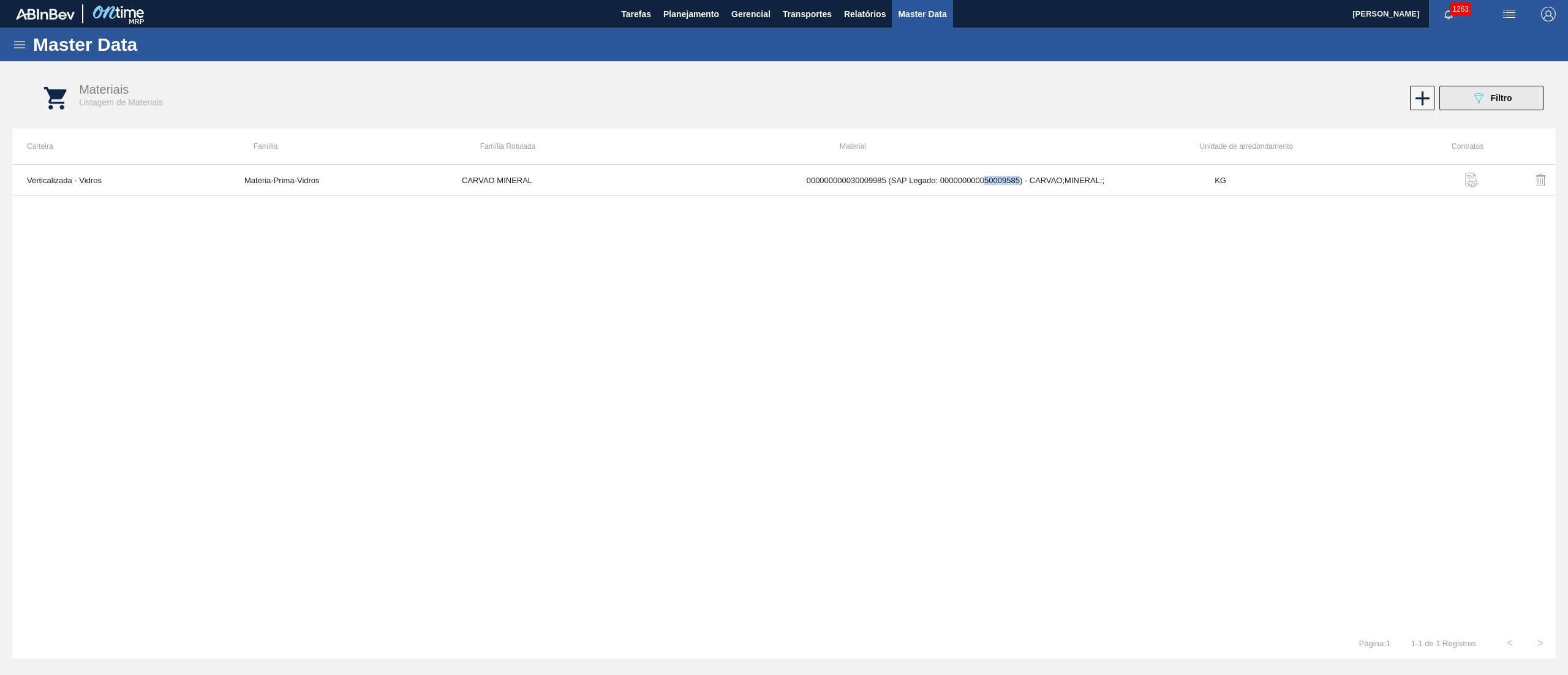
click at [1476, 100] on icon "089F7B8B-B2A5-4AFE-B5C0-19BA573D28AC" at bounding box center [1478, 98] width 14 height 14
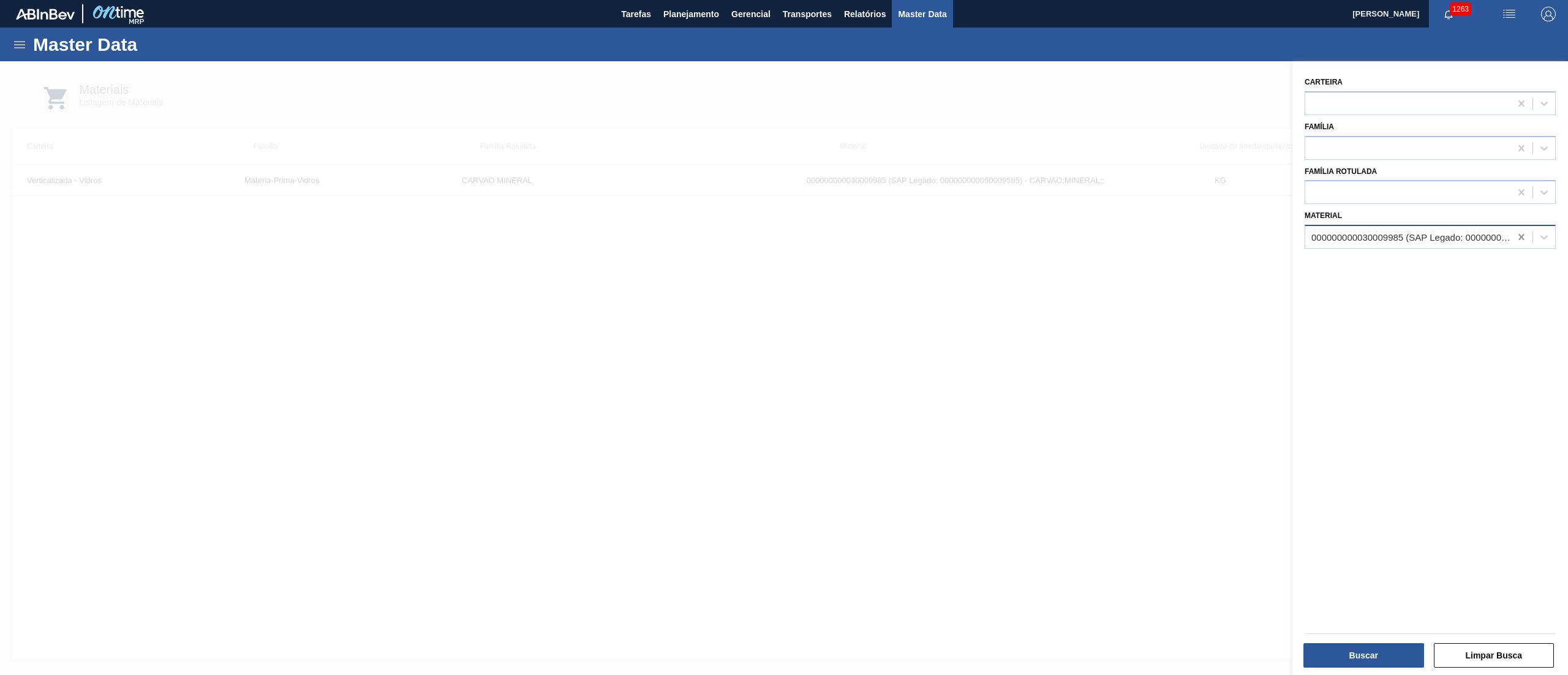
click at [1516, 235] on icon at bounding box center [1521, 237] width 12 height 12
paste input "30006323"
type input "30006323"
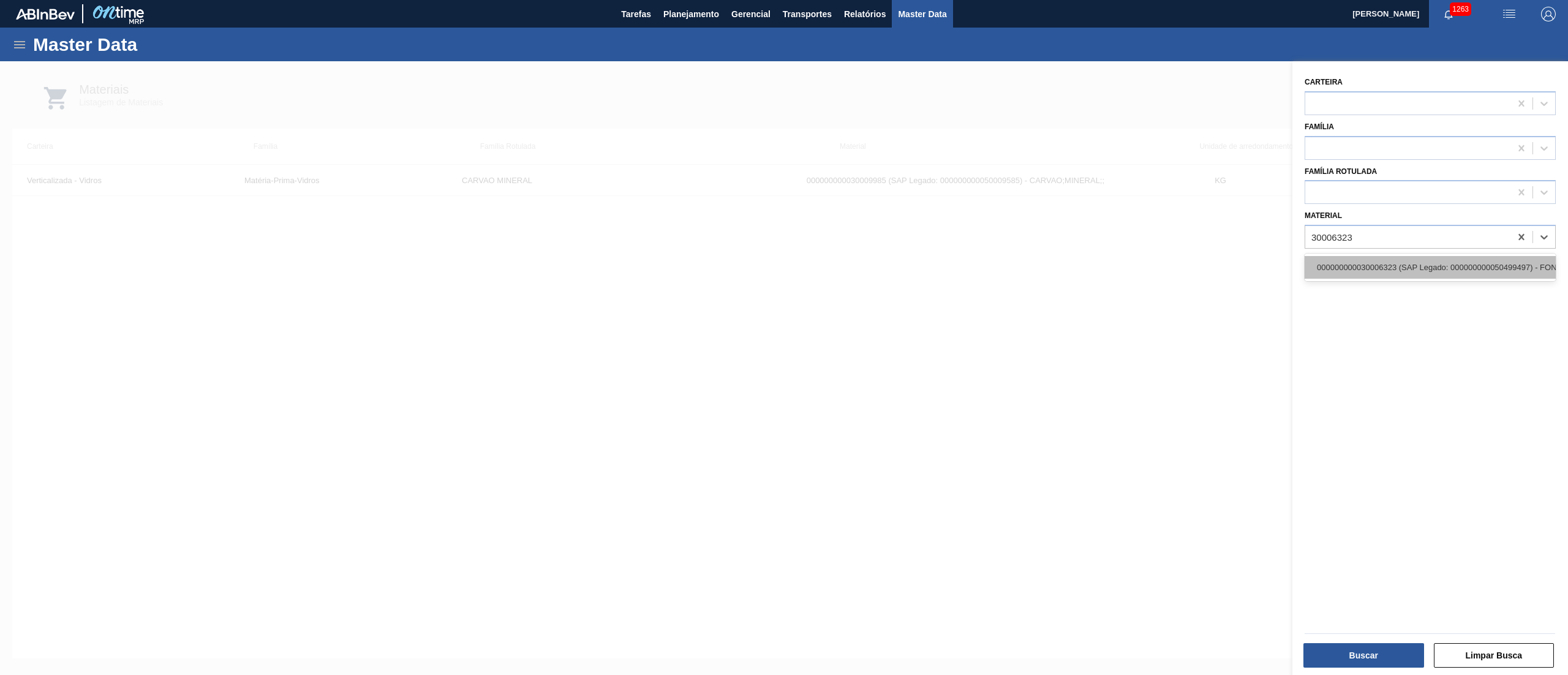
click at [1420, 272] on div "000000000030006323 (SAP Legado: 000000000050499497) - FONOLITO 1MM" at bounding box center [1430, 268] width 251 height 23
drag, startPoint x: 827, startPoint y: 484, endPoint x: 934, endPoint y: 480, distance: 107.1
click at [828, 482] on div at bounding box center [784, 399] width 1568 height 675
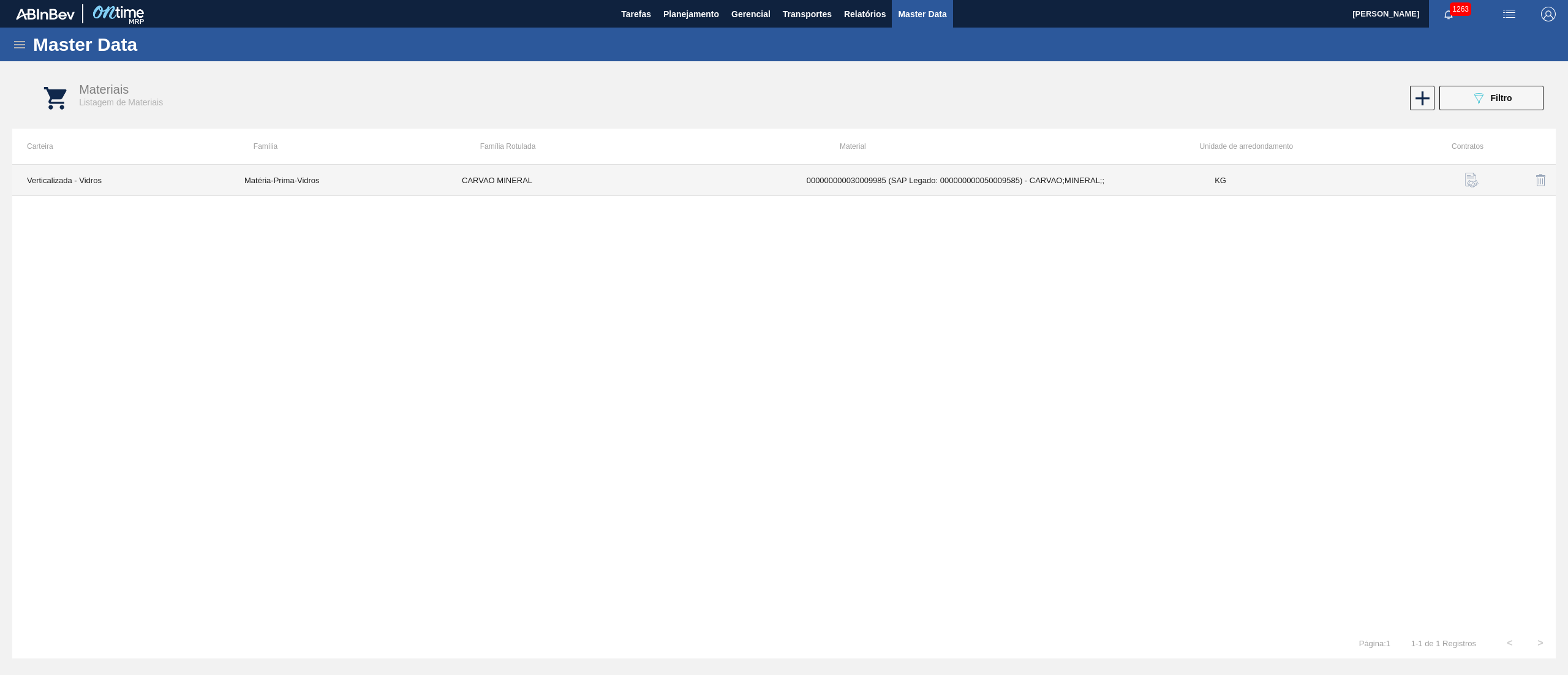
click at [897, 179] on td "000000000030009985 (SAP Legado: 000000000050009585) - CARVAO;MINERAL;;" at bounding box center [996, 180] width 408 height 32
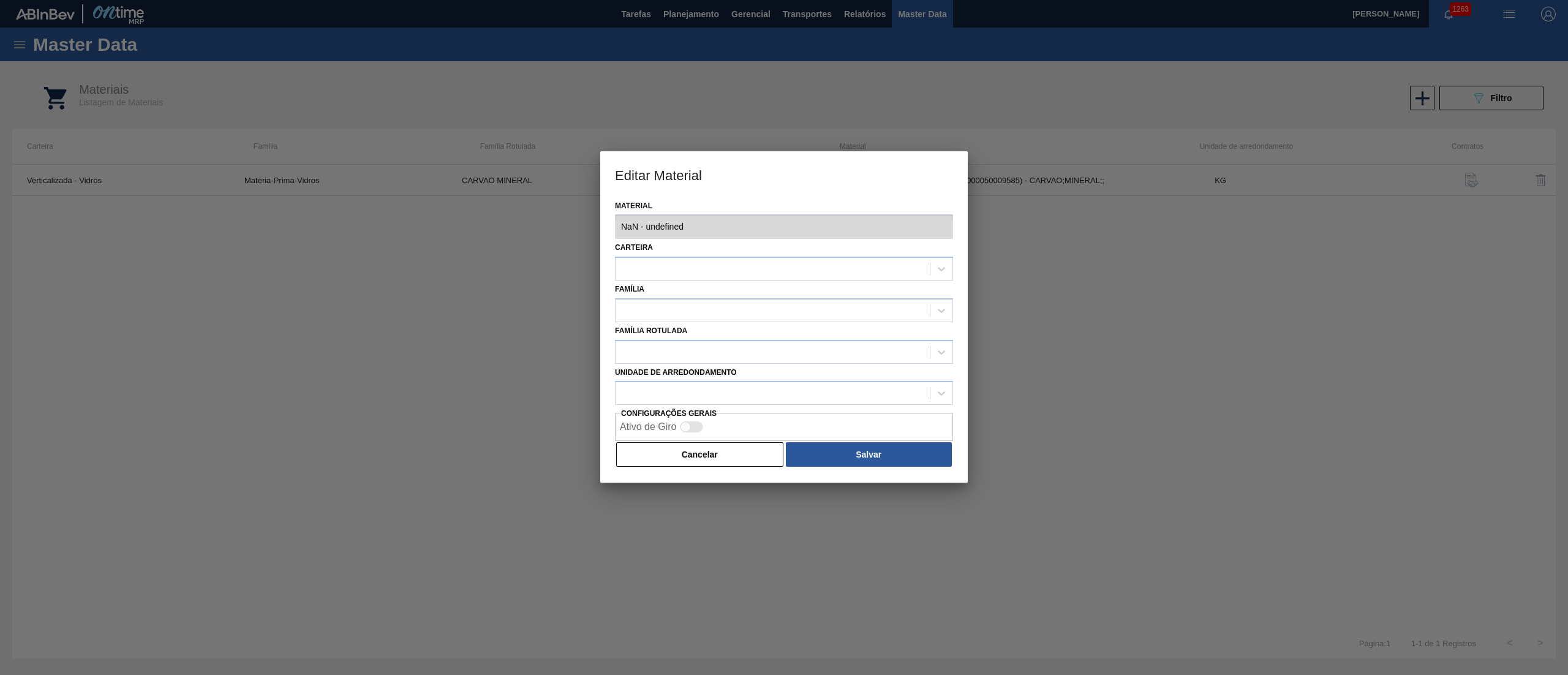
type input "30009985 - 000000000030009985 (SAP Legado: 000000000050009585) - CARVAO;MINERAL…"
click at [667, 446] on button "Cancelar" at bounding box center [700, 454] width 167 height 25
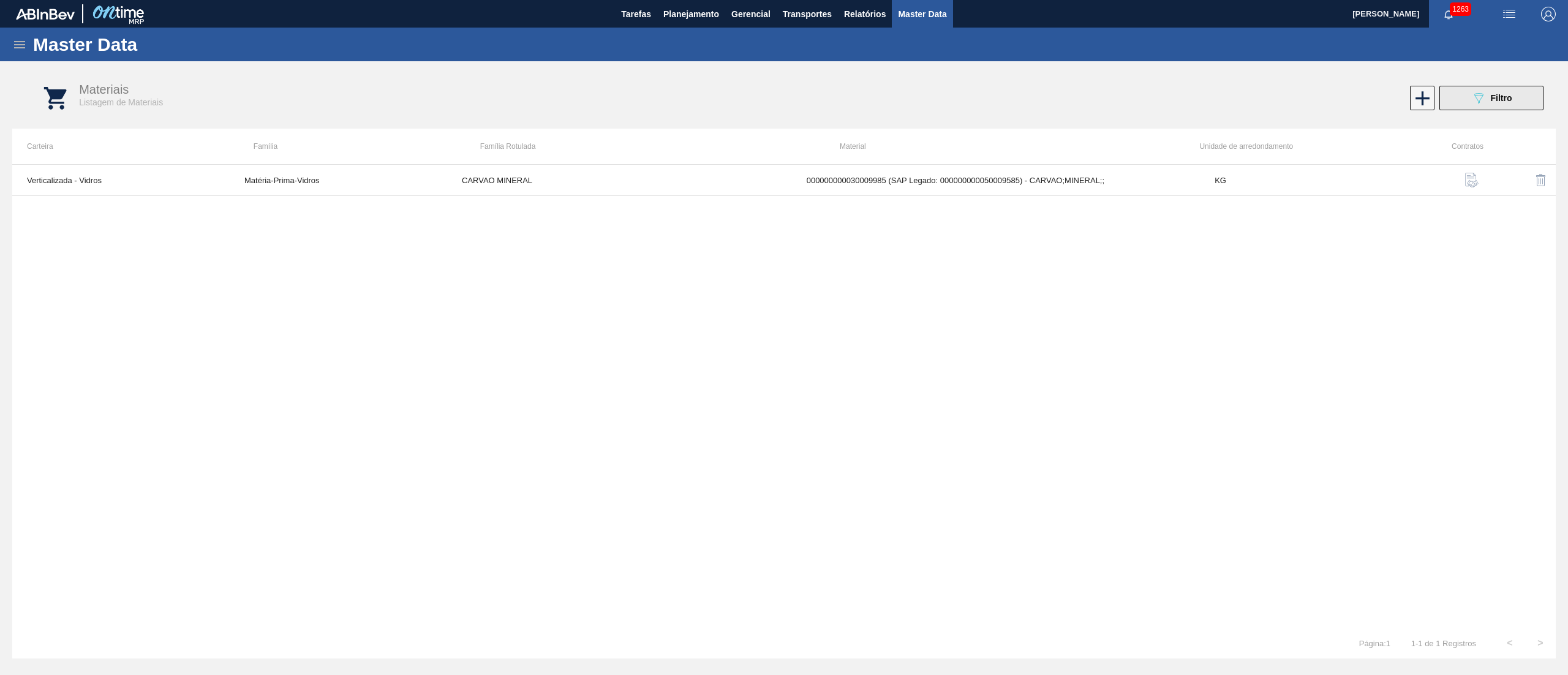
click at [1495, 109] on button "089F7B8B-B2A5-4AFE-B5C0-19BA573D28AC Filtro" at bounding box center [1490, 98] width 104 height 25
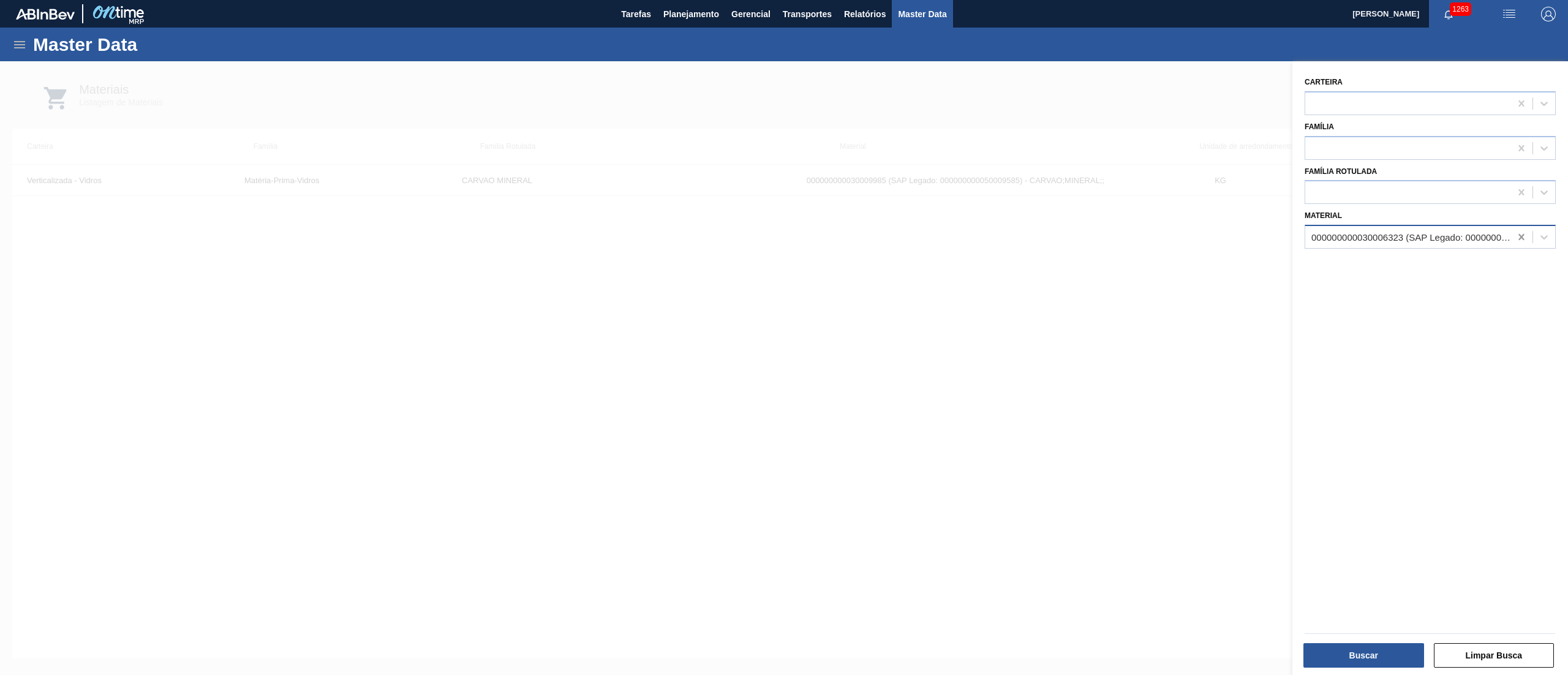
click at [1521, 237] on icon at bounding box center [1521, 237] width 12 height 12
paste input "30029416"
type input "30029416"
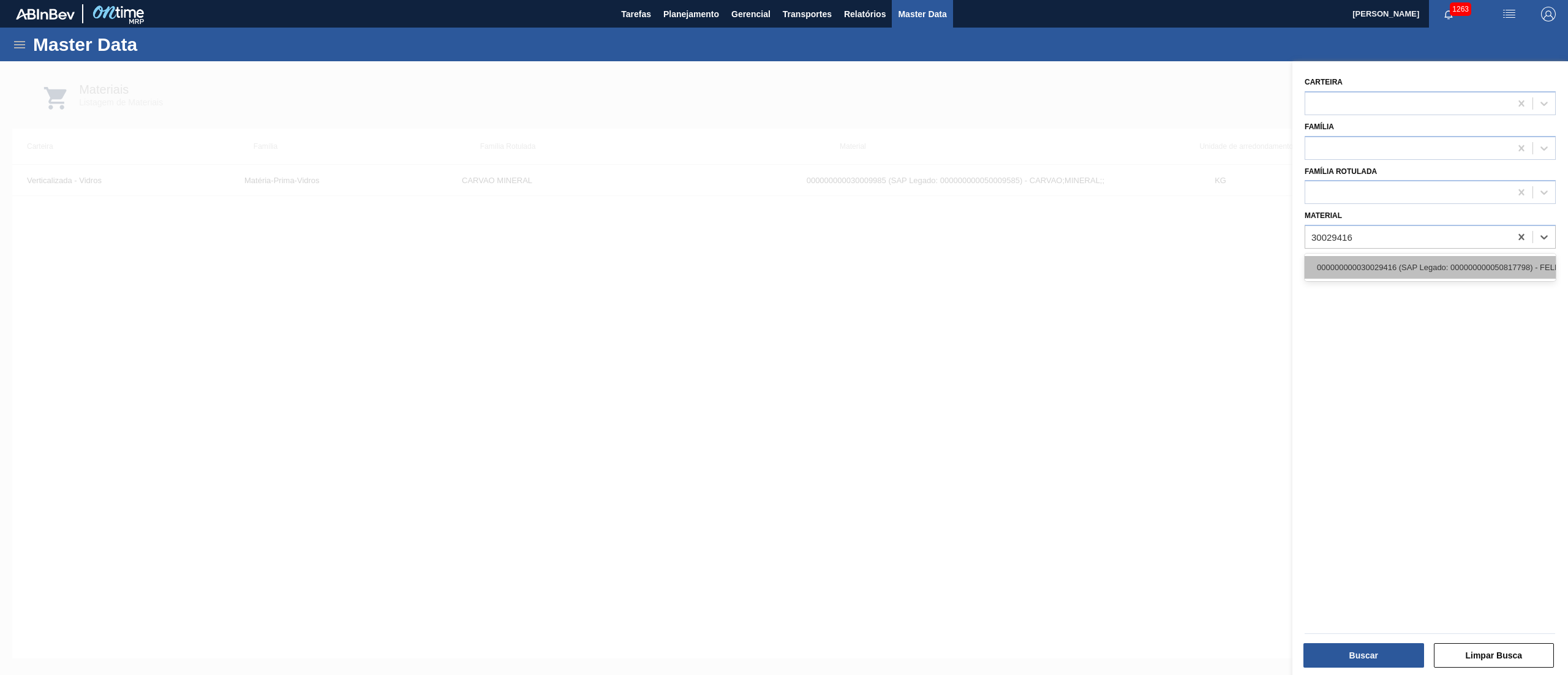
click at [1482, 260] on div "000000000030029416 (SAP Legado: 000000000050817798) - FELDSPATO GA01 FLINT" at bounding box center [1430, 268] width 251 height 23
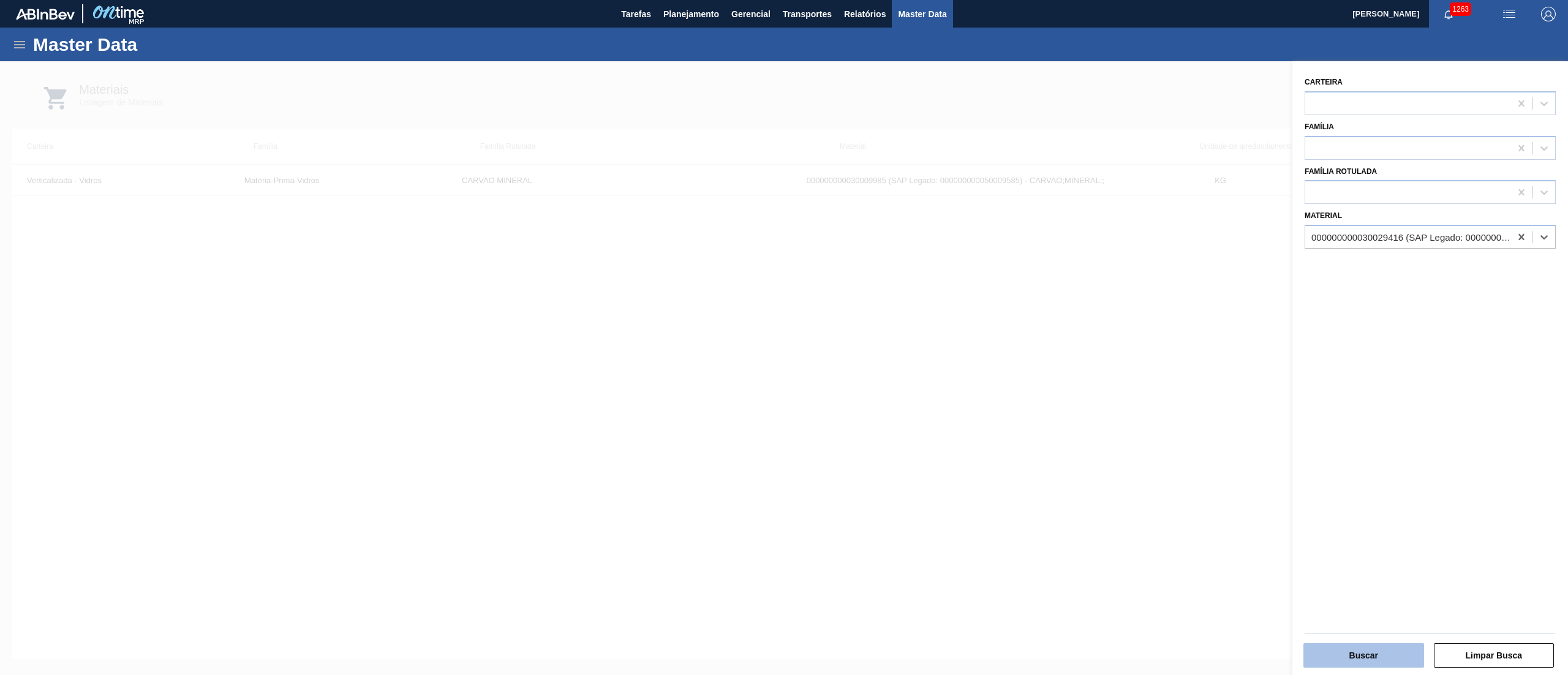
click at [1348, 651] on button "Buscar" at bounding box center [1364, 656] width 121 height 25
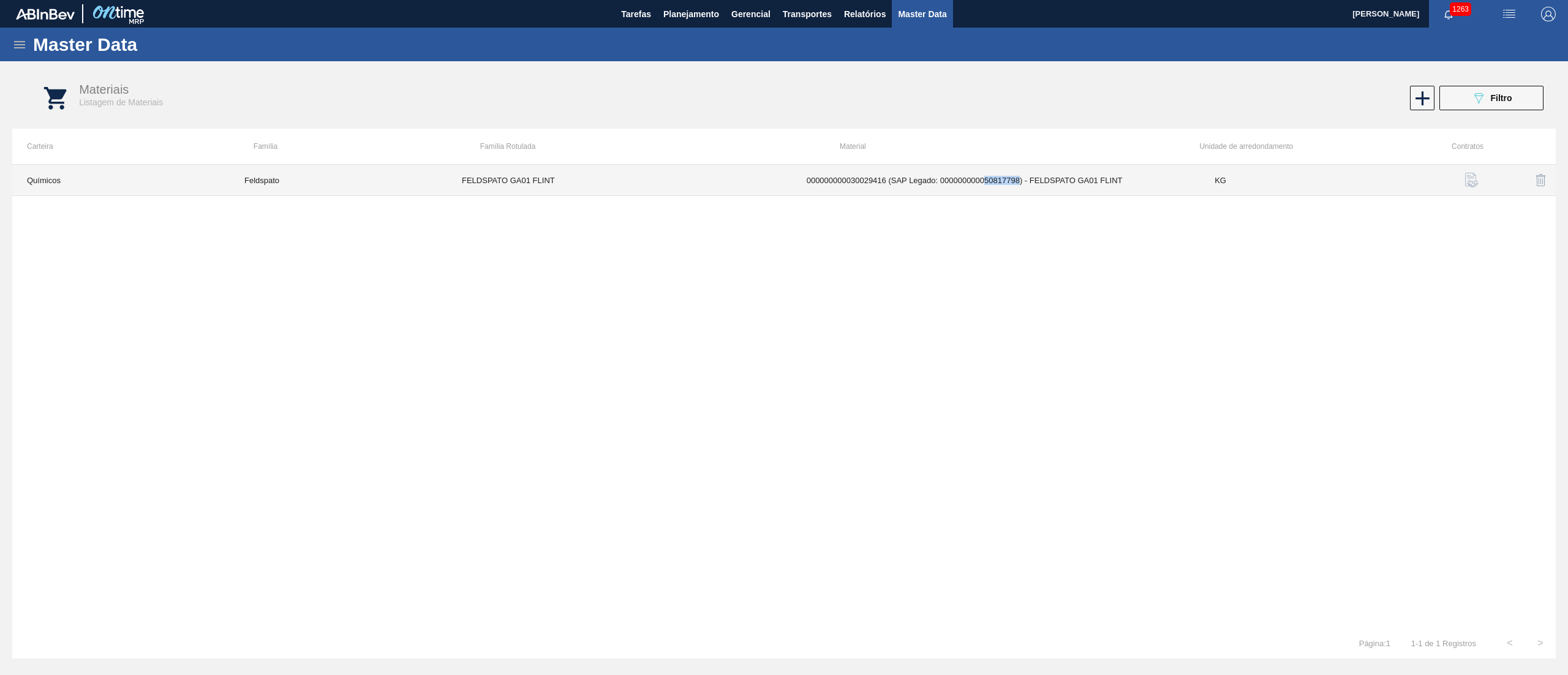
drag, startPoint x: 985, startPoint y: 182, endPoint x: 1017, endPoint y: 194, distance: 34.2
click at [1017, 194] on td "000000000030029416 (SAP Legado: 000000000050817798) - FELDSPATO GA01 FLINT" at bounding box center [996, 180] width 408 height 32
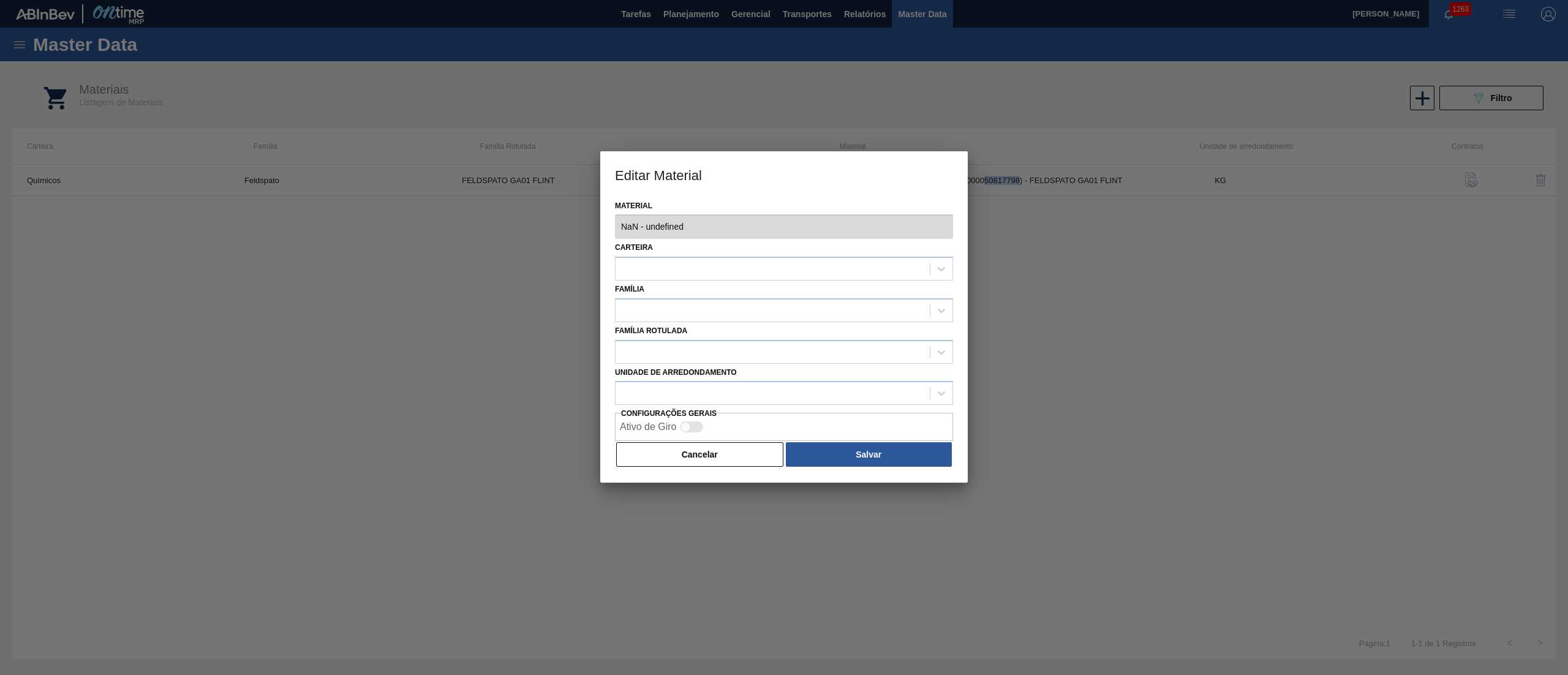
type input "30029416 - 000000000030029416 (SAP Legado: 000000000050817798) - FELDSPATO GA01…"
copy td "50817798"
click at [675, 459] on button "Cancelar" at bounding box center [700, 454] width 167 height 25
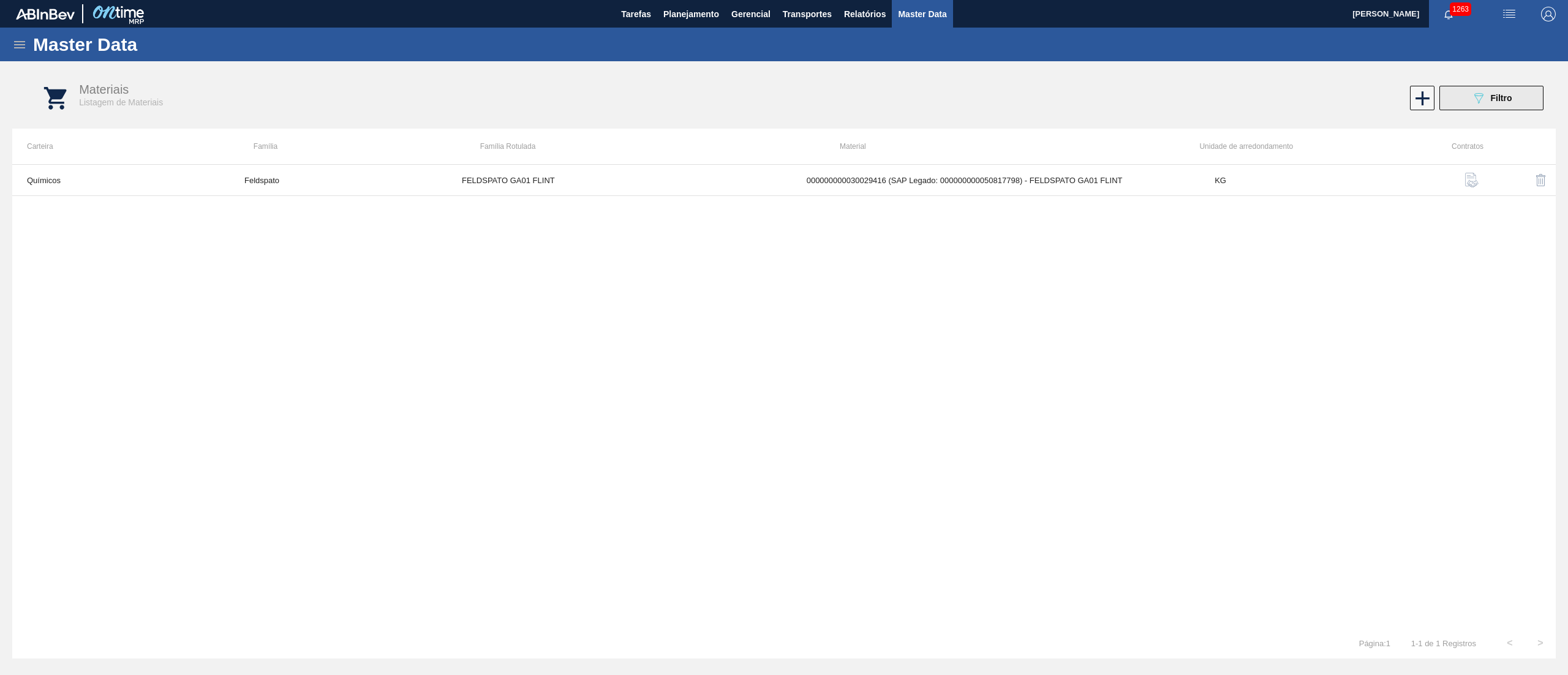
click at [1461, 109] on button "089F7B8B-B2A5-4AFE-B5C0-19BA573D28AC Filtro" at bounding box center [1490, 98] width 104 height 25
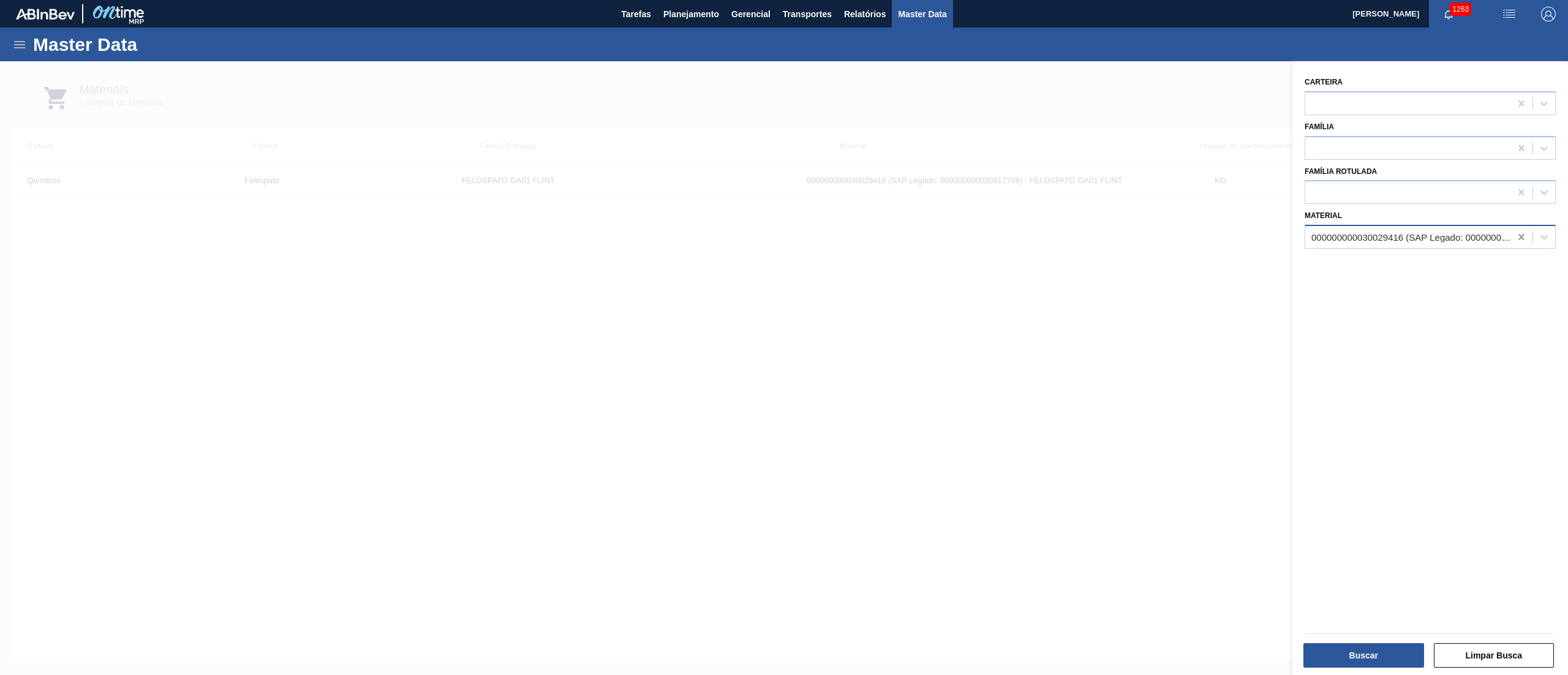
click at [1517, 235] on icon at bounding box center [1521, 237] width 12 height 12
paste input "30009986"
type input "30009986"
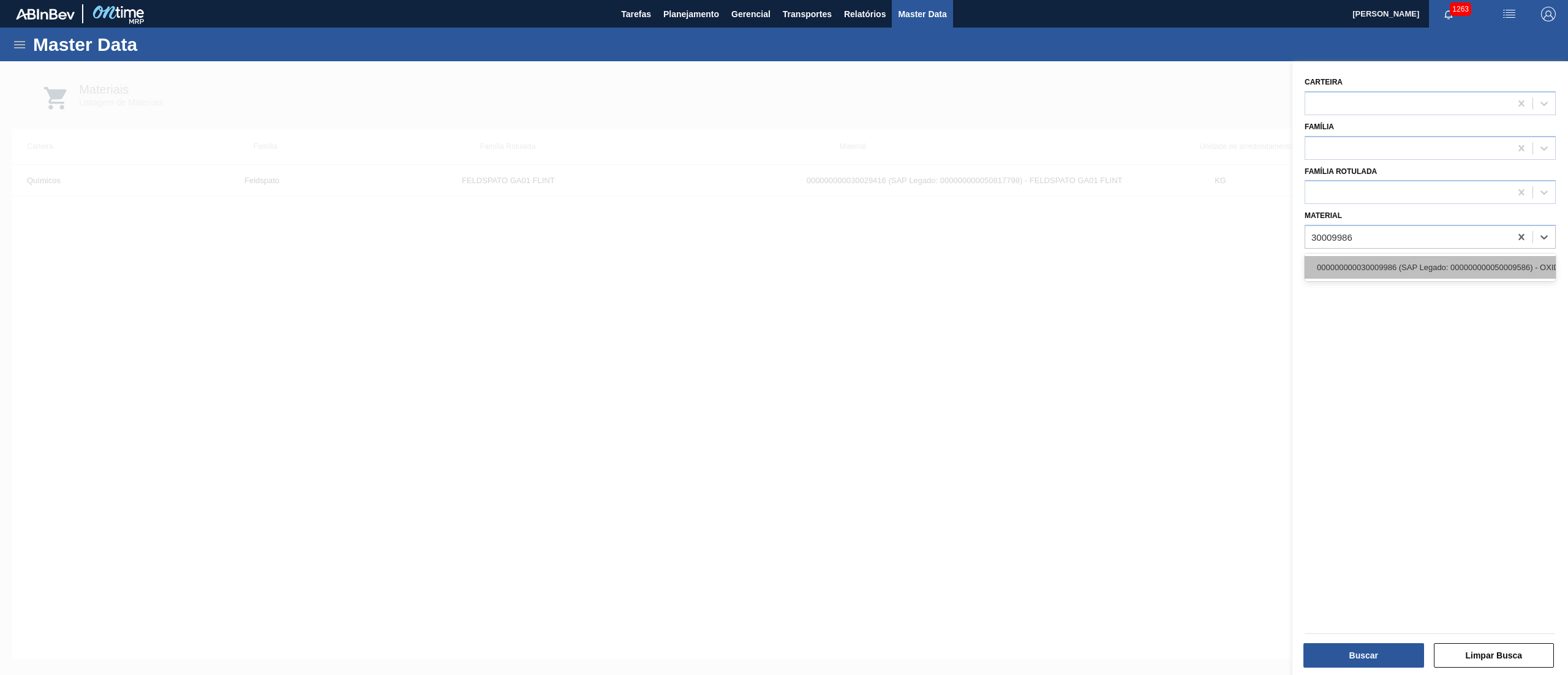
click at [1433, 268] on div "000000000030009986 (SAP Legado: 000000000050009586) - OXIDO DE FERRO" at bounding box center [1430, 268] width 251 height 23
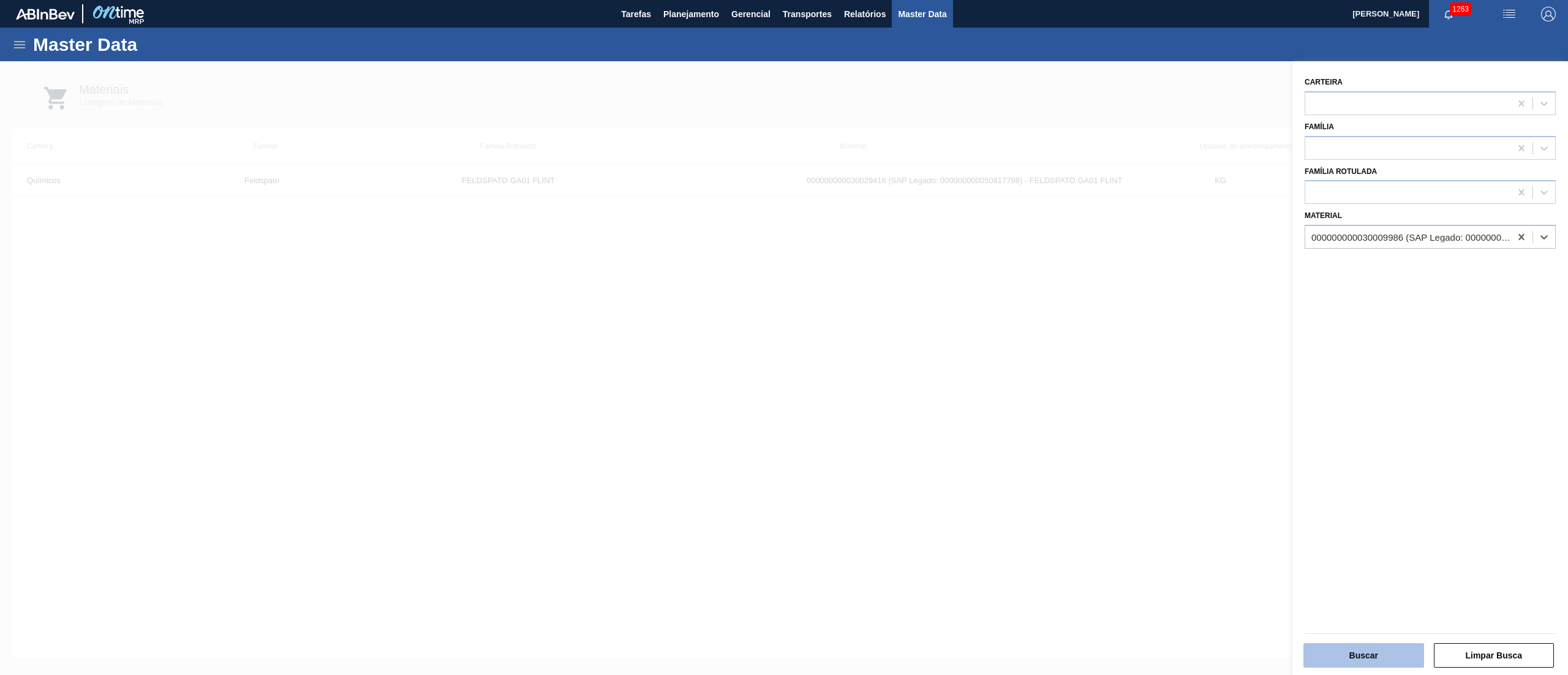
click at [1324, 651] on button "Buscar" at bounding box center [1364, 656] width 121 height 25
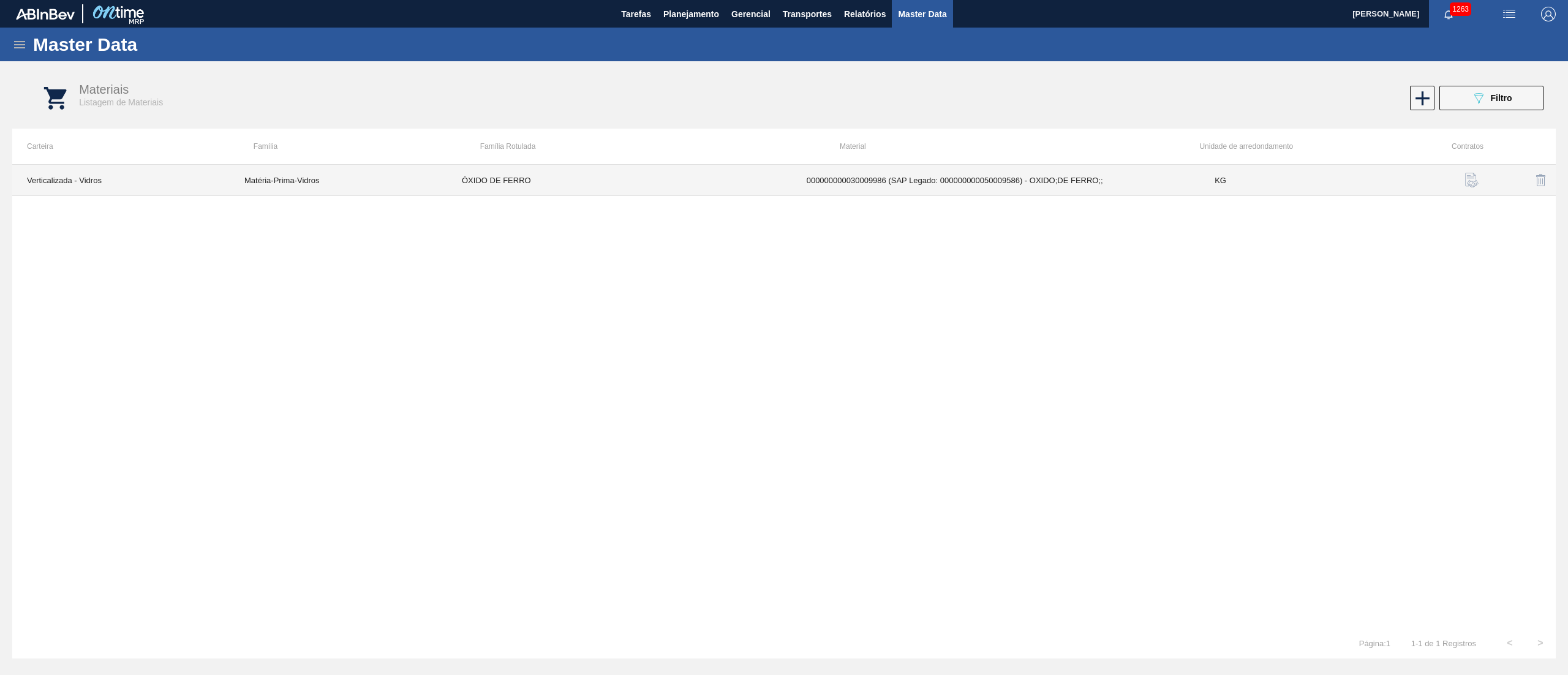
click at [1000, 171] on td "000000000030009986 (SAP Legado: 000000000050009586) - OXIDO;DE FERRO;;" at bounding box center [996, 180] width 408 height 32
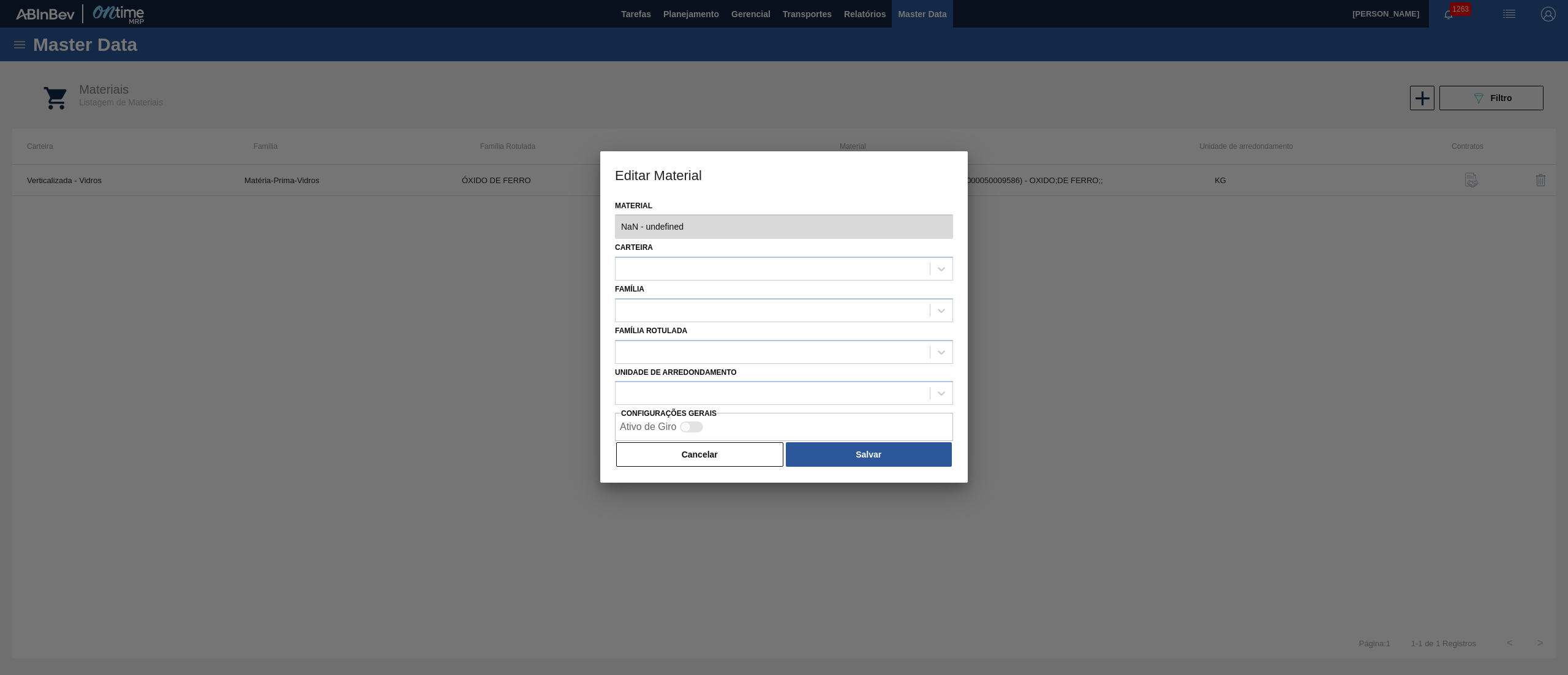
type input "30009986 - 000000000030009986 (SAP Legado: 000000000050009586) - OXIDO;DE FERRO…"
checkbox input "true"
click at [703, 454] on button "Cancelar" at bounding box center [700, 454] width 167 height 25
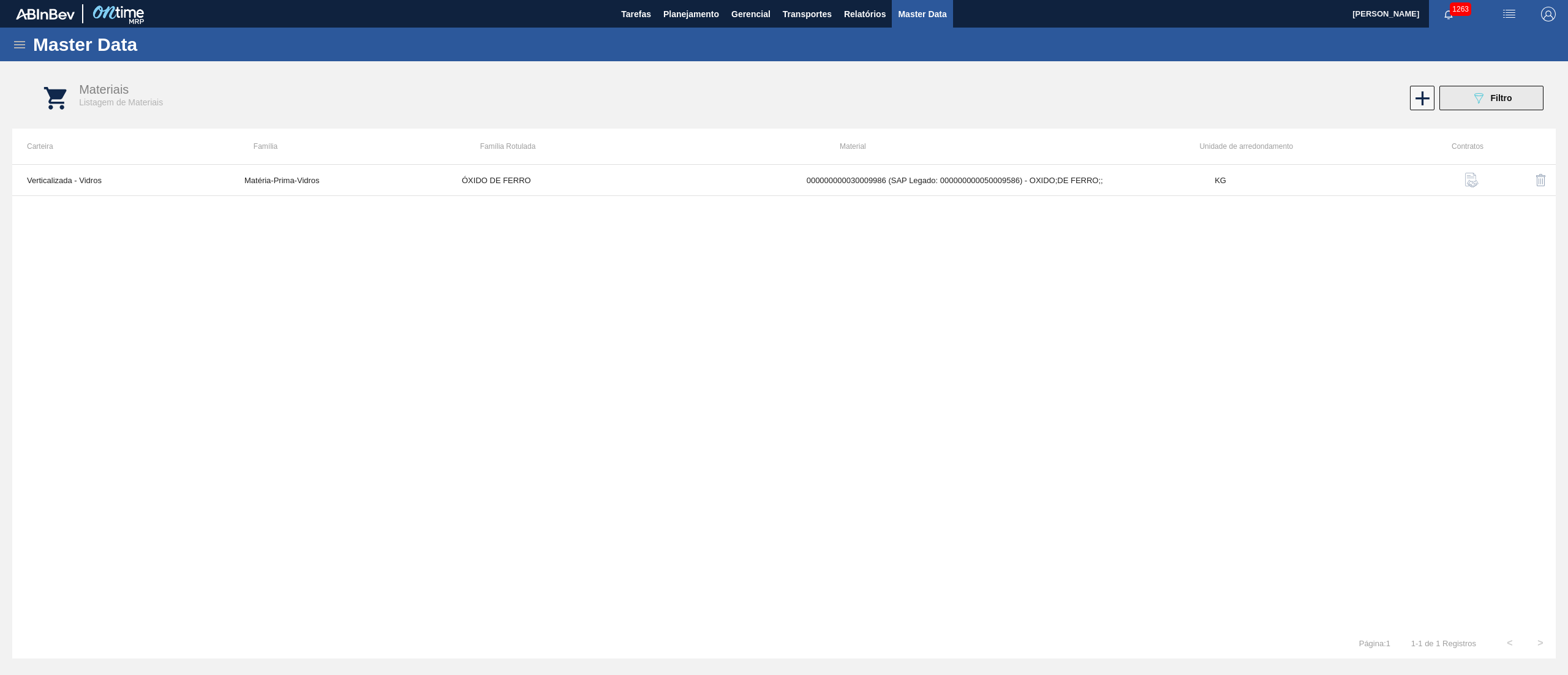
click at [1467, 93] on button "089F7B8B-B2A5-4AFE-B5C0-19BA573D28AC Filtro" at bounding box center [1490, 98] width 104 height 25
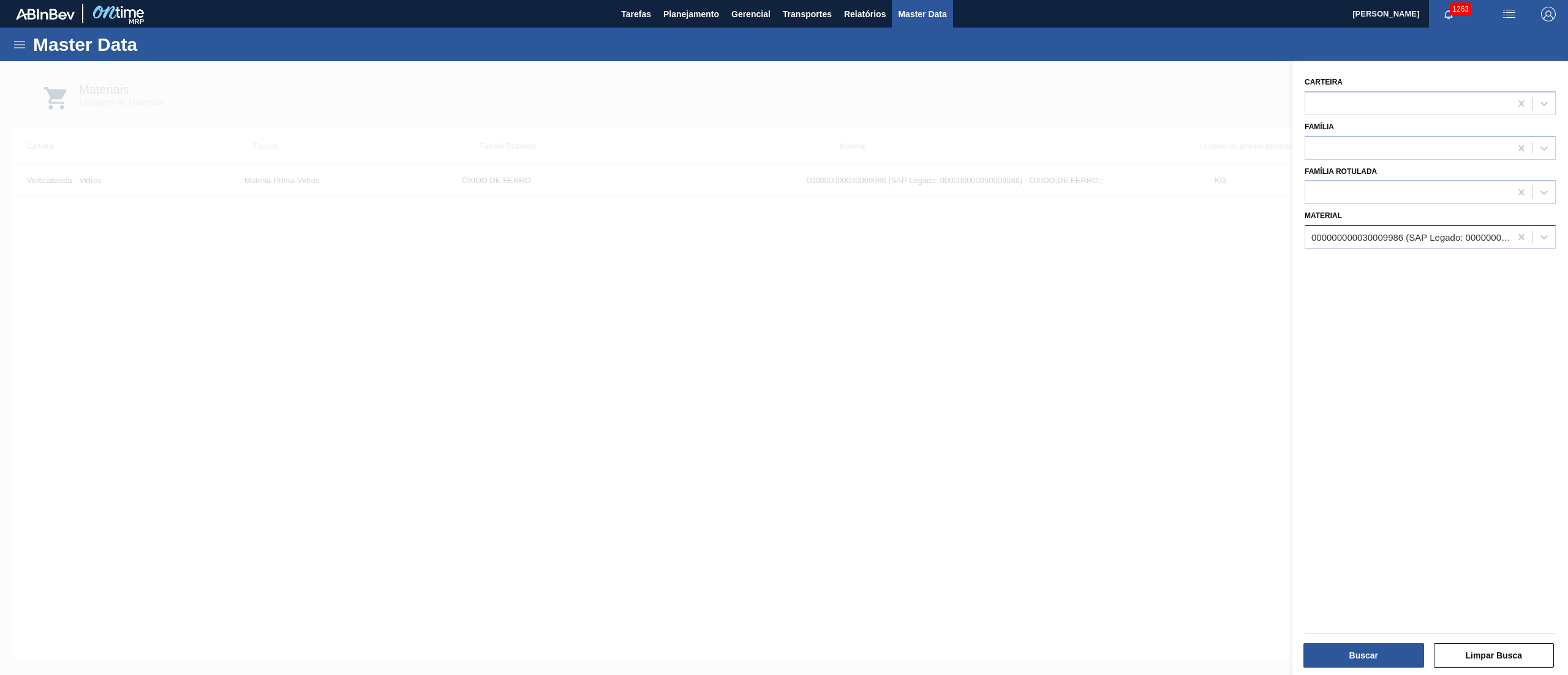
click at [1317, 245] on div "000000000030009986 (SAP Legado: 000000000050009586) - OXIDO DE FERRO" at bounding box center [1430, 236] width 251 height 24
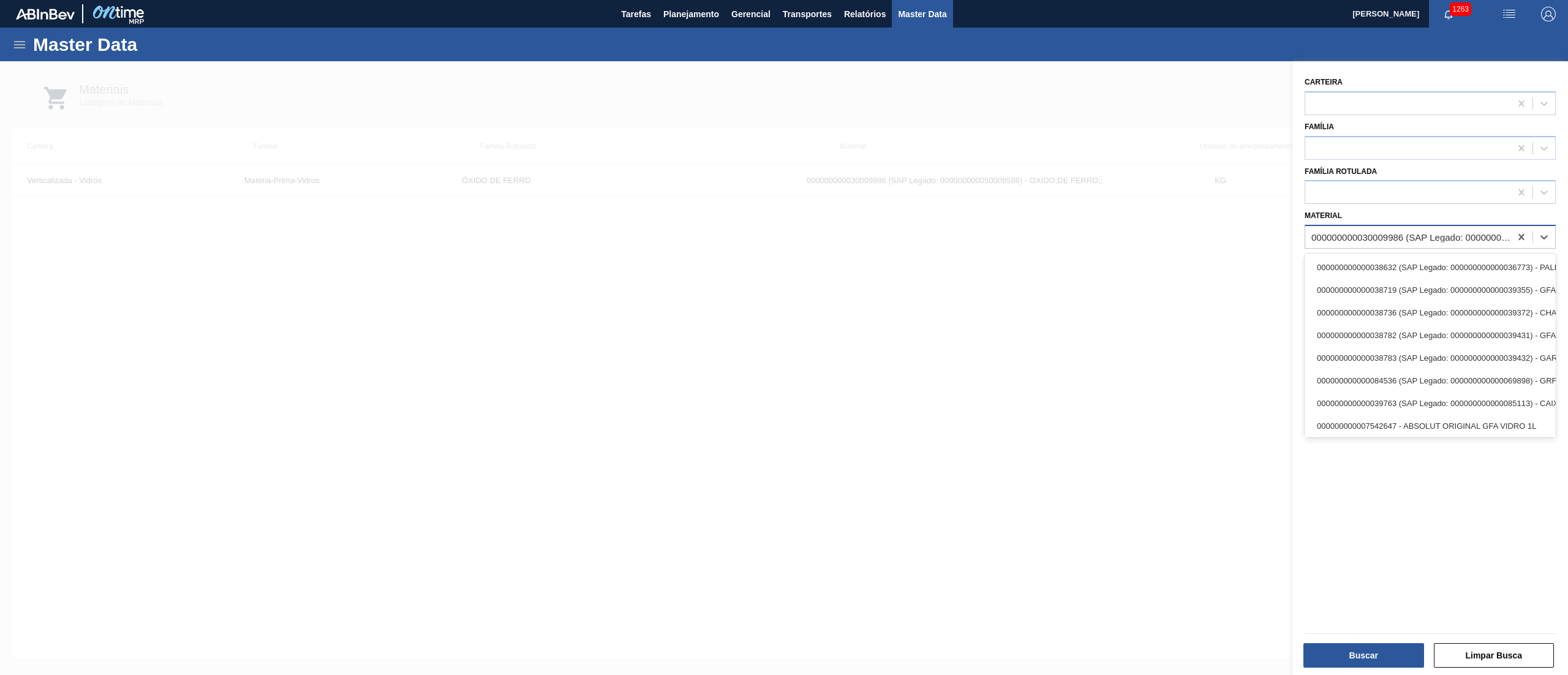
paste input "30009984"
type input "30009984"
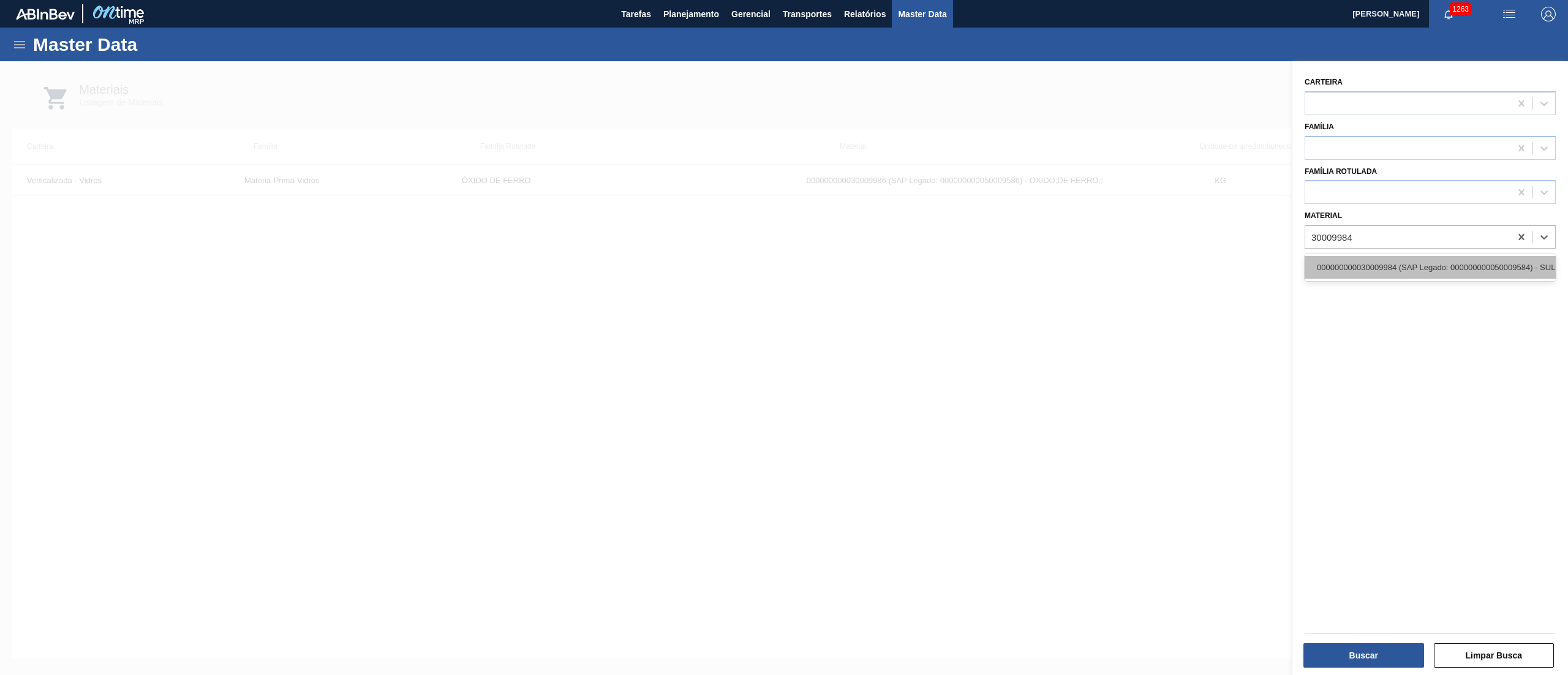
click at [1326, 257] on div "000000000030009984 (SAP Legado: 000000000050009584) - SULFATO;DE SODIO ANIDRO;;" at bounding box center [1430, 268] width 251 height 23
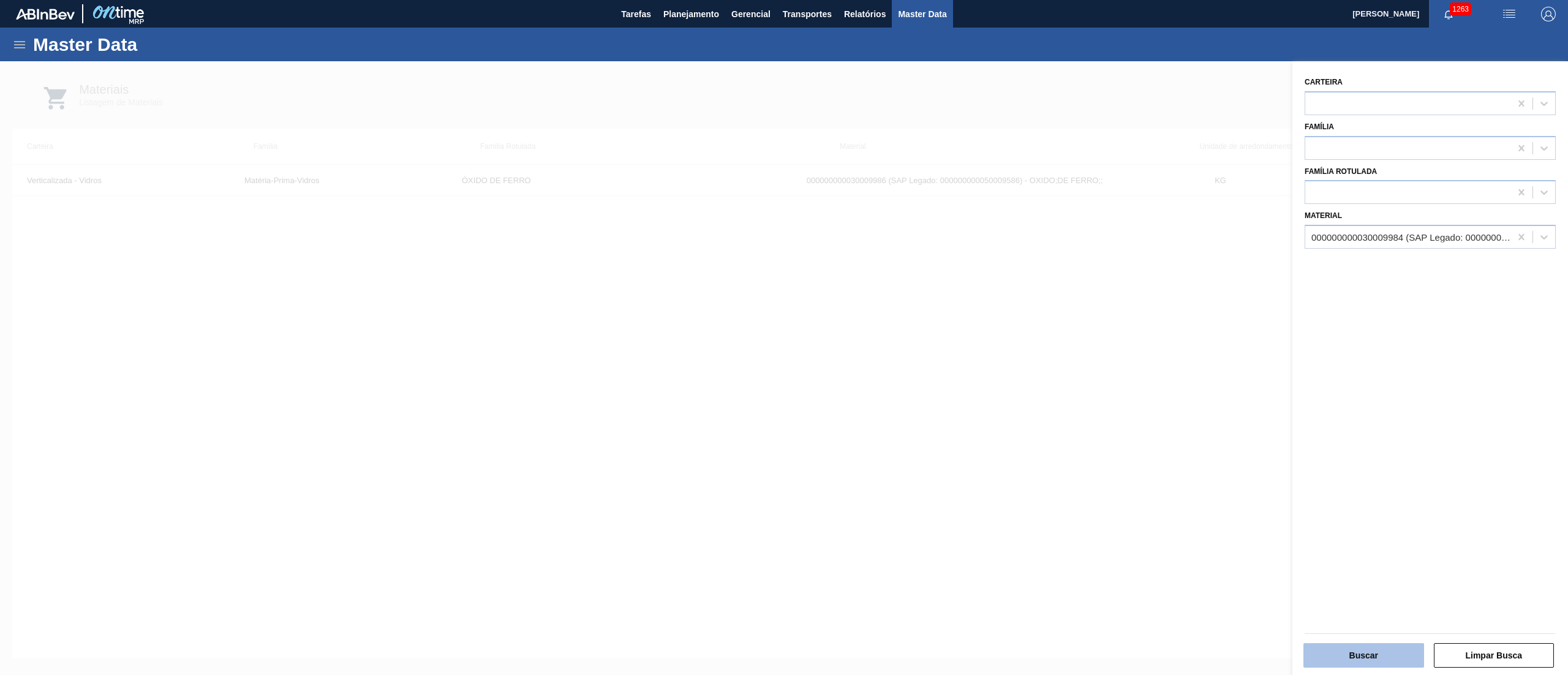
click at [1346, 657] on button "Buscar" at bounding box center [1364, 656] width 121 height 25
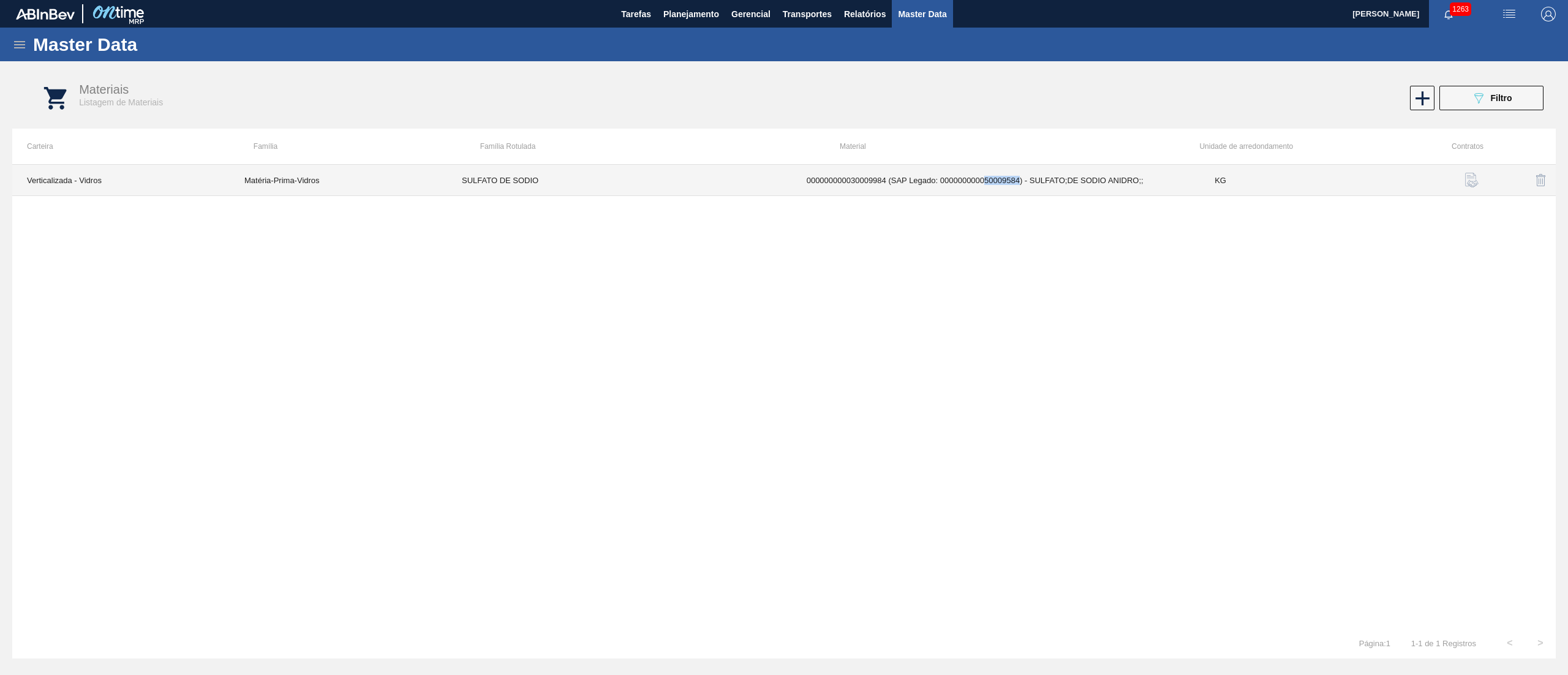
drag, startPoint x: 985, startPoint y: 186, endPoint x: 1020, endPoint y: 188, distance: 35.1
click at [1020, 188] on td "000000000030009984 (SAP Legado: 000000000050009584) - SULFATO;DE SODIO ANIDRO;;" at bounding box center [996, 180] width 408 height 32
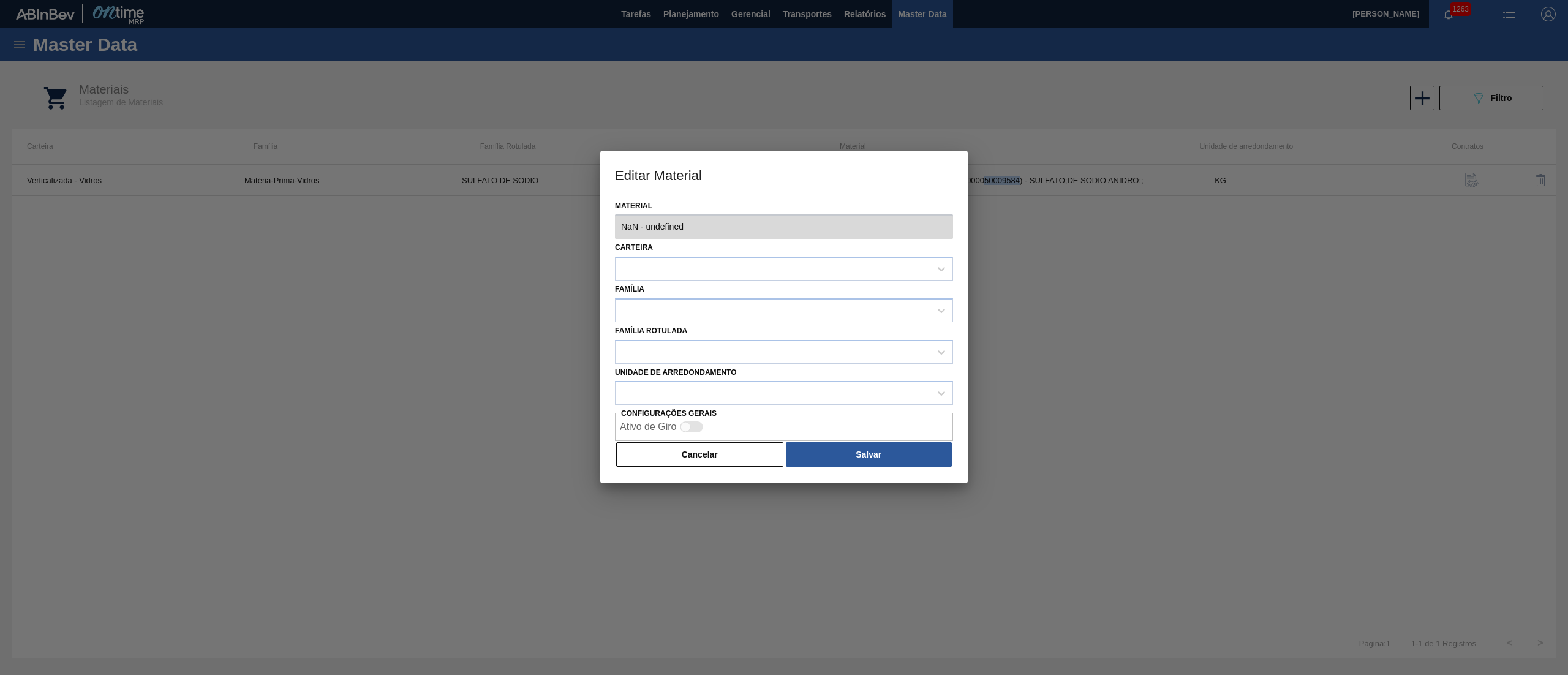
type input "30009984 - 000000000030009984 (SAP Legado: 000000000050009584) - SULFATO;DE SOD…"
checkbox input "true"
copy td "50009584"
drag, startPoint x: 856, startPoint y: 251, endPoint x: 858, endPoint y: 226, distance: 25.1
click at [856, 244] on div "Carteira Verticalizada - Vidros" at bounding box center [783, 259] width 338 height 41
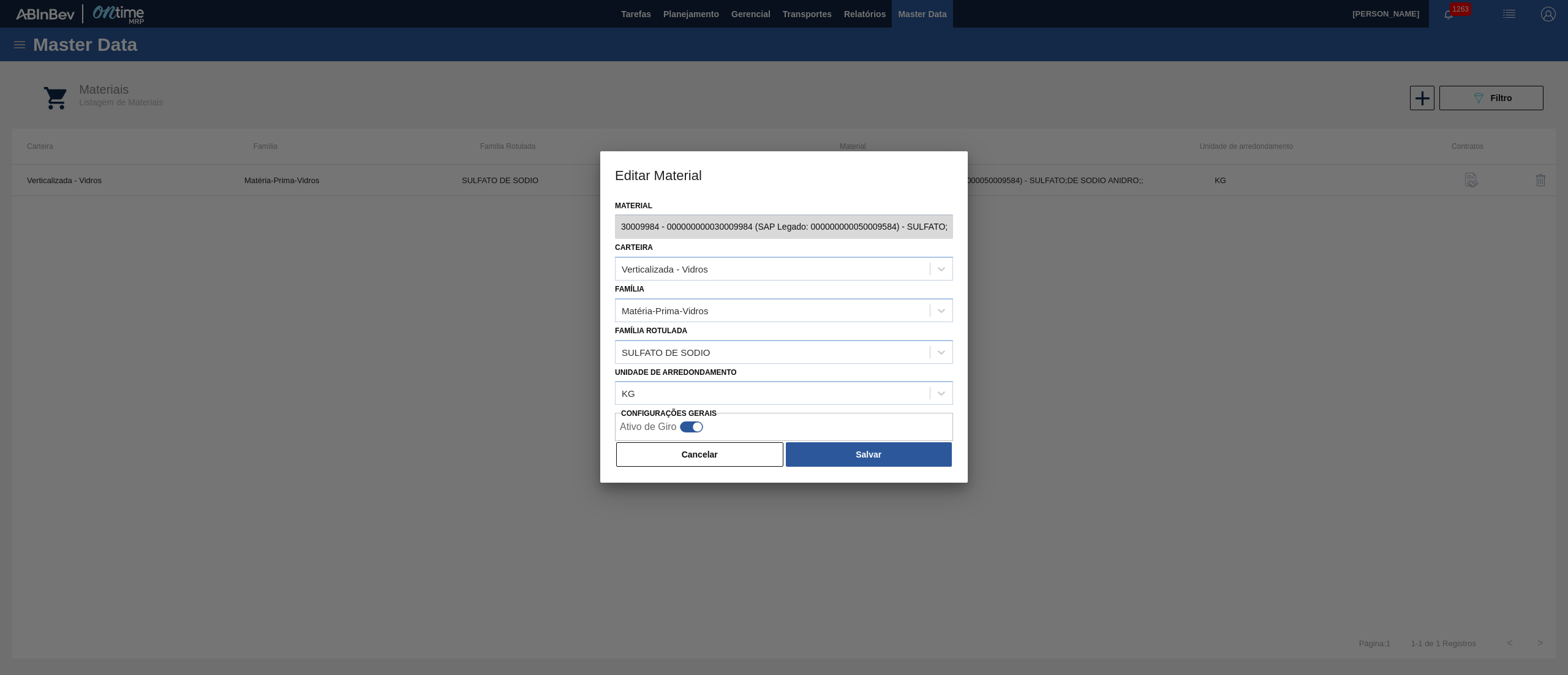
click at [686, 438] on div "Ativo de Giro" at bounding box center [783, 427] width 338 height 28
click at [681, 453] on button "Cancelar" at bounding box center [700, 454] width 167 height 25
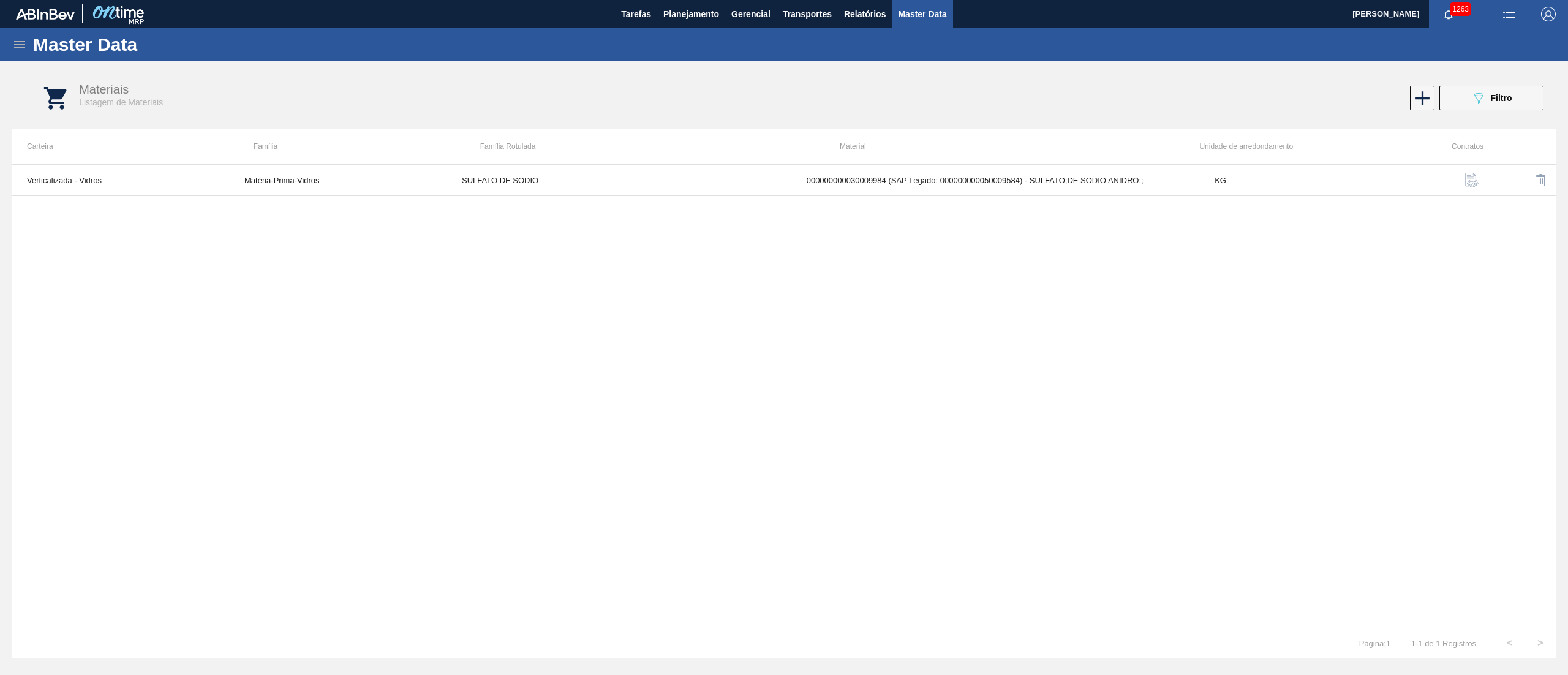
click at [1487, 76] on div "Materiais Listagem de Materiais 089F7B8B-B2A5-4AFE-B5C0-19BA573D28AC Filtro" at bounding box center [796, 99] width 1543 height 46
click at [1483, 97] on icon "089F7B8B-B2A5-4AFE-B5C0-19BA573D28AC" at bounding box center [1478, 98] width 14 height 14
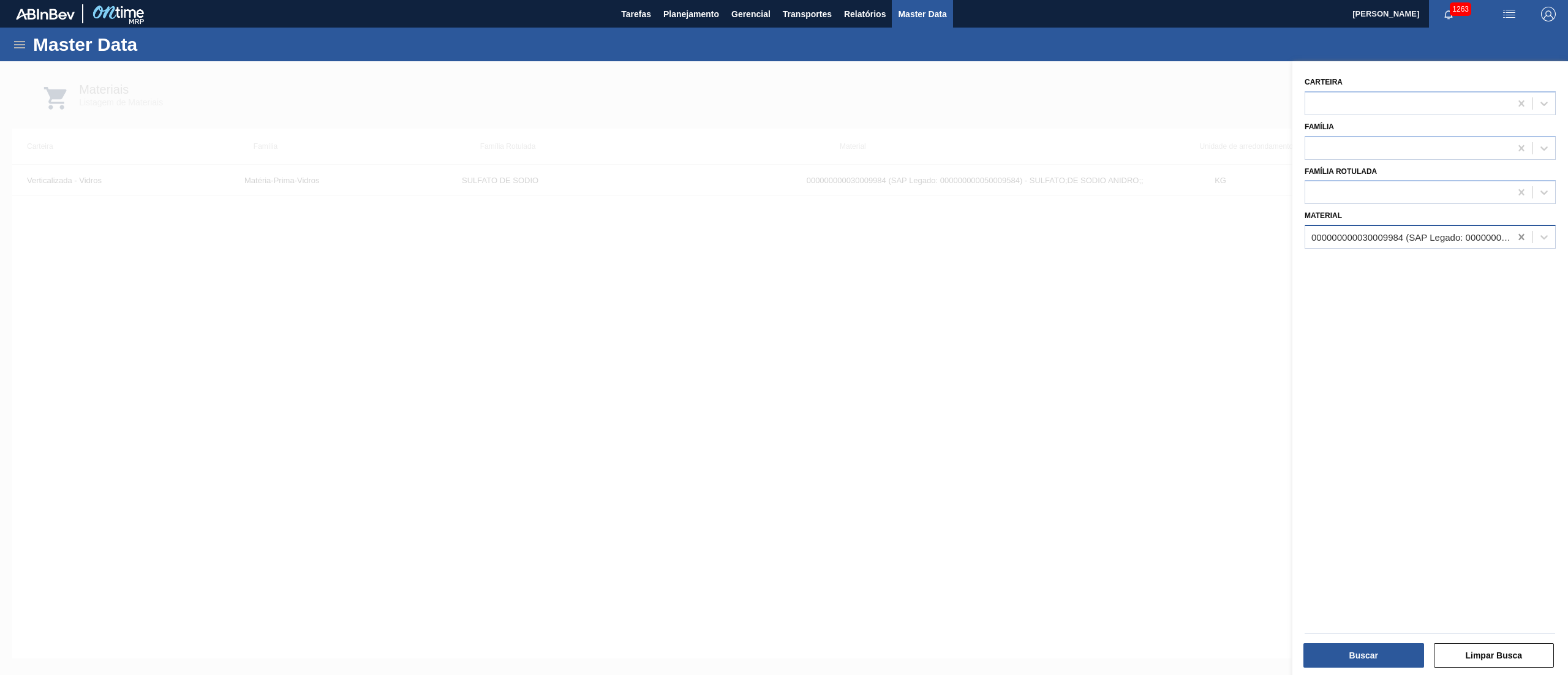
click at [1515, 235] on icon at bounding box center [1521, 237] width 12 height 12
paste input "30009793"
type input "30009793"
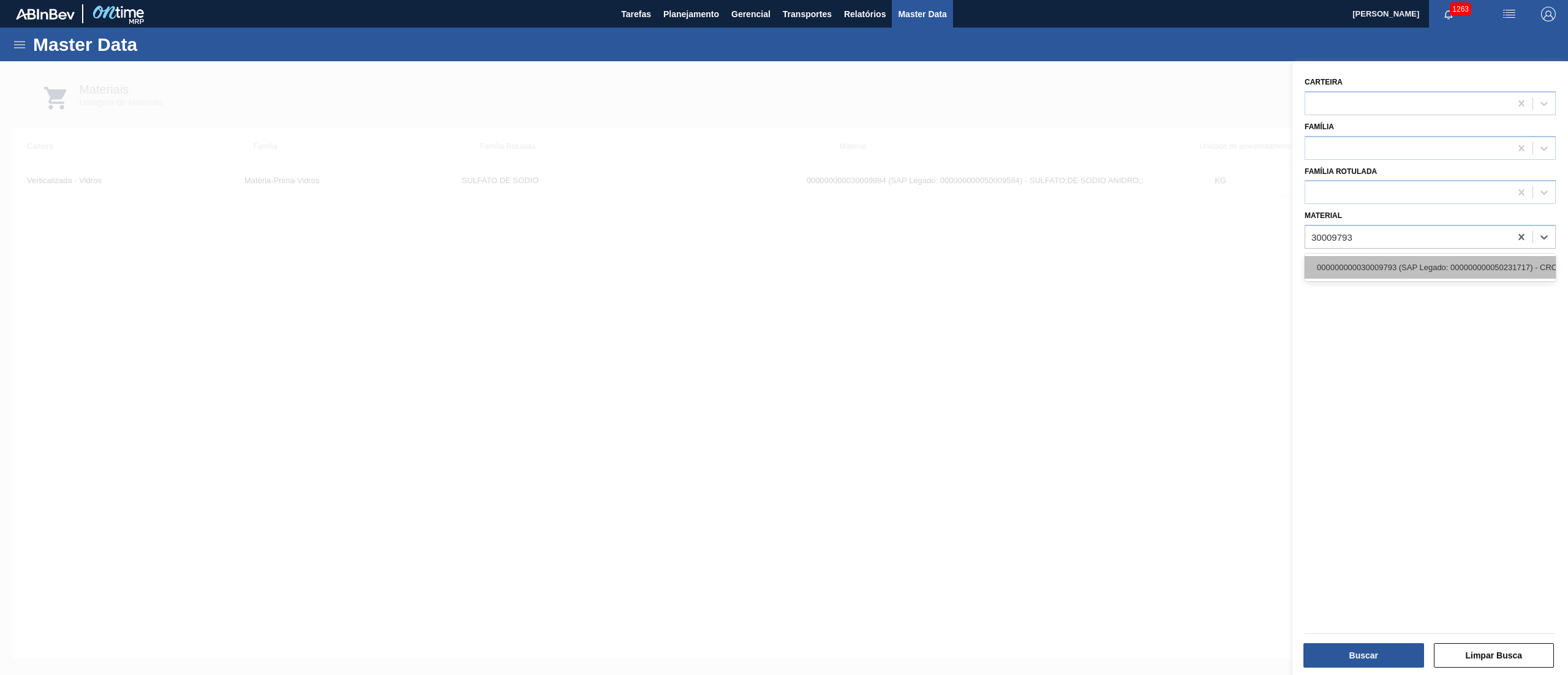
click at [1366, 268] on div "000000000030009793 (SAP Legado: 000000000050231717) - CROMITA" at bounding box center [1430, 268] width 251 height 23
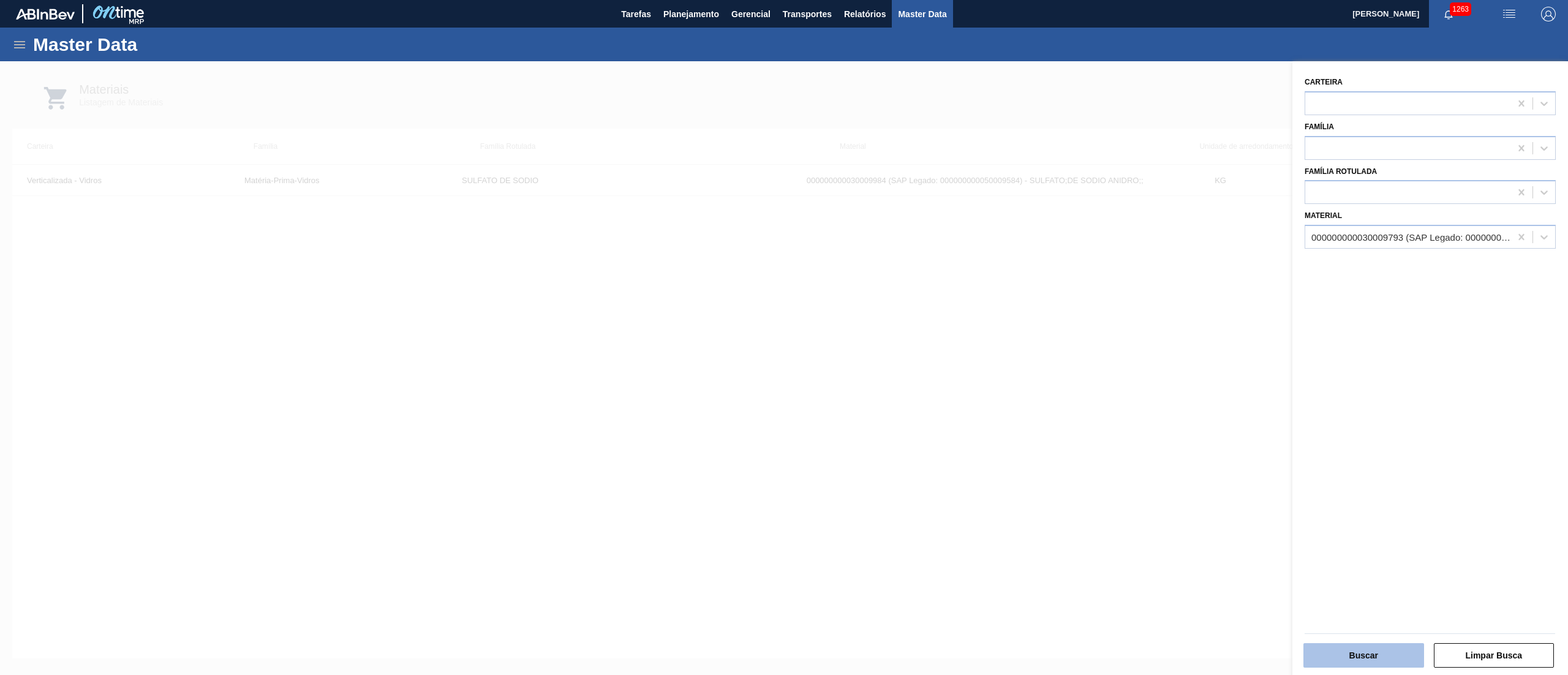
click at [1348, 651] on button "Buscar" at bounding box center [1364, 656] width 121 height 25
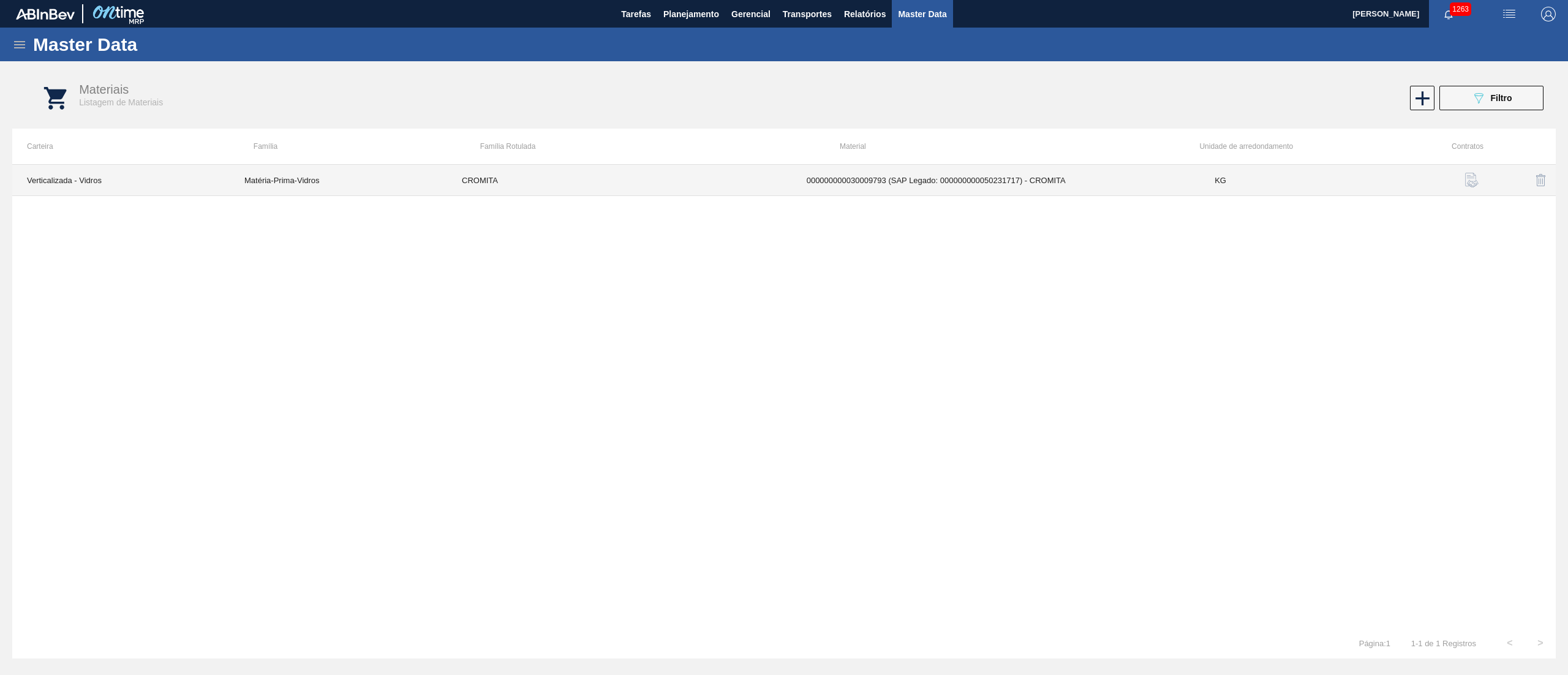
click at [995, 186] on td "000000000030009793 (SAP Legado: 000000000050231717) - CROMITA" at bounding box center [996, 180] width 408 height 32
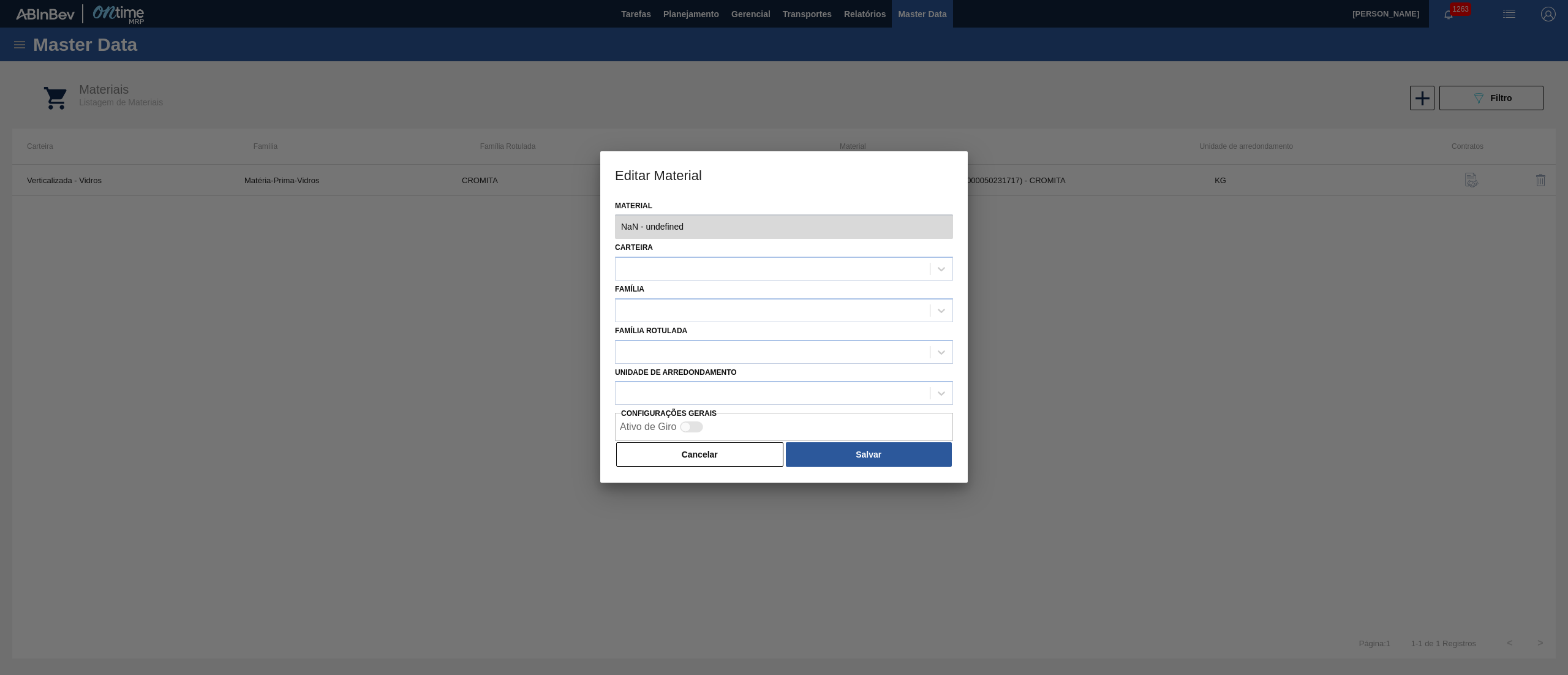
type input "30009793 - 000000000030009793 (SAP Legado: 000000000050231717) - CROMITA"
click at [675, 457] on button "Cancelar" at bounding box center [700, 454] width 167 height 25
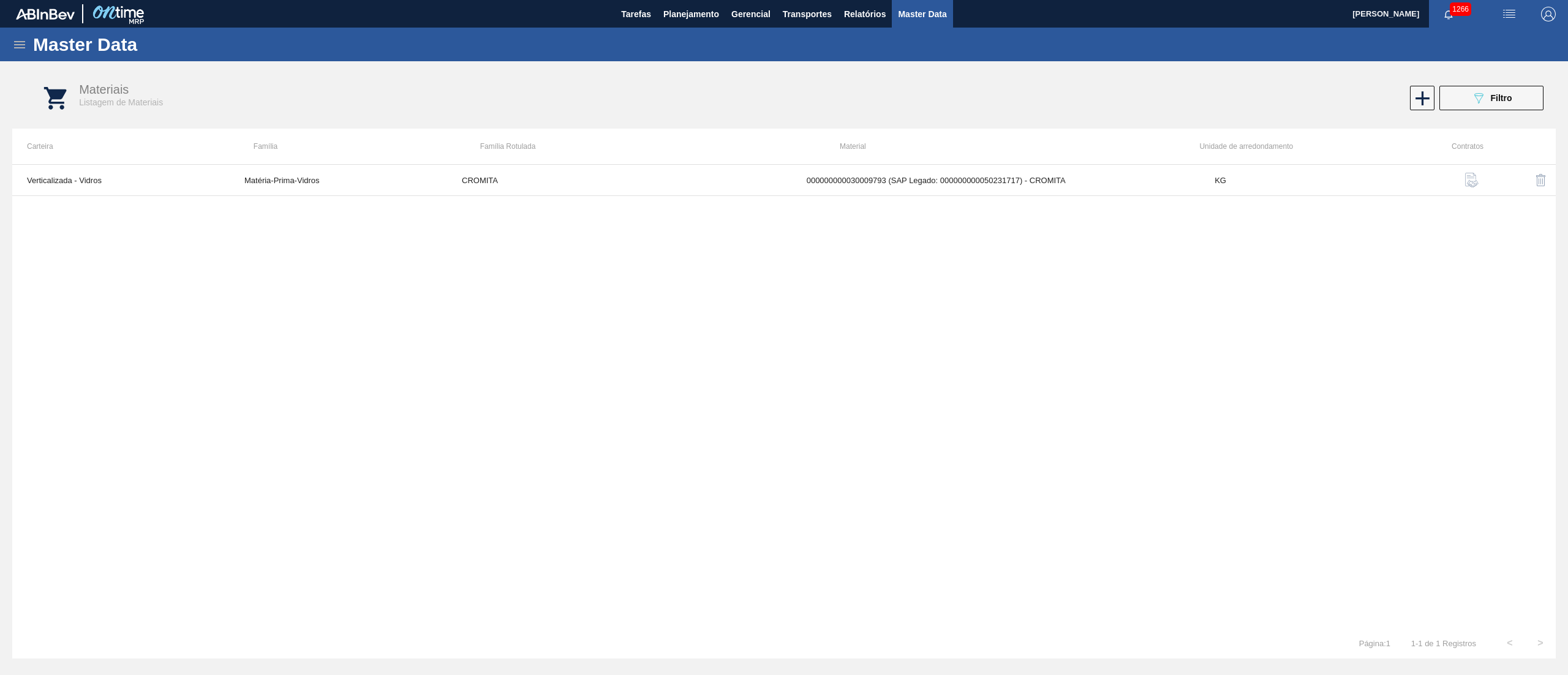
click at [14, 48] on icon at bounding box center [20, 45] width 12 height 8
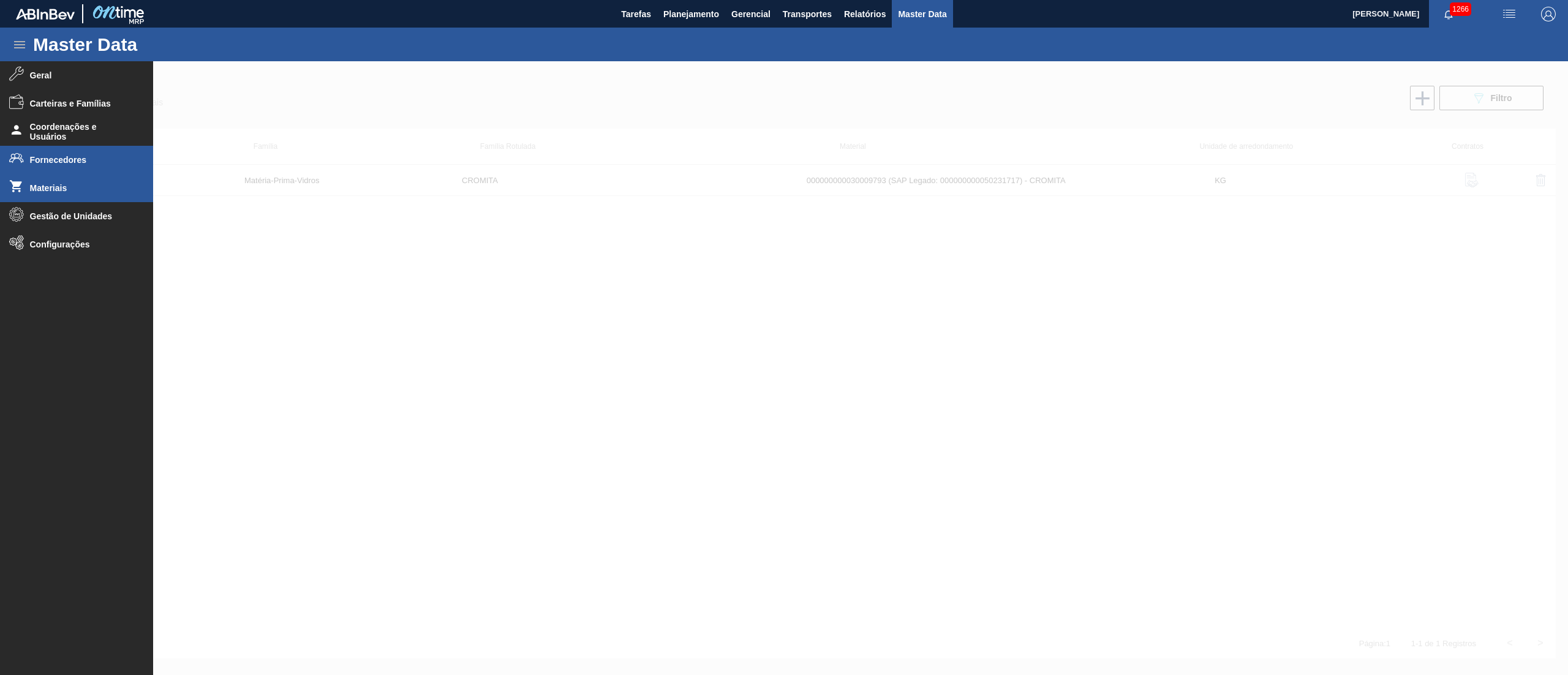
click at [37, 158] on span "Fornecedores" at bounding box center [80, 160] width 101 height 10
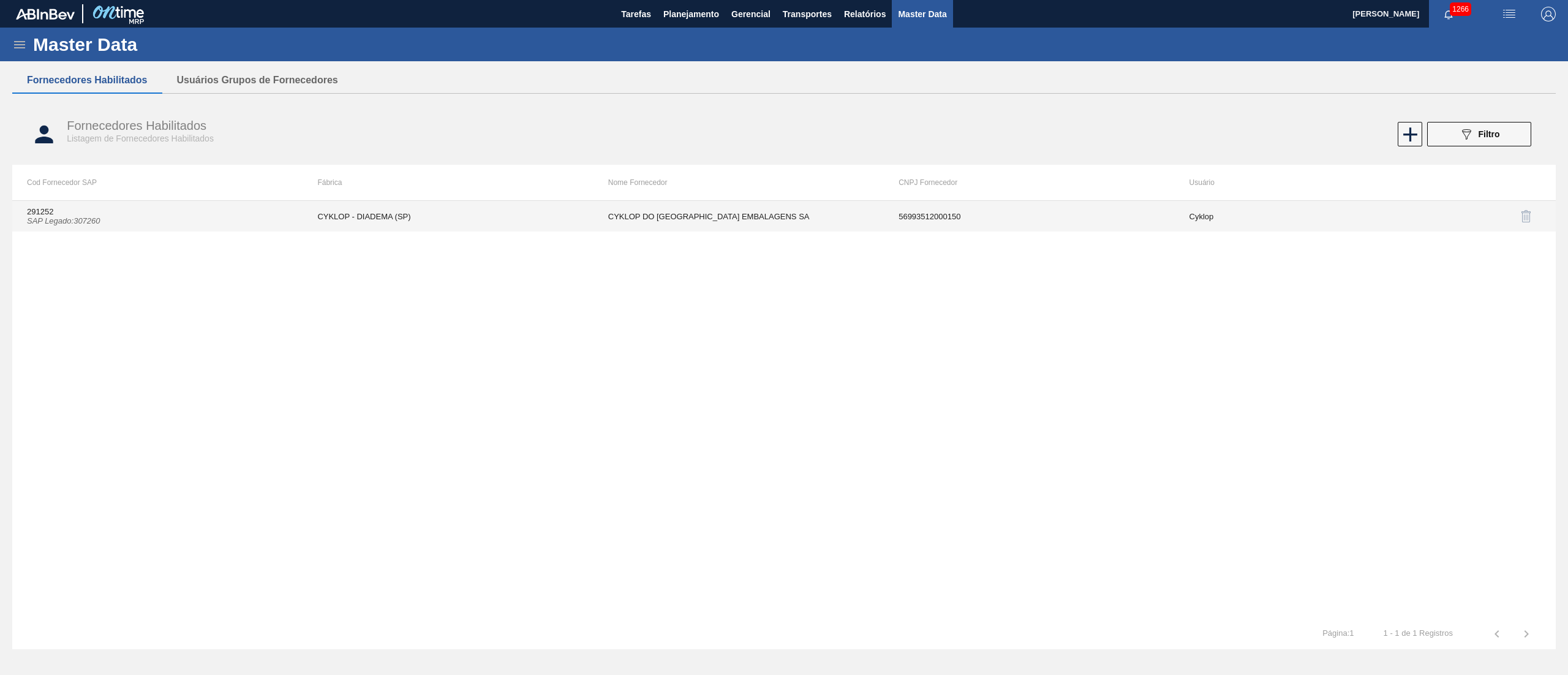
click at [91, 220] on icon "SAP Legado : 307260" at bounding box center [63, 221] width 74 height 10
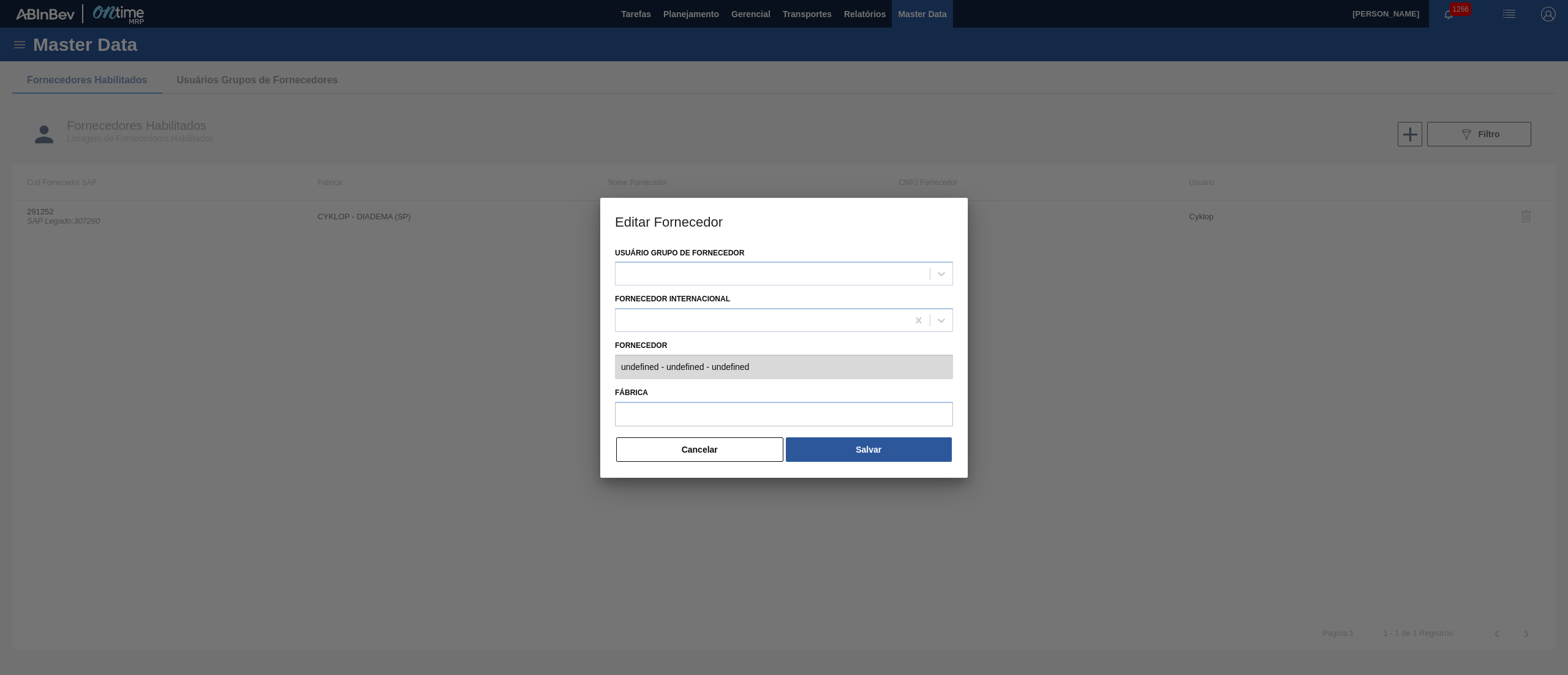
click at [91, 220] on div at bounding box center [784, 338] width 1568 height 675
type input "291252 (SAP Legado: 307260) - CYKLOP DO BRASIL EMBALAGENS SA - 56993512000150"
type input "CYKLOP - DIADEMA (SP)"
click at [693, 457] on button "Cancelar" at bounding box center [700, 450] width 167 height 25
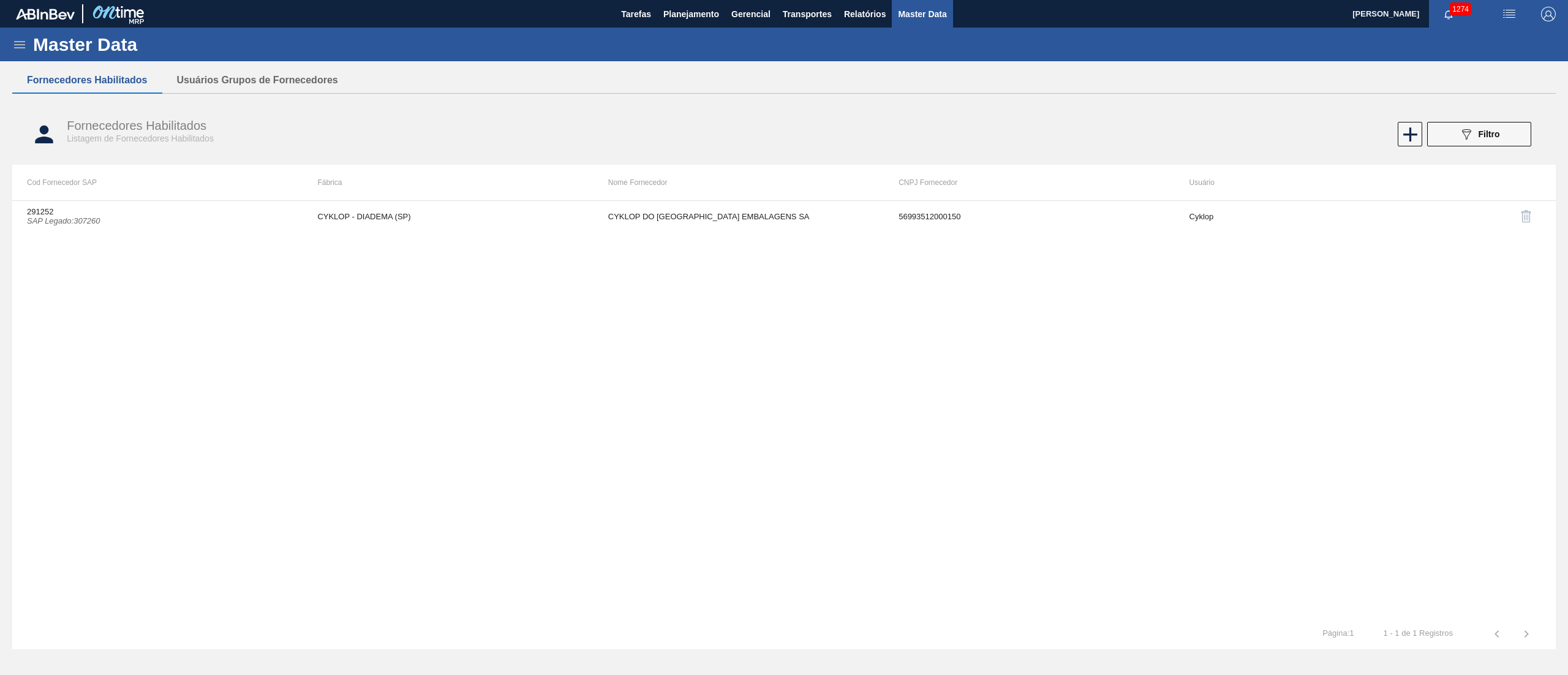
click at [13, 54] on div "Master Data" at bounding box center [784, 44] width 1568 height 34
click at [16, 48] on icon at bounding box center [19, 44] width 14 height 14
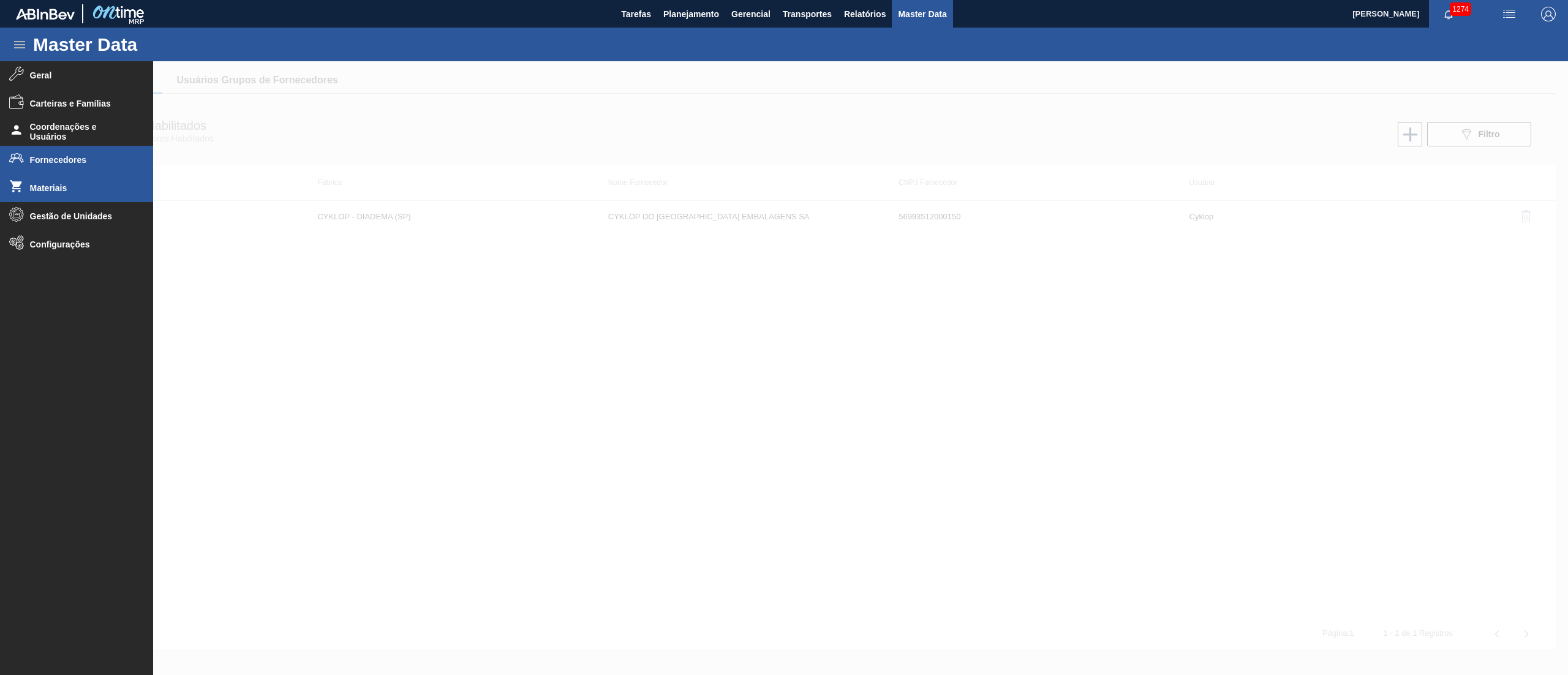
click at [57, 191] on span "Materiais" at bounding box center [80, 188] width 101 height 10
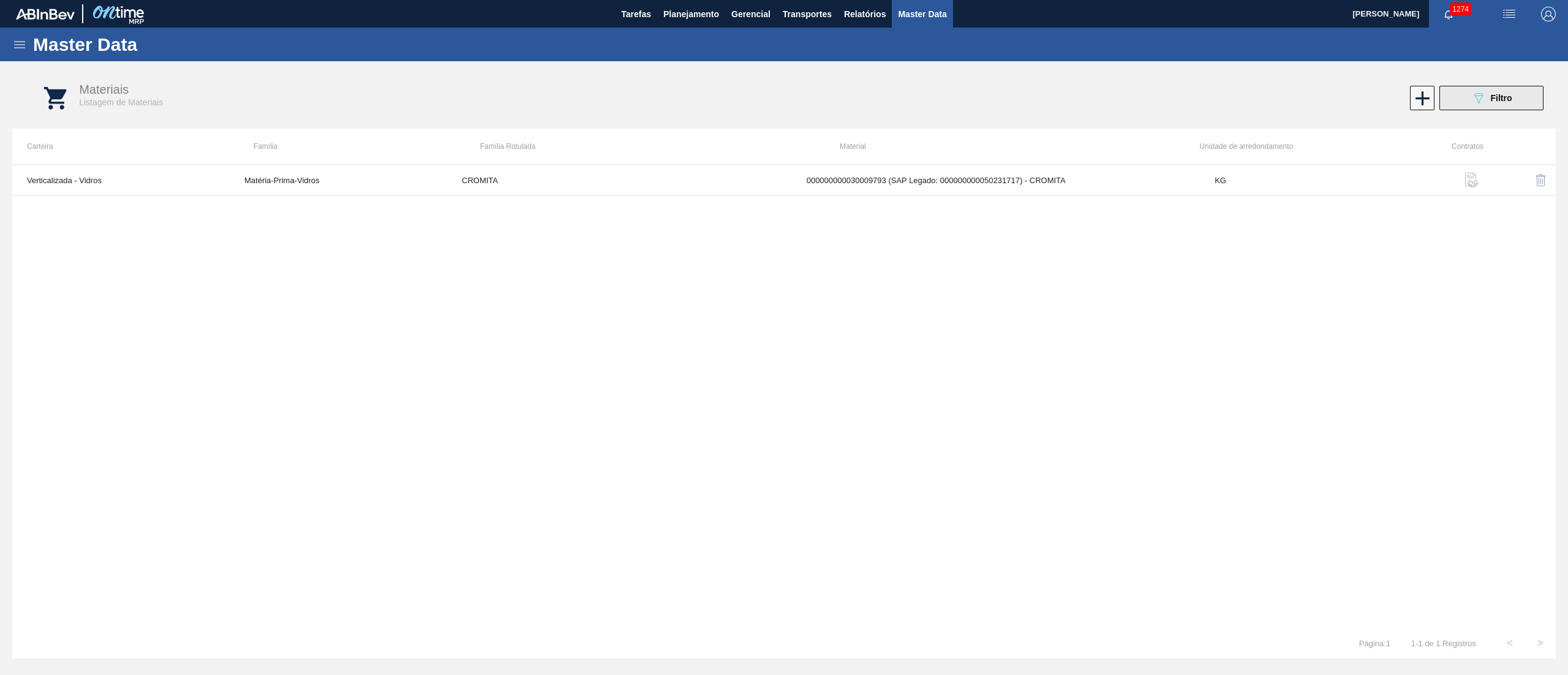
click at [1461, 100] on button "089F7B8B-B2A5-4AFE-B5C0-19BA573D28AC Filtro" at bounding box center [1490, 98] width 104 height 25
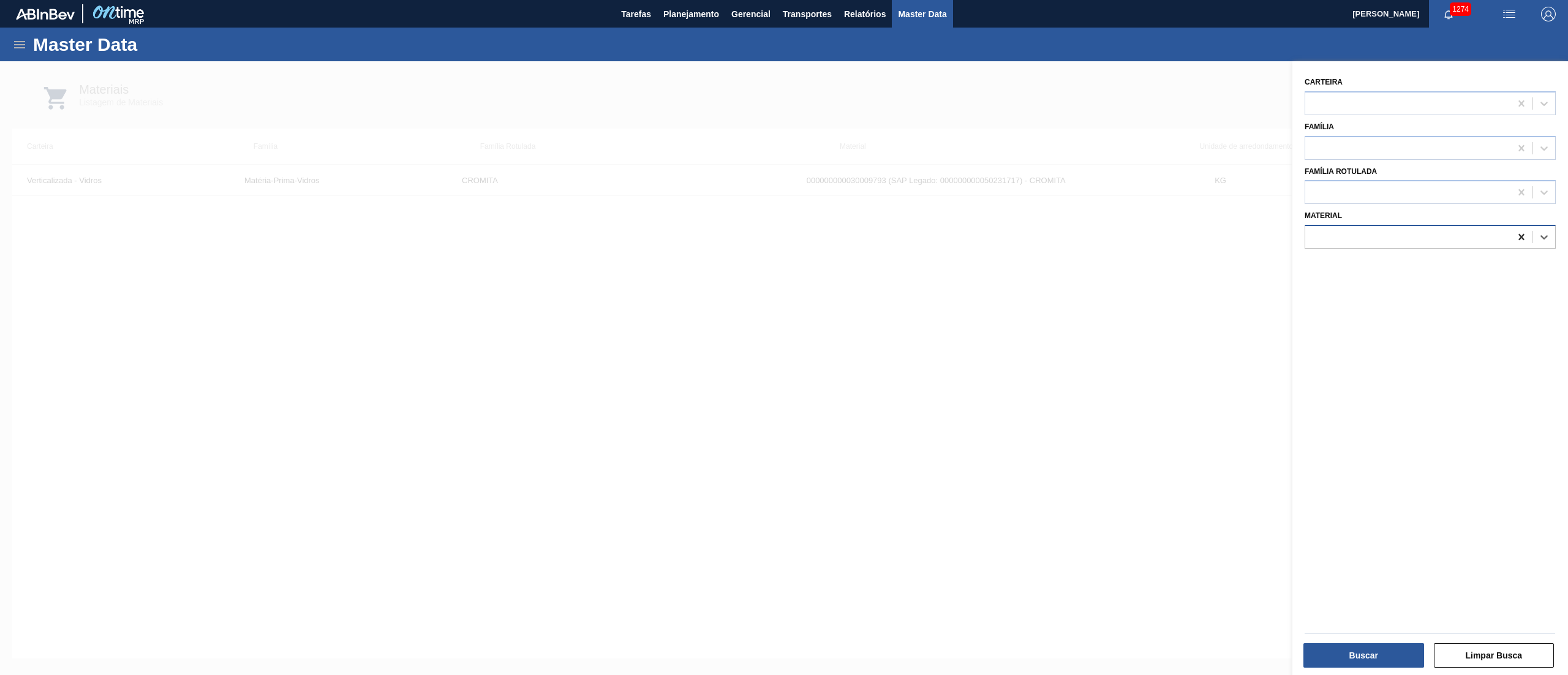
click at [1521, 239] on icon at bounding box center [1521, 237] width 6 height 6
paste input "30010159"
type input "30010159"
click at [1476, 262] on div "000000000030010159 (SAP Legado: 000000000050010651) - FITA PLAST VERDE 12 MM 0,…" at bounding box center [1430, 268] width 251 height 23
click at [1319, 661] on button "Buscar" at bounding box center [1364, 656] width 121 height 25
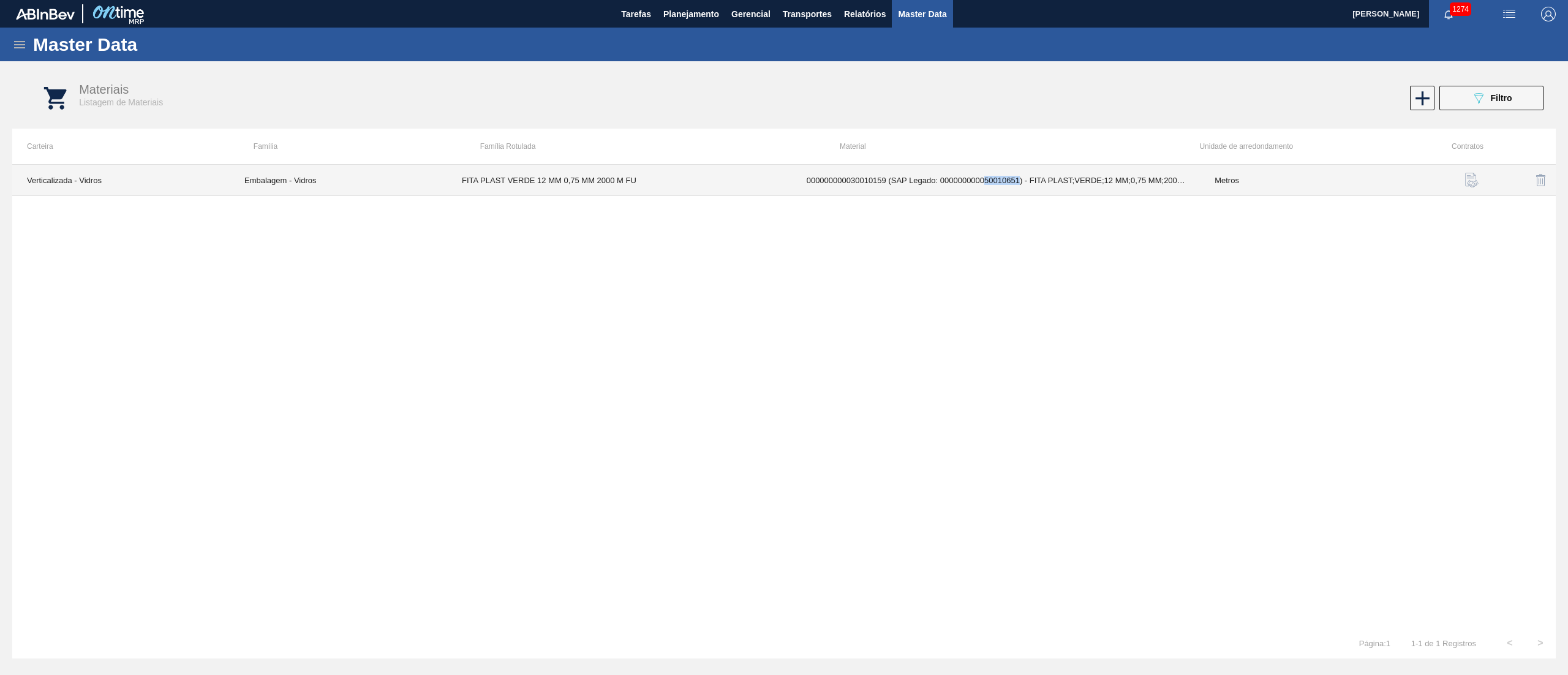
drag, startPoint x: 985, startPoint y: 183, endPoint x: 1020, endPoint y: 183, distance: 35.0
click at [1020, 183] on td "000000000030010159 (SAP Legado: 000000000050010651) - FITA PLAST;VERDE;12 MM;0,…" at bounding box center [996, 180] width 408 height 32
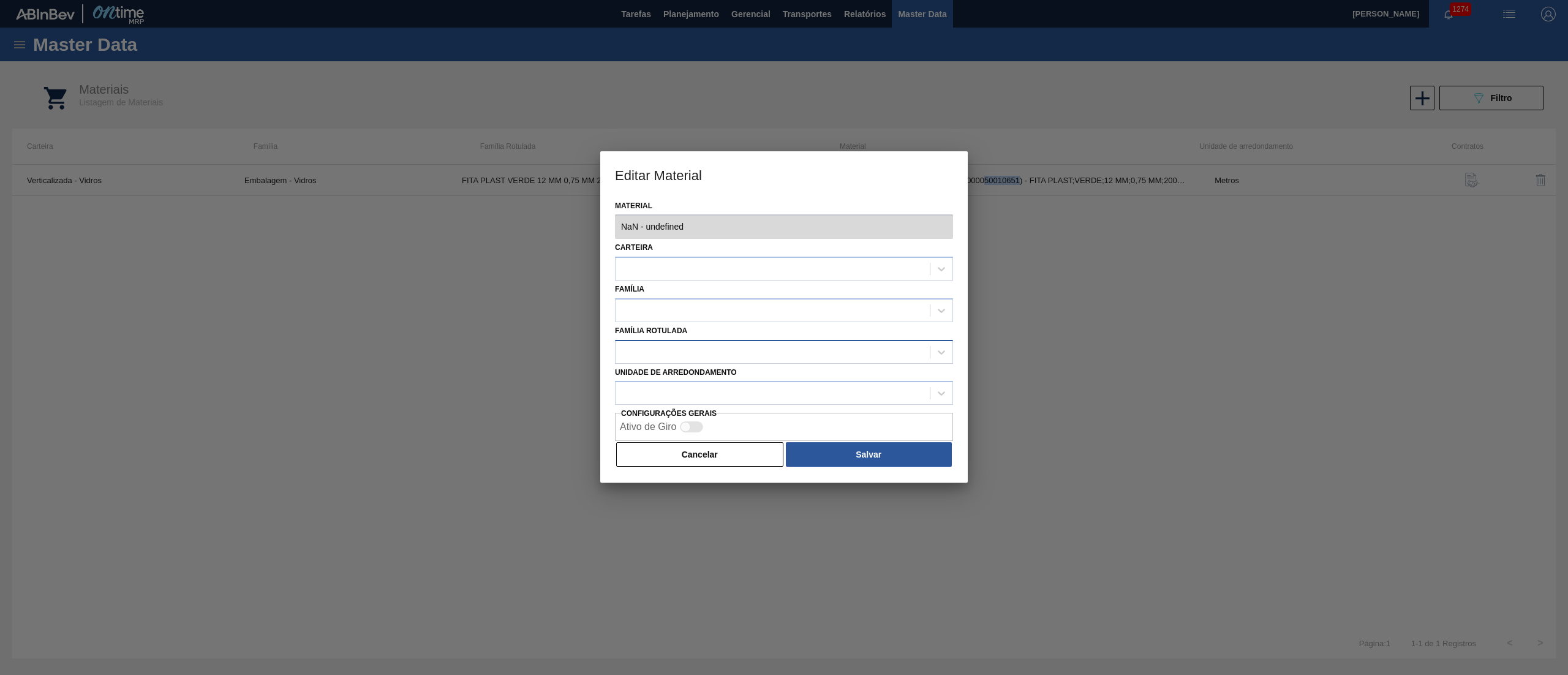
type input "30010159 - 000000000030010159 (SAP Legado: 000000000050010651) - FITA PLAST;VER…"
click at [872, 244] on div "Carteira Verticalizada - Vidros" at bounding box center [783, 259] width 338 height 41
click at [874, 207] on label "Material" at bounding box center [783, 206] width 338 height 18
click at [1567, 232] on input "Material" at bounding box center [1586, 237] width 1 height 11
click at [714, 466] on button "Cancelar" at bounding box center [700, 454] width 167 height 25
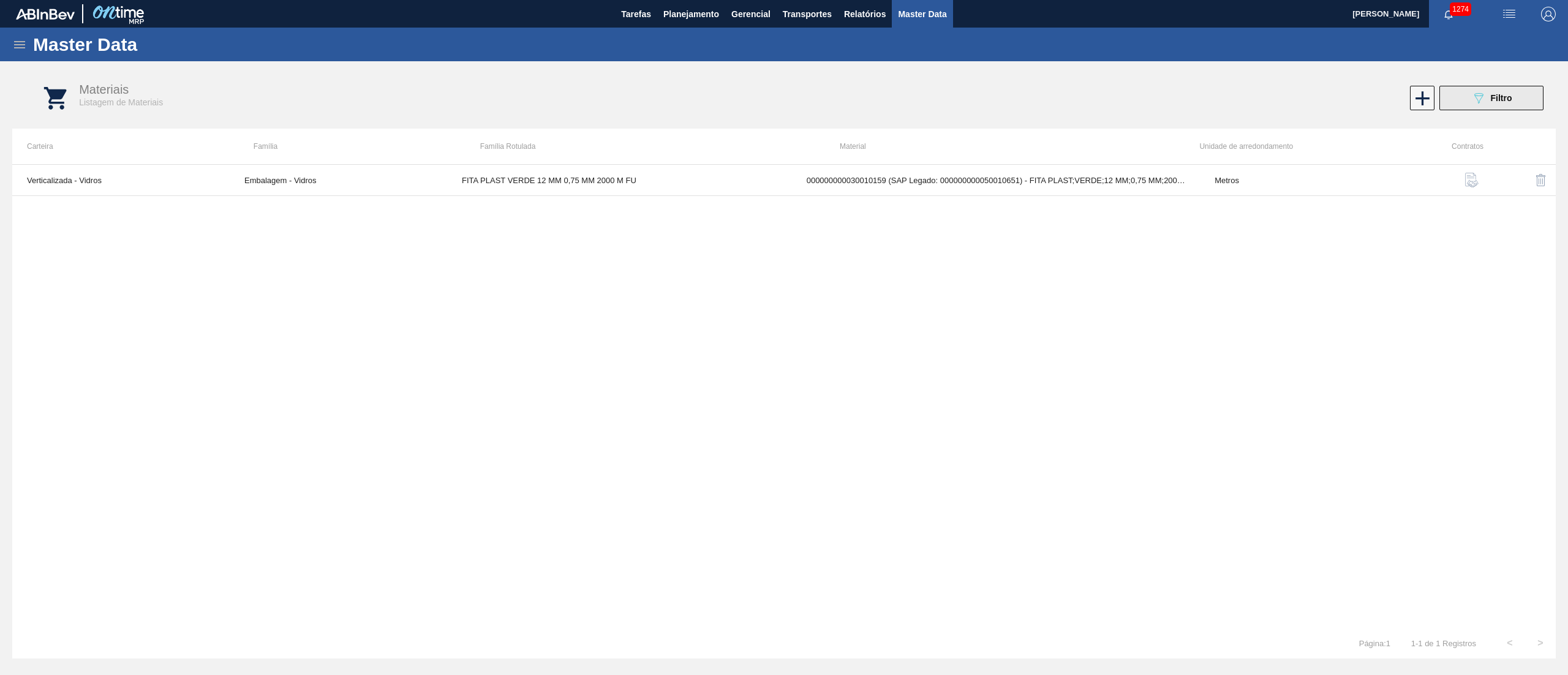
click at [1509, 92] on div "089F7B8B-B2A5-4AFE-B5C0-19BA573D28AC Filtro" at bounding box center [1491, 98] width 41 height 14
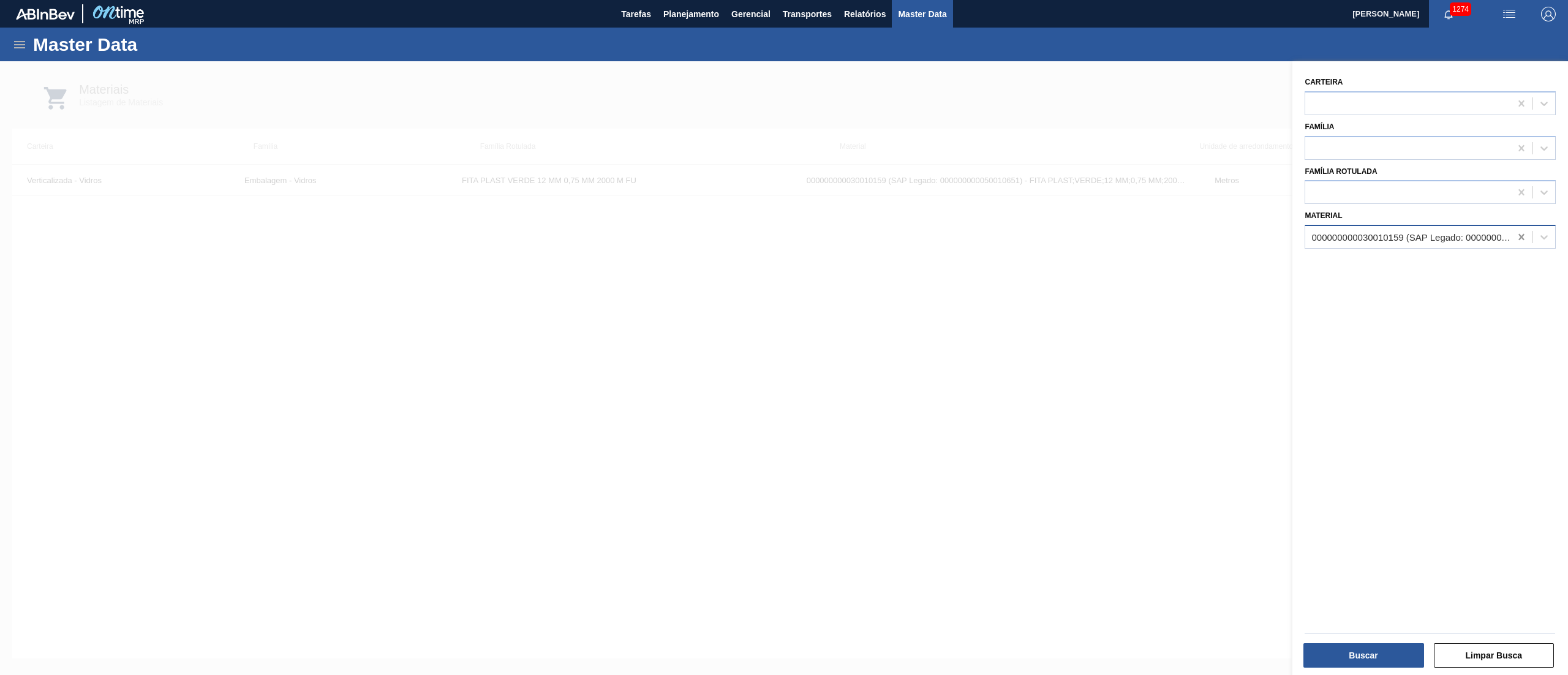
click at [1518, 232] on icon at bounding box center [1521, 237] width 12 height 12
paste input "30010157"
type input "30010157"
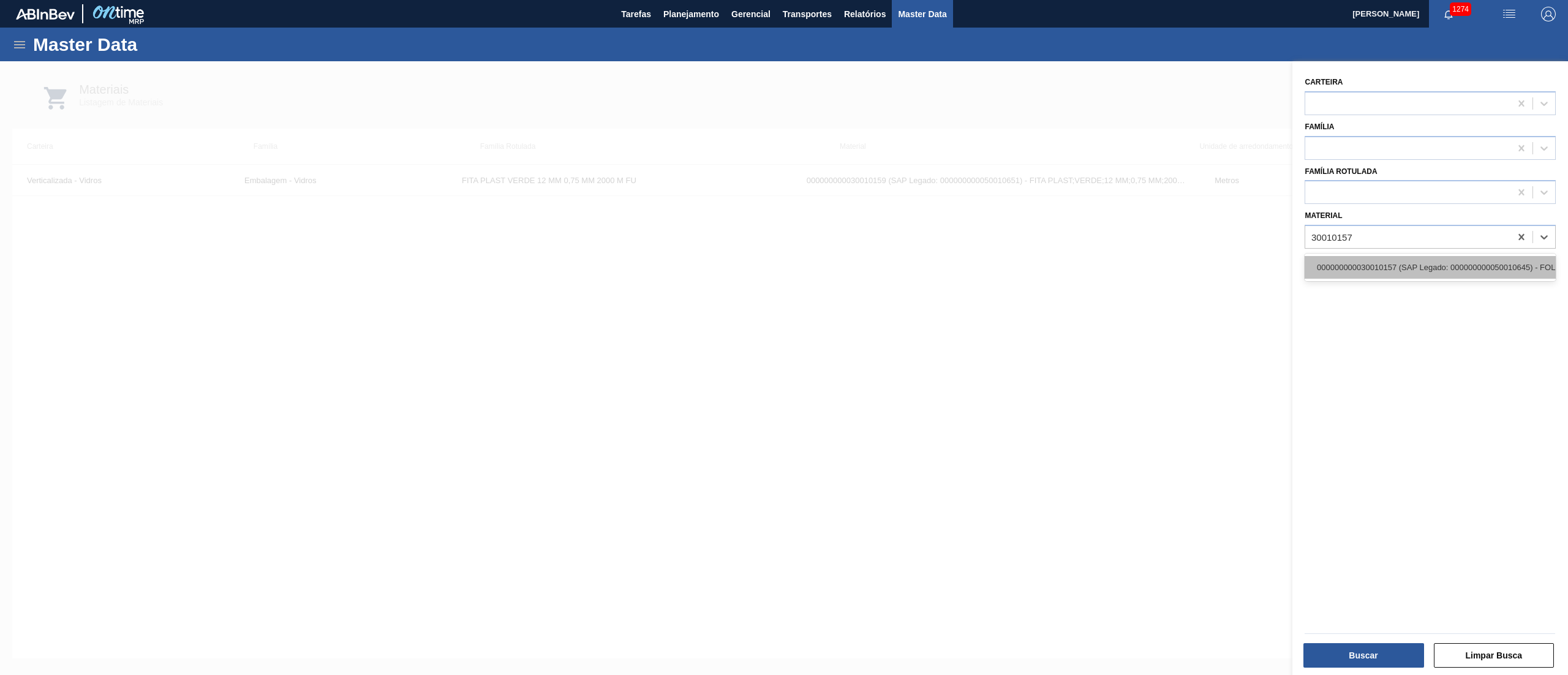
click at [1423, 262] on div "000000000030010157 (SAP Legado: 000000000050010645) - FOLHA DE POLIETILENO PELI…" at bounding box center [1430, 268] width 251 height 23
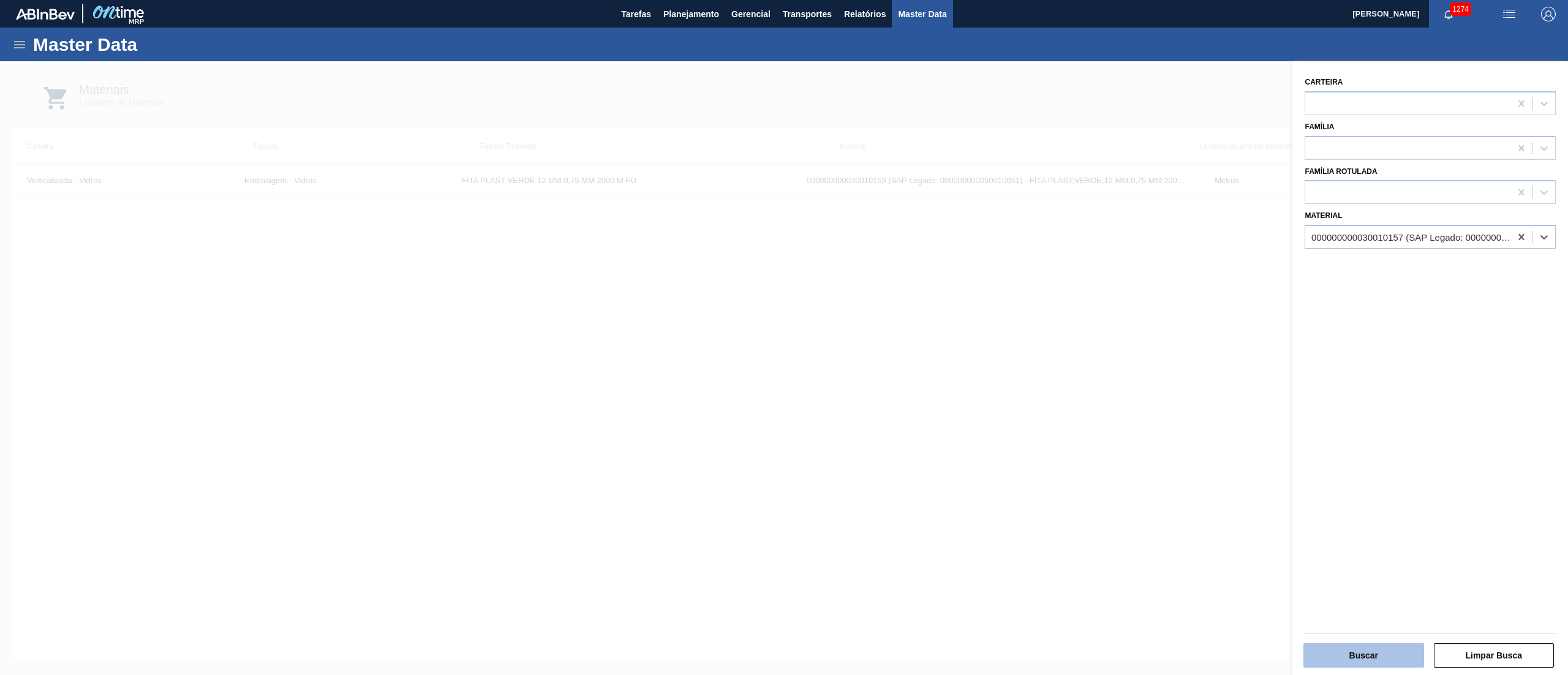
click at [1330, 656] on button "Buscar" at bounding box center [1364, 656] width 121 height 25
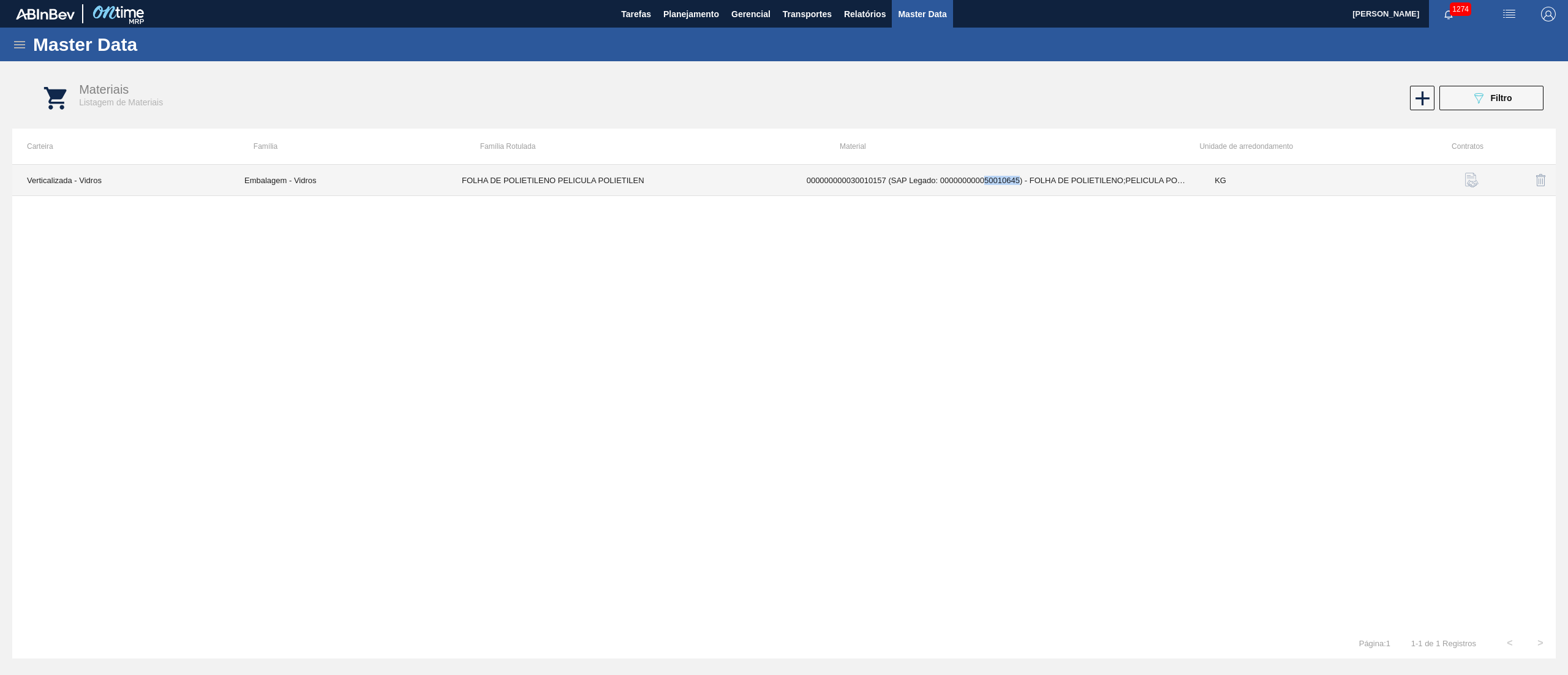
drag, startPoint x: 985, startPoint y: 184, endPoint x: 1019, endPoint y: 184, distance: 34.0
click at [1019, 184] on td "000000000030010157 (SAP Legado: 000000000050010645) - FOLHA DE POLIETILENO;PELI…" at bounding box center [996, 180] width 408 height 32
copy td "50010645"
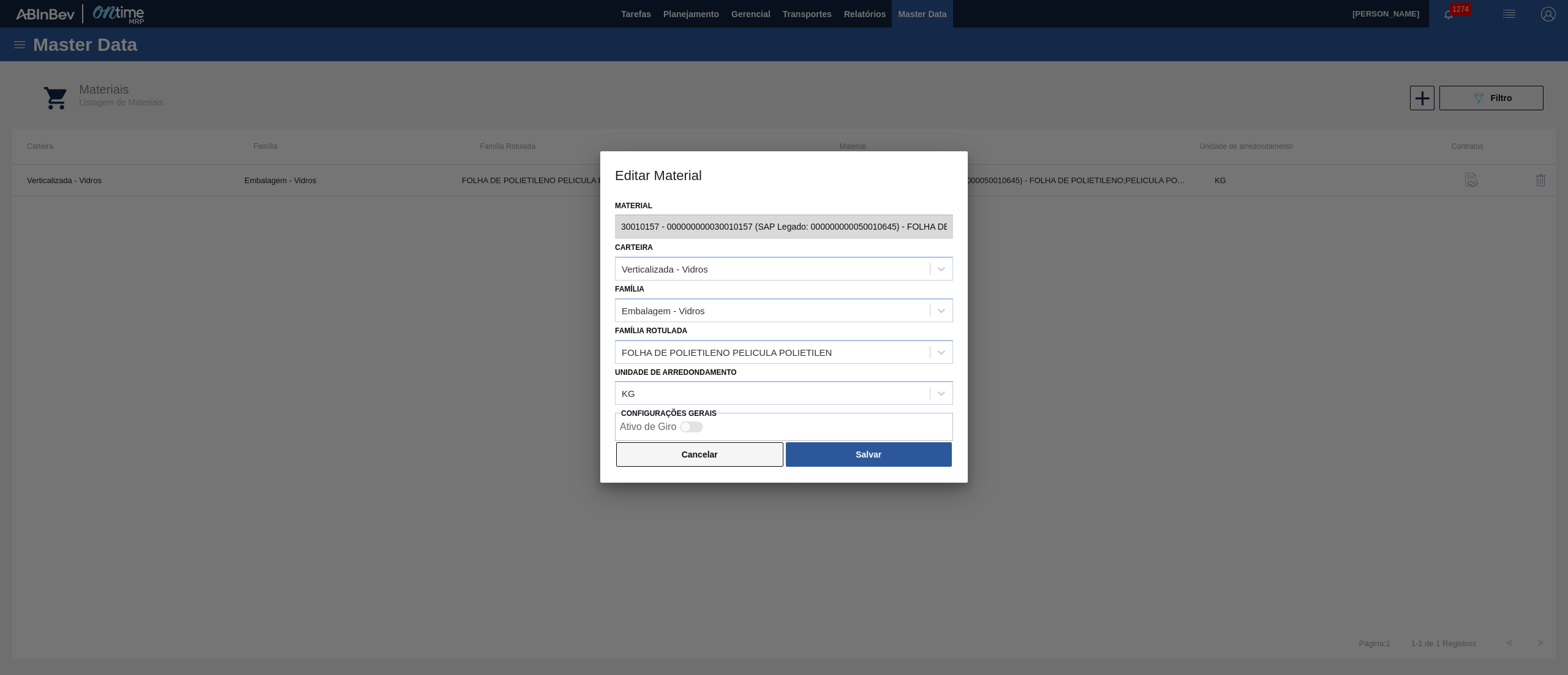
click at [652, 460] on button "Cancelar" at bounding box center [700, 454] width 167 height 25
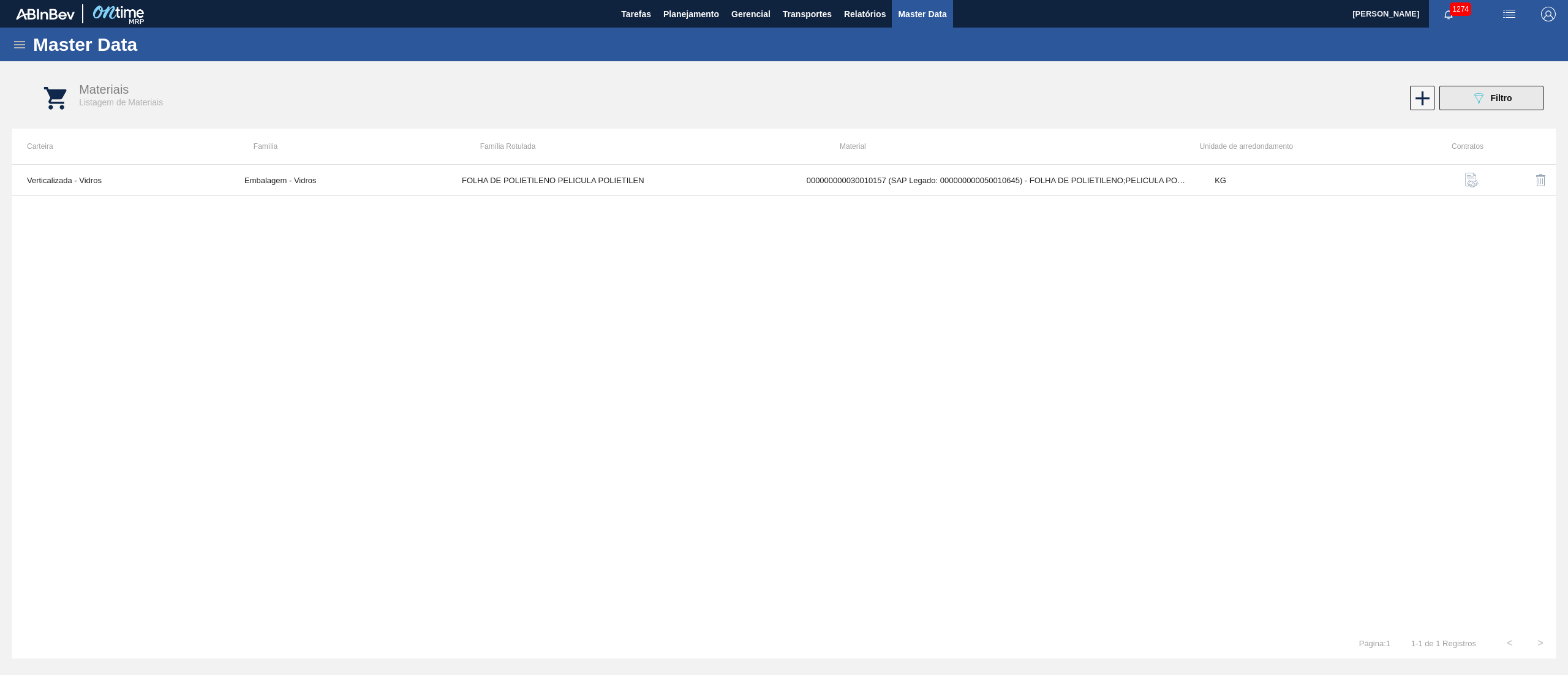
click at [1477, 105] on icon "089F7B8B-B2A5-4AFE-B5C0-19BA573D28AC" at bounding box center [1478, 98] width 14 height 14
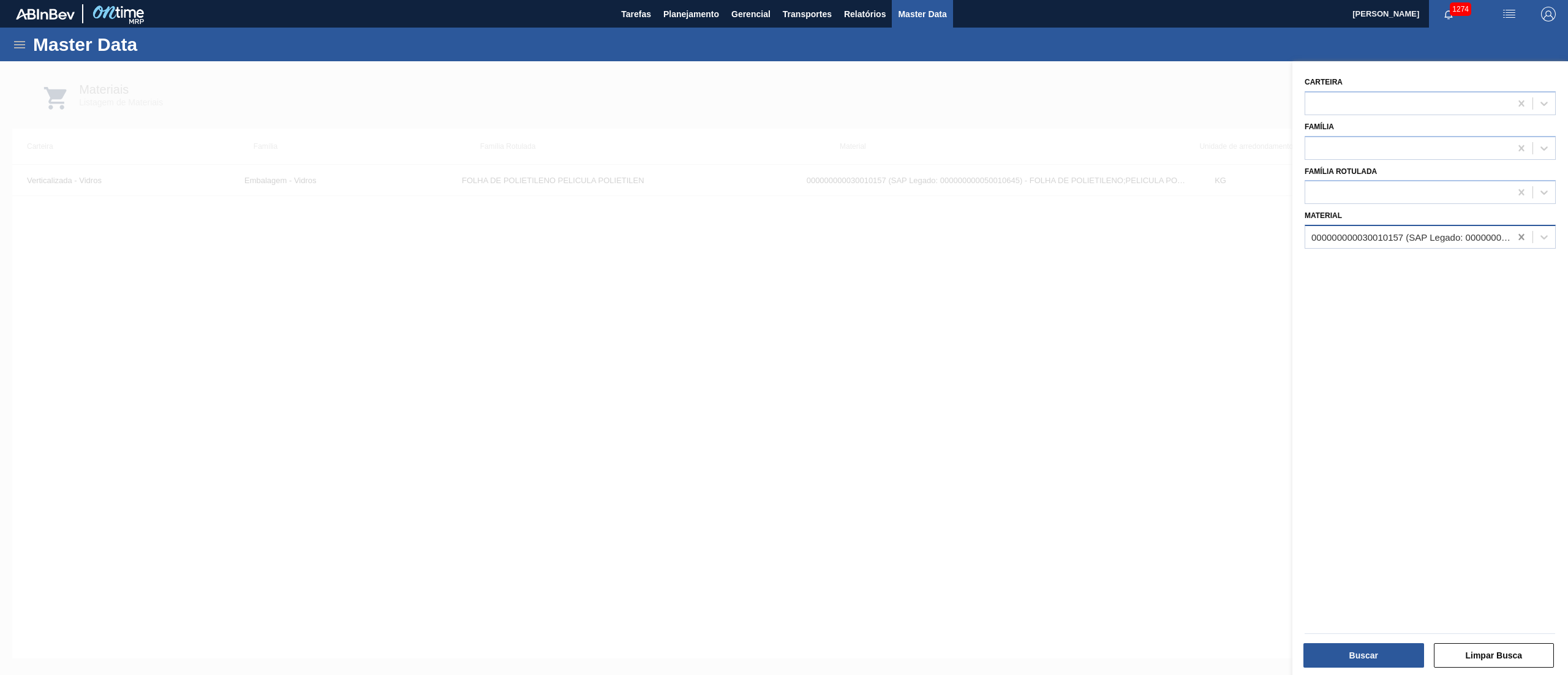
click at [1524, 238] on icon at bounding box center [1521, 237] width 12 height 12
click at [1321, 251] on div "Carteira Família Família Rotulada Material Select is focused ,type to refine li…" at bounding box center [1430, 369] width 276 height 617
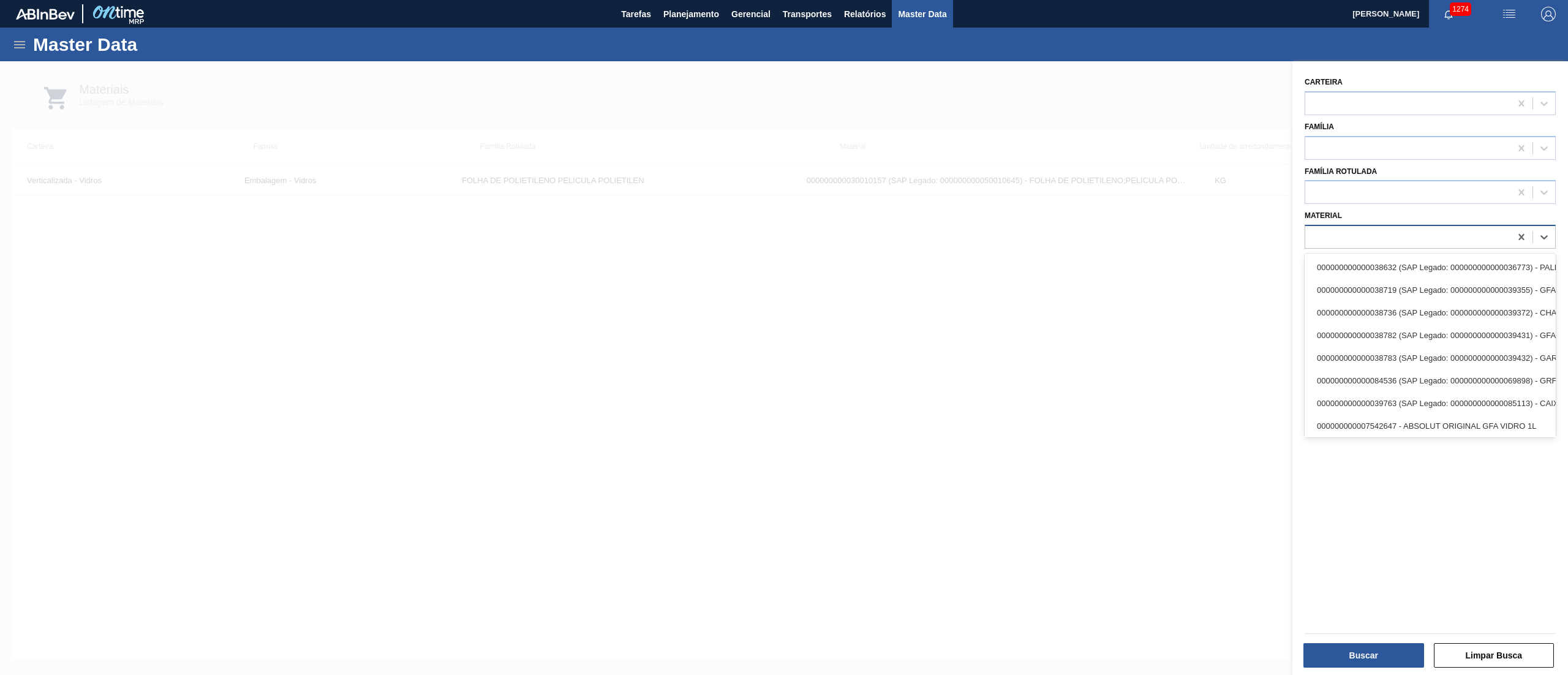
click at [1323, 247] on div at bounding box center [1430, 236] width 251 height 24
paste input "30010158"
type input "30010158"
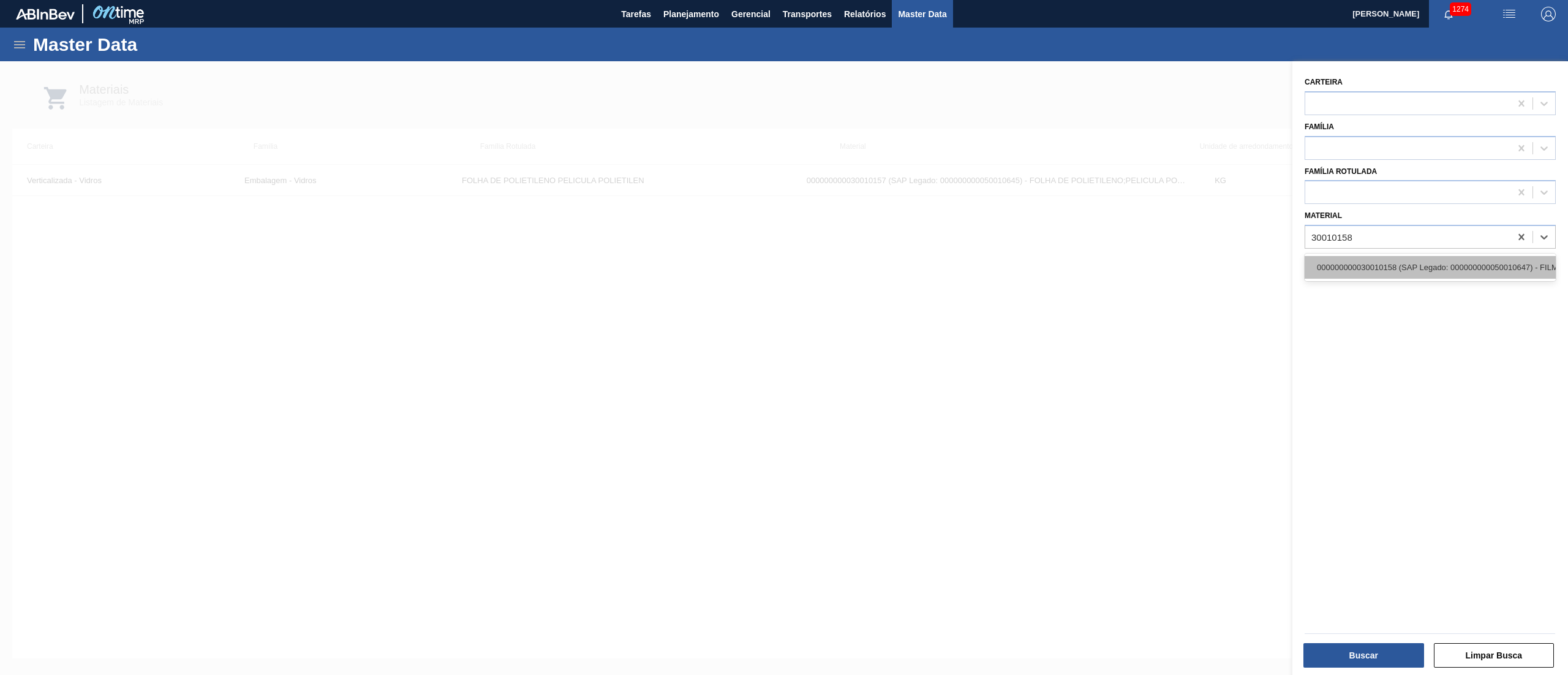
click at [1328, 270] on div "000000000030010158 (SAP Legado: 000000000050010647) - FILME SHRINK PELICULA PE …" at bounding box center [1430, 268] width 251 height 23
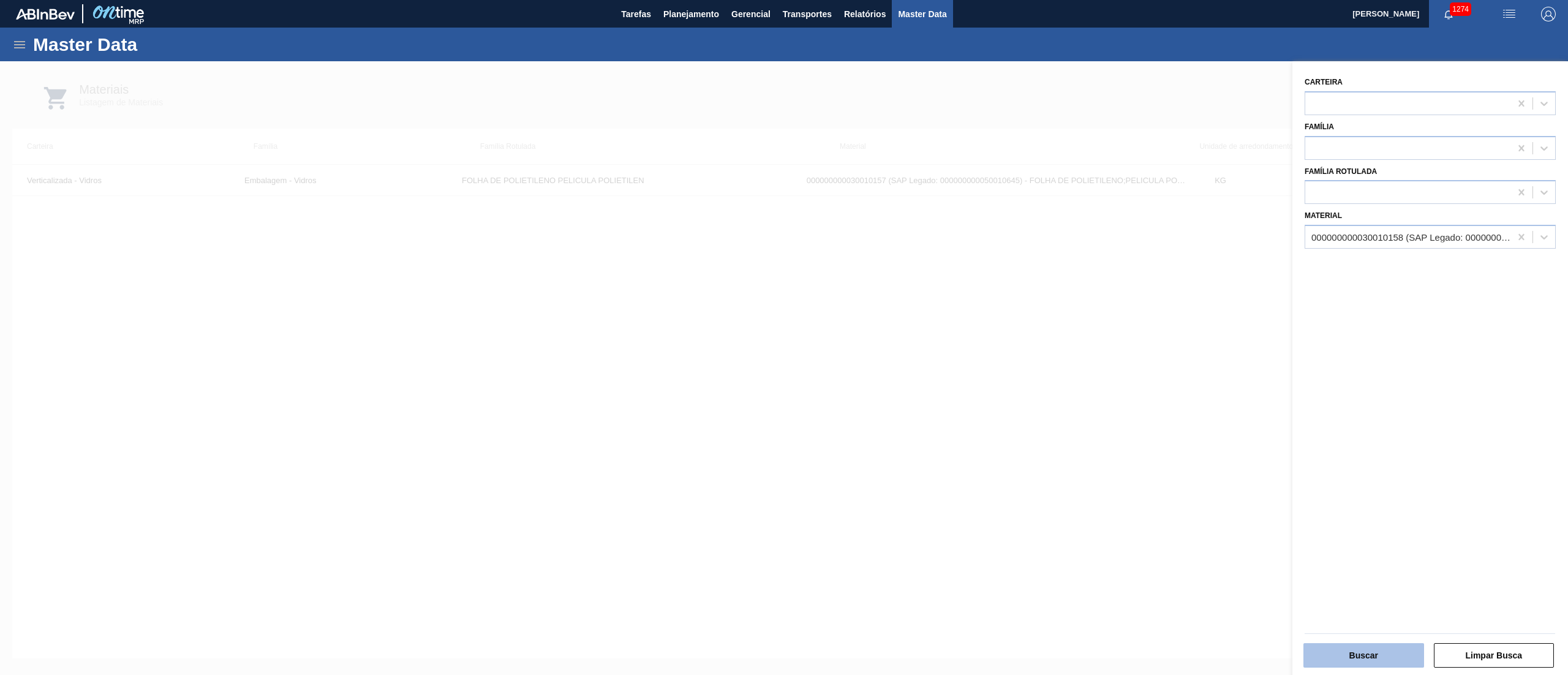
click at [1363, 645] on button "Buscar" at bounding box center [1364, 656] width 121 height 25
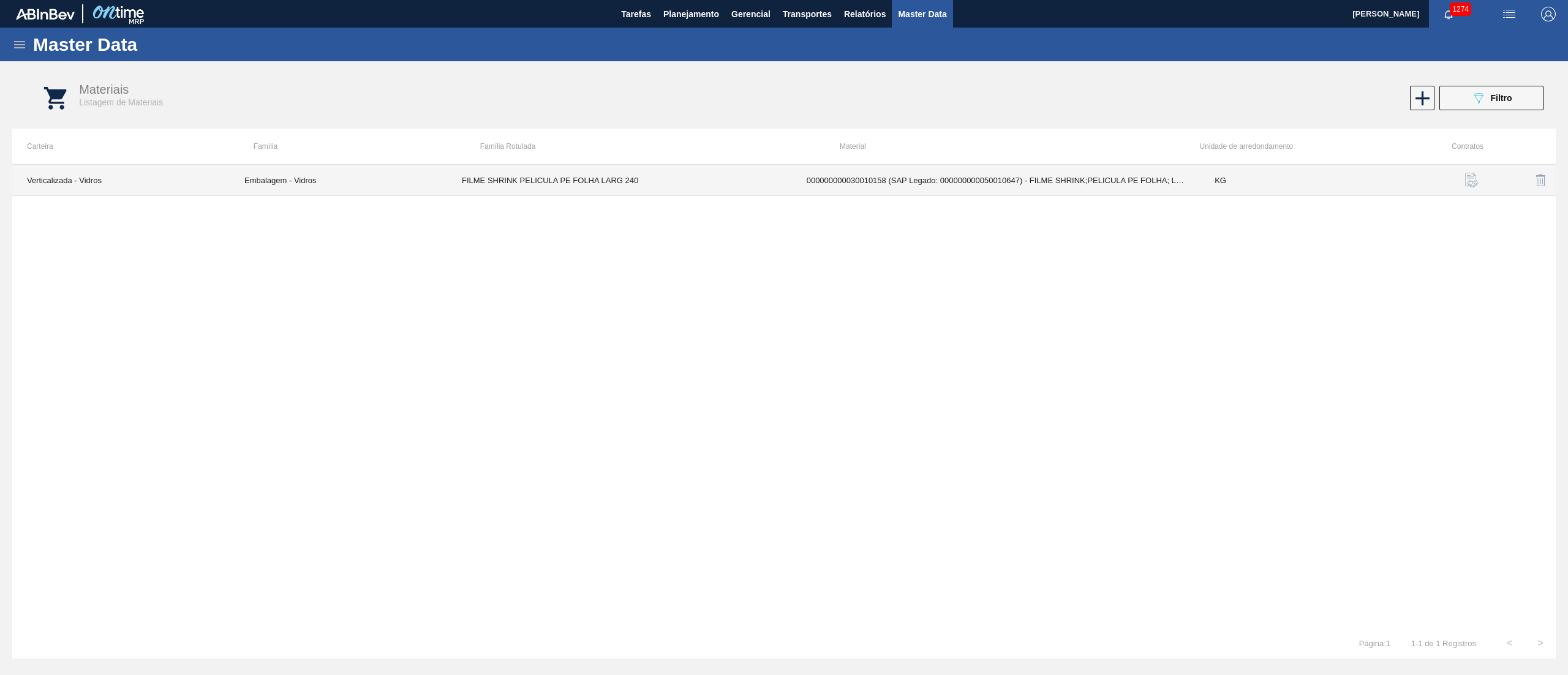
click at [988, 183] on td "000000000030010158 (SAP Legado: 000000000050010647) - FILME SHRINK;PELICULA PE …" at bounding box center [996, 180] width 408 height 32
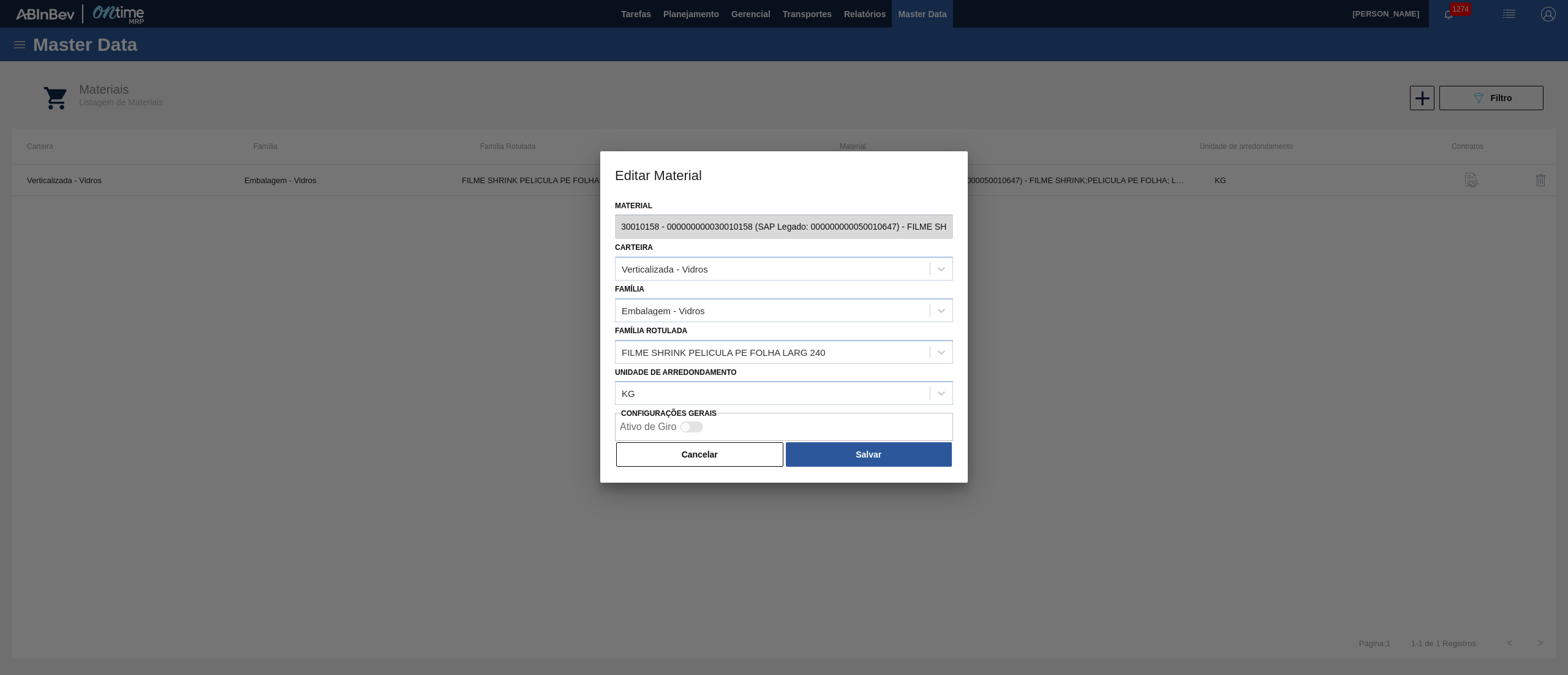
click at [867, 240] on div "Carteira Verticalizada - Vidros" at bounding box center [783, 259] width 338 height 41
click at [705, 448] on button "Cancelar" at bounding box center [700, 454] width 167 height 25
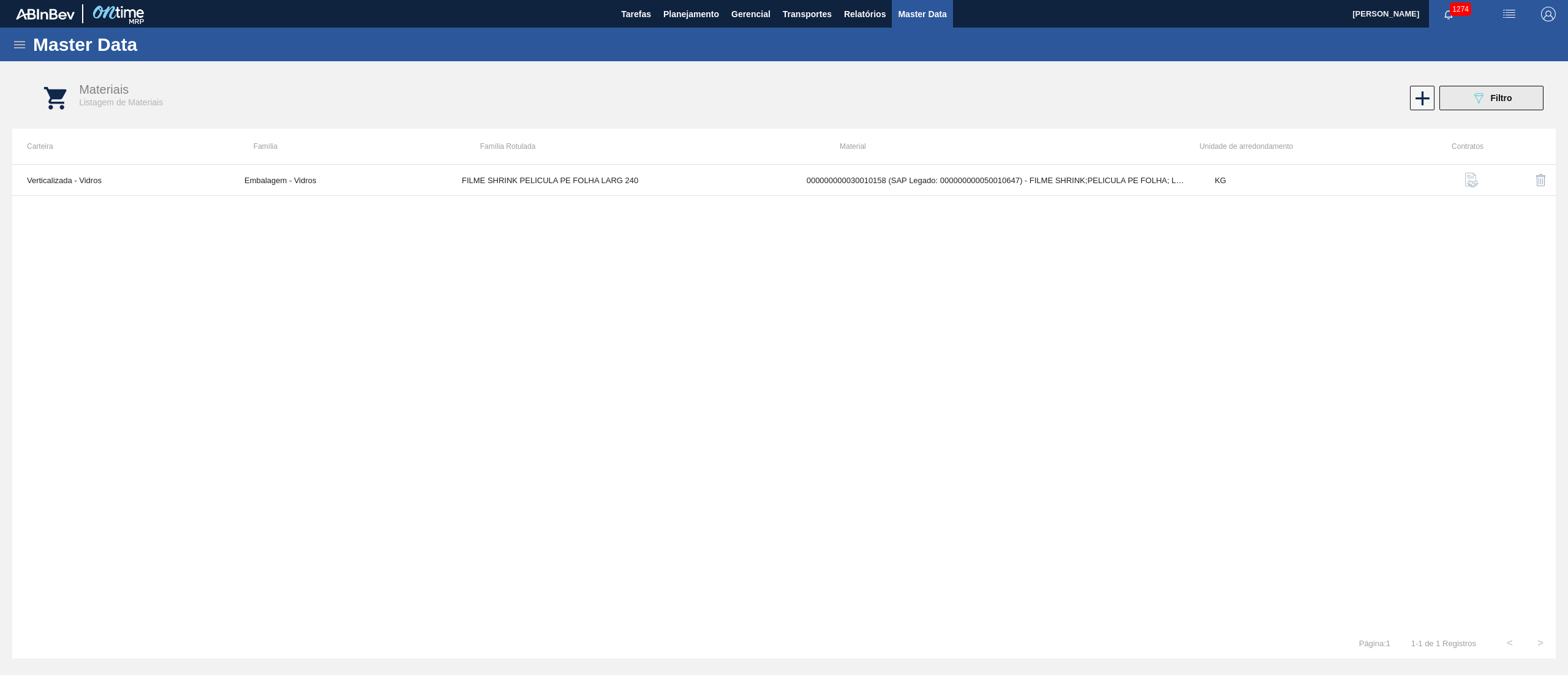
click at [1485, 91] on icon "089F7B8B-B2A5-4AFE-B5C0-19BA573D28AC" at bounding box center [1478, 98] width 14 height 14
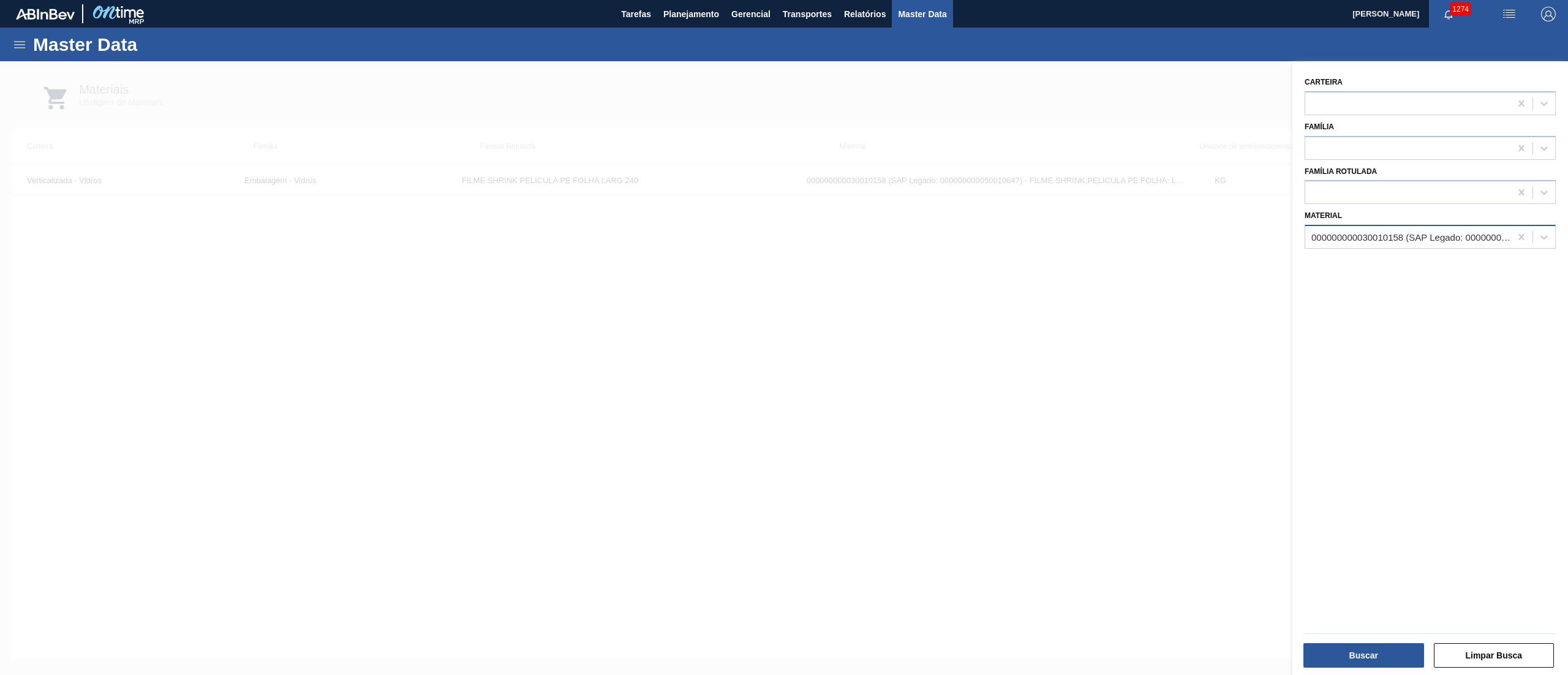
drag, startPoint x: 1414, startPoint y: 235, endPoint x: 1423, endPoint y: 233, distance: 9.2
click at [1422, 233] on div "000000000030010158 (SAP Legado: 000000000050010647) - FILME SHRINK PELICULA PE …" at bounding box center [1411, 237] width 200 height 11
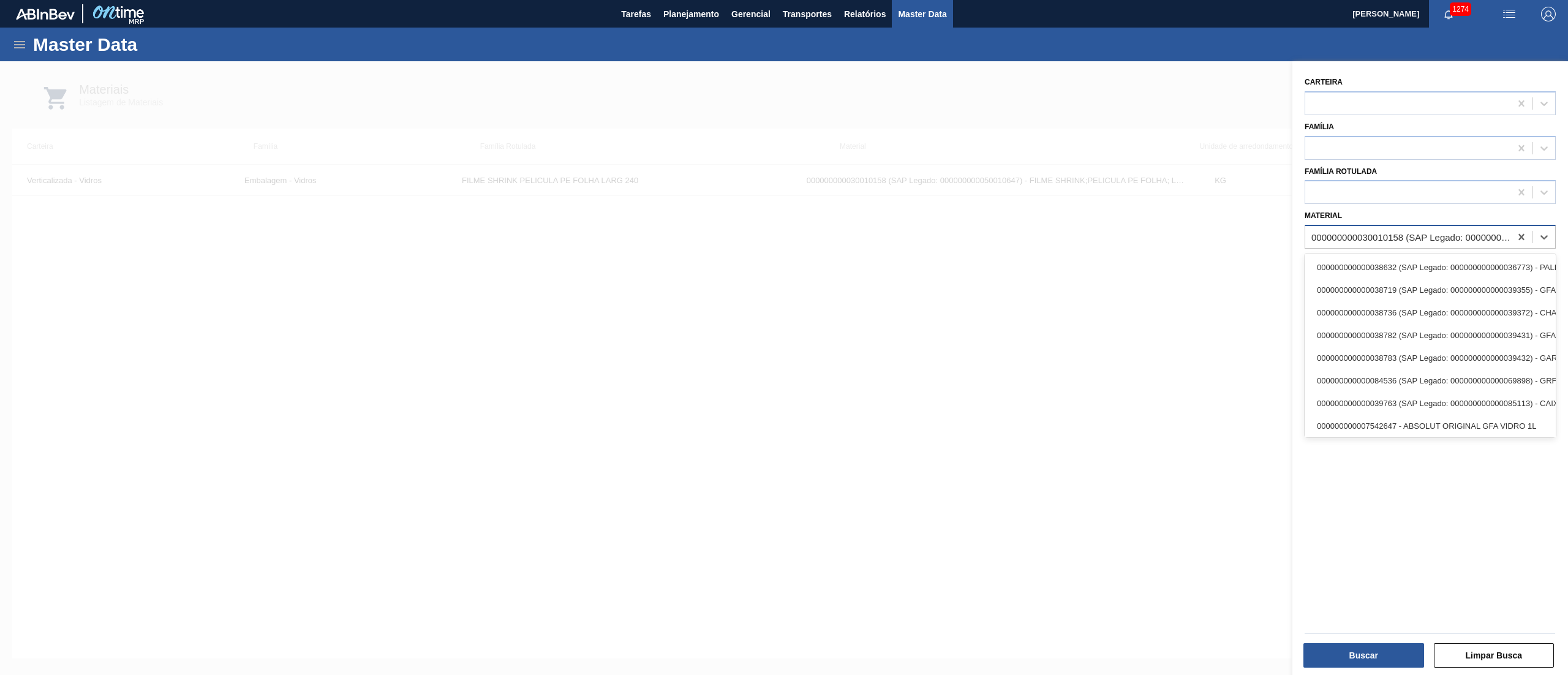
paste input "30010164"
type input "30010164"
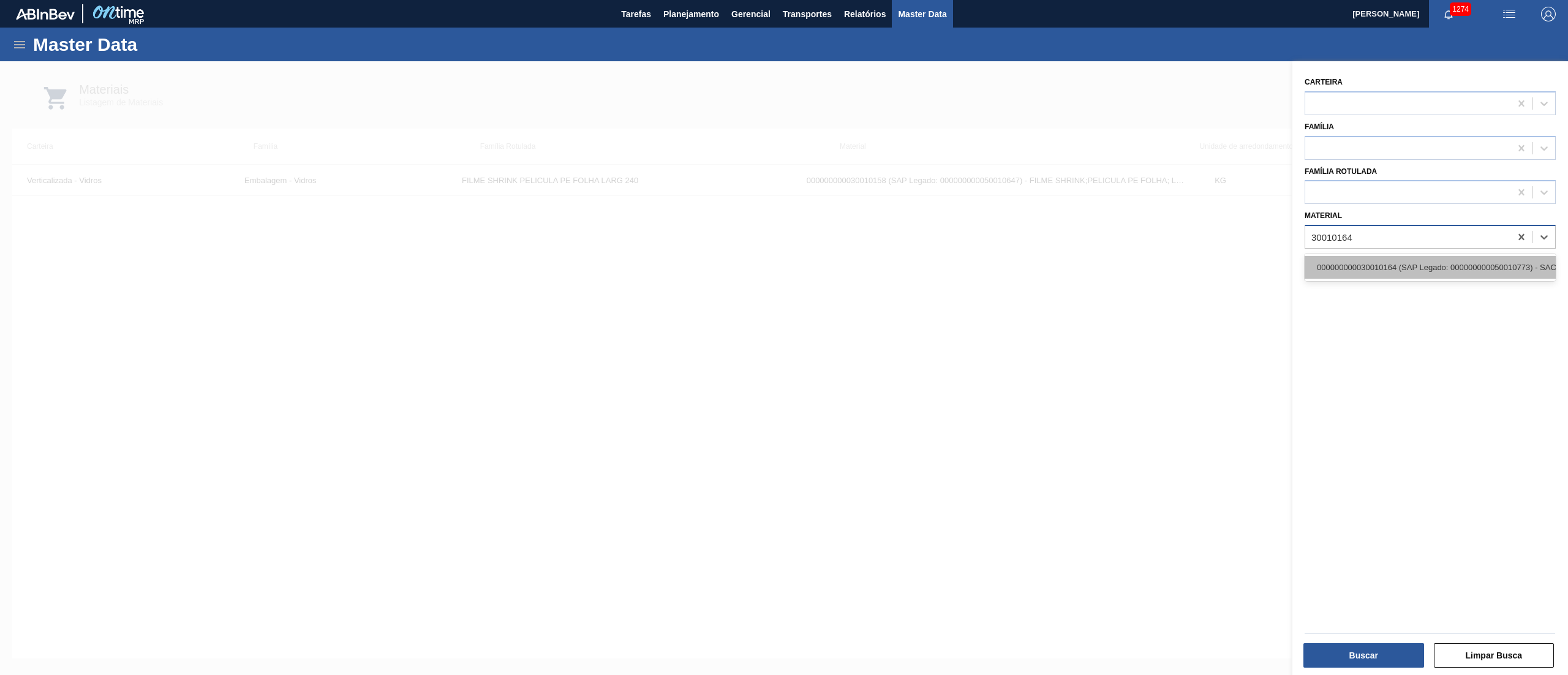
click at [1379, 262] on div "000000000030010164 (SAP Legado: 000000000050010773) - SACO;SHRINK 120MICRAS;PEL…" at bounding box center [1430, 268] width 251 height 23
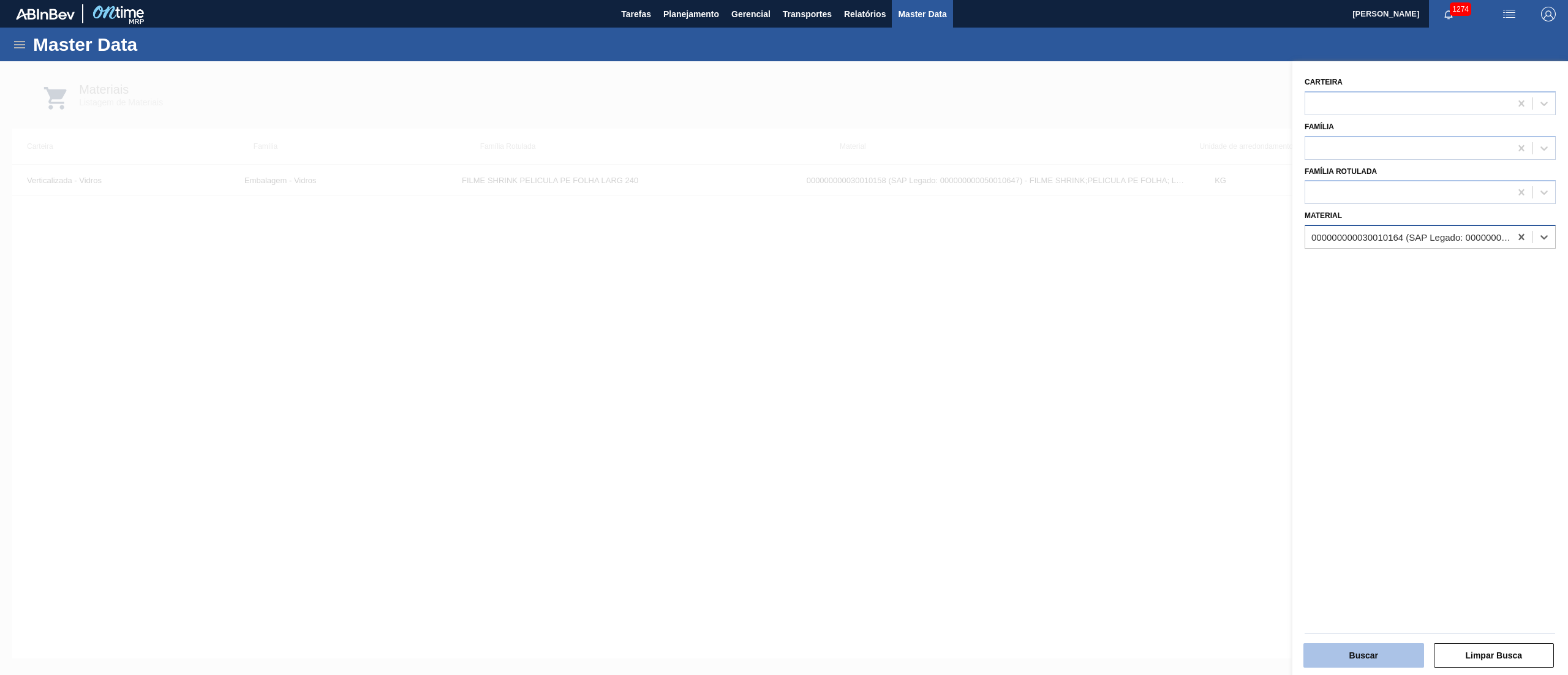
click at [1346, 663] on button "Buscar" at bounding box center [1364, 656] width 121 height 25
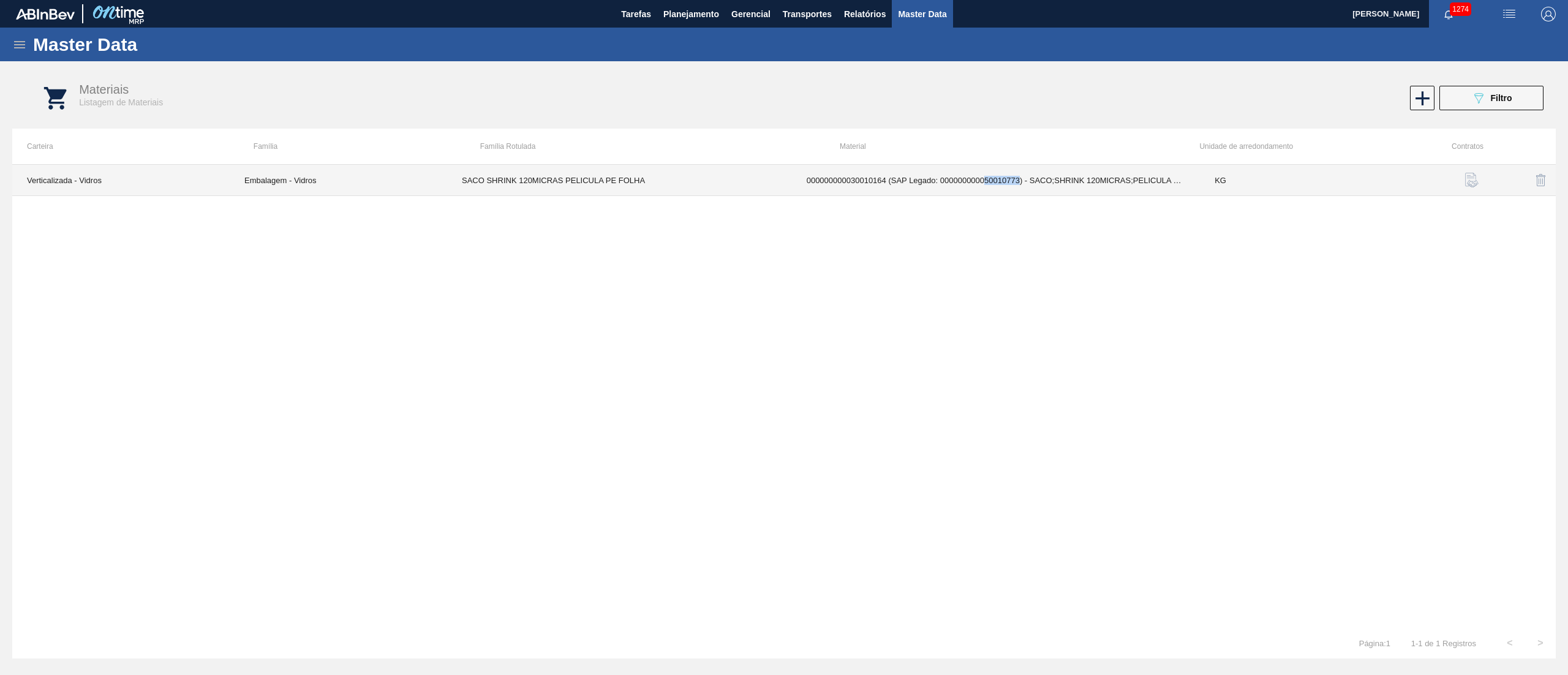
drag, startPoint x: 982, startPoint y: 183, endPoint x: 1018, endPoint y: 183, distance: 36.0
click at [1018, 183] on td "000000000030010164 (SAP Legado: 000000000050010773) - SACO;SHRINK 120MICRAS;PEL…" at bounding box center [996, 180] width 408 height 32
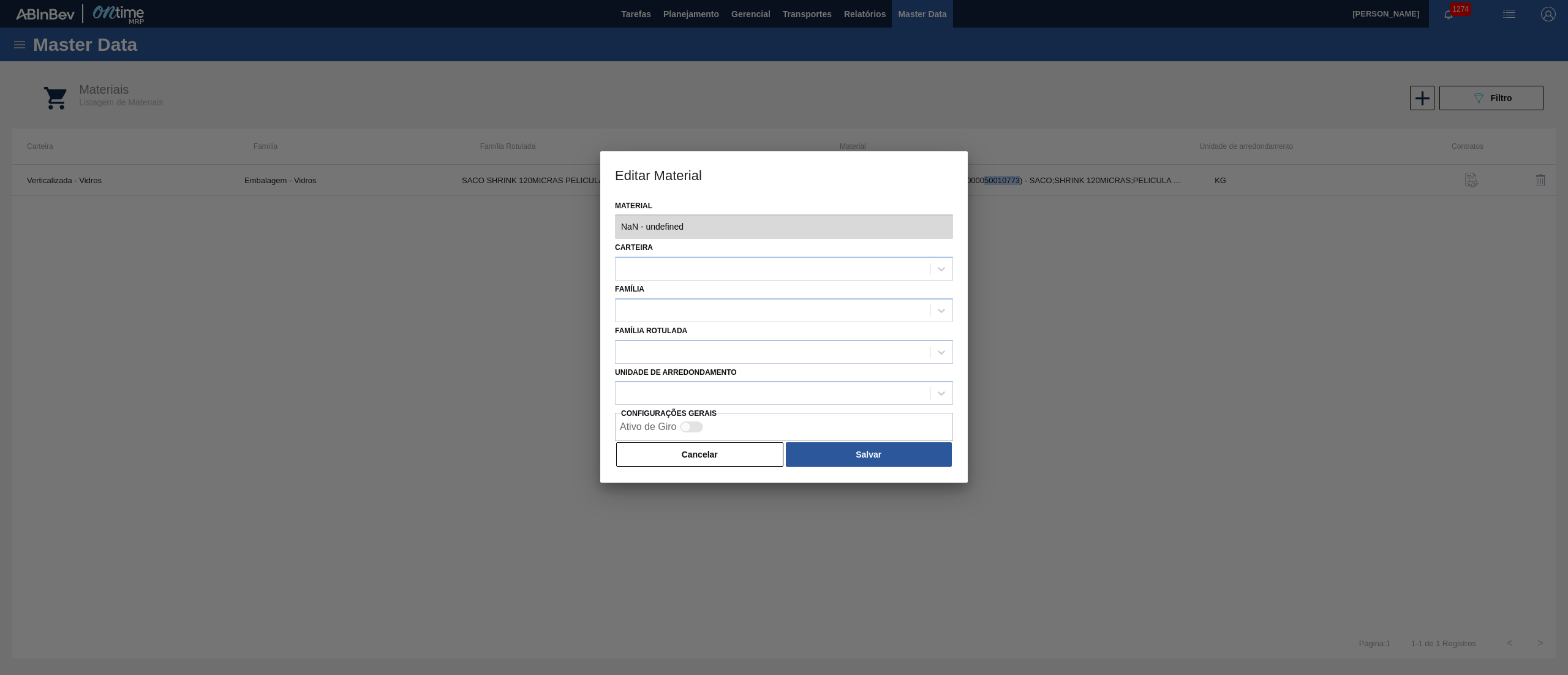
type input "30010164 - 000000000030010164 (SAP Legado: 000000000050010773) - SACO;SHRINK 12…"
copy td "50010773"
click at [894, 240] on div "Material 30010164 - 000000000030010164 (SAP Legado: 000000000050010773) - SACO;…" at bounding box center [783, 340] width 367 height 286
click at [684, 460] on button "Cancelar" at bounding box center [700, 454] width 167 height 25
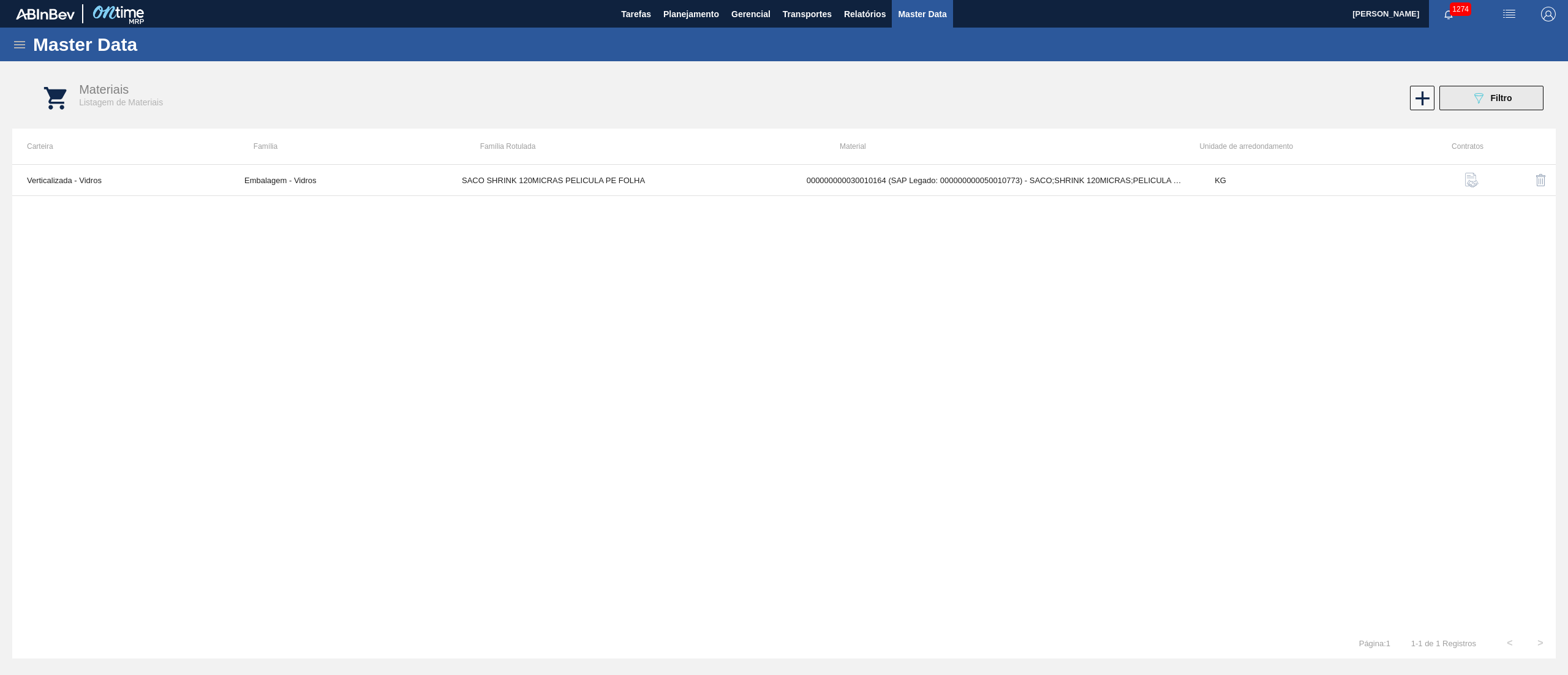
click at [1490, 93] on span "Filtro" at bounding box center [1501, 98] width 21 height 10
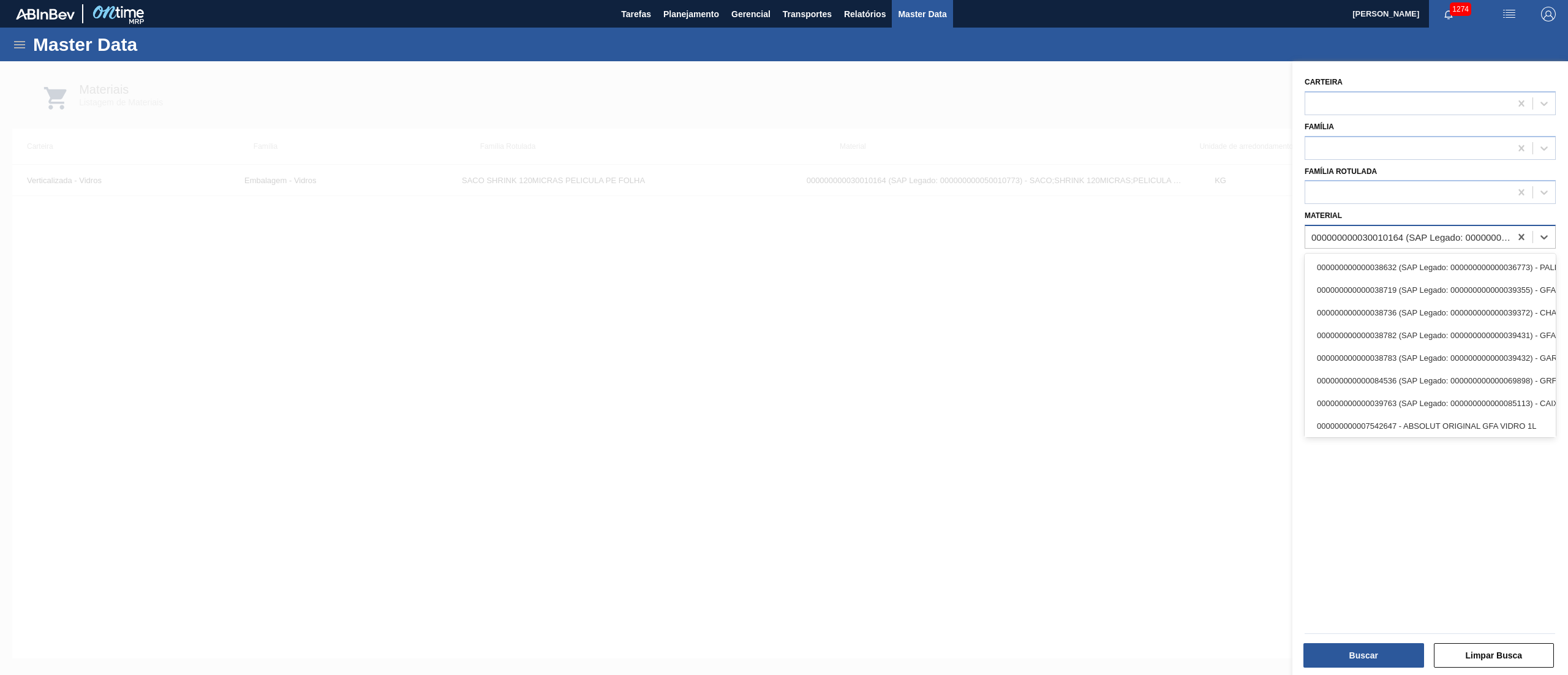
click at [1407, 224] on div "000000000030010164 (SAP Legado: 000000000050010773) - SACO;SHRINK 120MICRAS;PEL…" at bounding box center [1430, 236] width 251 height 24
paste input "30003622"
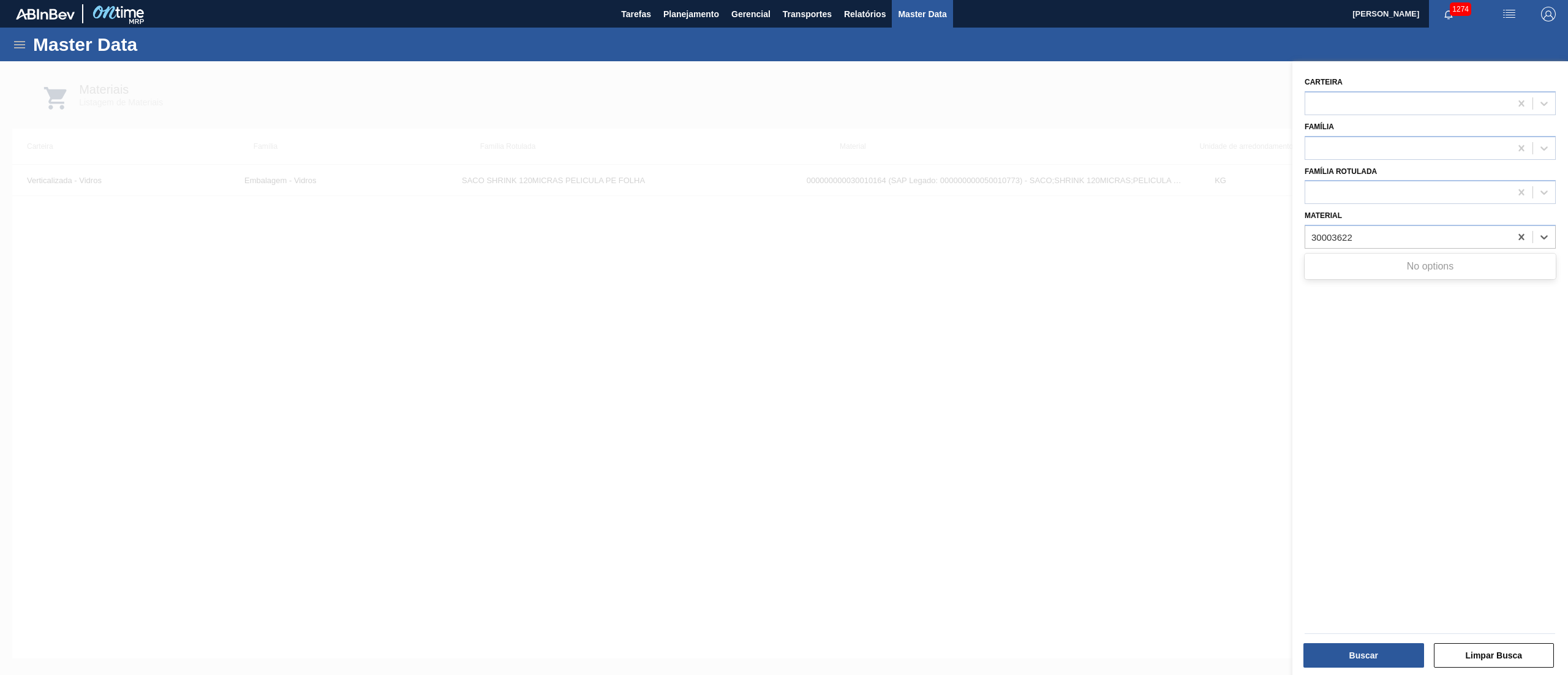
type input "30003622"
paste input "30003622"
type input "30003622"
paste input "30008468"
type input "30008468"
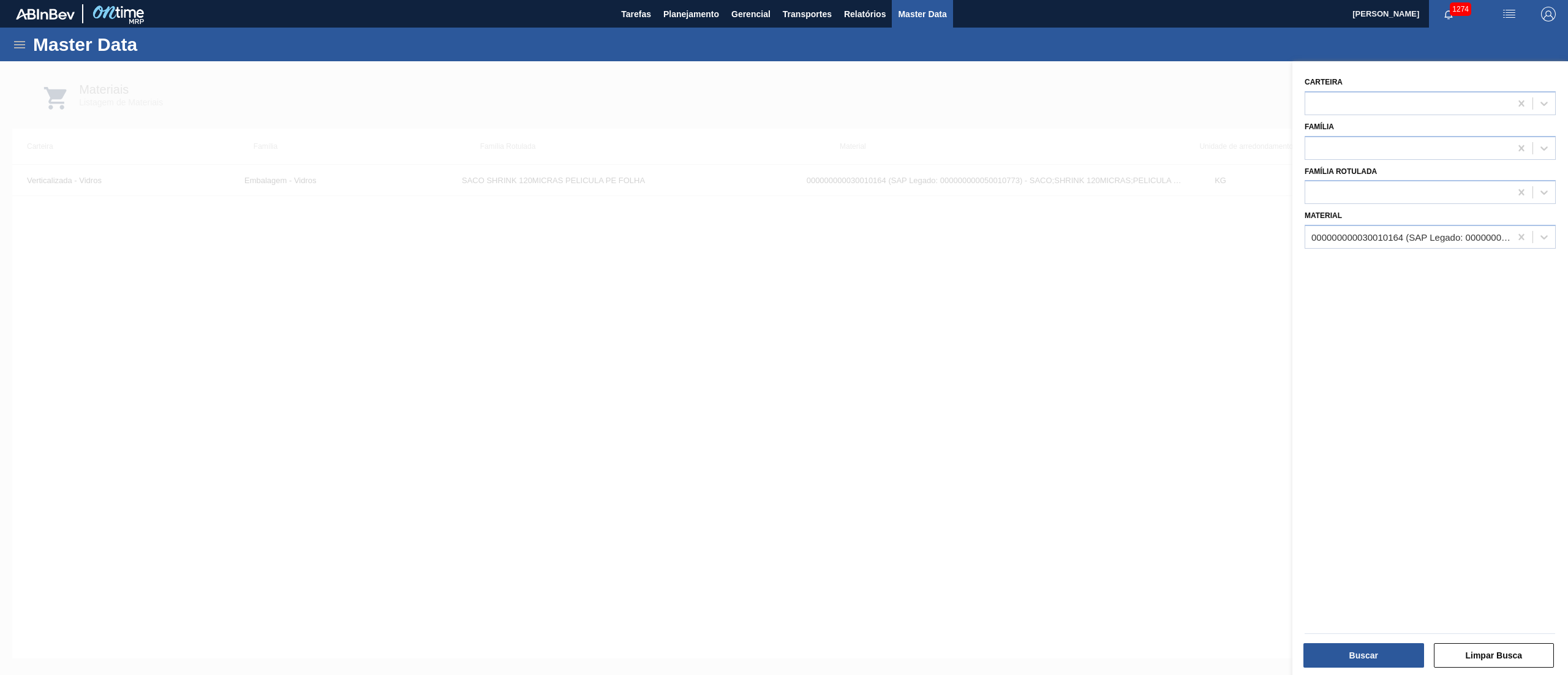
drag, startPoint x: 9, startPoint y: 51, endPoint x: 27, endPoint y: 40, distance: 21.1
click at [19, 48] on div "Master Data" at bounding box center [784, 44] width 1568 height 34
click at [27, 40] on div "Master Data" at bounding box center [784, 44] width 1568 height 34
click at [16, 43] on icon at bounding box center [19, 44] width 14 height 14
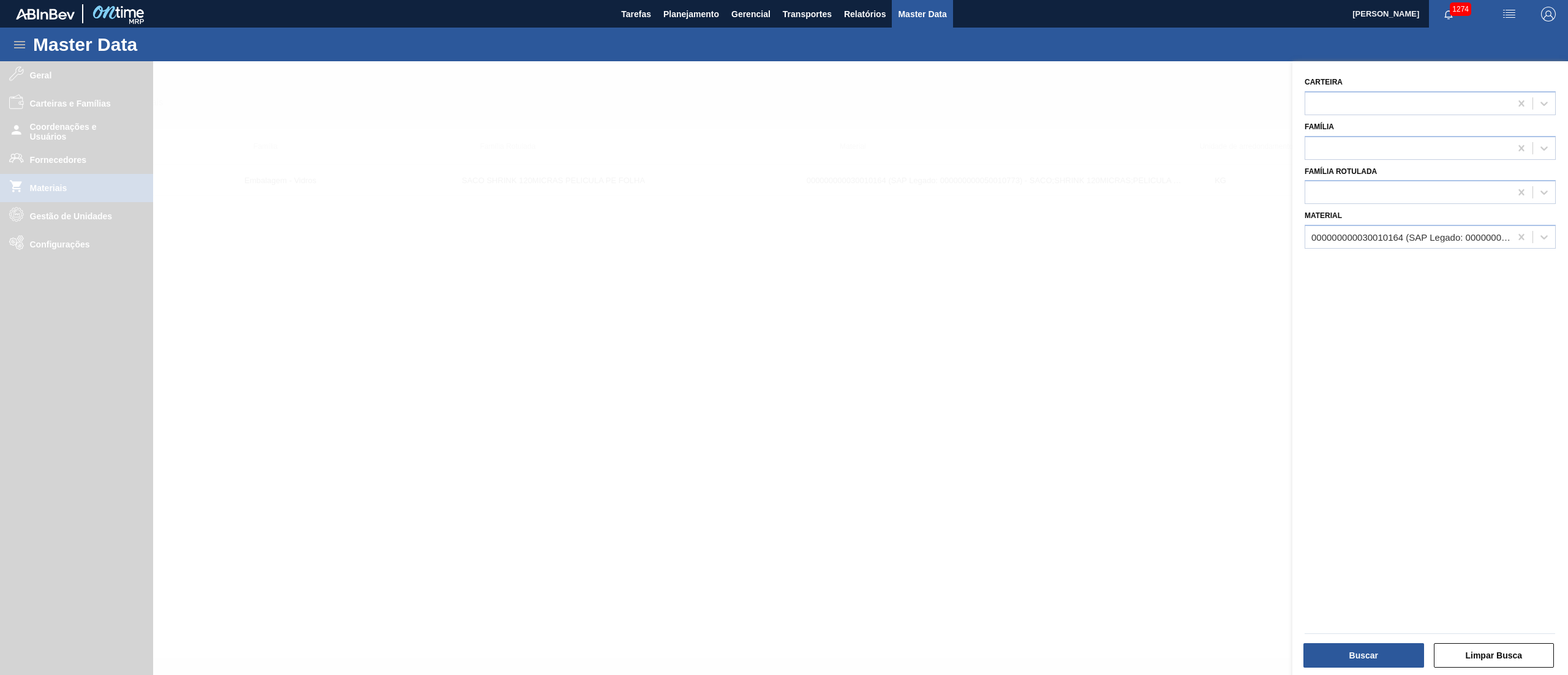
click at [34, 160] on div at bounding box center [784, 399] width 1568 height 675
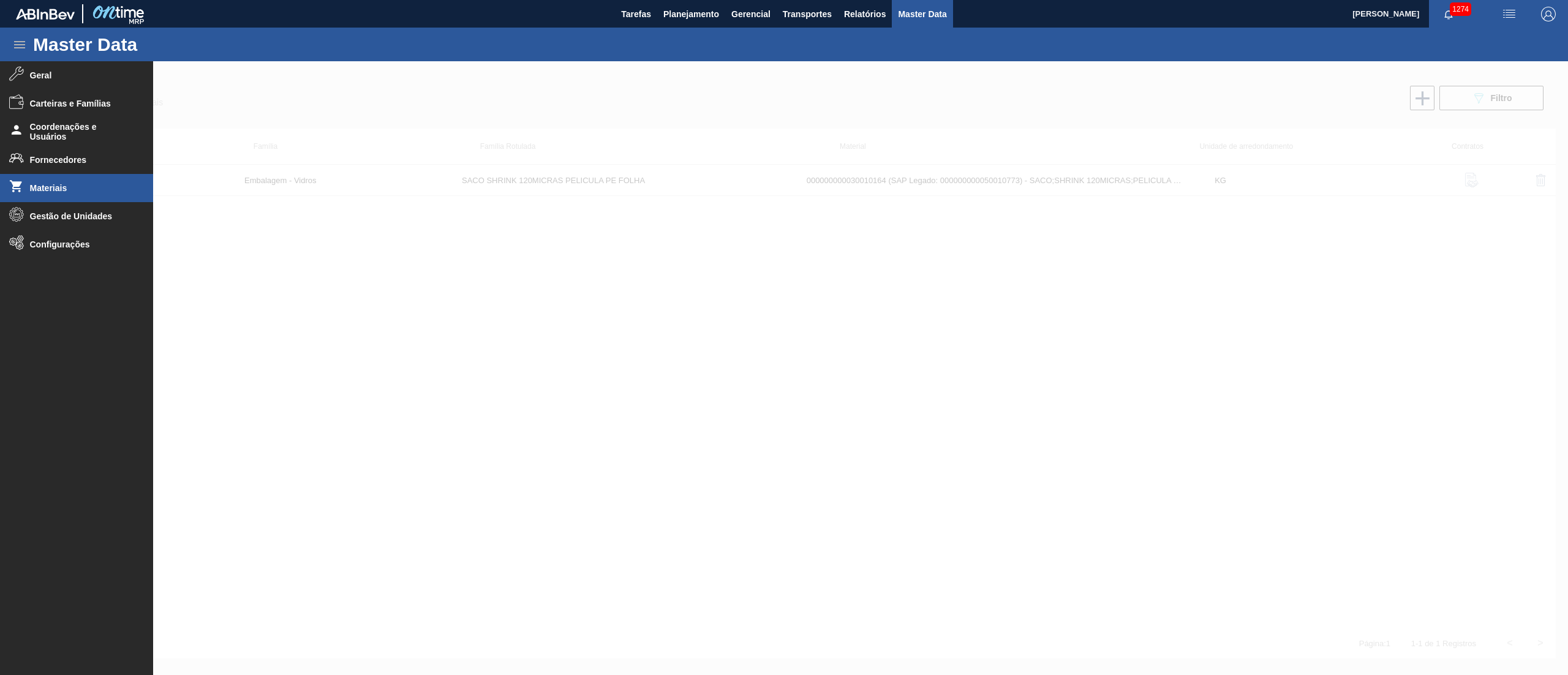
click at [34, 160] on span "Fornecedores" at bounding box center [80, 160] width 101 height 10
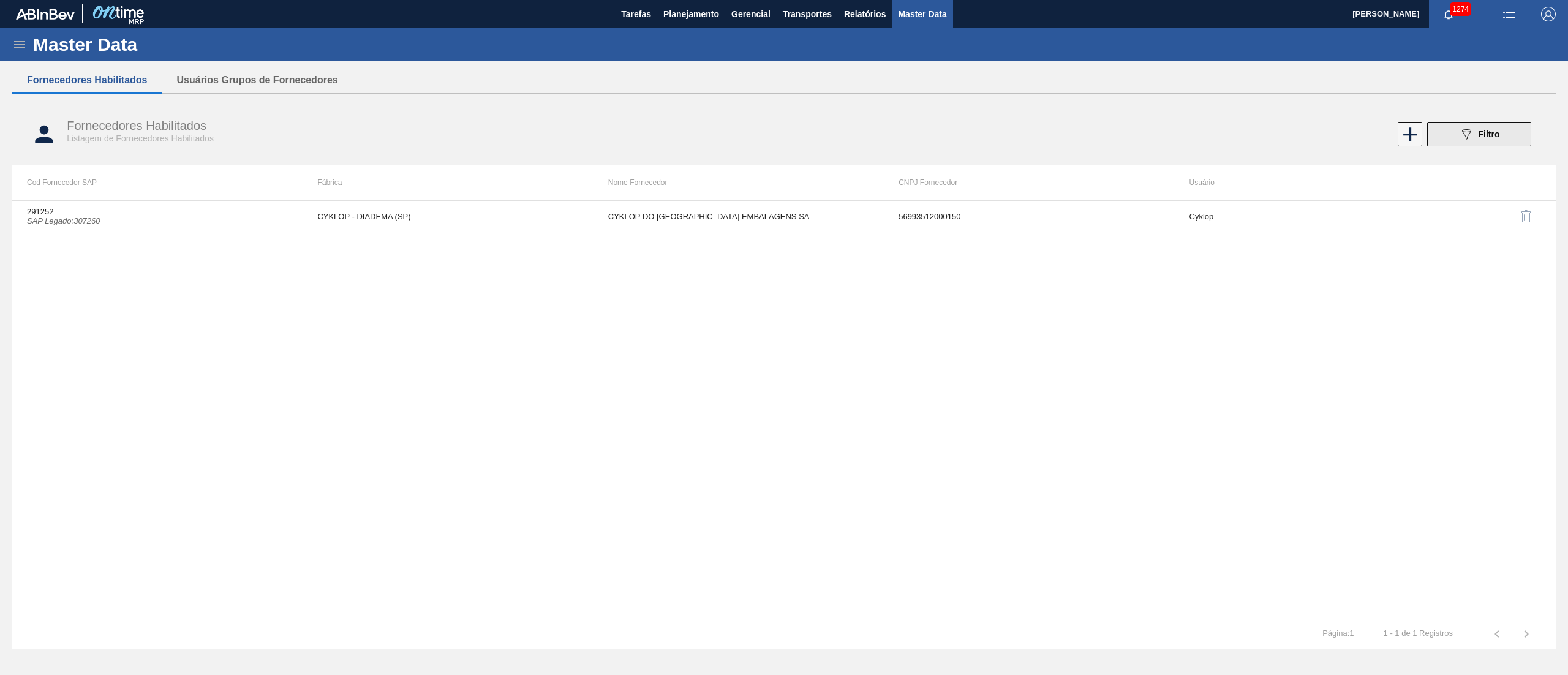
click at [1451, 131] on button "089F7B8B-B2A5-4AFE-B5C0-19BA573D28AC Filtro" at bounding box center [1479, 134] width 104 height 25
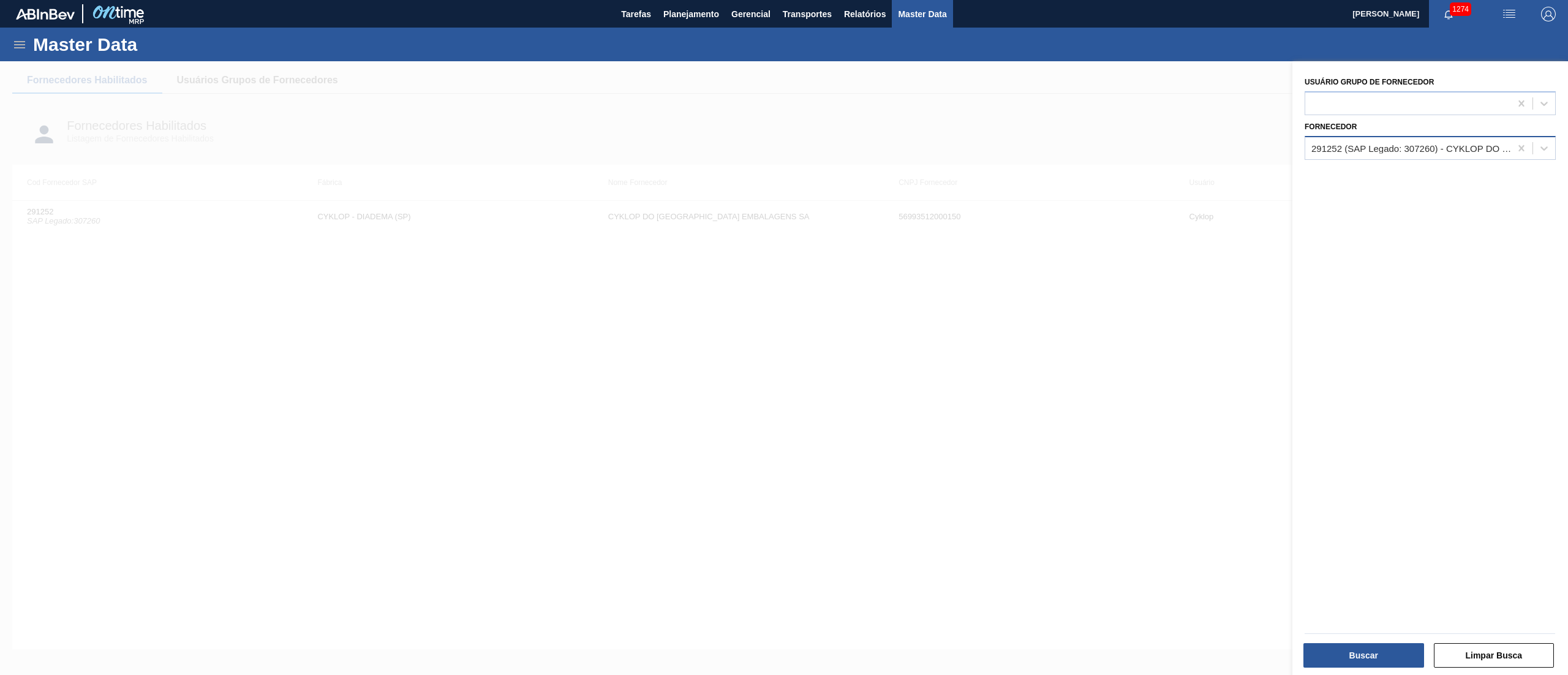
click at [1441, 151] on div "291252 (SAP Legado: 307260) - CYKLOP DO BRASIL EMBALAGENS SA" at bounding box center [1408, 148] width 205 height 18
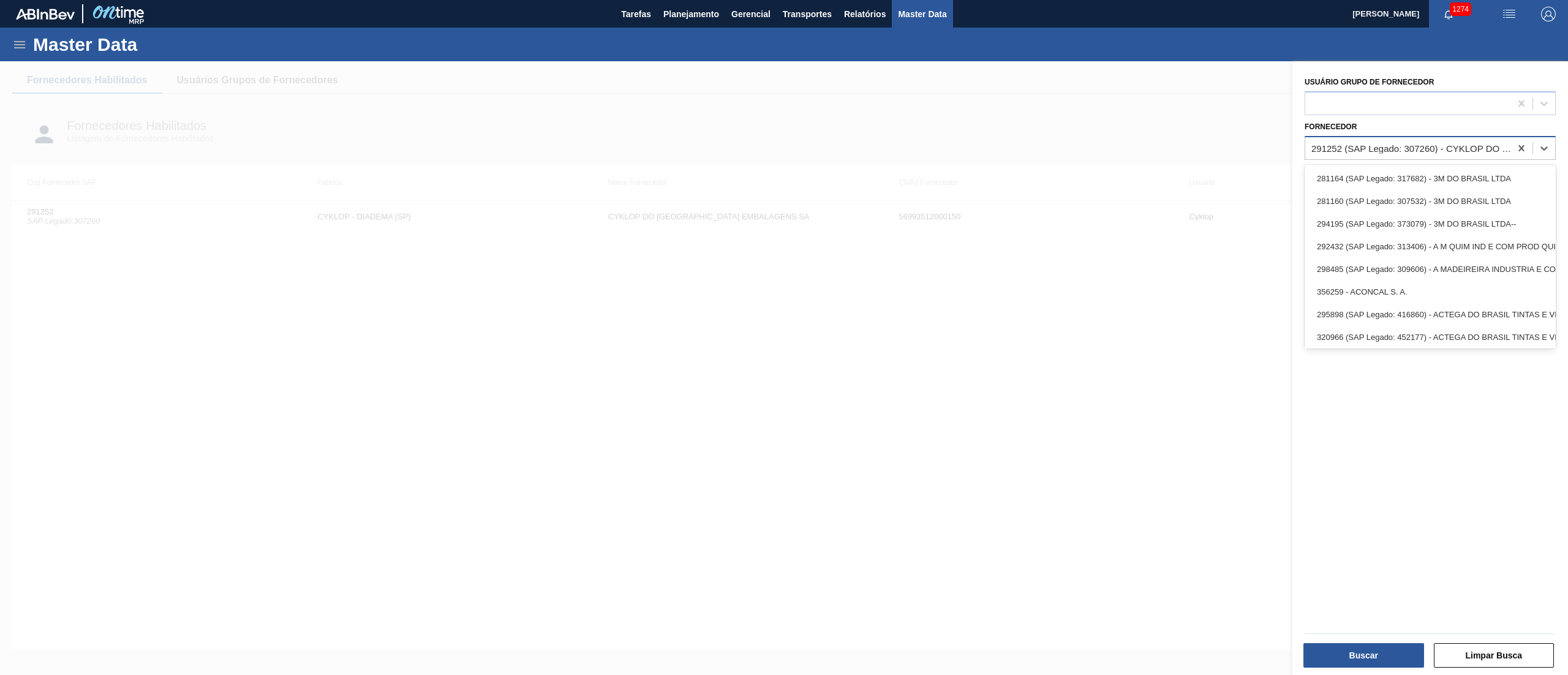
paste input "323480"
type input "323480"
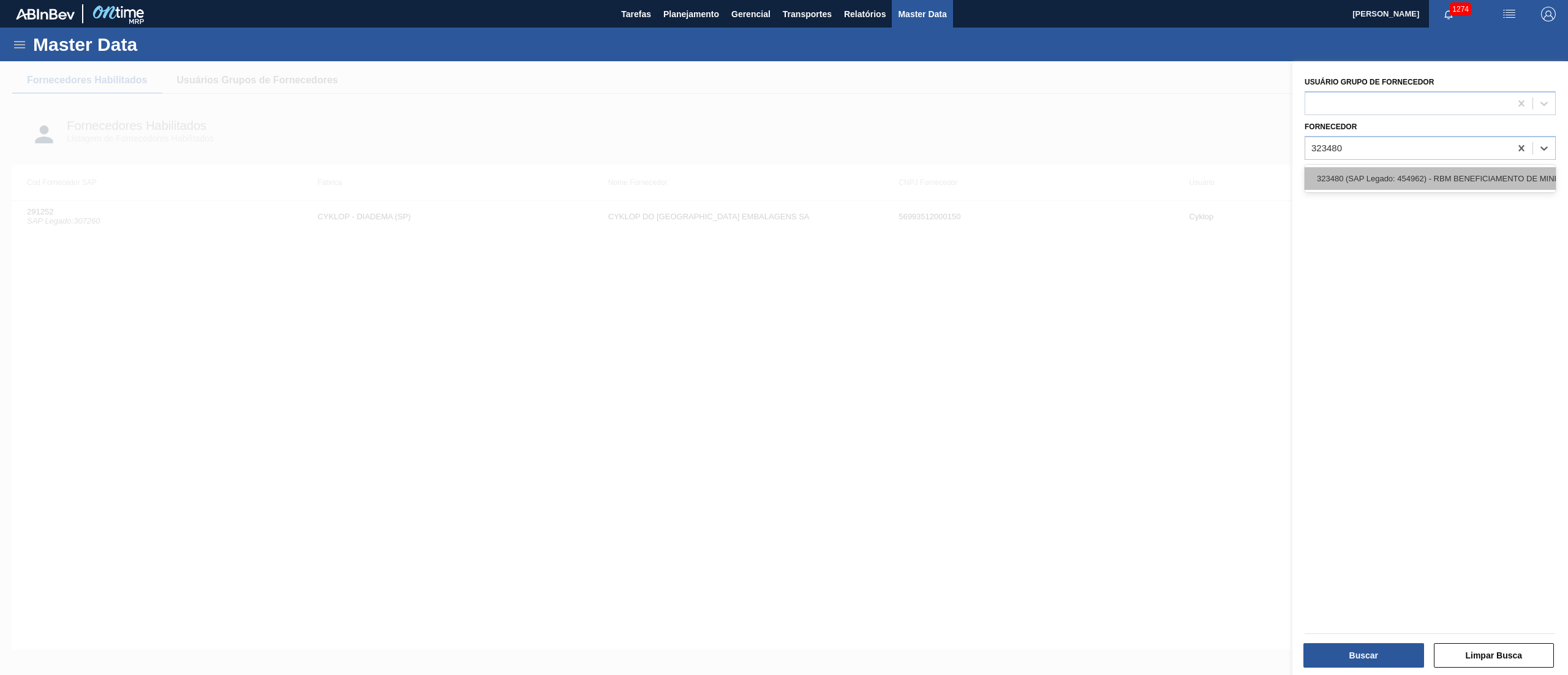
click at [1423, 180] on div "323480 (SAP Legado: 454962) - RBM BENEFICIAMENTO DE MINERAIS LTDA--" at bounding box center [1430, 178] width 251 height 23
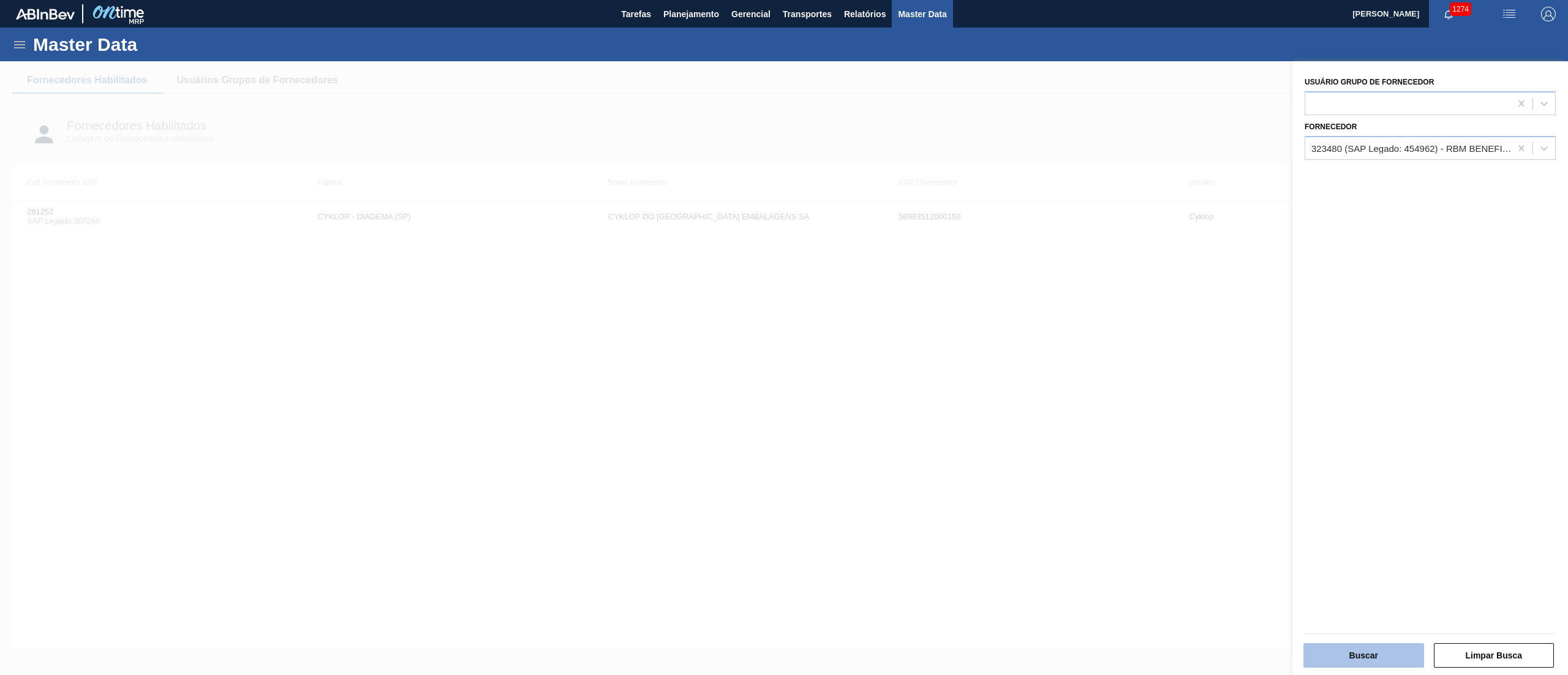
click at [1333, 661] on button "Buscar" at bounding box center [1364, 656] width 121 height 25
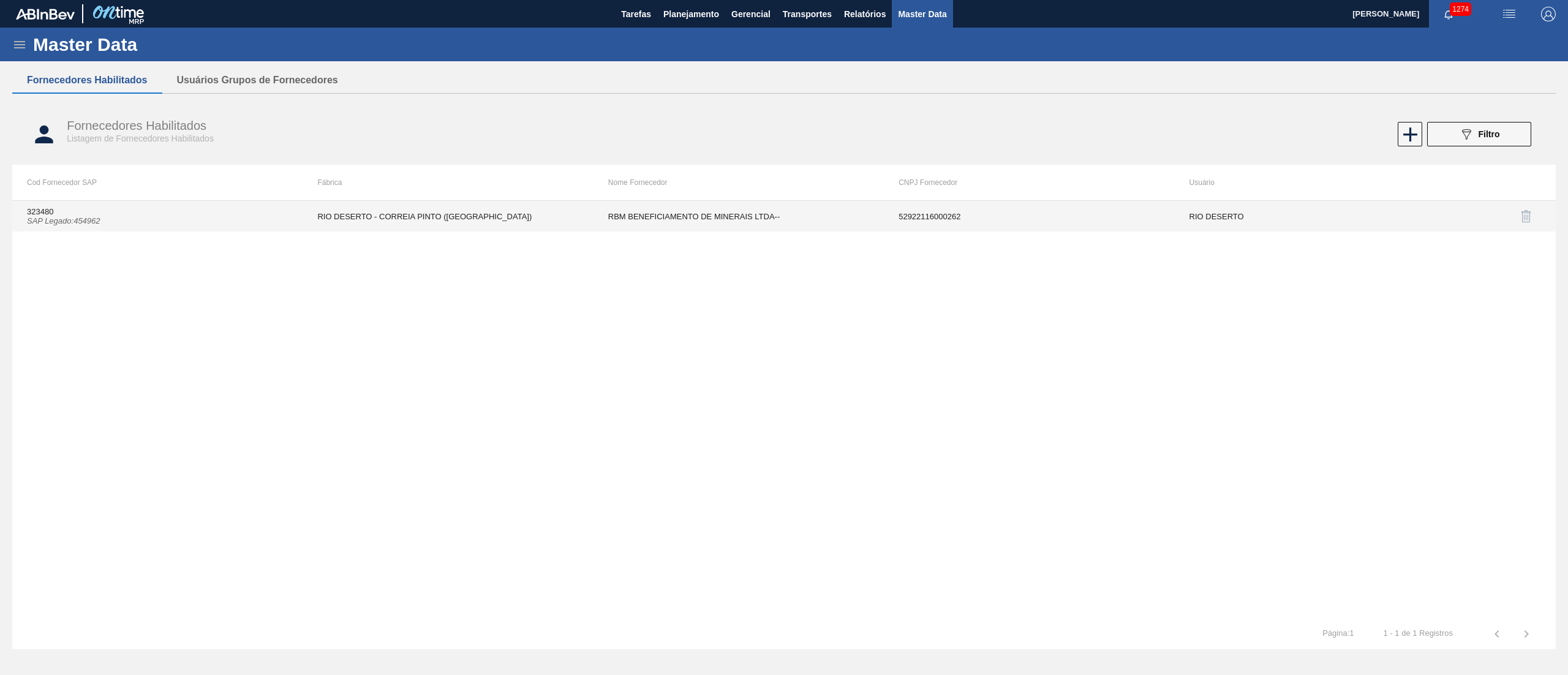
click at [98, 229] on td "323480 SAP Legado : 454962" at bounding box center [157, 217] width 290 height 31
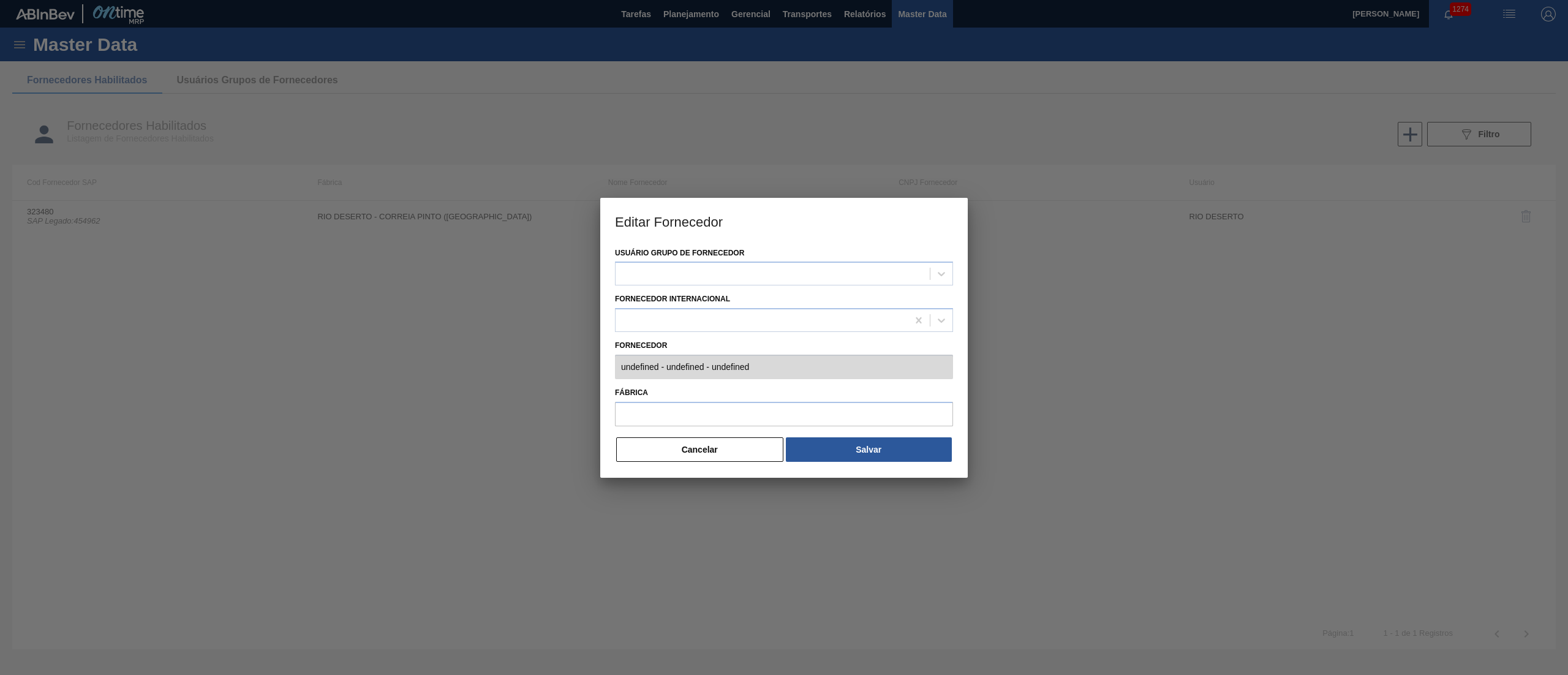
type input "323480 (SAP Legado: 454962) - RBM BENEFICIAMENTO DE MINERAIS LTDA-- - 529221160…"
type input "RIO DESERTO - CORREIA PINTO (SC)"
click at [730, 462] on div "Cancelar Salvar" at bounding box center [783, 450] width 338 height 27
click at [728, 459] on button "Cancelar" at bounding box center [700, 450] width 167 height 25
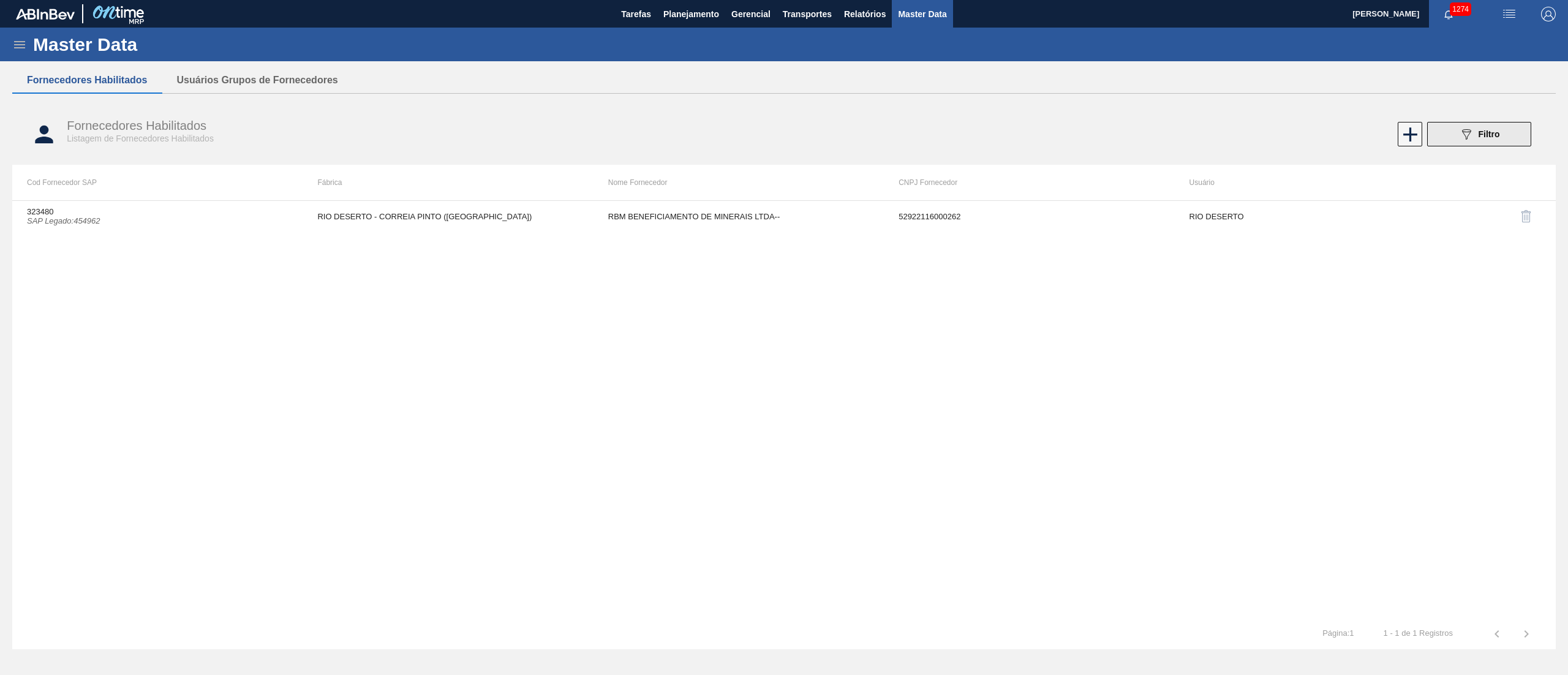
click at [1485, 134] on span "Filtro" at bounding box center [1488, 134] width 21 height 10
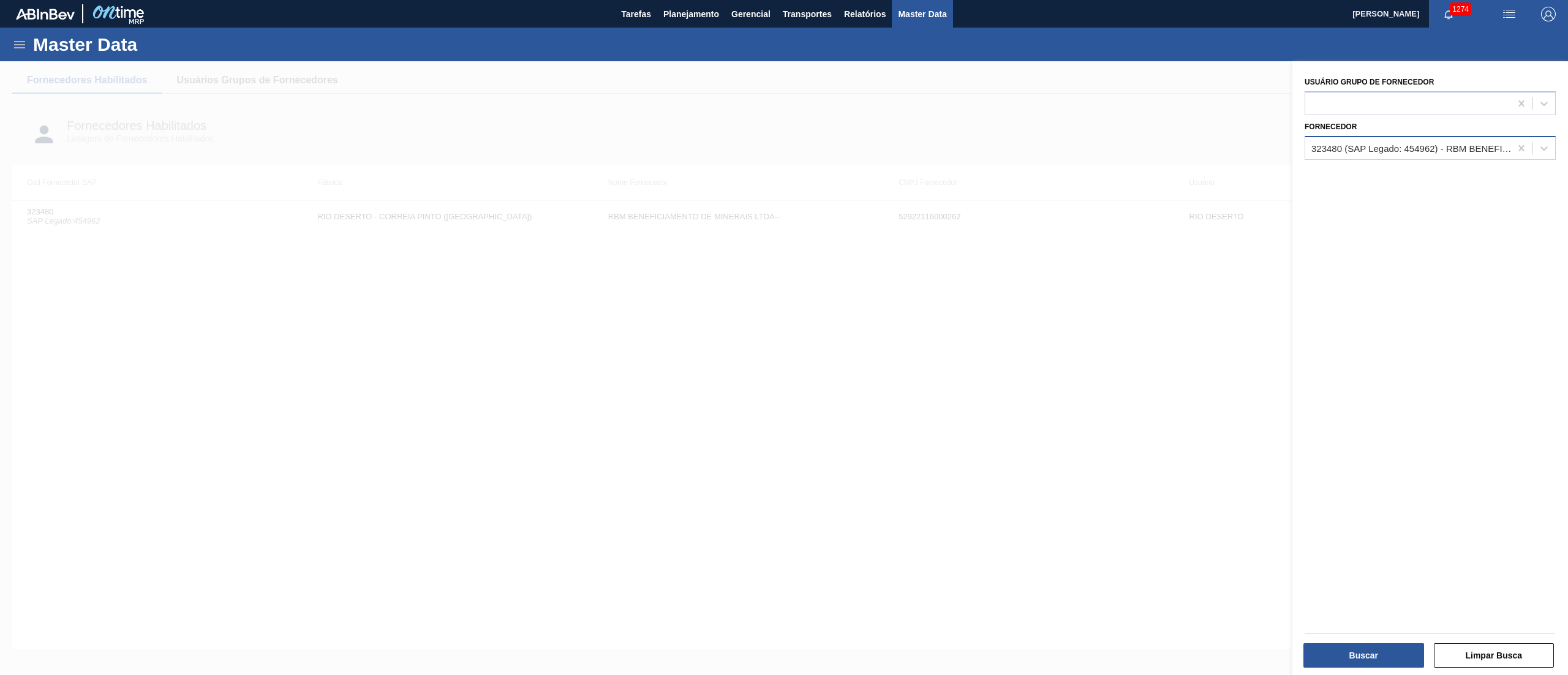
click at [1390, 143] on div "323480 (SAP Legado: 454962) - RBM BENEFICIAMENTO DE MINERAIS LTDA--" at bounding box center [1411, 148] width 200 height 11
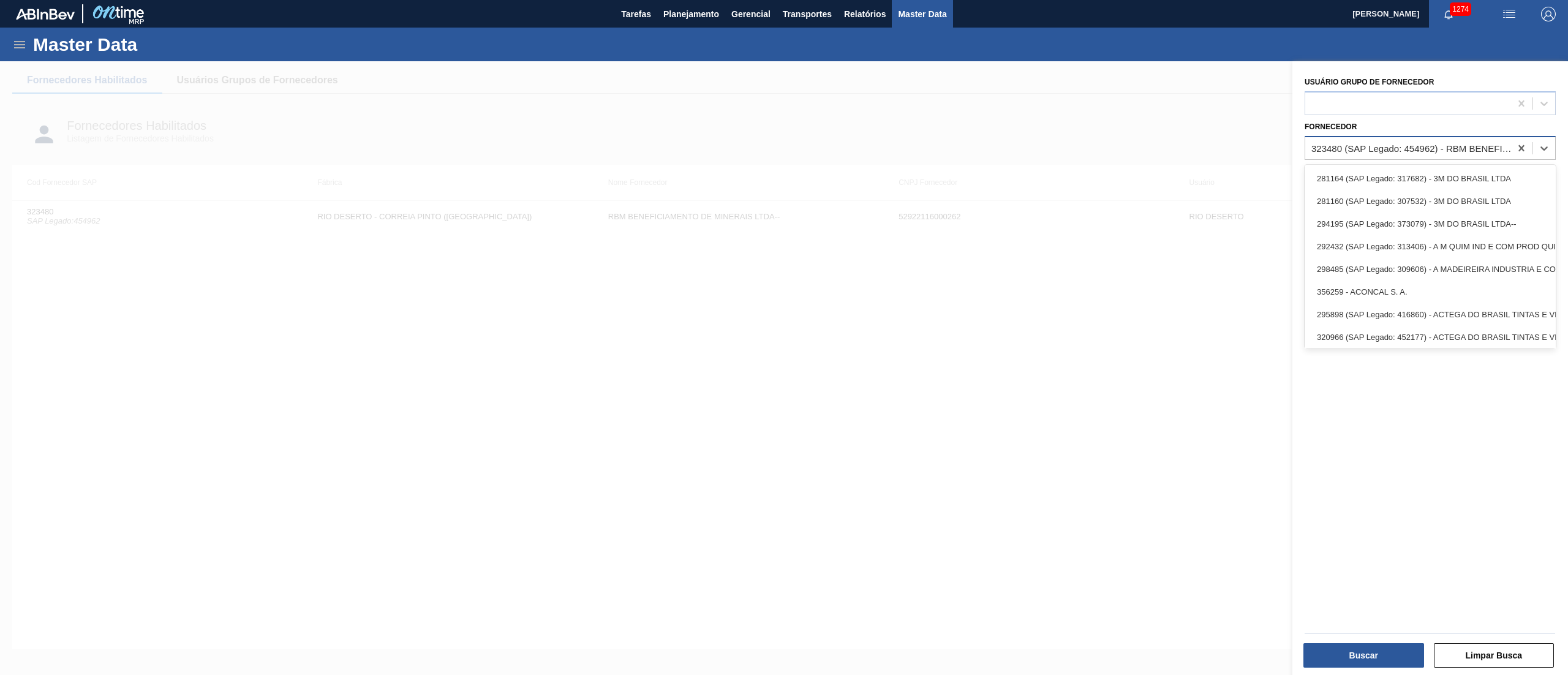
paste input "318864"
type input "318864"
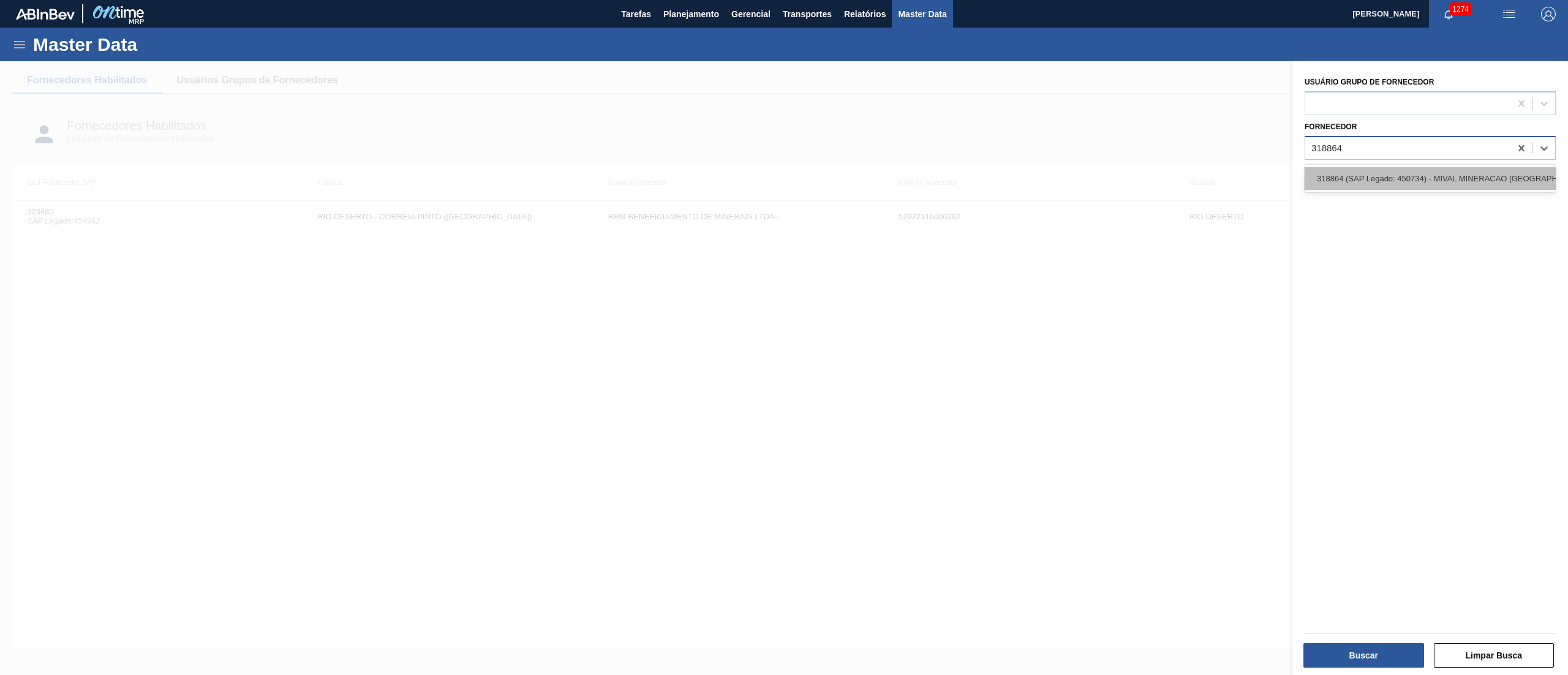
click at [1378, 169] on div "318864 (SAP Legado: 450734) - MIVAL MINERACAO VALE DO RIO" at bounding box center [1430, 178] width 251 height 23
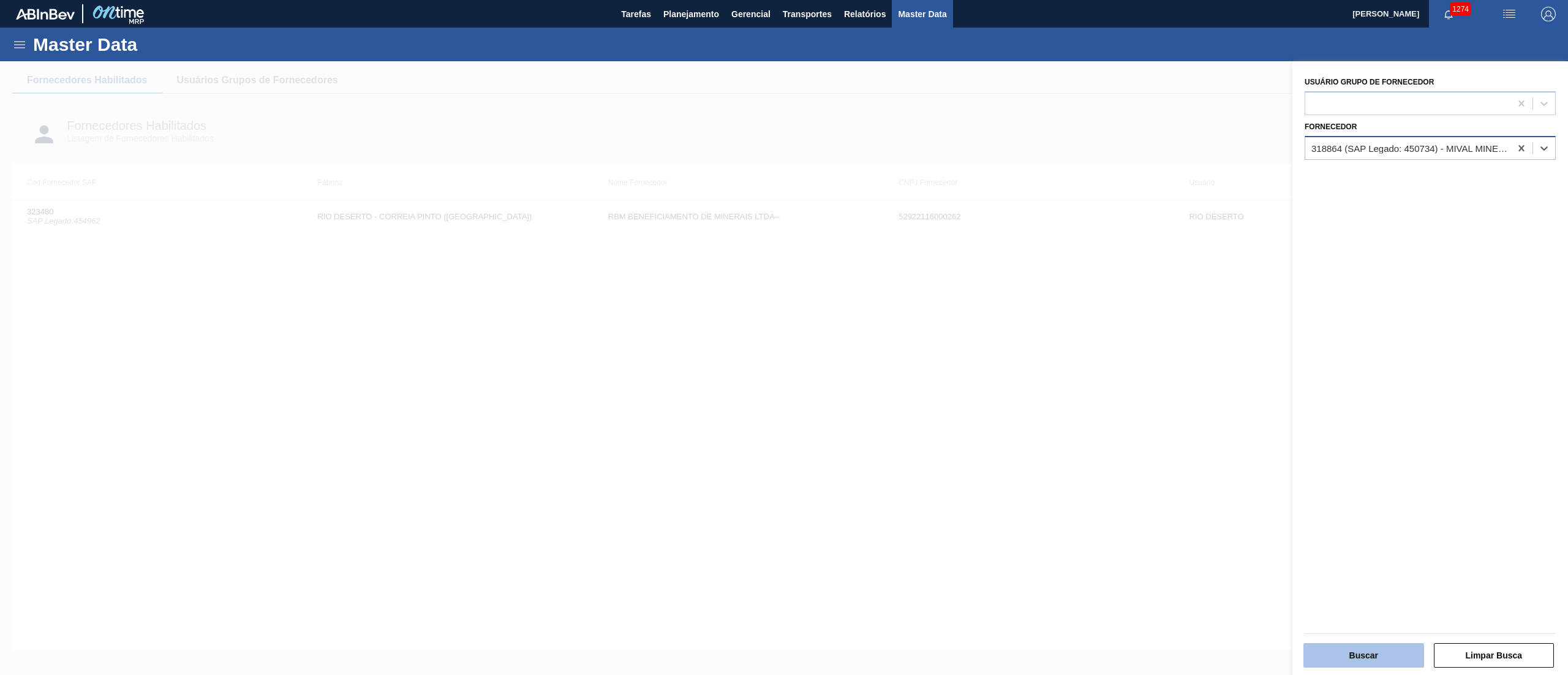
click at [1352, 657] on button "Buscar" at bounding box center [1364, 656] width 121 height 25
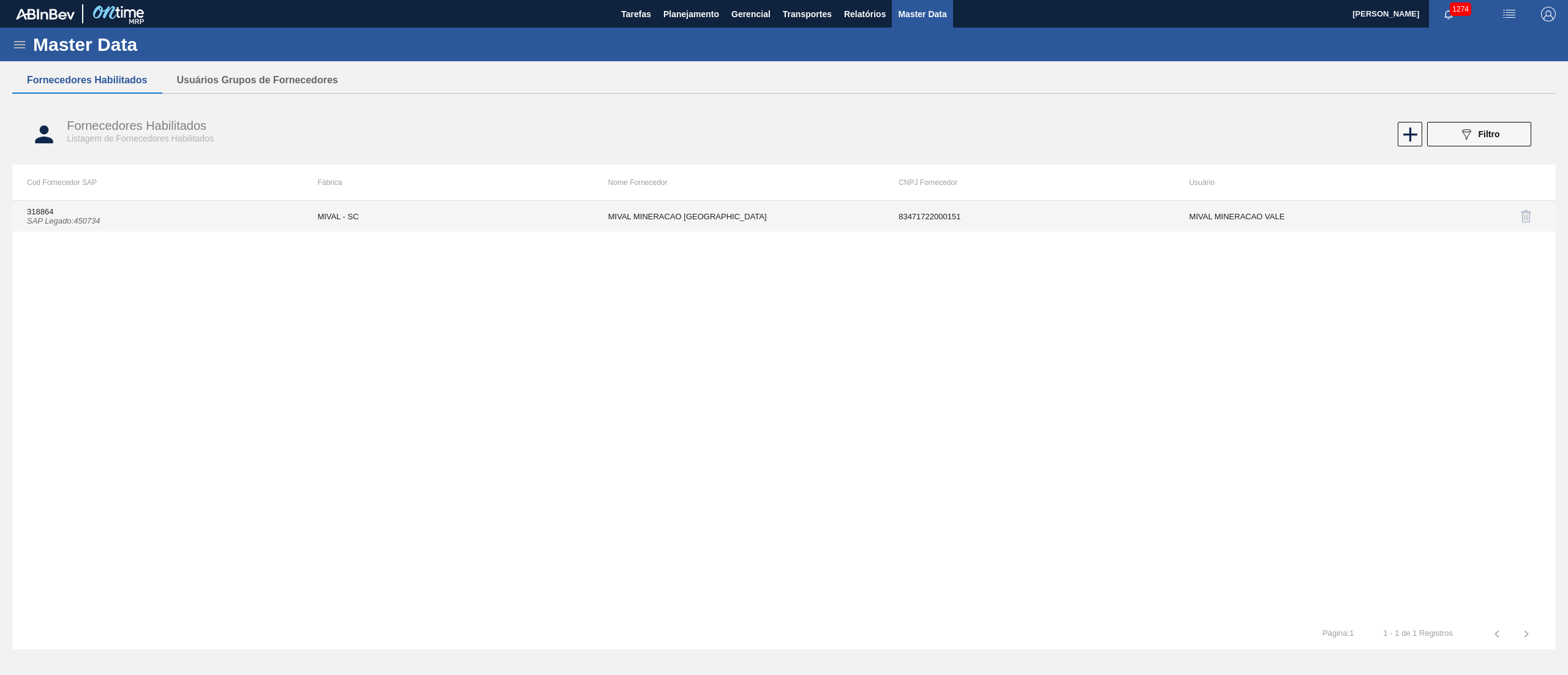
click at [93, 220] on icon "SAP Legado : 450734" at bounding box center [63, 221] width 74 height 10
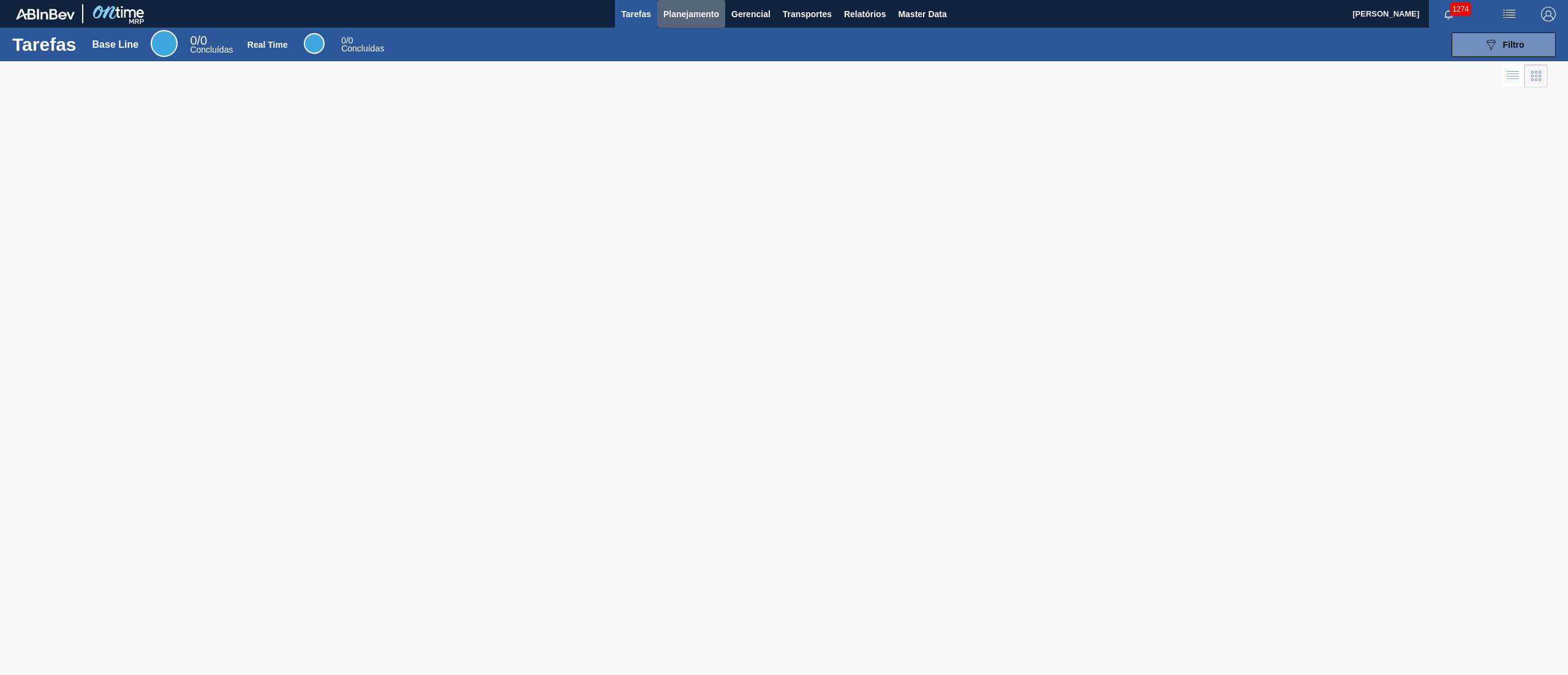
drag, startPoint x: 683, startPoint y: 8, endPoint x: 679, endPoint y: 44, distance: 36.2
click at [684, 13] on span "Planejamento" at bounding box center [691, 13] width 56 height 14
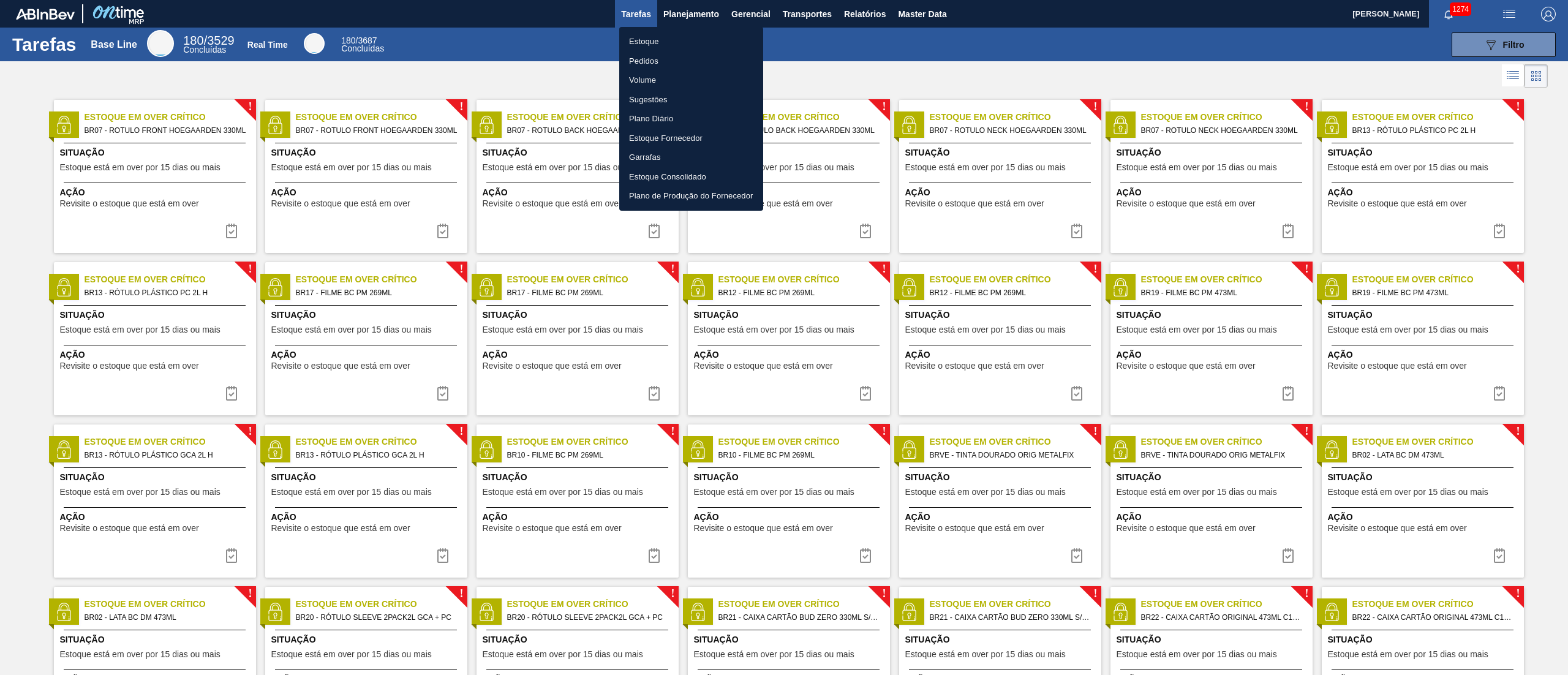
click at [673, 47] on li "Estoque" at bounding box center [691, 41] width 144 height 19
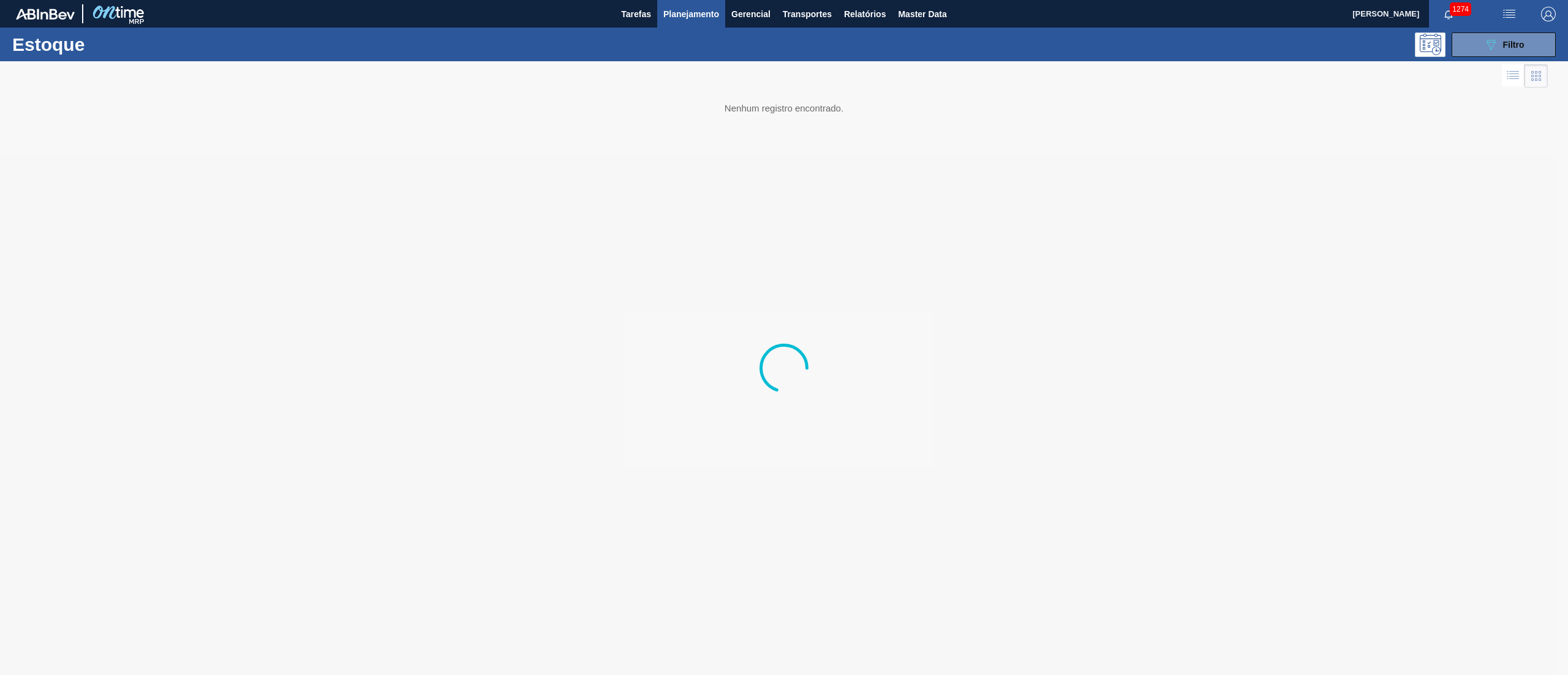
click at [1451, 57] on div "Estoque 089F7B8B-B2A5-4AFE-B5C0-19BA573D28AC Filtro" at bounding box center [784, 44] width 1568 height 34
click at [1463, 48] on button "089F7B8B-B2A5-4AFE-B5C0-19BA573D28AC Filtro" at bounding box center [1503, 45] width 104 height 25
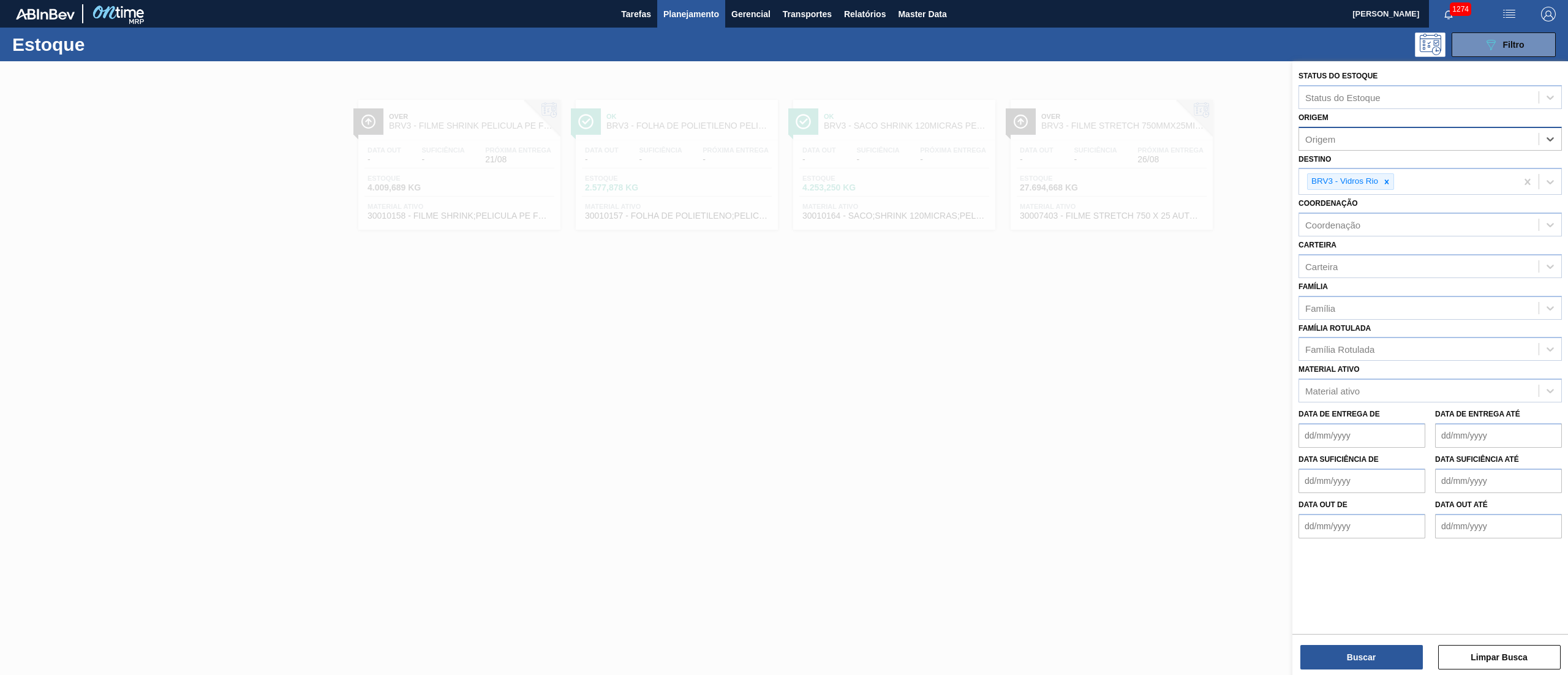
click at [949, 343] on div at bounding box center [784, 399] width 1568 height 675
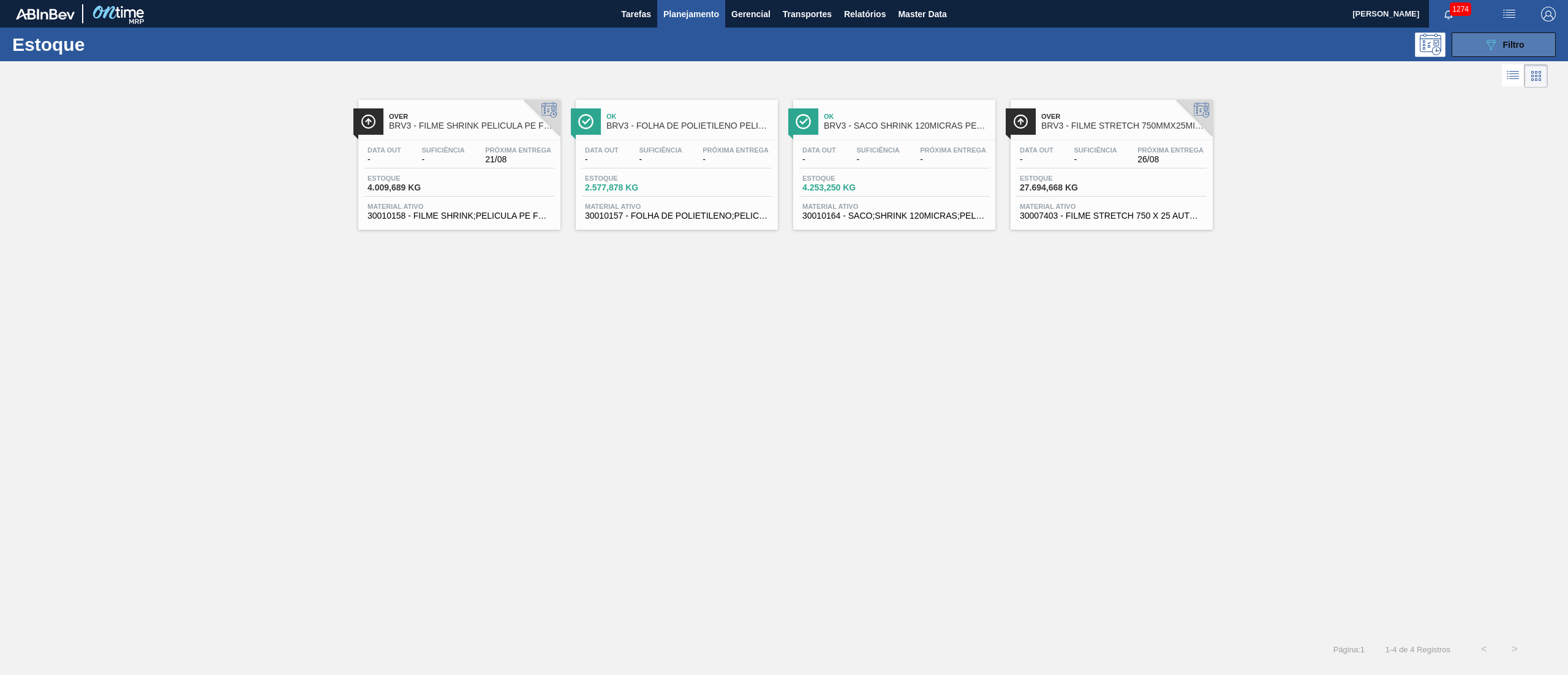
click at [1504, 48] on span "Filtro" at bounding box center [1513, 45] width 21 height 10
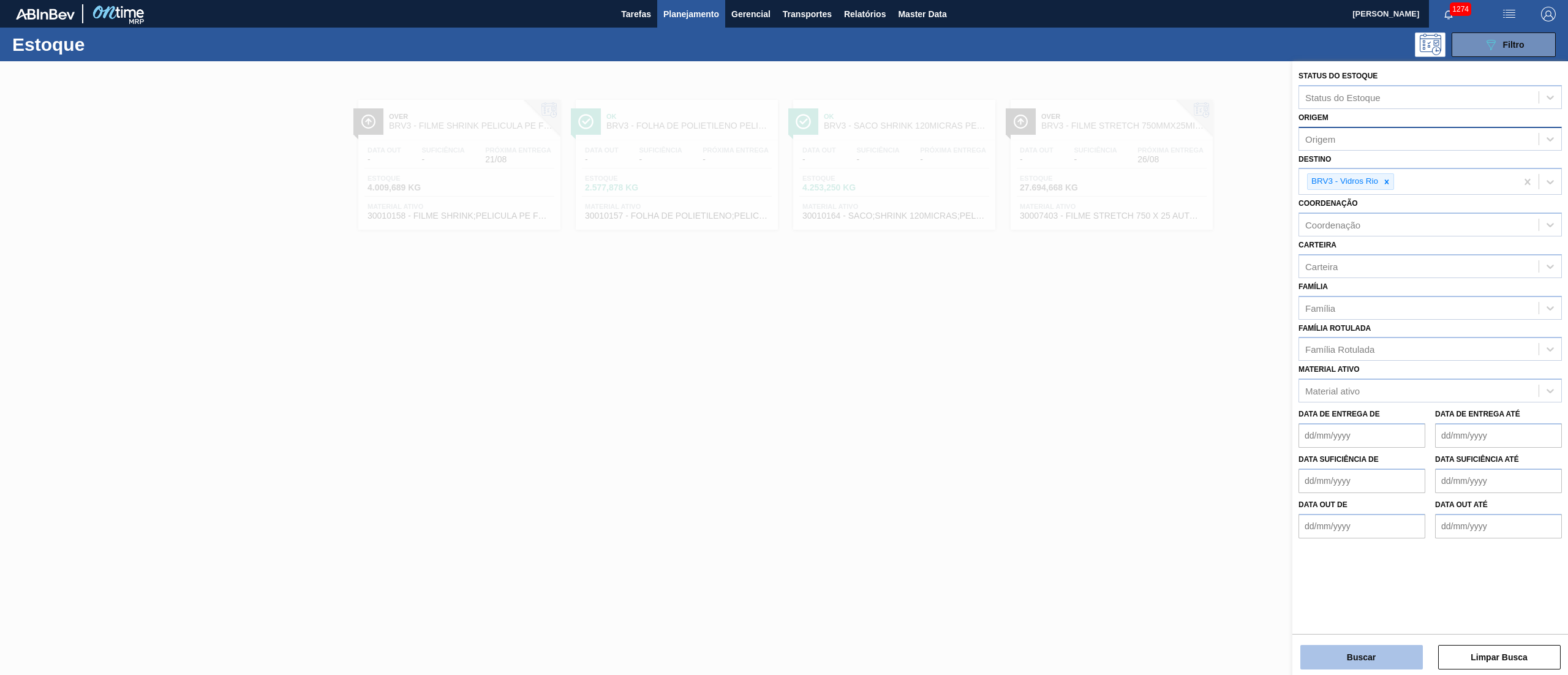
click at [1348, 663] on button "Buscar" at bounding box center [1361, 658] width 123 height 25
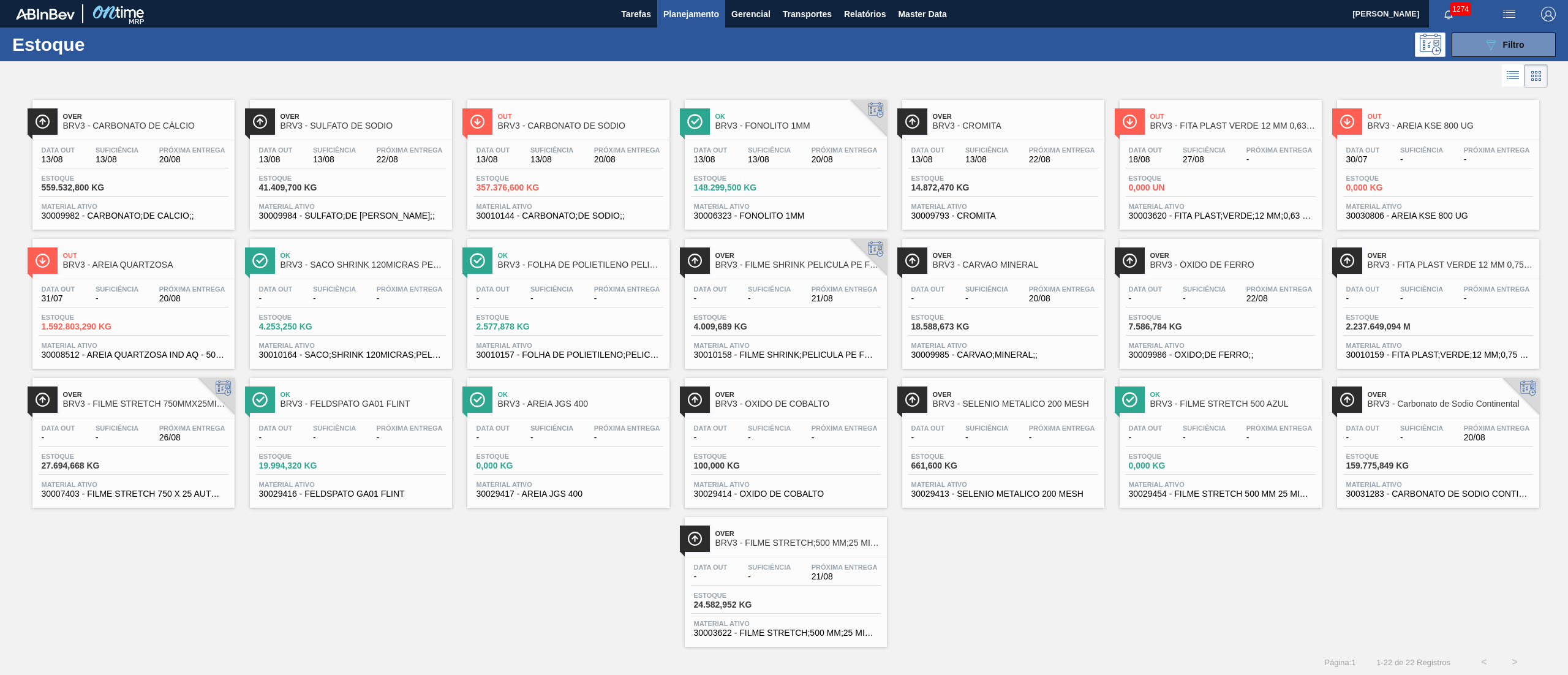
click at [793, 344] on span "Material ativo" at bounding box center [786, 346] width 184 height 8
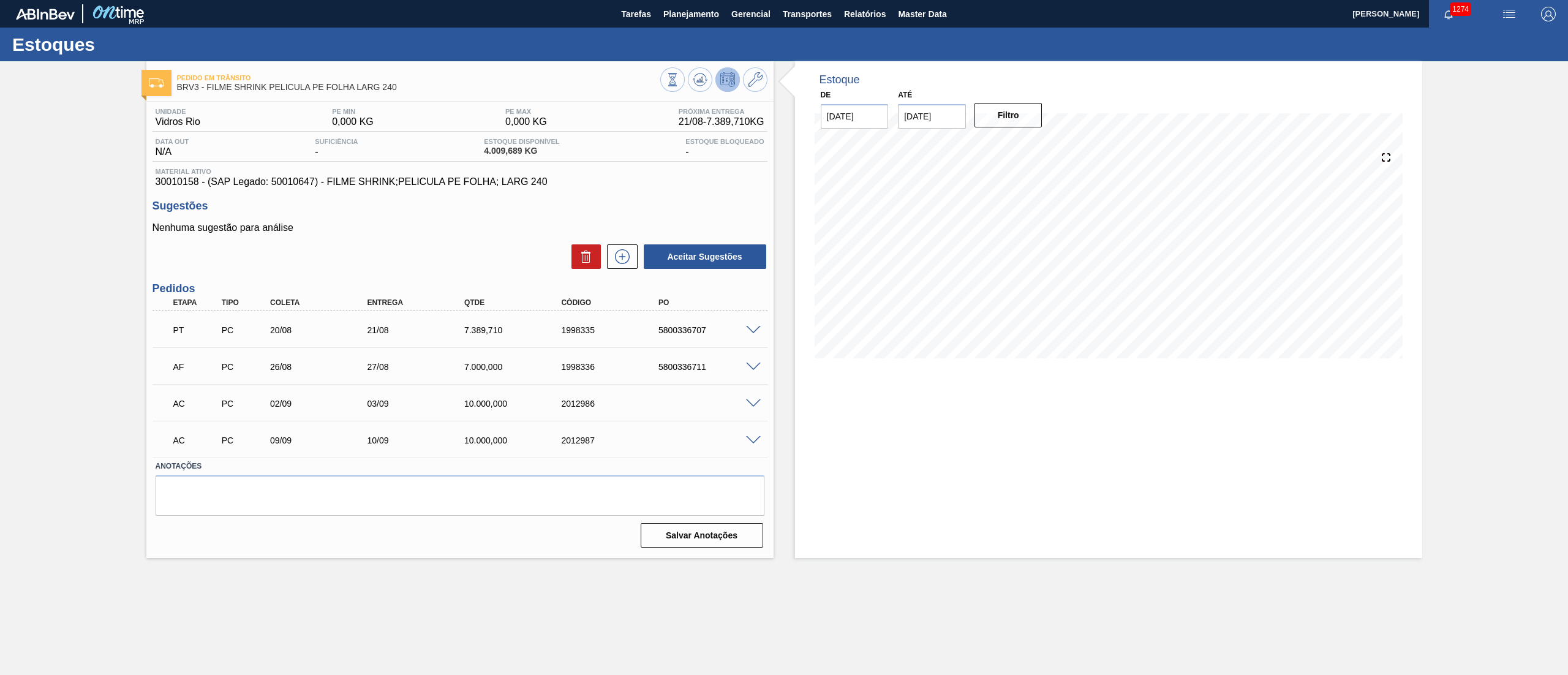
click at [698, 321] on div "PT PC 20/08 21/08 7.389,710 1998335 5800336707" at bounding box center [457, 329] width 583 height 25
click at [696, 322] on div "PT PC 20/08 21/08 7.389,710 1998335 5800336707" at bounding box center [457, 329] width 583 height 25
drag, startPoint x: 696, startPoint y: 322, endPoint x: 684, endPoint y: 345, distance: 25.9
click at [692, 326] on div "PT PC 20/08 21/08 7.389,710 1998335 5800336707" at bounding box center [457, 329] width 583 height 25
click at [702, 70] on button at bounding box center [700, 80] width 25 height 25
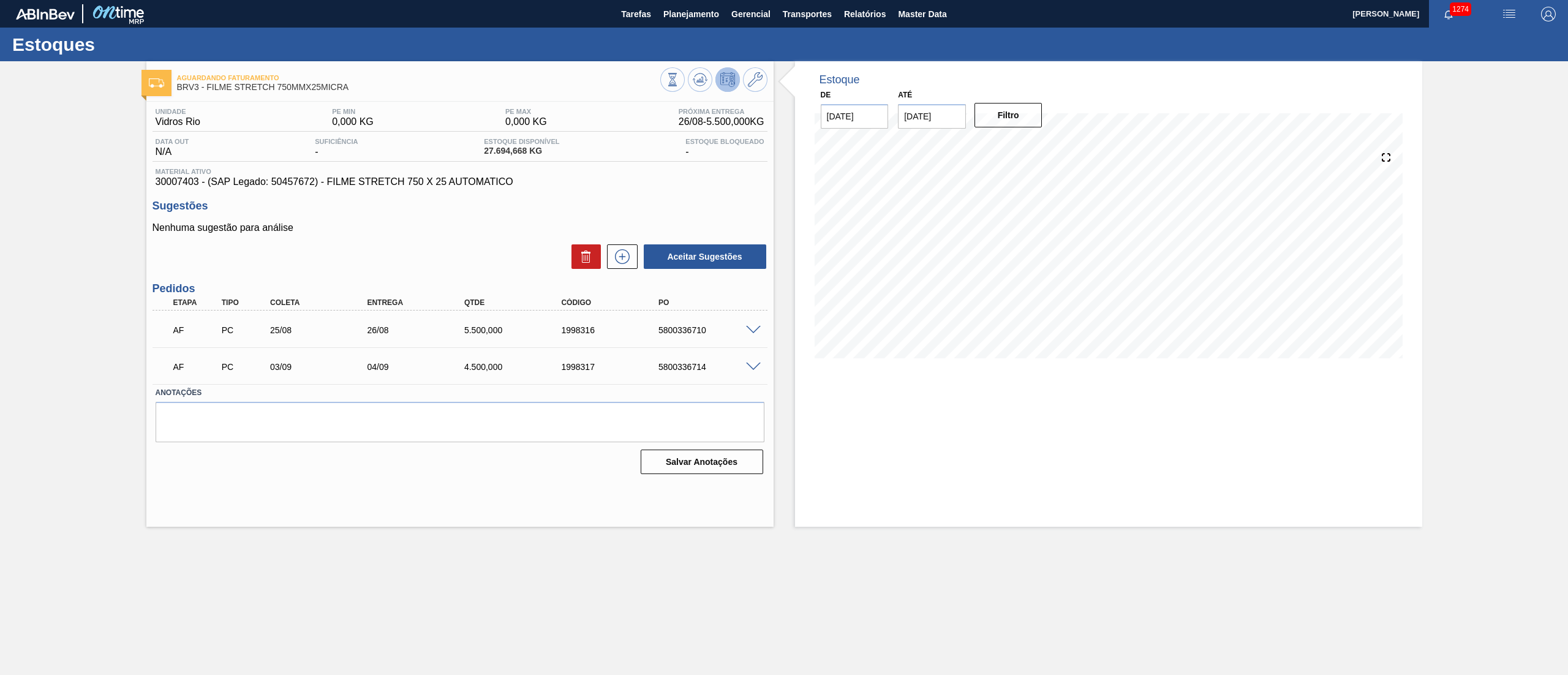
click at [160, 188] on span "30007403 - (SAP Legado: 50457672) - FILME STRETCH 750 X 25 AUTOMATICO" at bounding box center [459, 182] width 609 height 12
copy span "30007403"
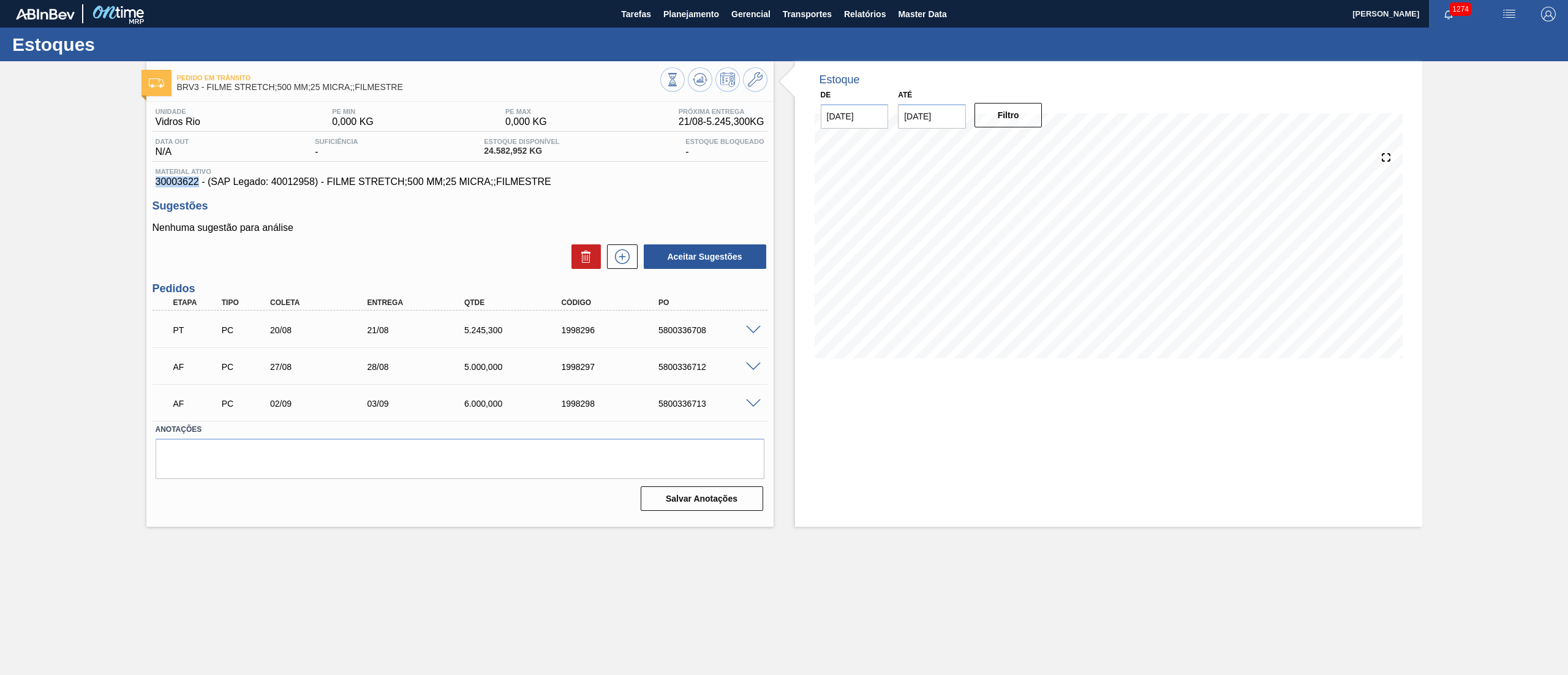
drag, startPoint x: 150, startPoint y: 188, endPoint x: 198, endPoint y: 186, distance: 48.0
click at [198, 186] on div "Unidade Vidros Rio PE MIN 0,000 KG PE MAX 0,000 KG Próxima Entrega 21/08 - 5.24…" at bounding box center [460, 308] width 627 height 413
copy span "30003622"
click at [284, 185] on span "30003622 - (SAP Legado: 40012958) - FILME STRETCH;500 MM;25 MICRA;;FILMESTRE" at bounding box center [459, 182] width 609 height 12
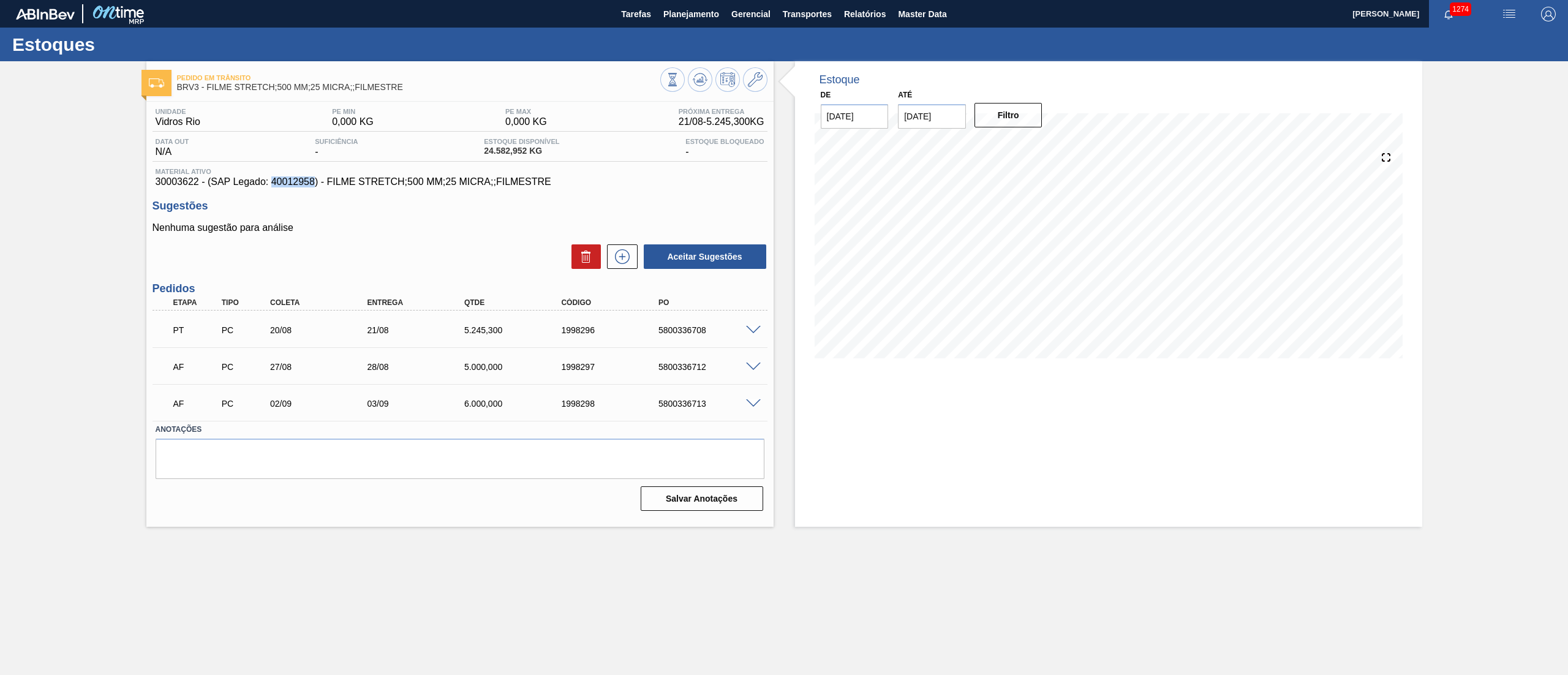
copy span "40012958"
click at [846, 12] on span "Relatórios" at bounding box center [864, 13] width 41 height 14
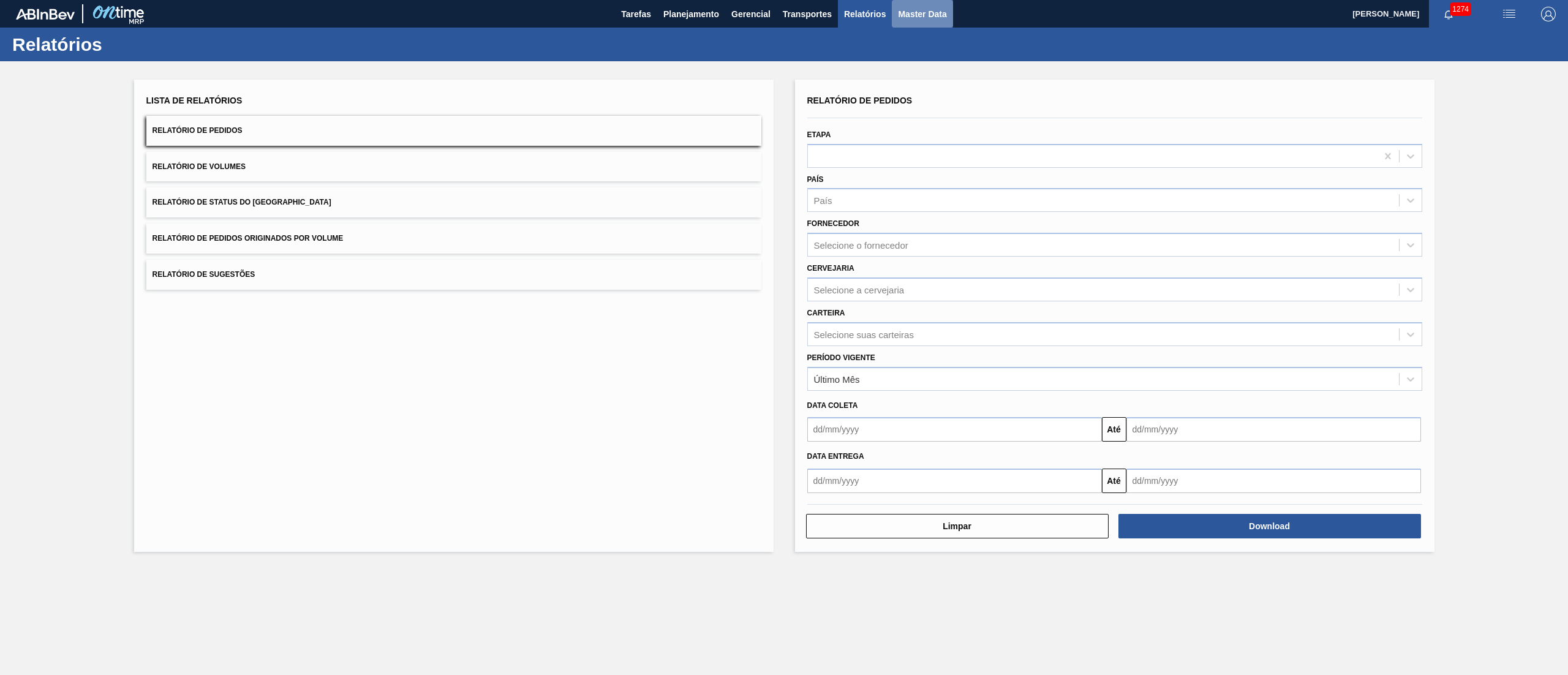
click at [927, 14] on span "Master Data" at bounding box center [922, 13] width 48 height 14
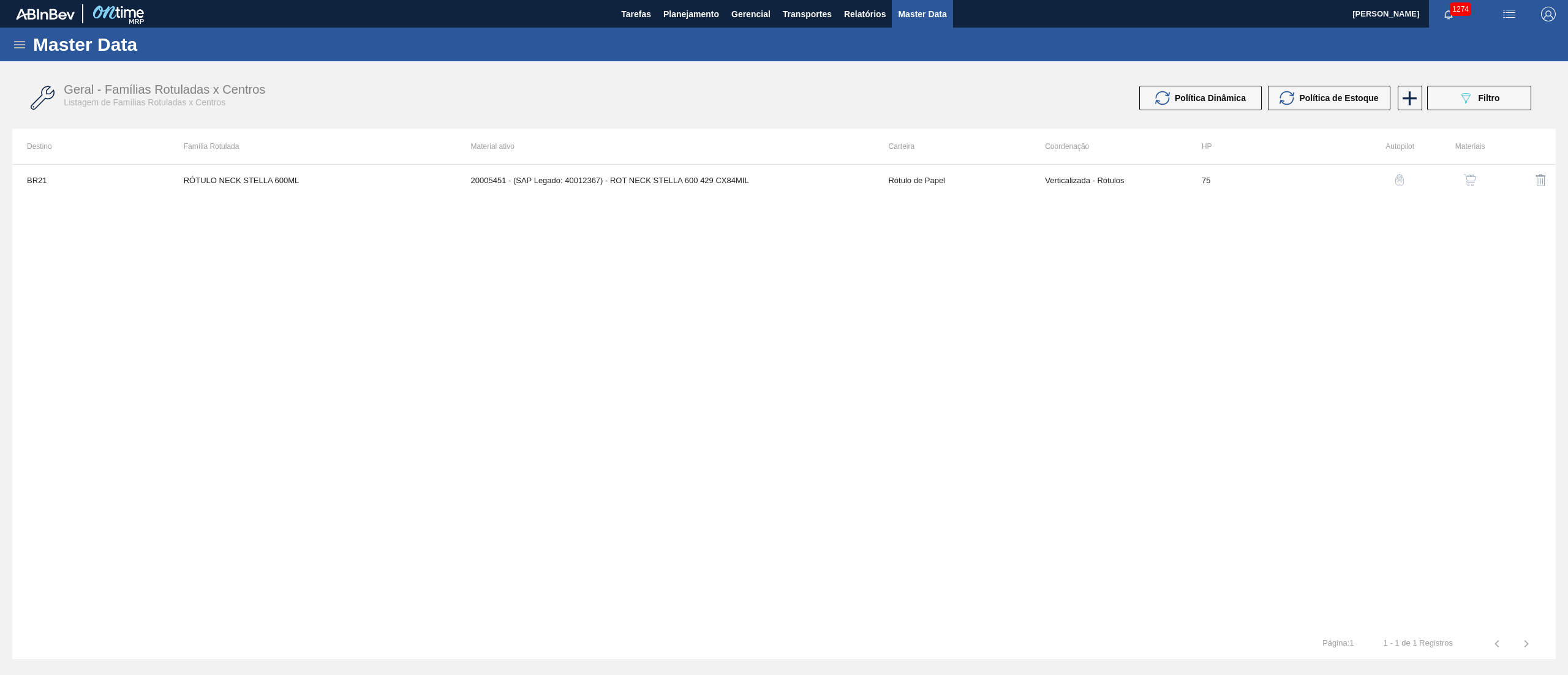
click at [23, 44] on icon at bounding box center [20, 45] width 12 height 8
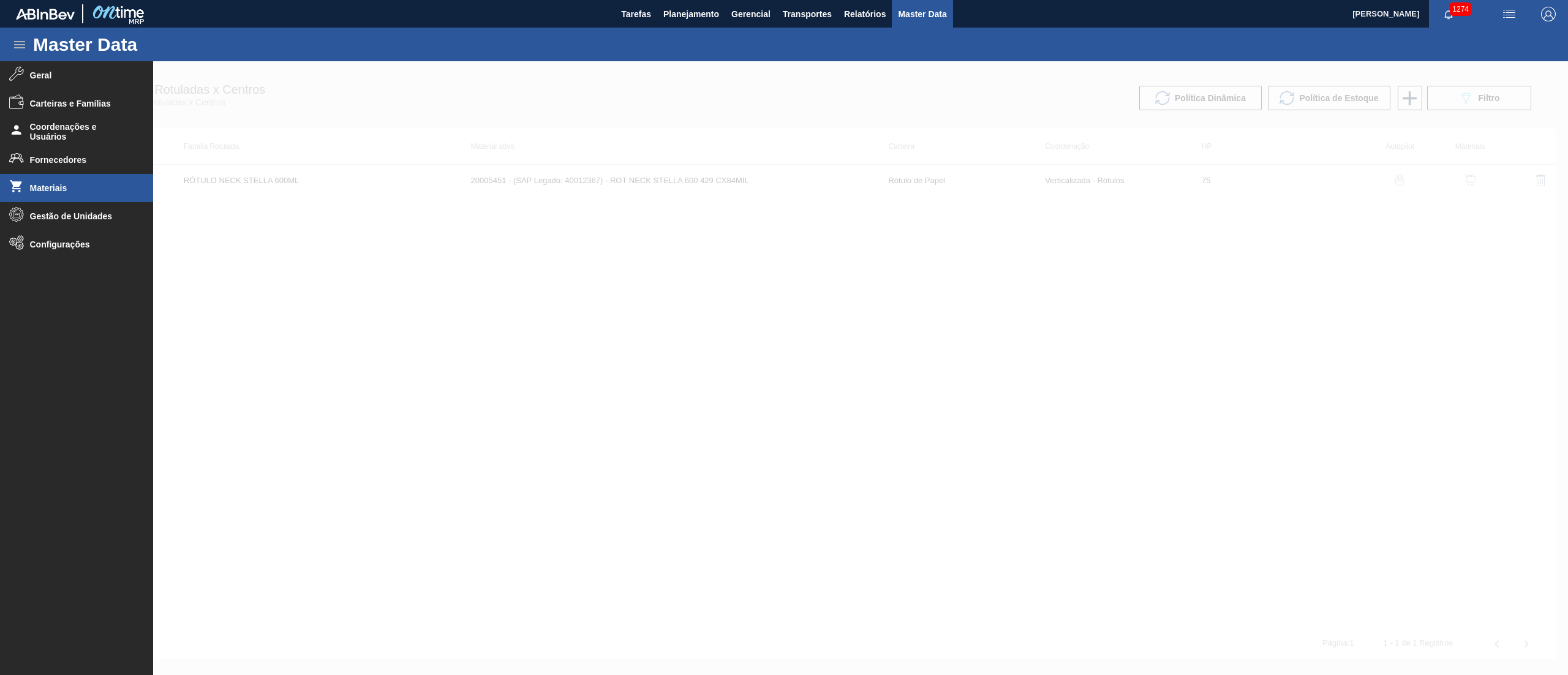
click at [56, 189] on span "Materiais" at bounding box center [80, 188] width 101 height 10
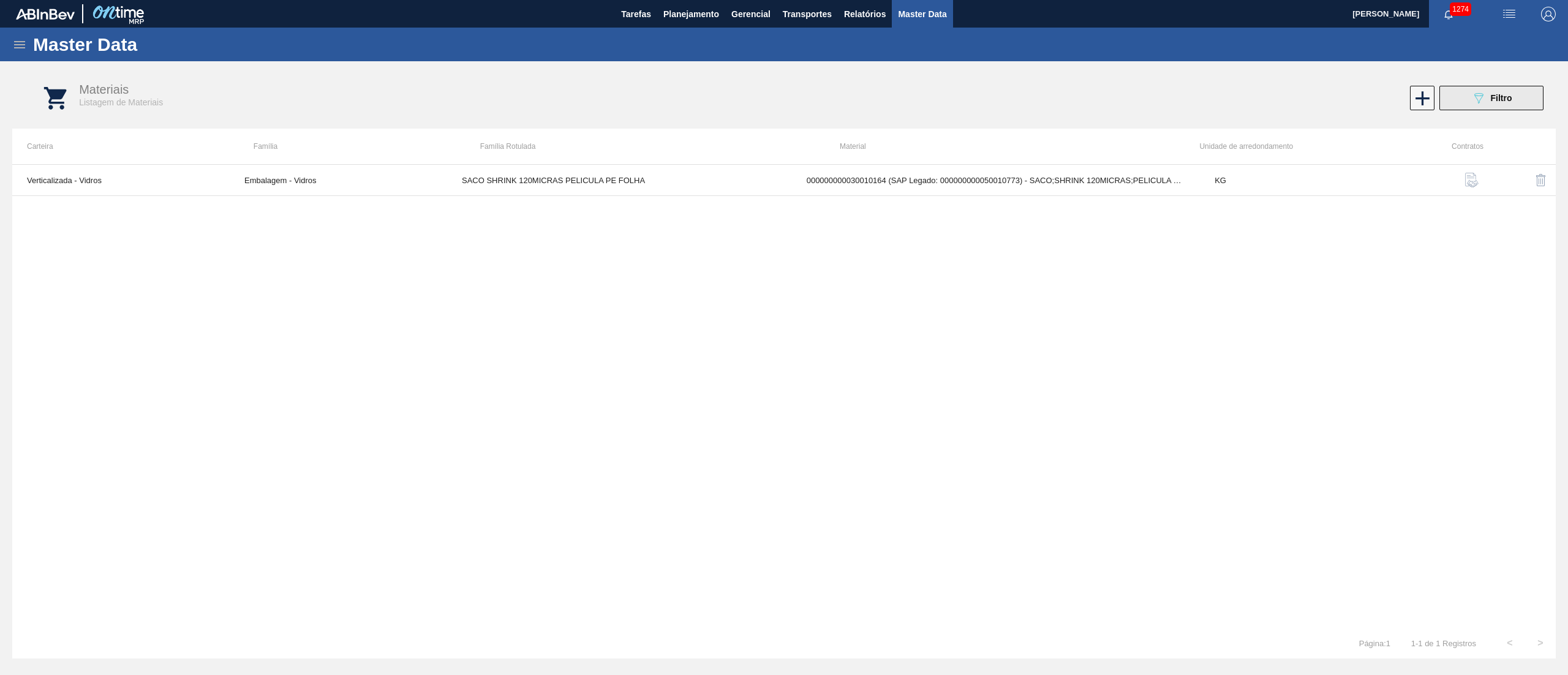
click at [1474, 92] on icon "089F7B8B-B2A5-4AFE-B5C0-19BA573D28AC" at bounding box center [1478, 98] width 14 height 14
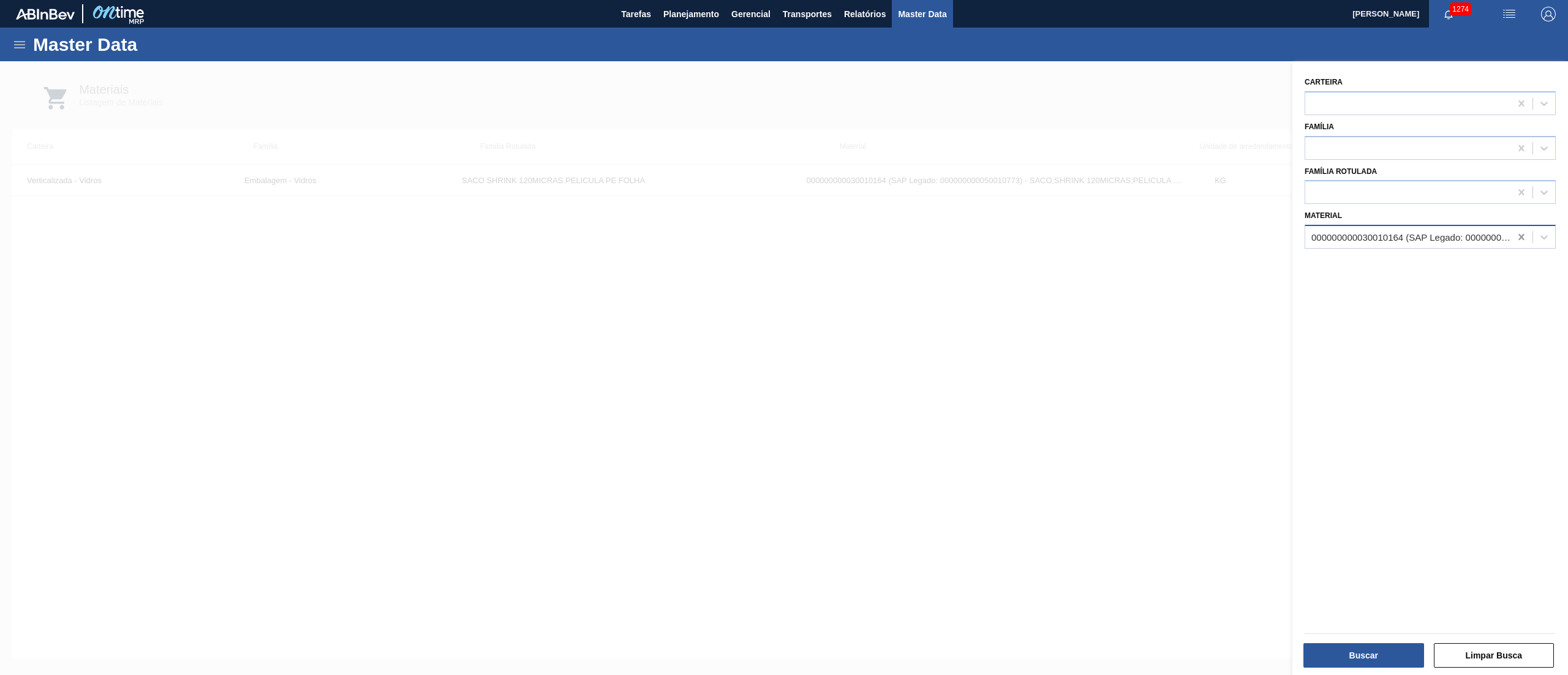
click at [1517, 235] on icon at bounding box center [1521, 237] width 12 height 12
paste input "30007403"
type input "30007403"
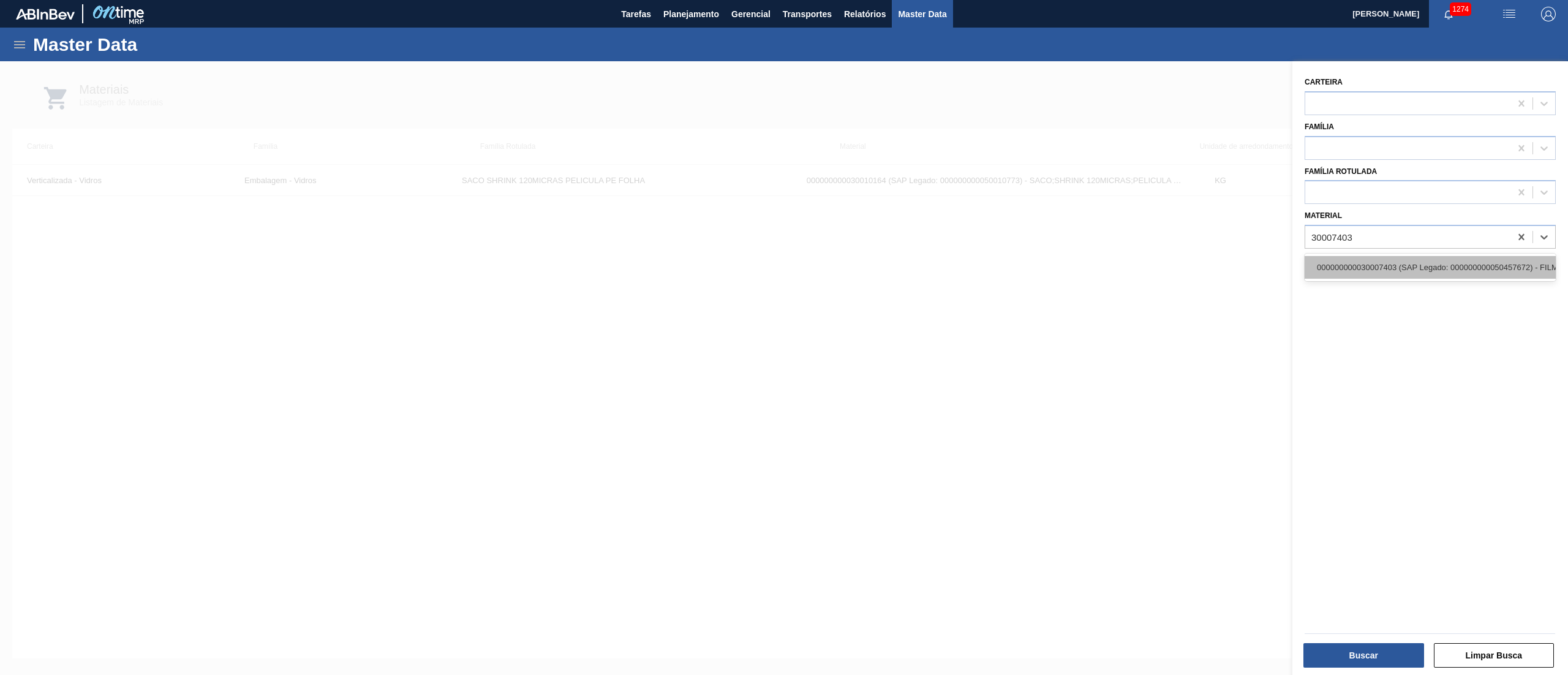
click at [1458, 267] on div "000000000030007403 (SAP Legado: 000000000050457672) - FILME STRETCH 750 X 25 AU…" at bounding box center [1430, 268] width 251 height 23
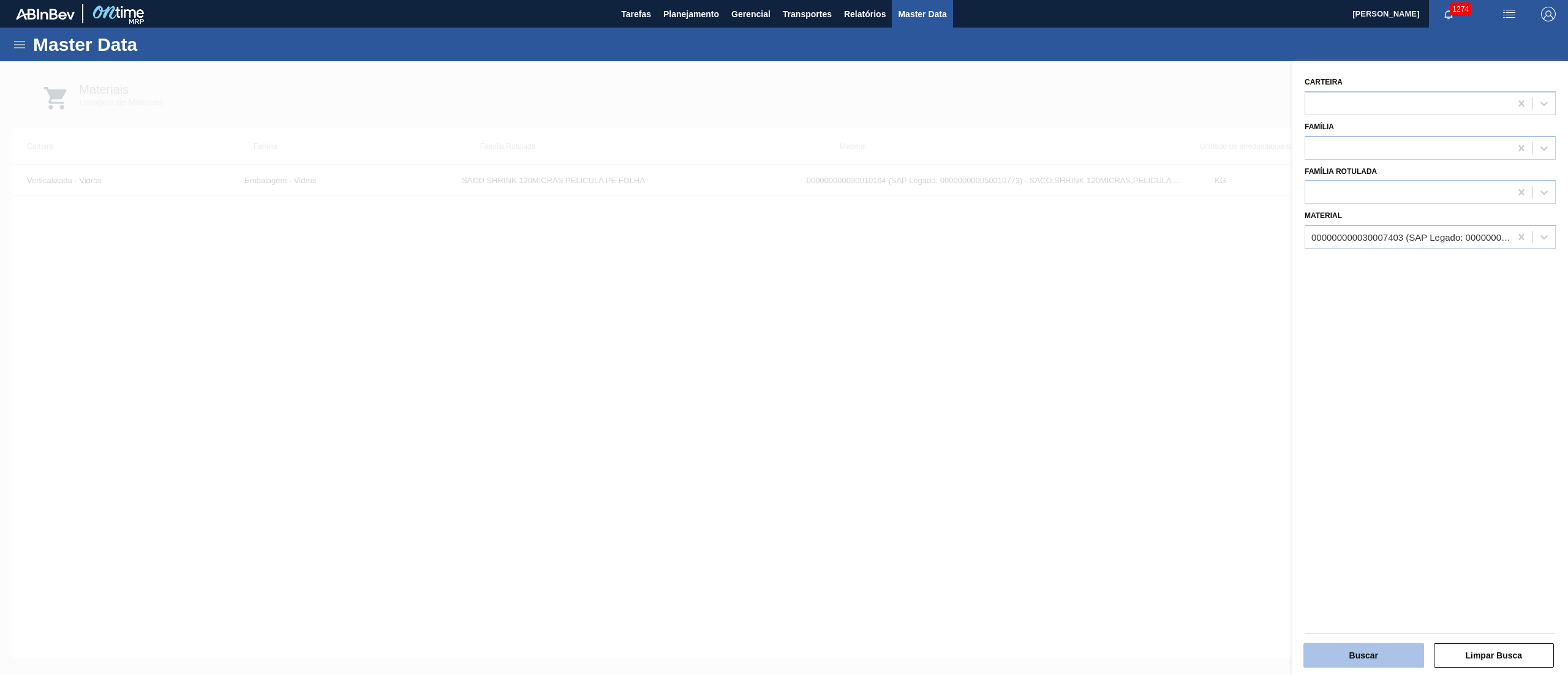
click at [1354, 664] on button "Buscar" at bounding box center [1364, 656] width 121 height 25
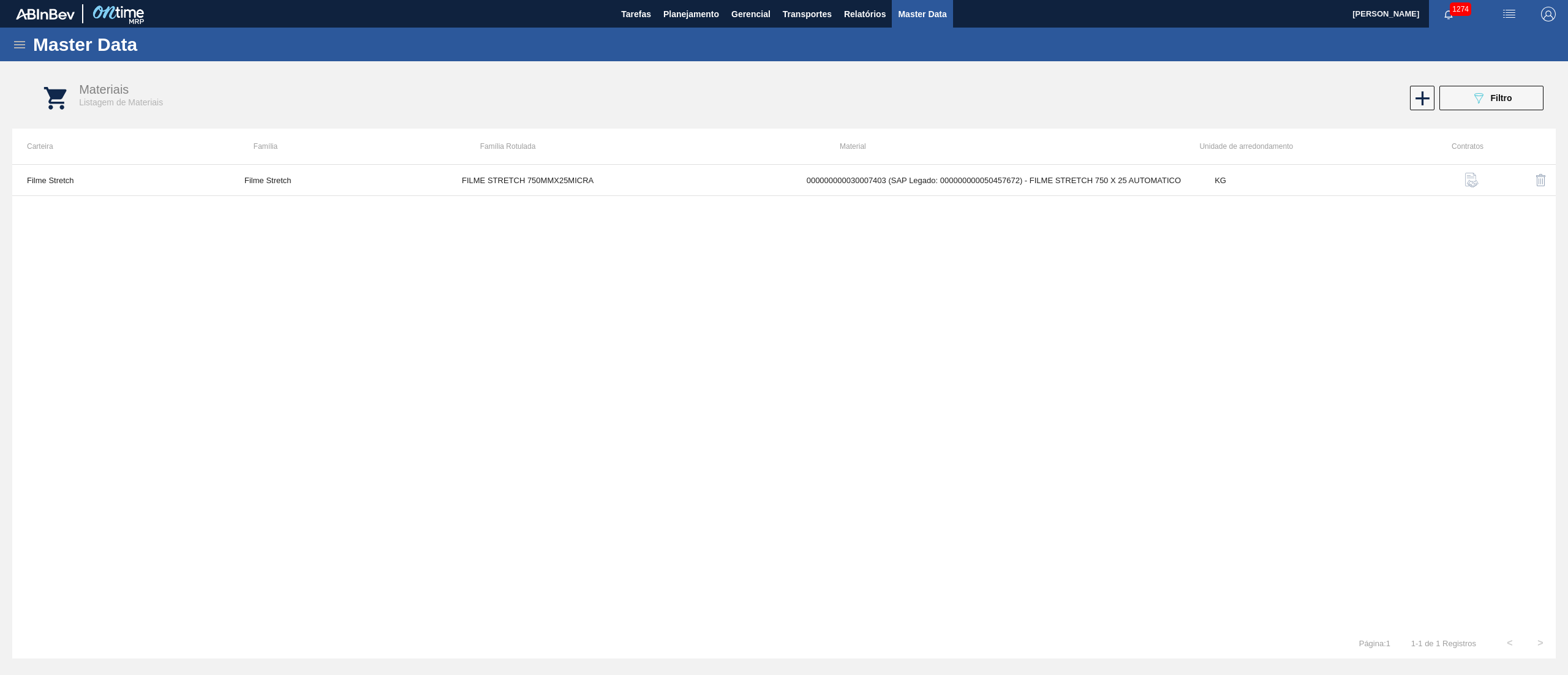
click at [976, 198] on div "Filme Stretch Filme Stretch FILME STRETCH 750MMX25MICRA 000000000030007403 (SAP…" at bounding box center [784, 396] width 1543 height 464
click at [976, 181] on td "000000000030007403 (SAP Legado: 000000000050457672) - FILME STRETCH 750 X 25 AU…" at bounding box center [996, 180] width 408 height 32
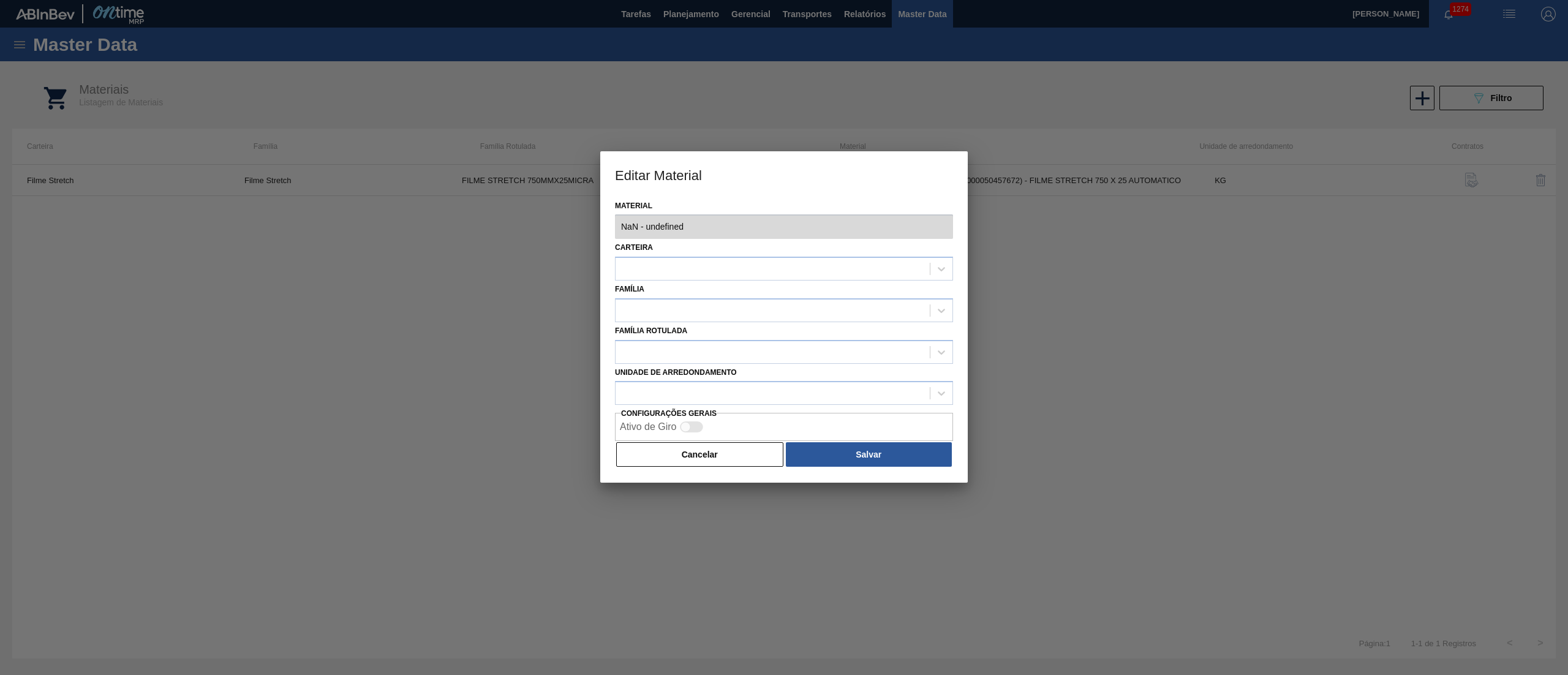
type input "30007403 - 000000000030007403 (SAP Legado: 000000000050457672) - FILME STRETCH …"
